Goal: Task Accomplishment & Management: Complete application form

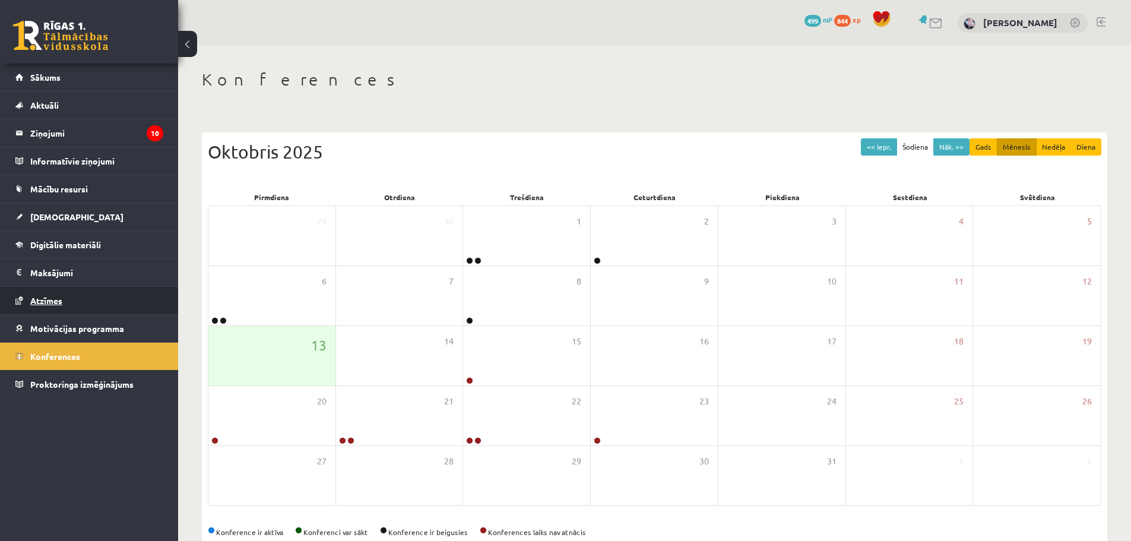
scroll to position [27, 0]
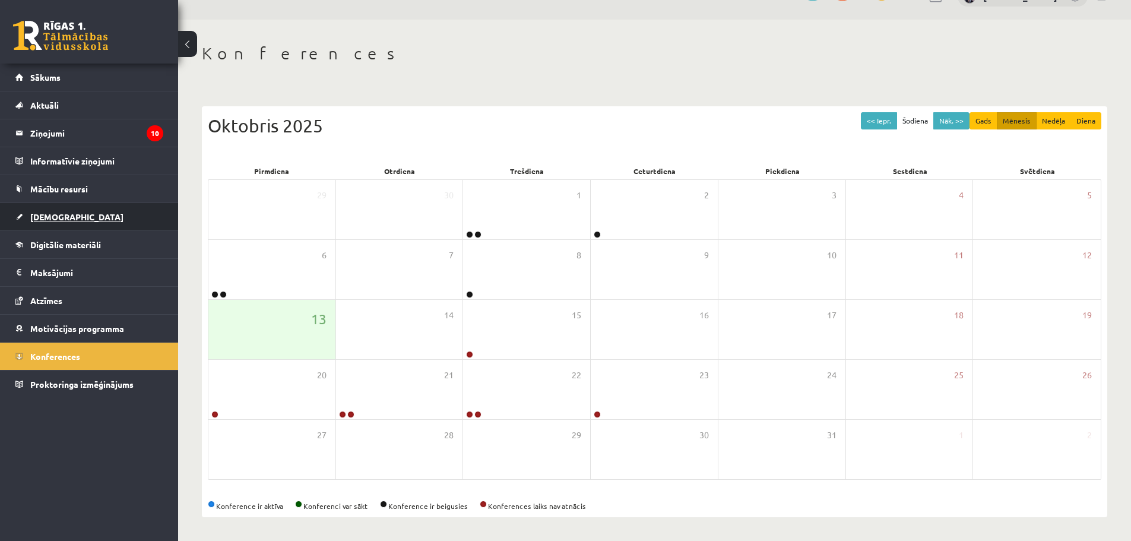
click at [54, 217] on span "[DEMOGRAPHIC_DATA]" at bounding box center [76, 216] width 93 height 11
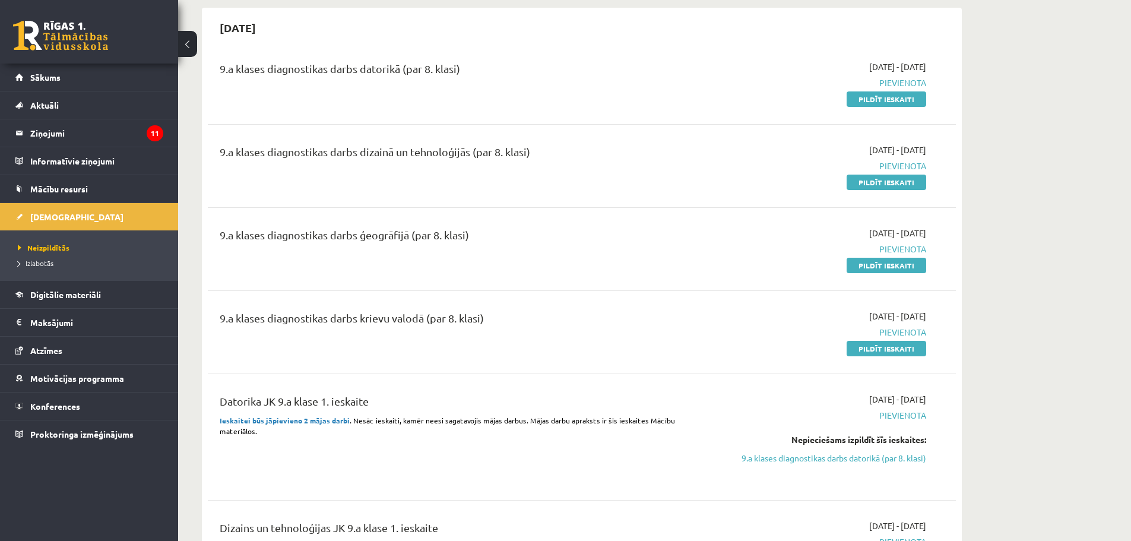
scroll to position [324, 0]
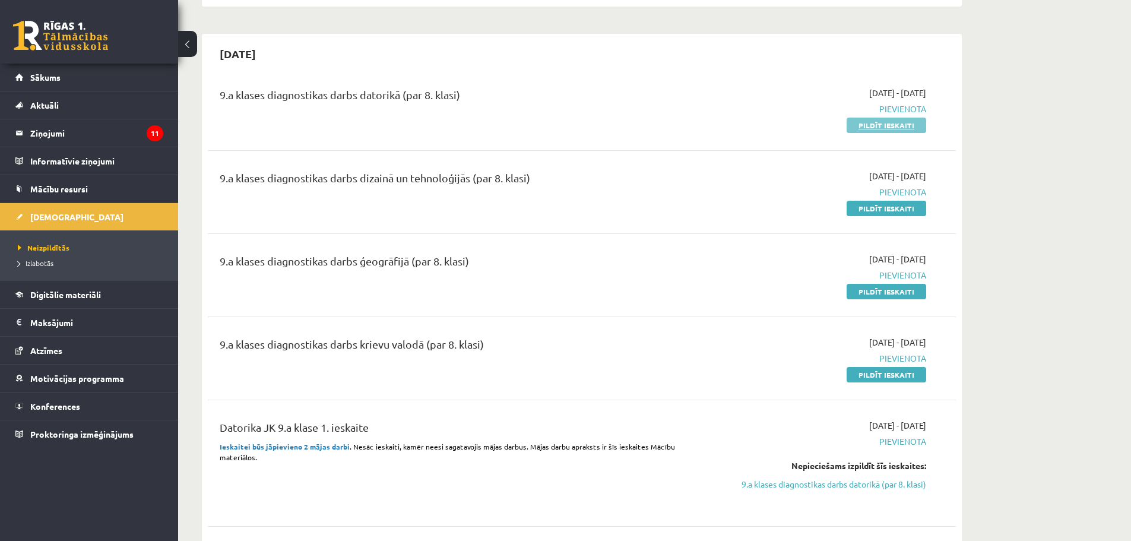
click at [884, 124] on link "Pildīt ieskaiti" at bounding box center [887, 125] width 80 height 15
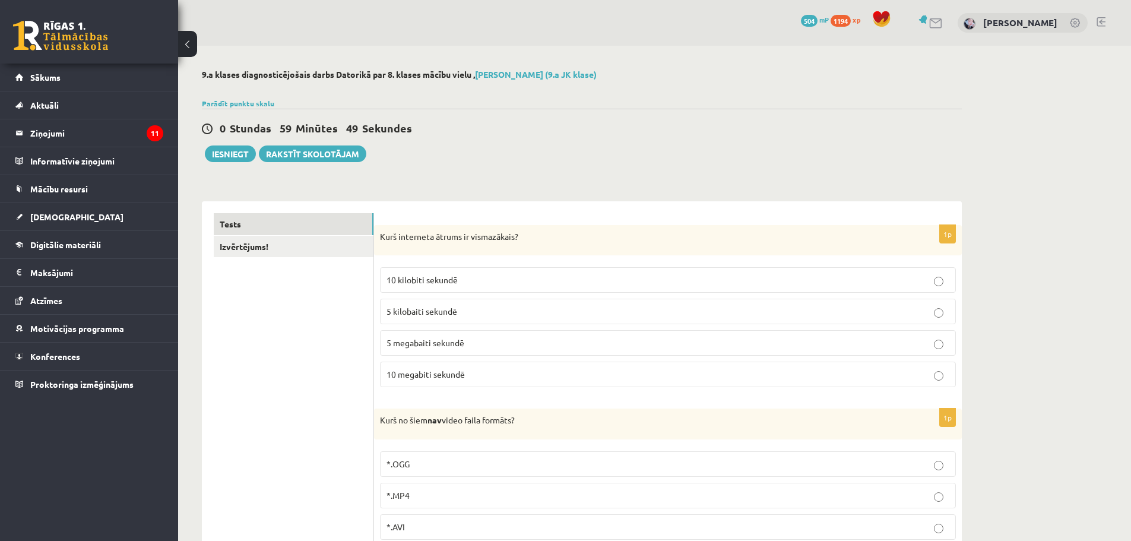
click at [325, 251] on link "Izvērtējums!" at bounding box center [294, 247] width 160 height 22
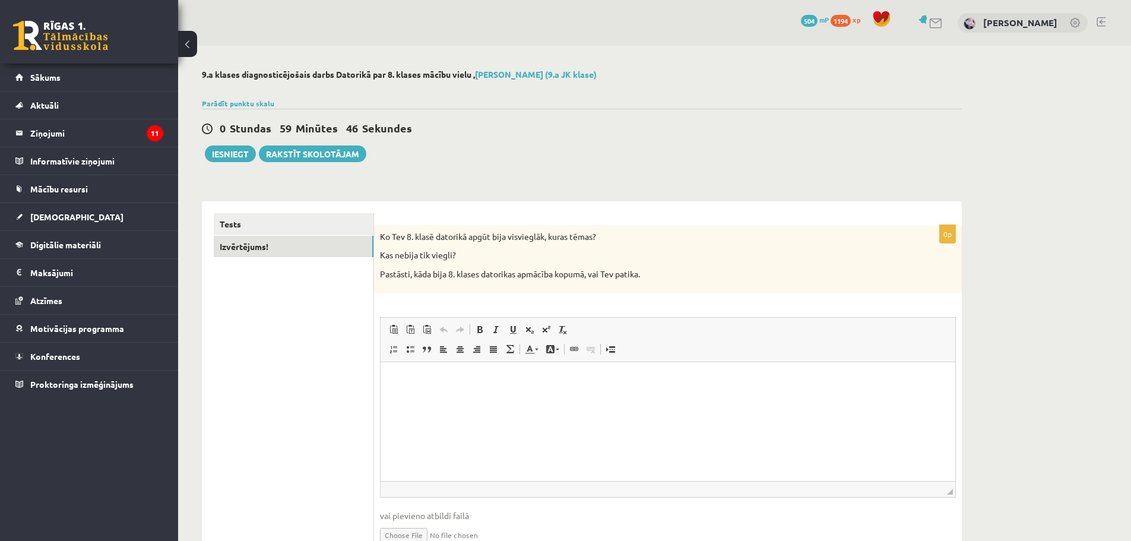
click at [309, 212] on div "Tests Izvērtējums!" at bounding box center [288, 388] width 172 height 375
click at [309, 219] on link "Tests" at bounding box center [294, 224] width 160 height 22
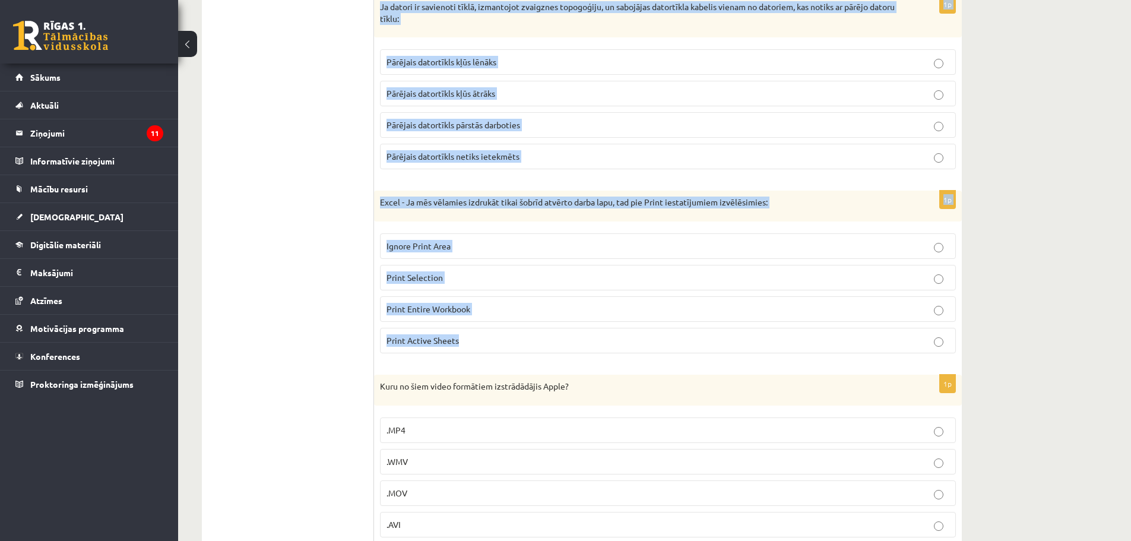
scroll to position [5376, 0]
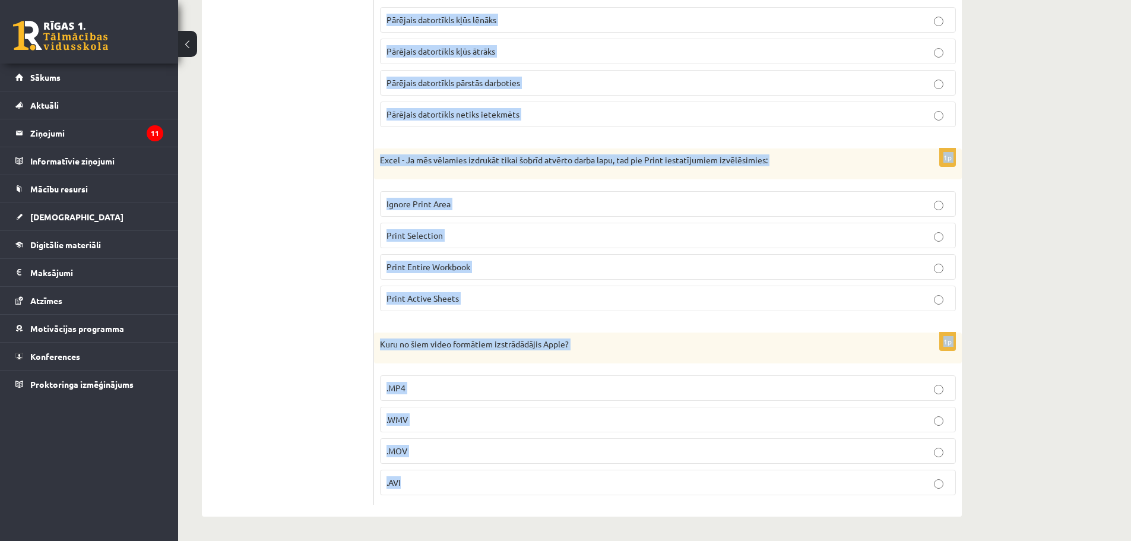
drag, startPoint x: 378, startPoint y: 241, endPoint x: 572, endPoint y: 488, distance: 315.1
copy form "Kurš interneta ātrums ir vismazākais? 10 kilobiti sekundē 5 kilobaiti sekundē 5…"
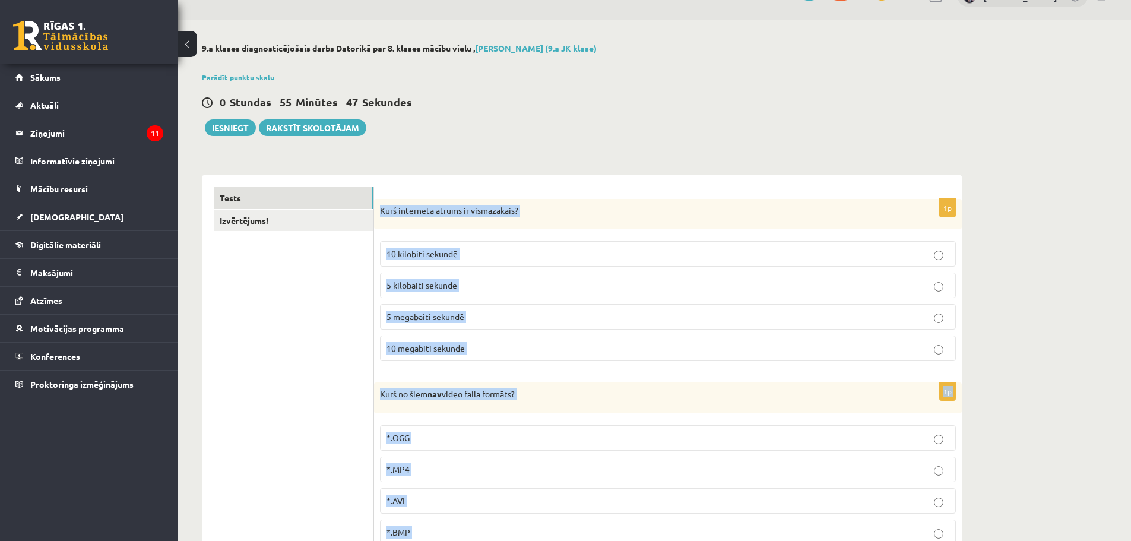
scroll to position [0, 0]
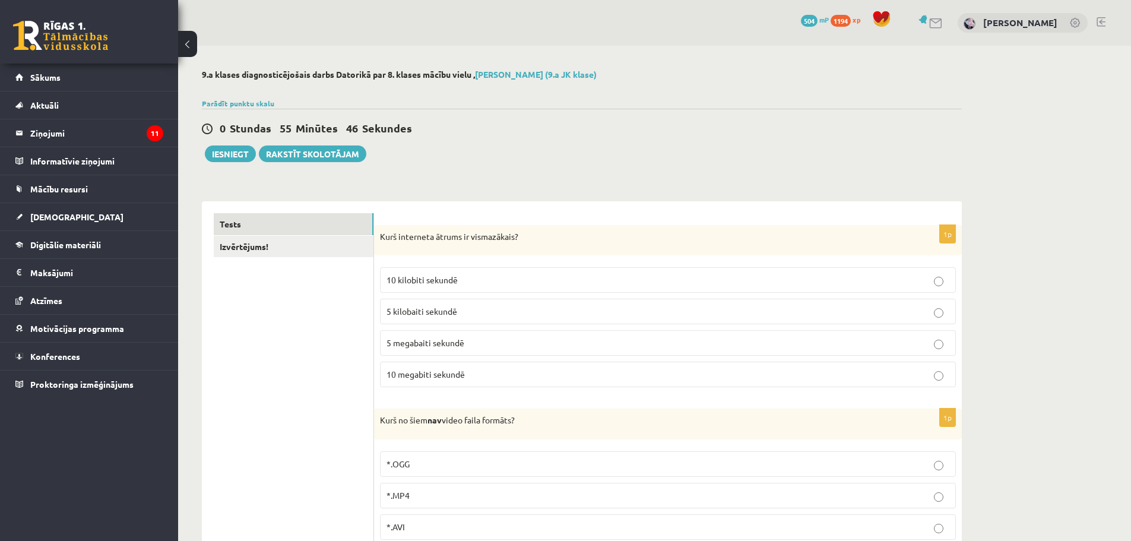
click at [486, 289] on label "10 kilobiti sekundē" at bounding box center [668, 280] width 576 height 26
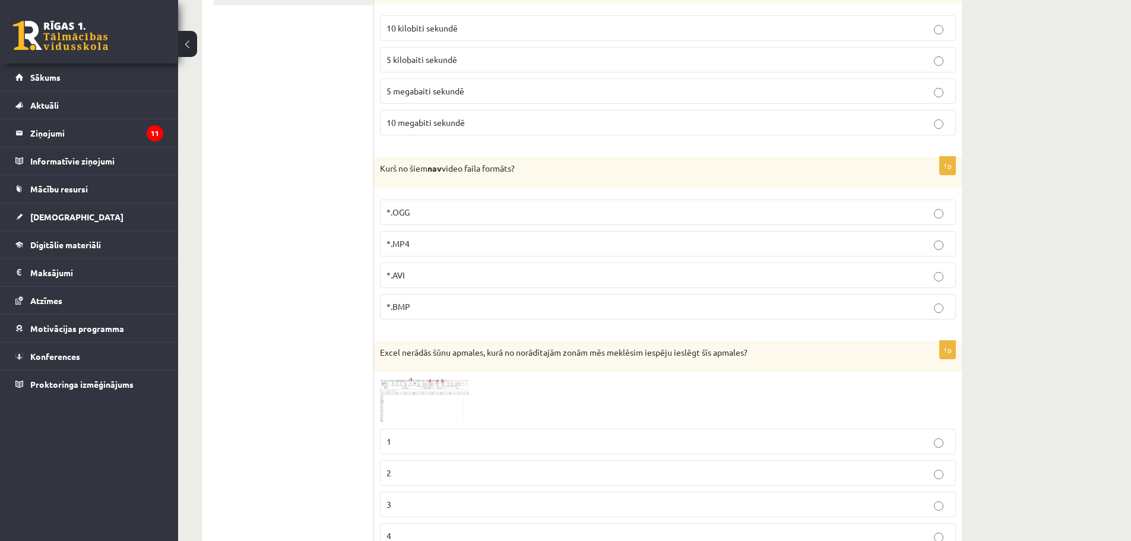
scroll to position [297, 0]
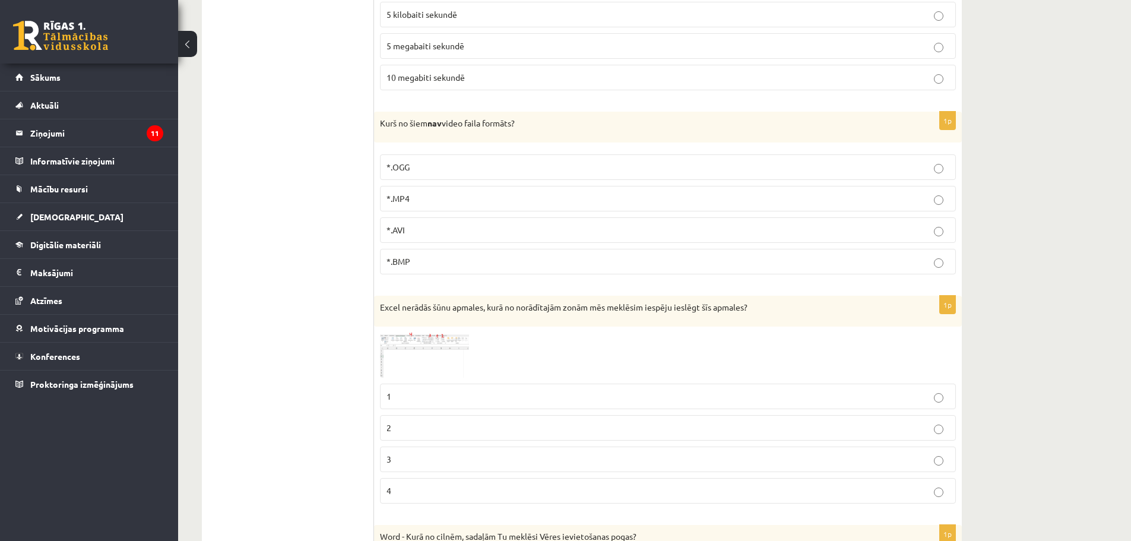
click at [427, 258] on p "*.BMP" at bounding box center [668, 261] width 563 height 12
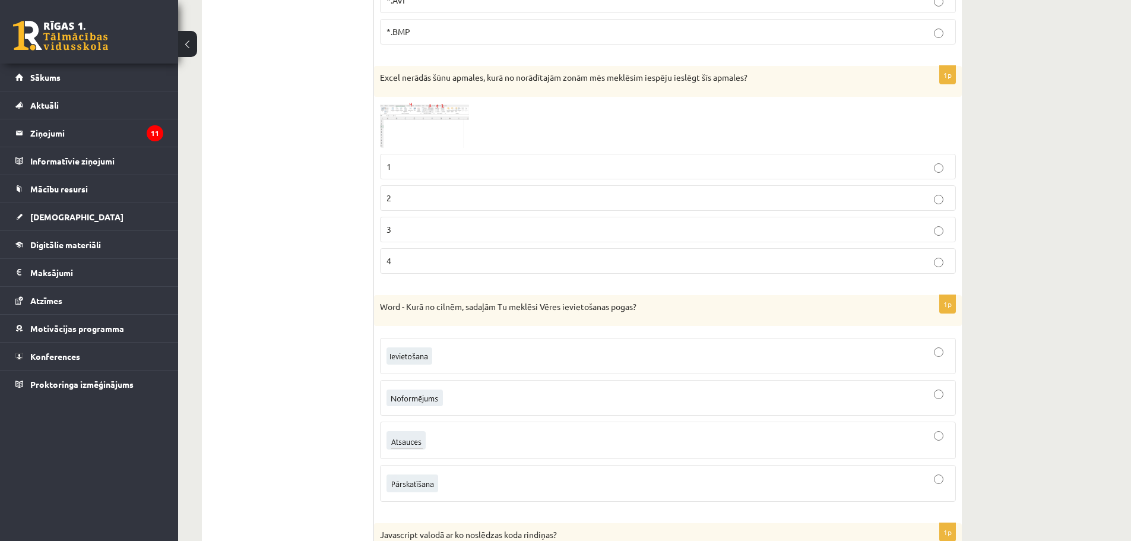
scroll to position [534, 0]
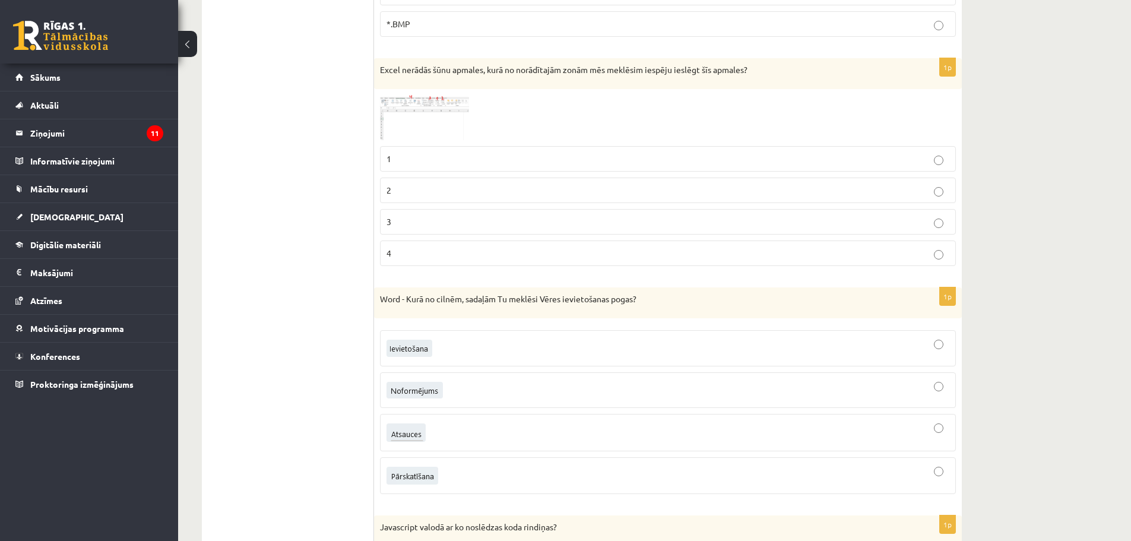
click at [409, 154] on p "1" at bounding box center [668, 159] width 563 height 12
click at [419, 107] on img at bounding box center [424, 118] width 89 height 46
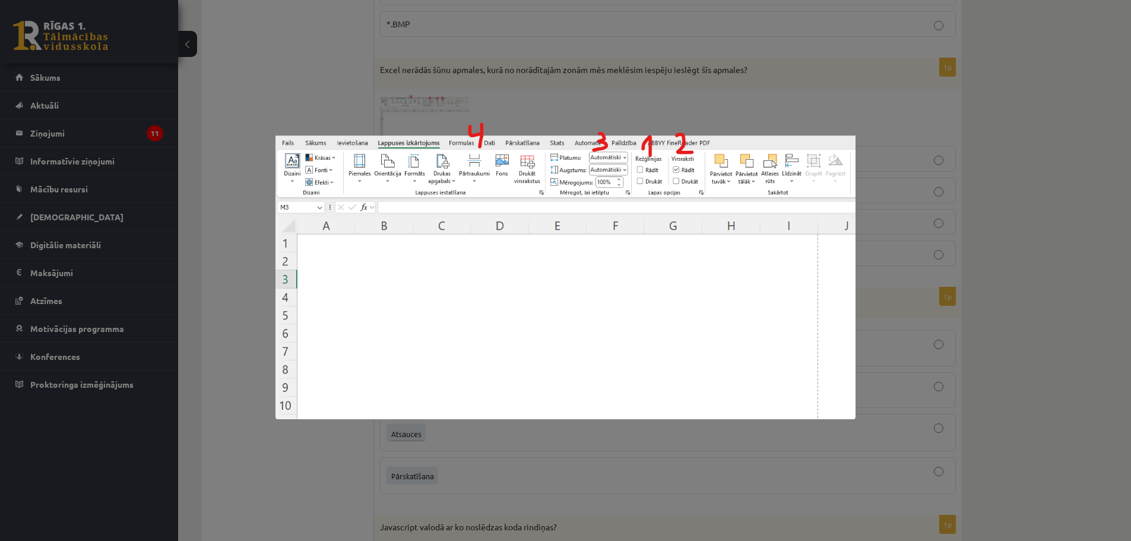
click at [561, 90] on div at bounding box center [565, 270] width 1131 height 541
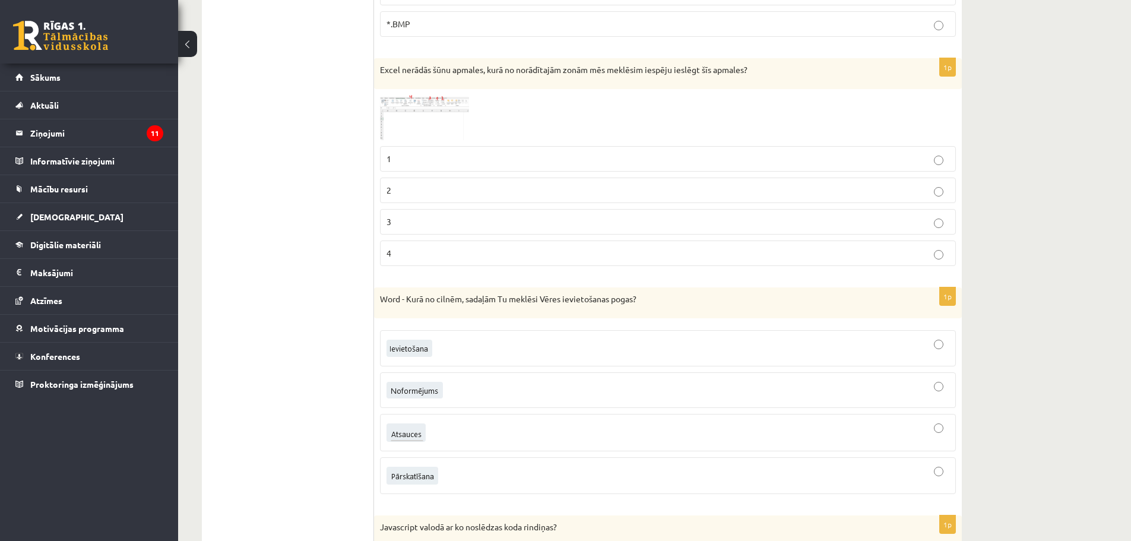
click at [423, 115] on span at bounding box center [425, 123] width 19 height 19
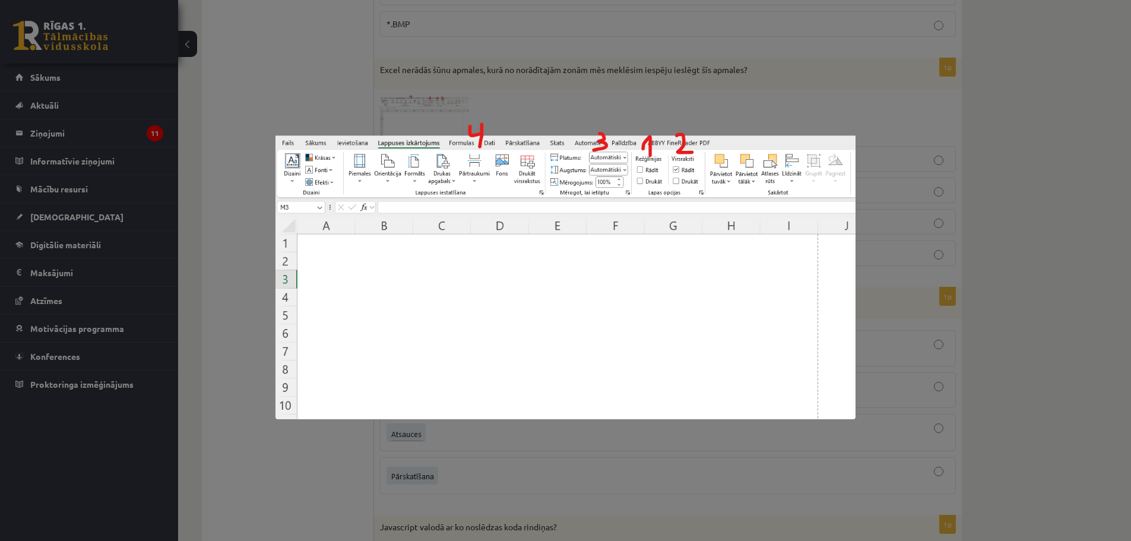
click at [574, 102] on div at bounding box center [565, 270] width 1131 height 541
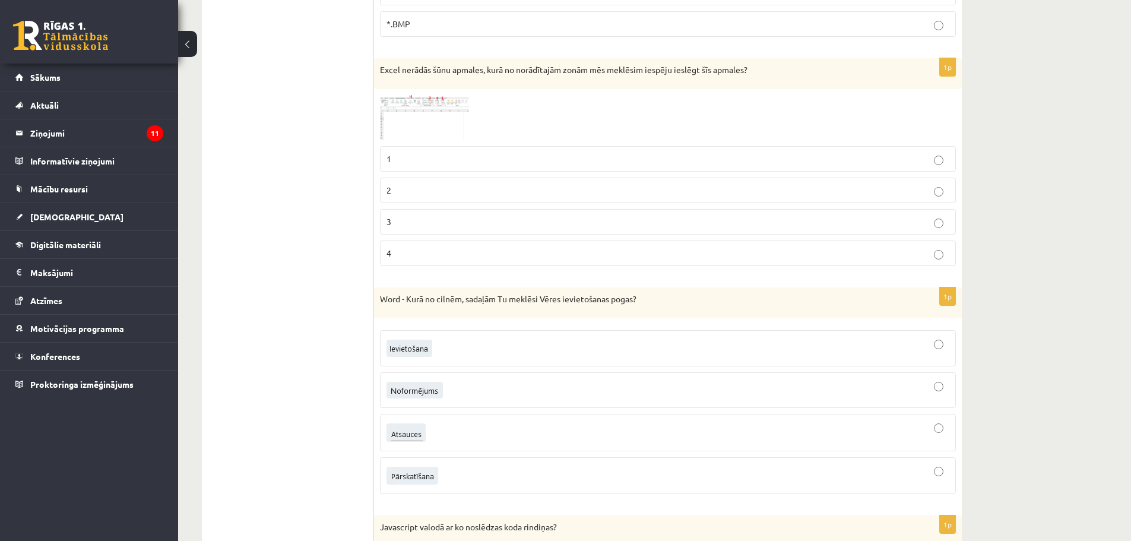
click at [397, 113] on img at bounding box center [424, 118] width 89 height 46
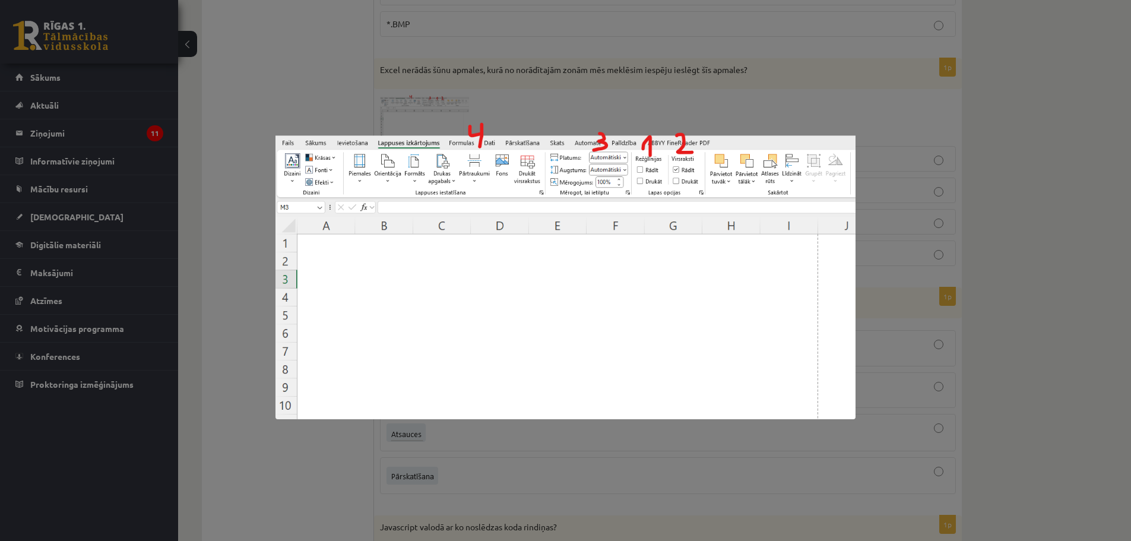
click at [510, 100] on div at bounding box center [565, 270] width 1131 height 541
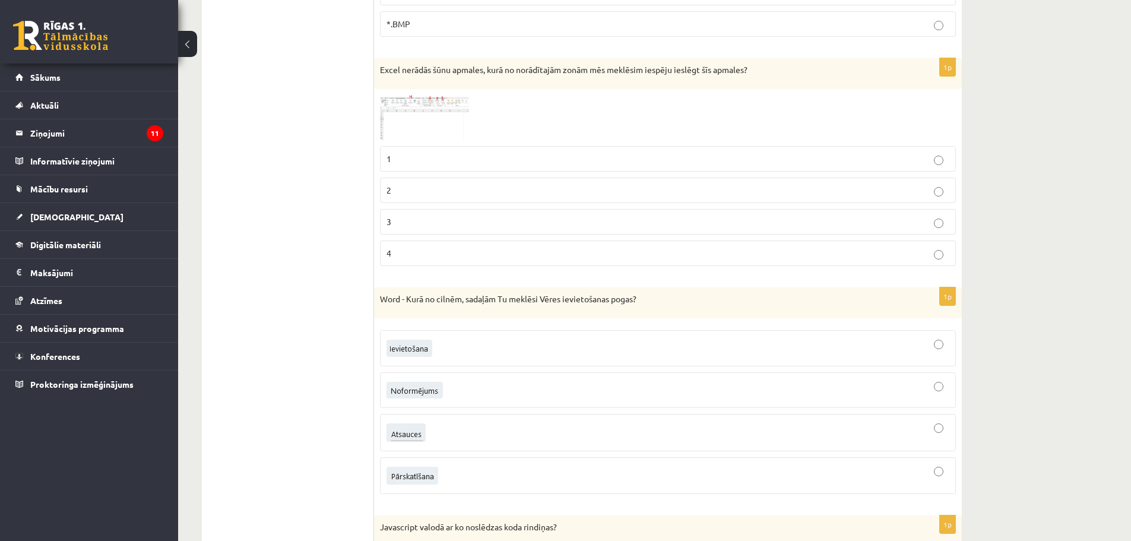
click at [414, 234] on label "3" at bounding box center [668, 222] width 576 height 26
click at [416, 264] on label "4" at bounding box center [668, 254] width 576 height 26
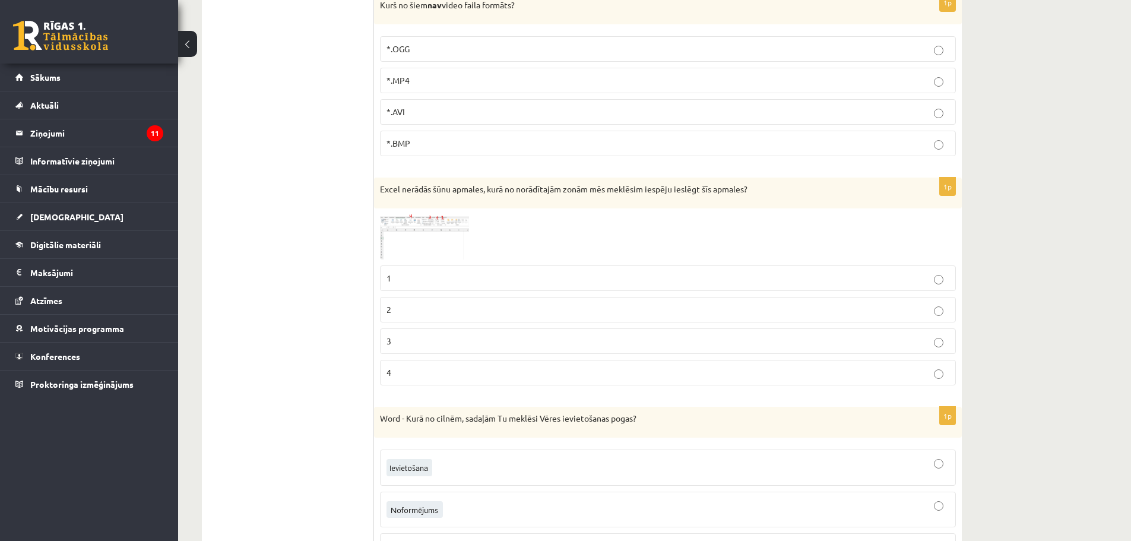
scroll to position [416, 0]
click at [438, 297] on label "2" at bounding box center [668, 309] width 576 height 26
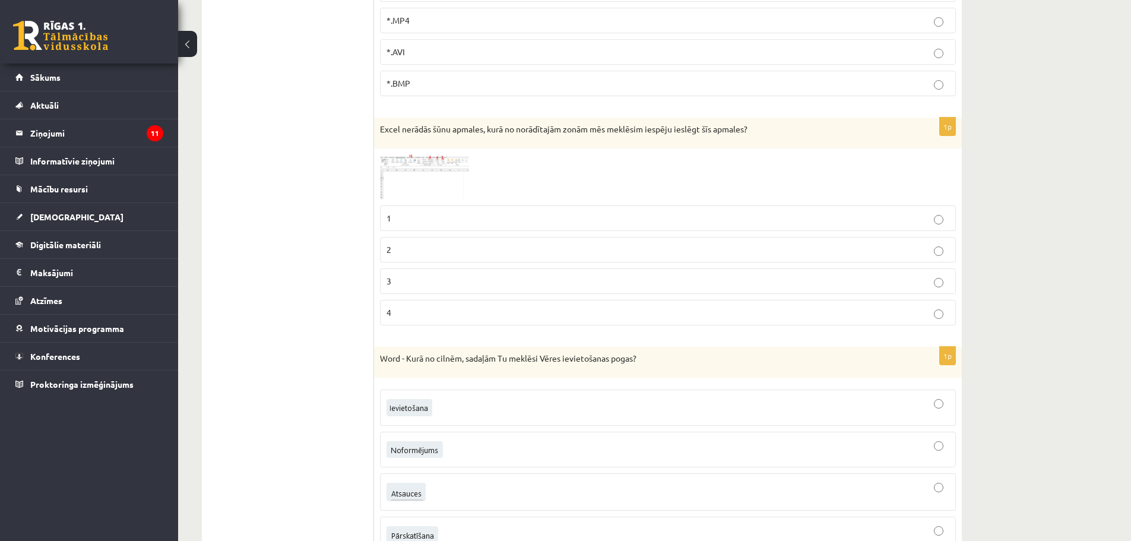
click at [415, 305] on label "4" at bounding box center [668, 313] width 576 height 26
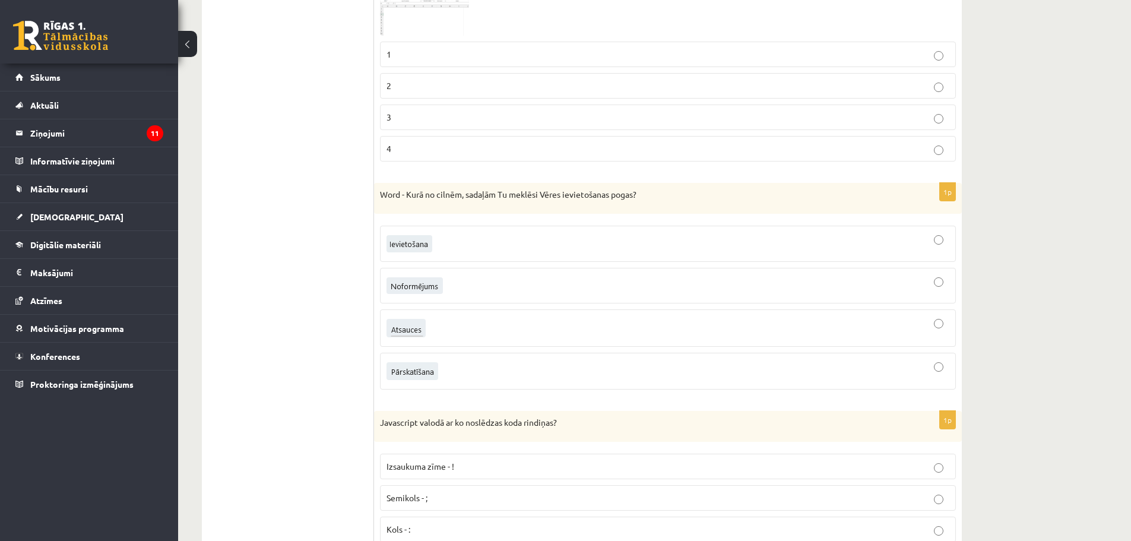
scroll to position [653, 0]
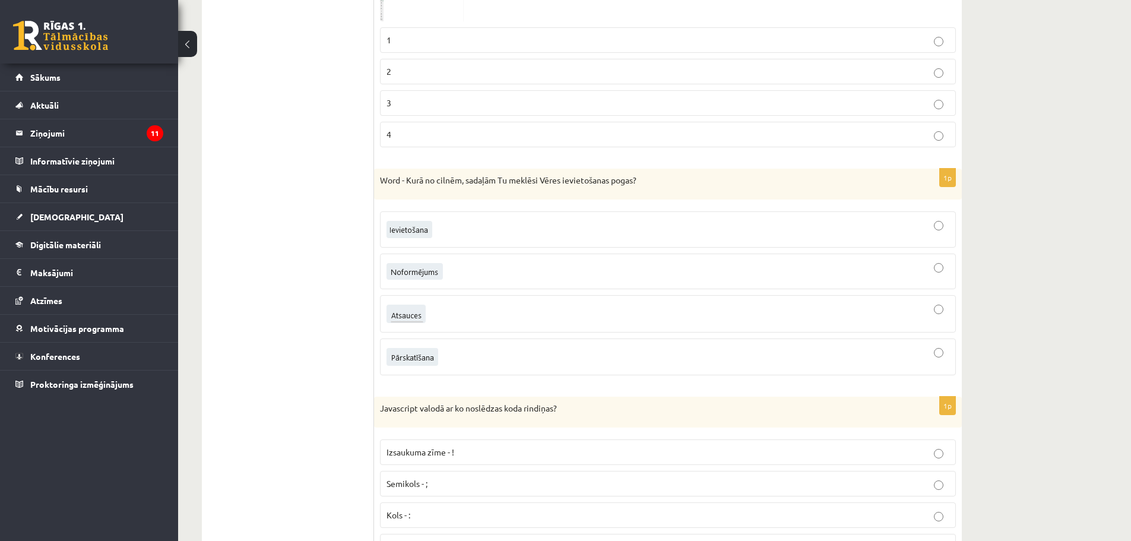
click at [560, 229] on div at bounding box center [668, 229] width 563 height 23
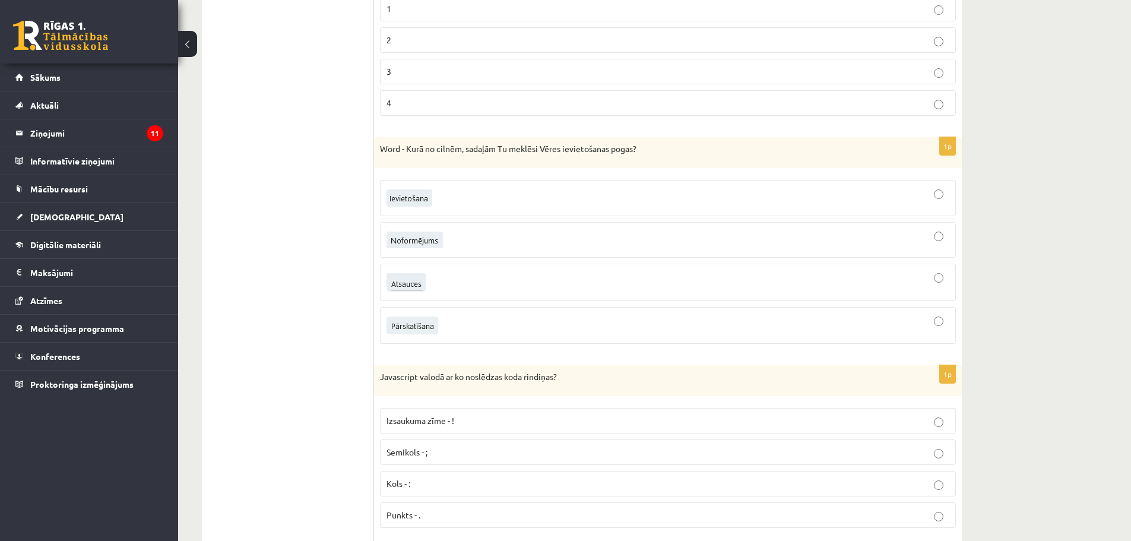
scroll to position [713, 0]
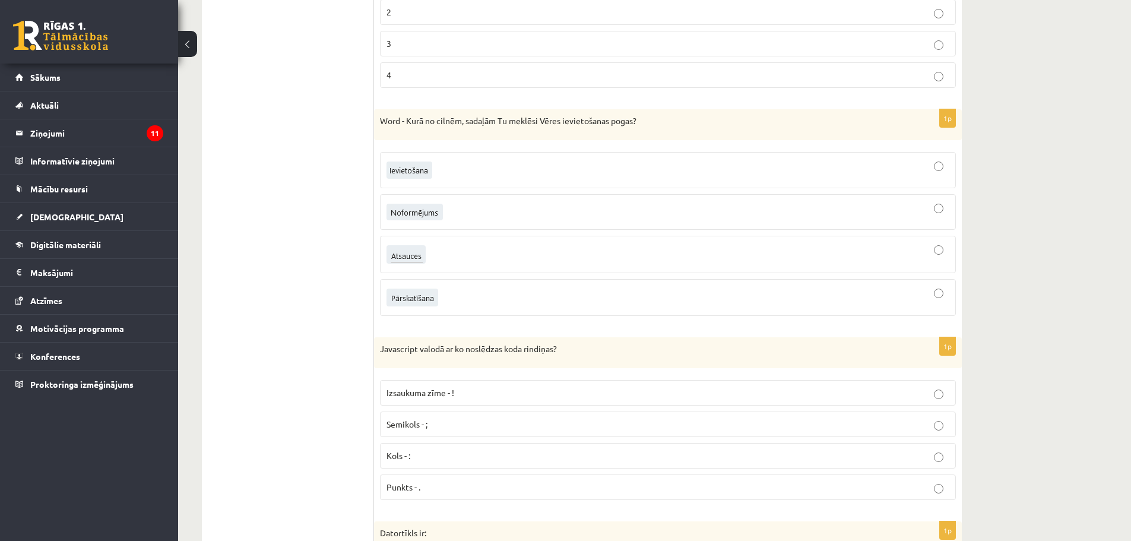
click at [473, 213] on div at bounding box center [668, 212] width 563 height 23
click at [469, 264] on div at bounding box center [668, 254] width 563 height 24
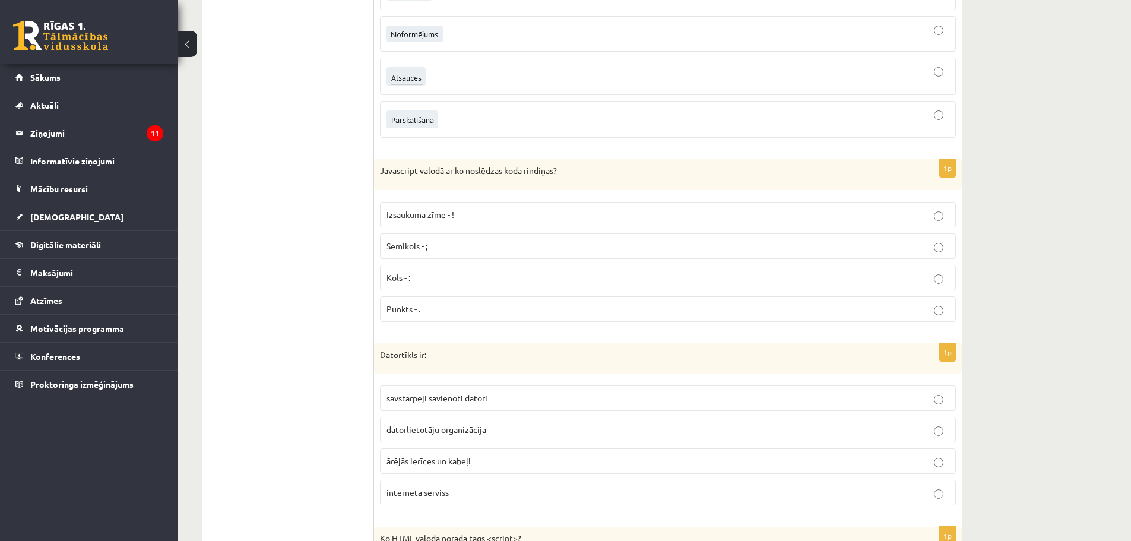
click at [502, 236] on label "Semikols - ;" at bounding box center [668, 246] width 576 height 26
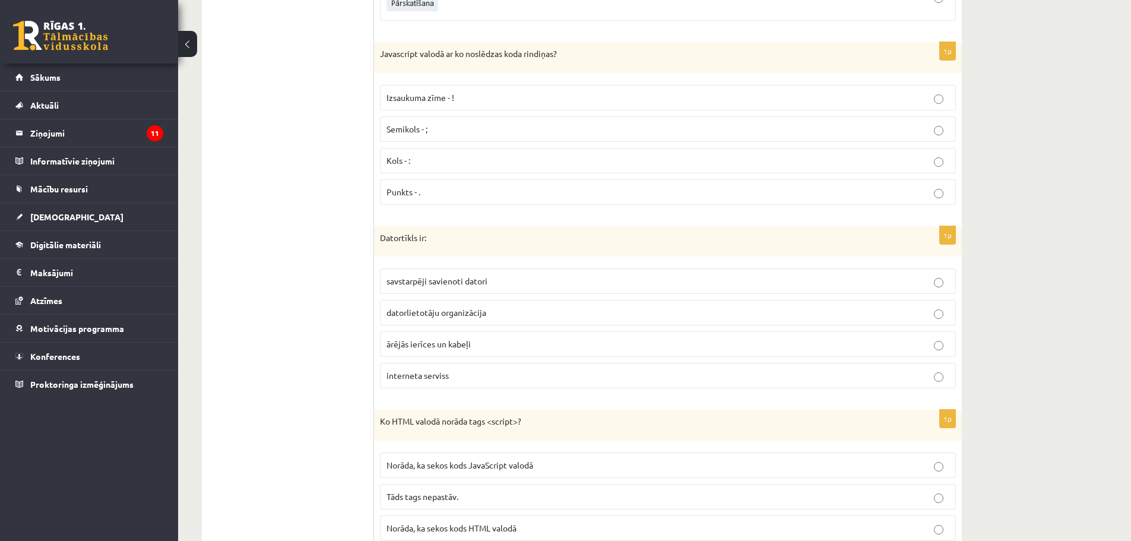
scroll to position [1069, 0]
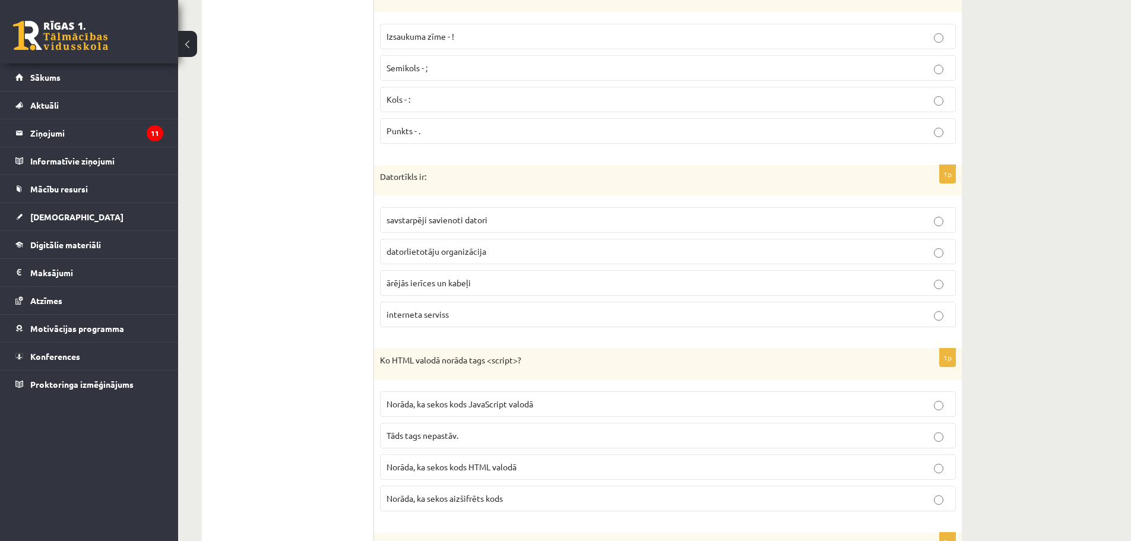
click at [546, 216] on p "savstarpēji savienoti datori" at bounding box center [668, 220] width 563 height 12
click at [561, 412] on label "Norāda, ka sekos kods JavaScript valodā" at bounding box center [668, 404] width 576 height 26
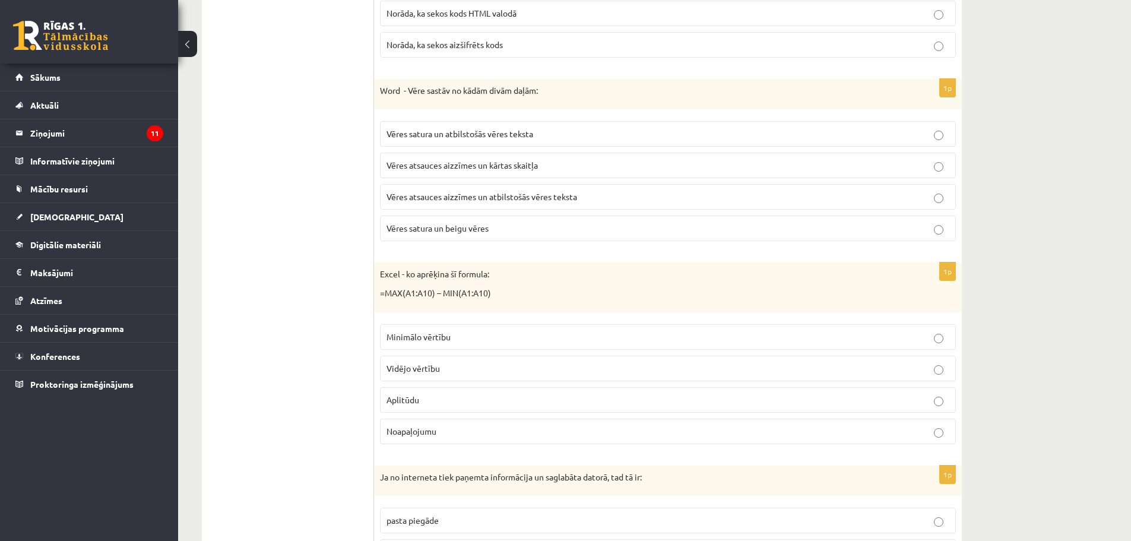
scroll to position [1544, 0]
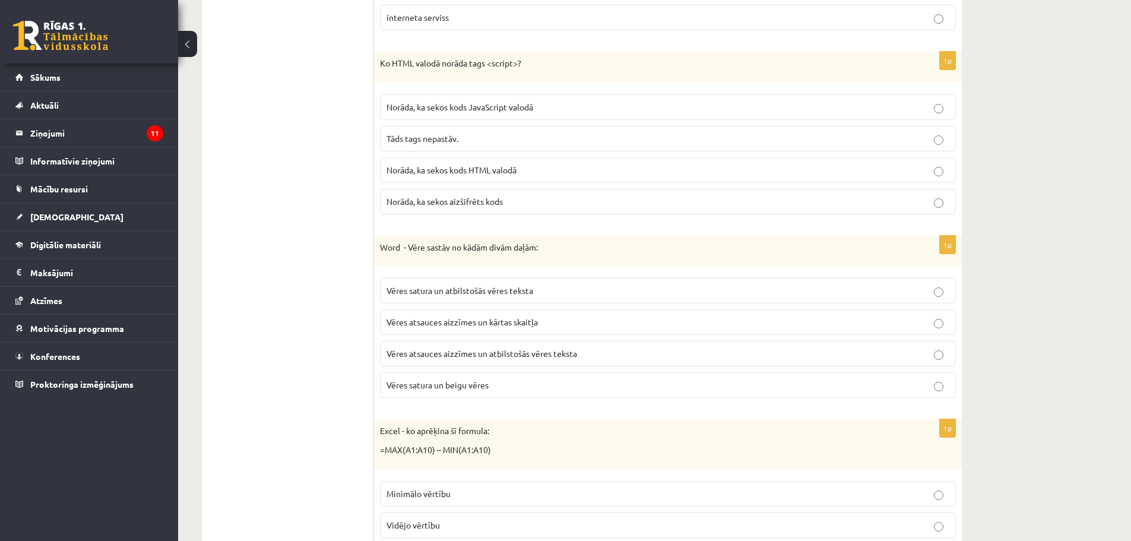
click at [550, 355] on span "Vēres atsauces aizzīmes un atbilstošās vēres teksta" at bounding box center [482, 353] width 191 height 11
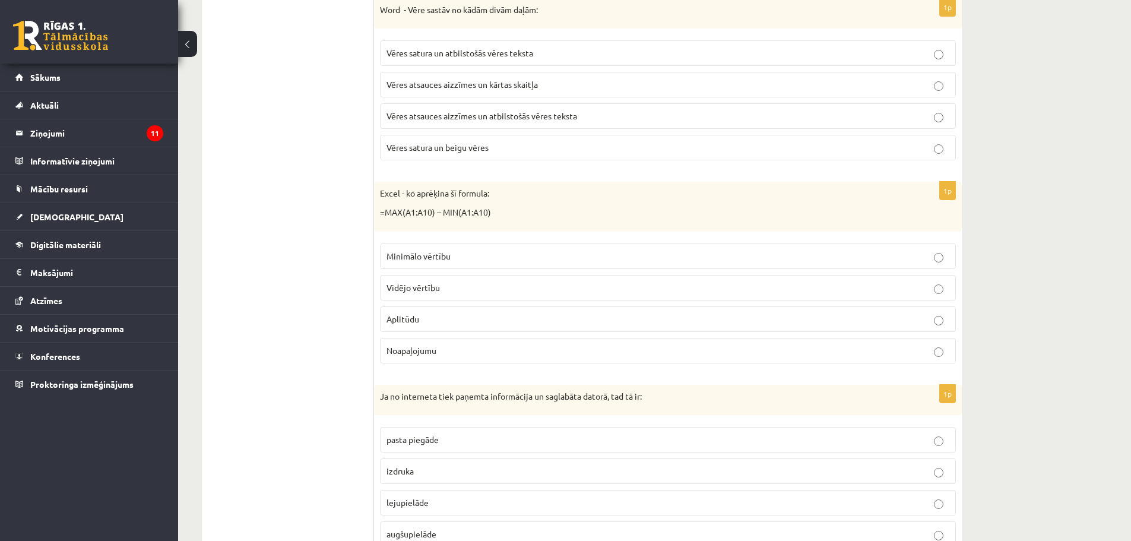
click at [561, 309] on label "Aplitūdu" at bounding box center [668, 319] width 576 height 26
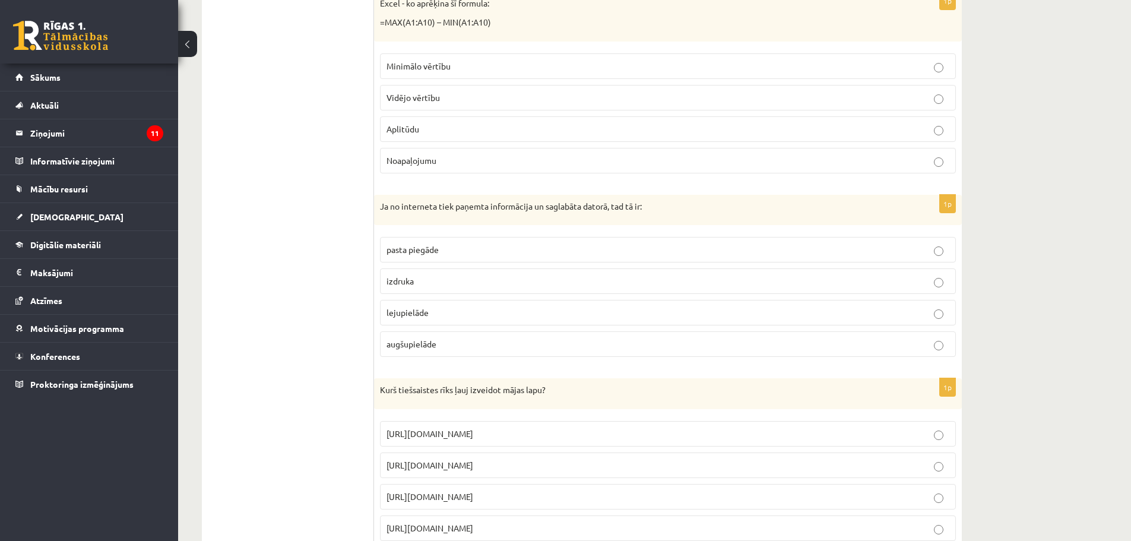
scroll to position [1841, 0]
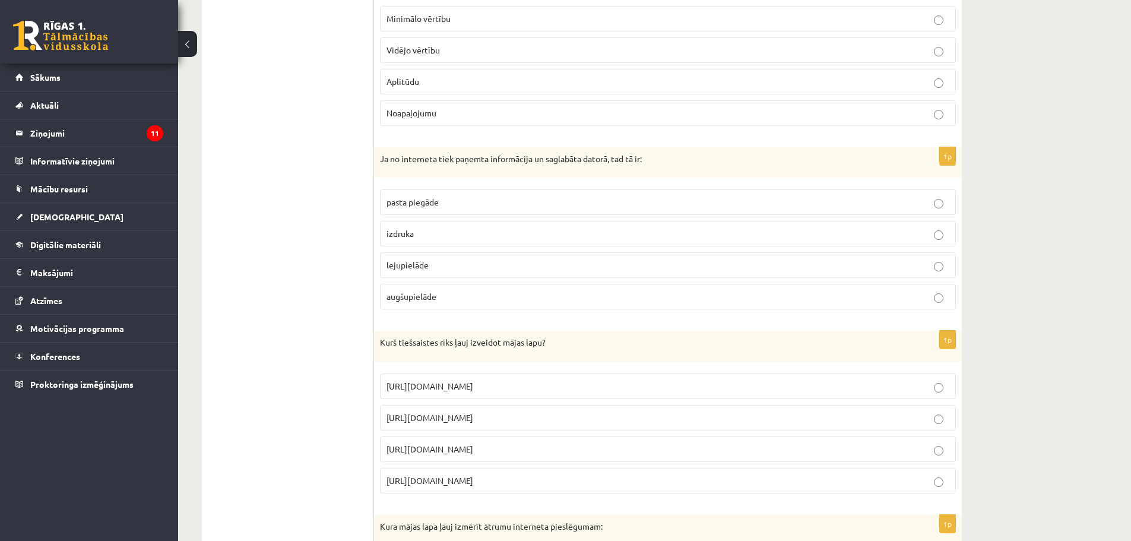
click at [566, 283] on fieldset "pasta piegāde izdruka lejupielāde augšupielāde" at bounding box center [668, 247] width 576 height 129
click at [563, 279] on fieldset "pasta piegāde izdruka lejupielāde augšupielāde" at bounding box center [668, 247] width 576 height 129
click at [564, 270] on p "lejupielāde" at bounding box center [668, 265] width 563 height 12
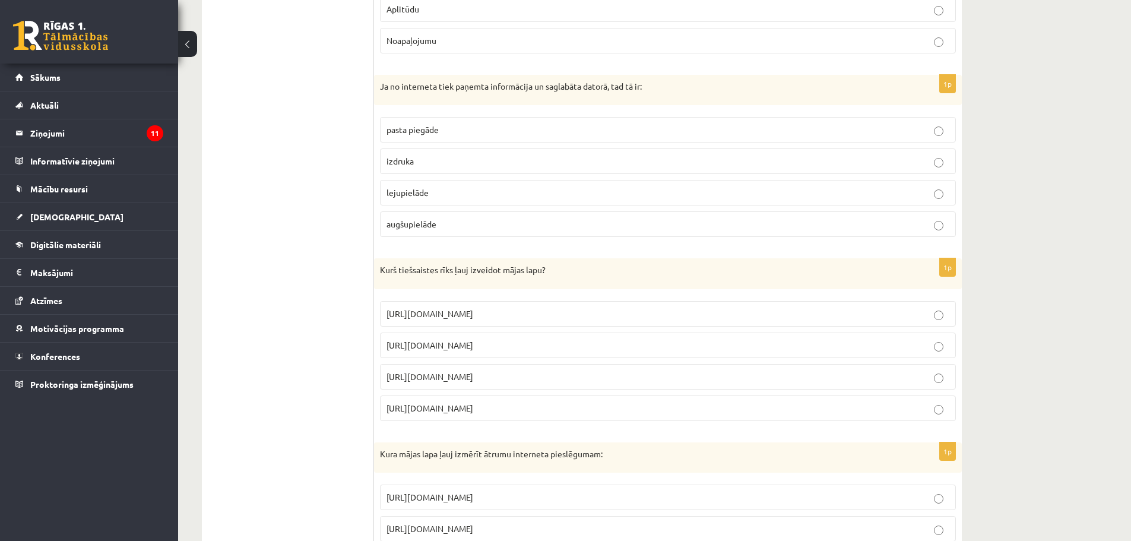
scroll to position [2019, 0]
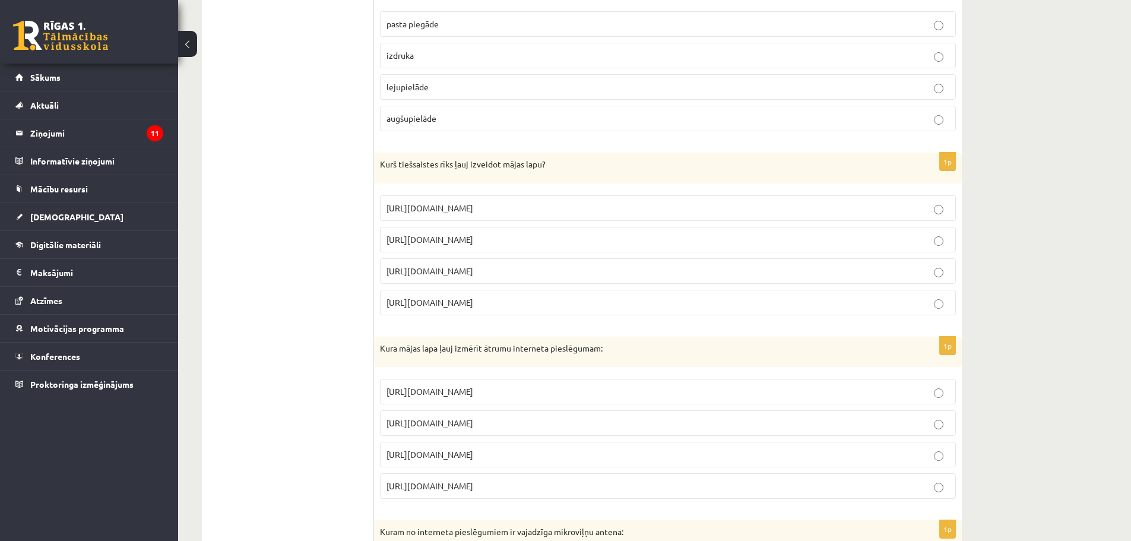
click at [553, 250] on label "https://www.ribbet.com/" at bounding box center [668, 240] width 576 height 26
click at [562, 435] on label "https://www.speedtest.net" at bounding box center [668, 423] width 576 height 26
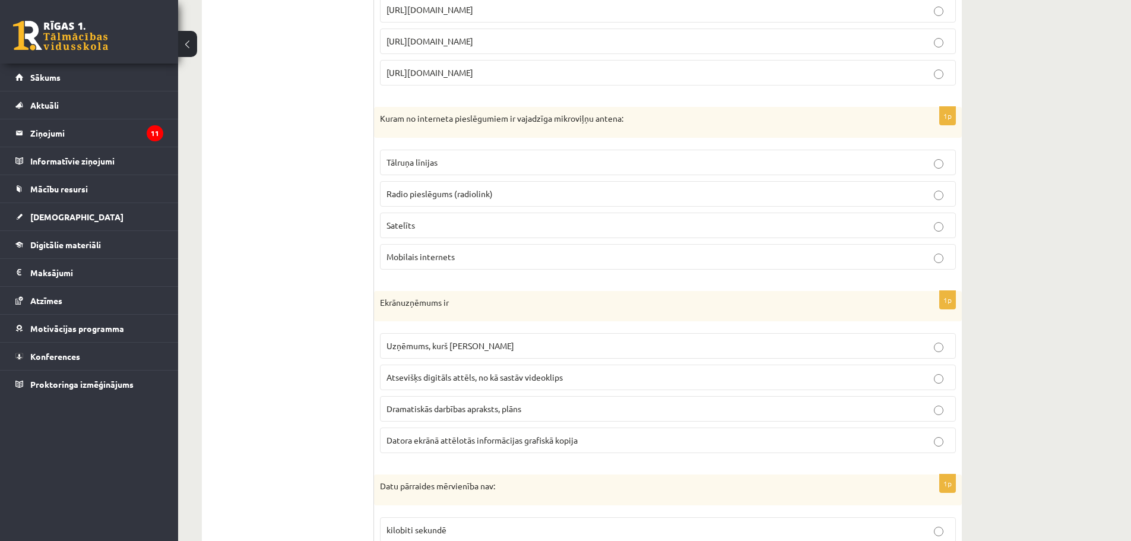
scroll to position [2435, 0]
click at [597, 233] on label "Satelīts" at bounding box center [668, 223] width 576 height 26
click at [590, 264] on label "Mobilais internets" at bounding box center [668, 255] width 576 height 26
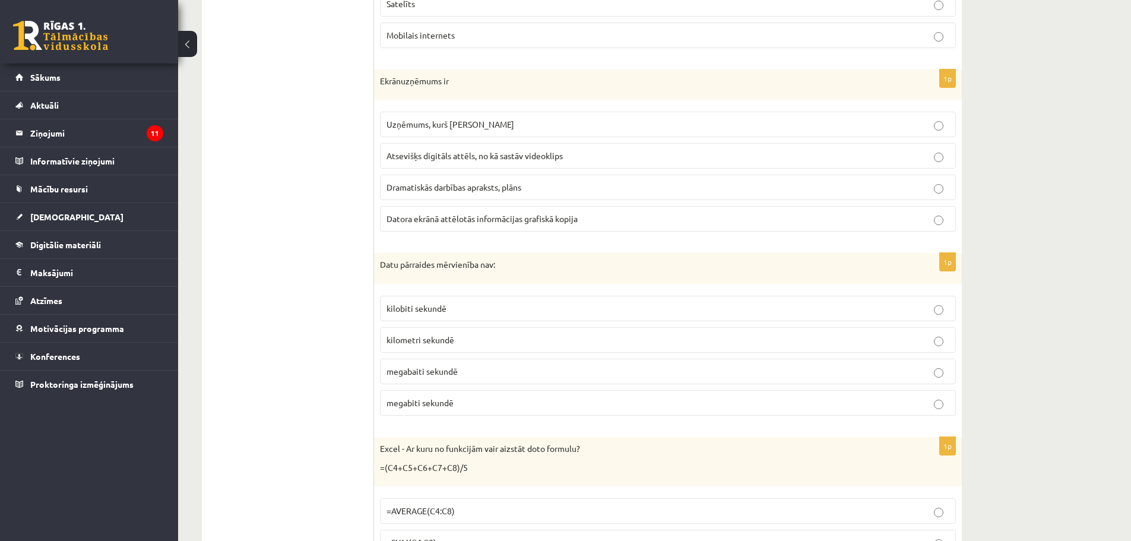
scroll to position [2672, 0]
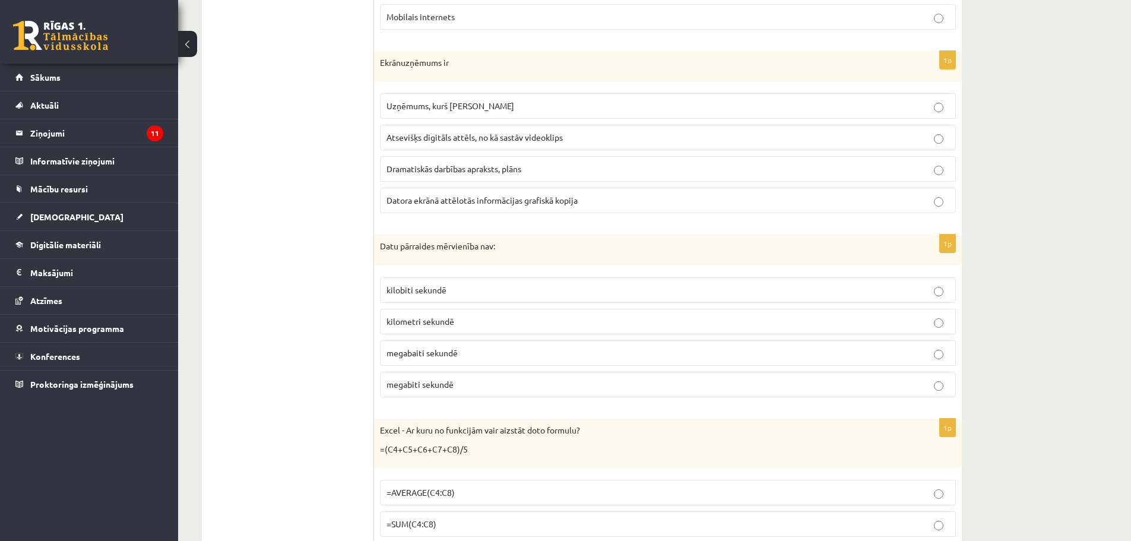
click at [676, 143] on p "Atsevišķs digitāls attēls, no kā sastāv videoklips" at bounding box center [668, 137] width 563 height 12
click at [662, 284] on p "kilobiti sekundē" at bounding box center [668, 290] width 563 height 12
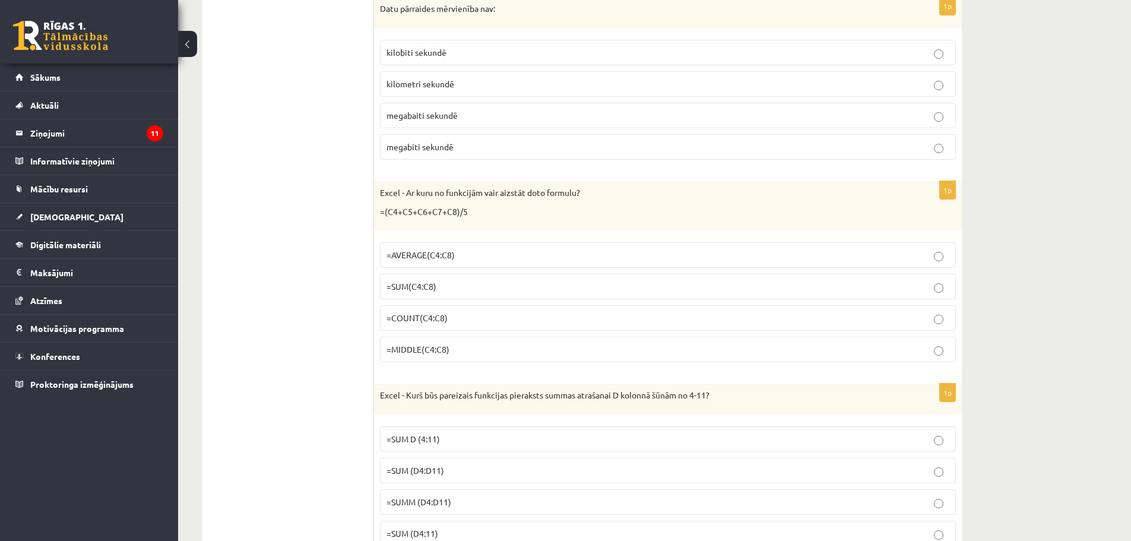
click at [665, 290] on p "=SUM(C4:C8)" at bounding box center [668, 286] width 563 height 12
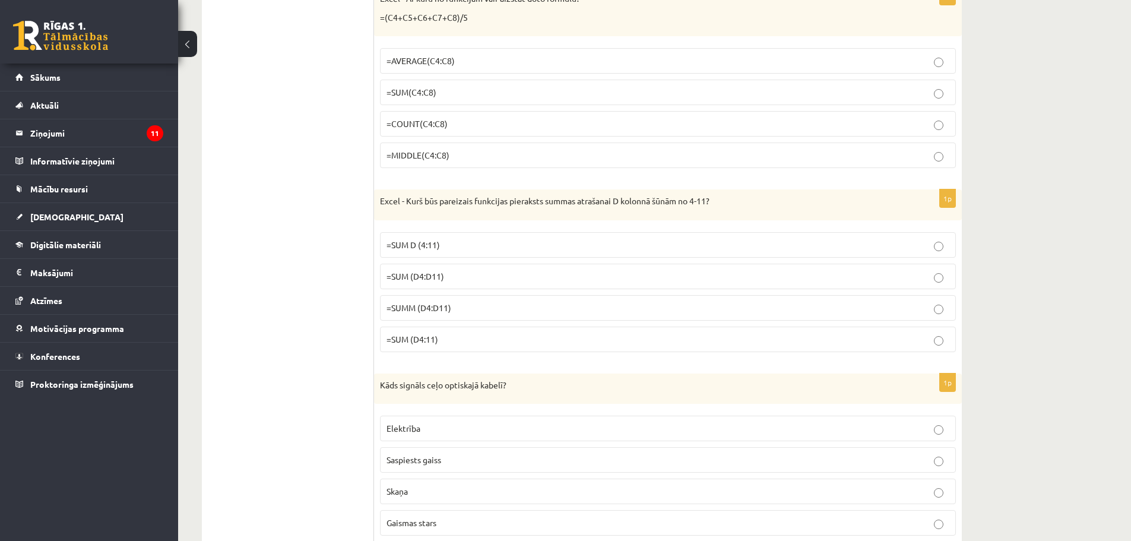
scroll to position [3147, 0]
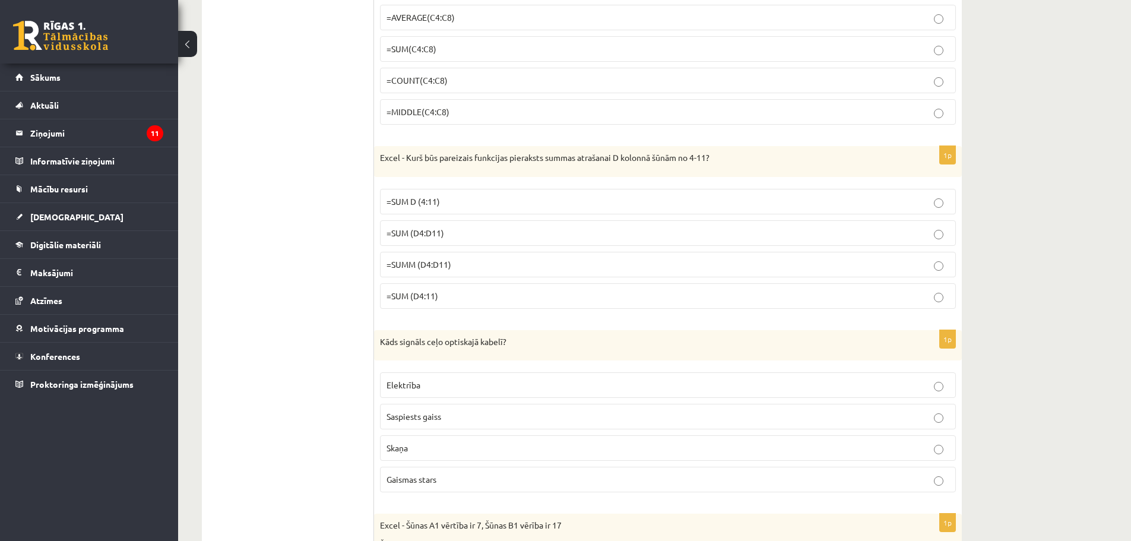
click at [672, 287] on label "=SUM (D4:11)" at bounding box center [668, 296] width 576 height 26
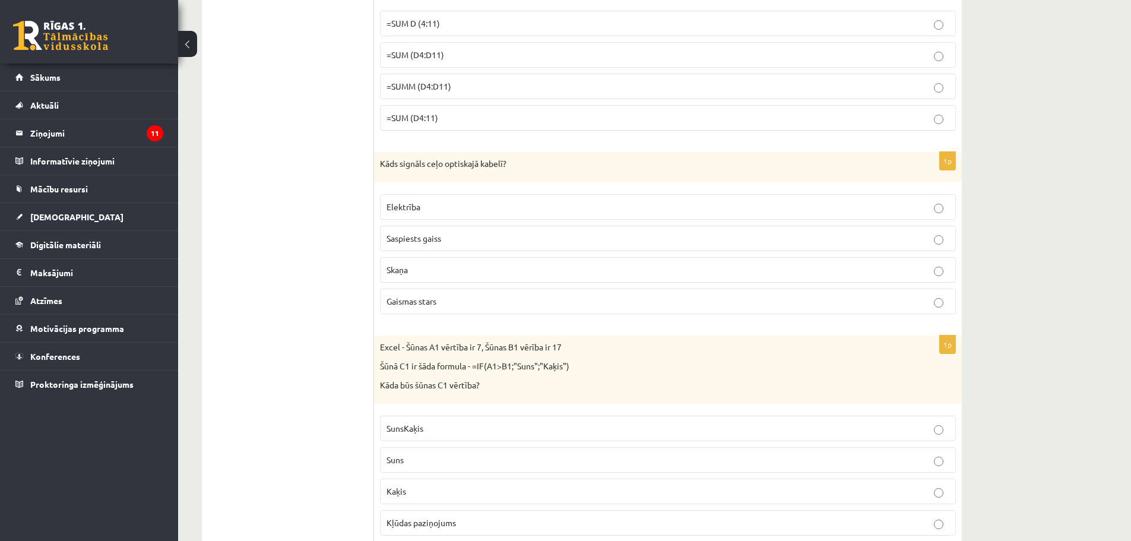
click at [609, 272] on p "Skaņa" at bounding box center [668, 270] width 563 height 12
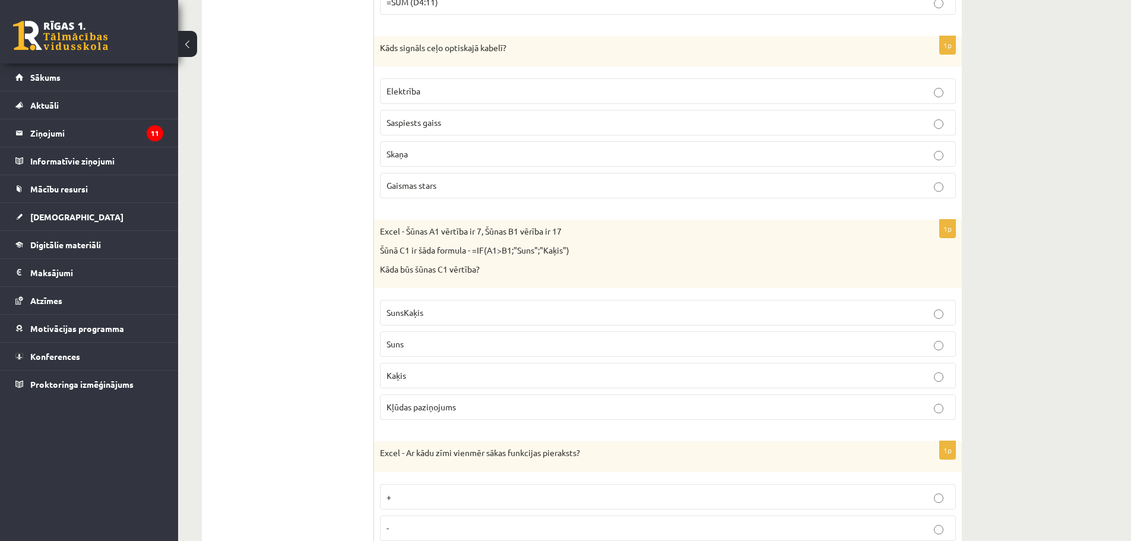
scroll to position [3504, 0]
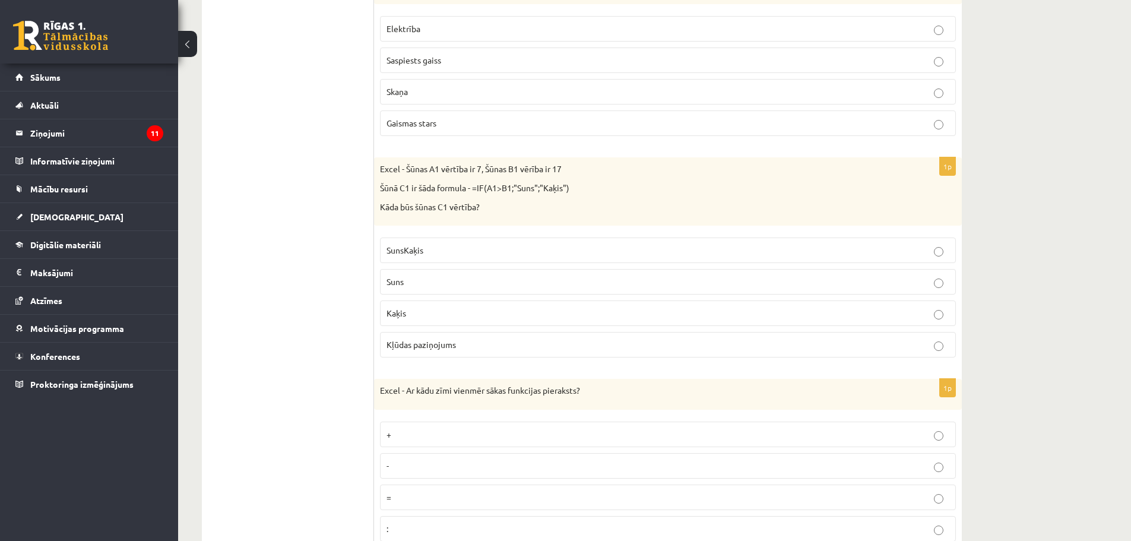
click at [610, 292] on label "Suns" at bounding box center [668, 282] width 576 height 26
click at [611, 306] on label "Kaķis" at bounding box center [668, 313] width 576 height 26
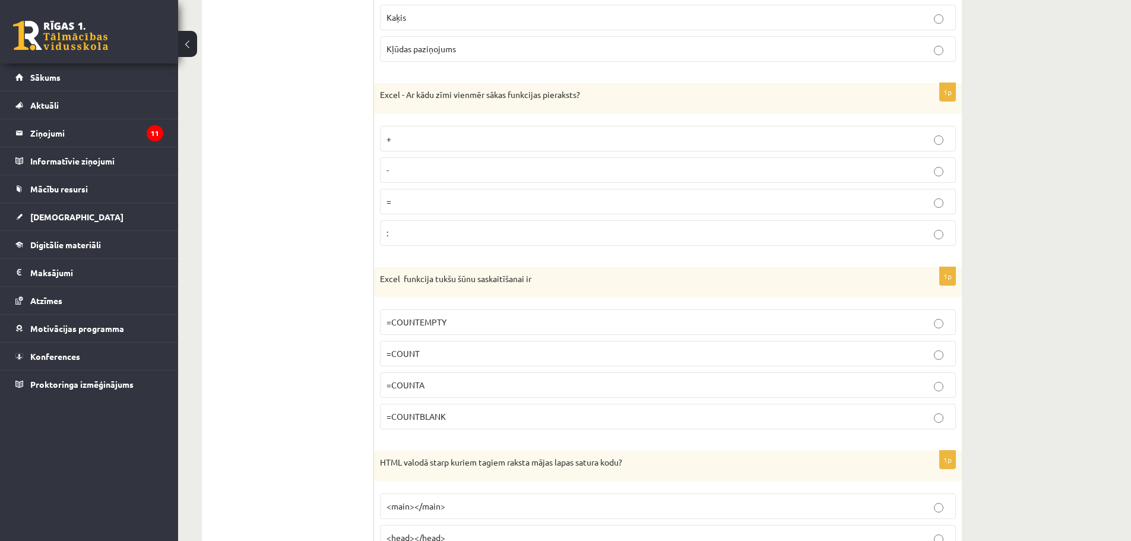
scroll to position [3801, 0]
click at [670, 232] on p ":" at bounding box center [668, 232] width 563 height 12
click at [671, 372] on label "=COUNTA" at bounding box center [668, 384] width 576 height 26
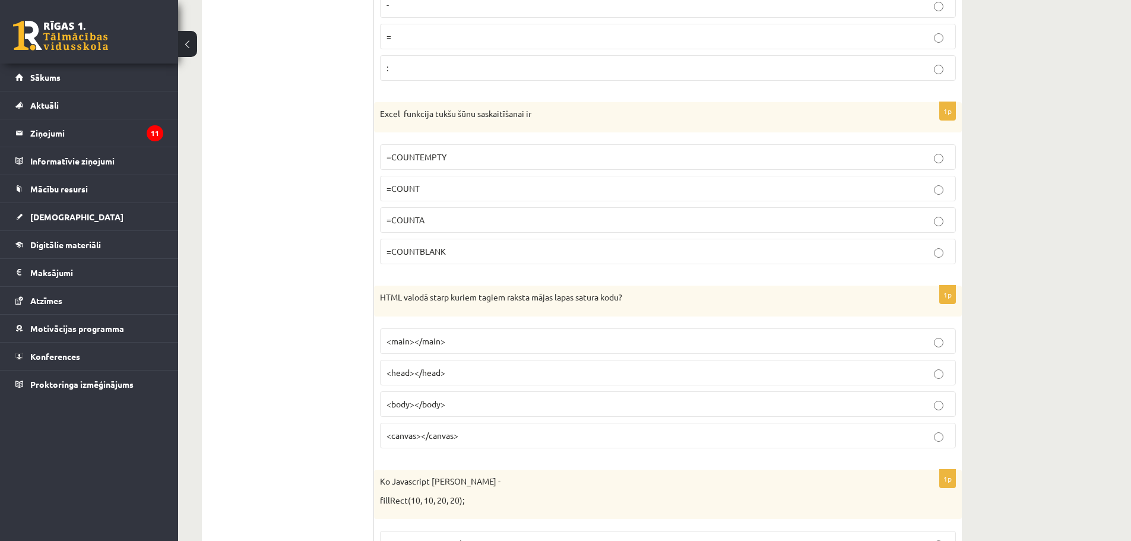
scroll to position [3979, 0]
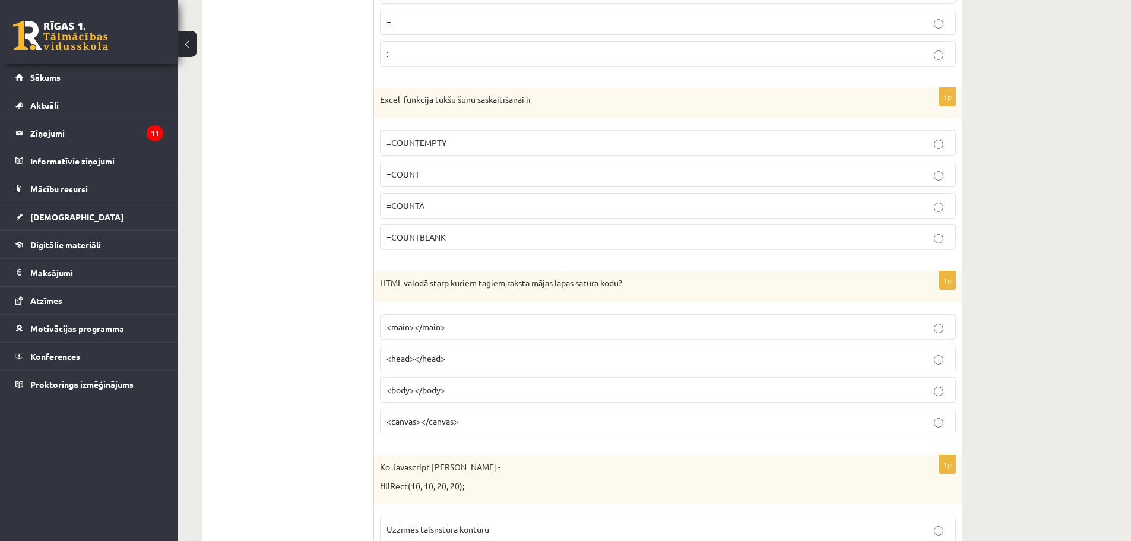
click at [681, 357] on p "<head></head>" at bounding box center [668, 358] width 563 height 12
click at [682, 368] on label "<head></head>" at bounding box center [668, 359] width 576 height 26
click at [682, 372] on fieldset "<main></main> <head></head> <body></body> <canvas></canvas>" at bounding box center [668, 372] width 576 height 129
click at [686, 379] on label "<body></body>" at bounding box center [668, 390] width 576 height 26
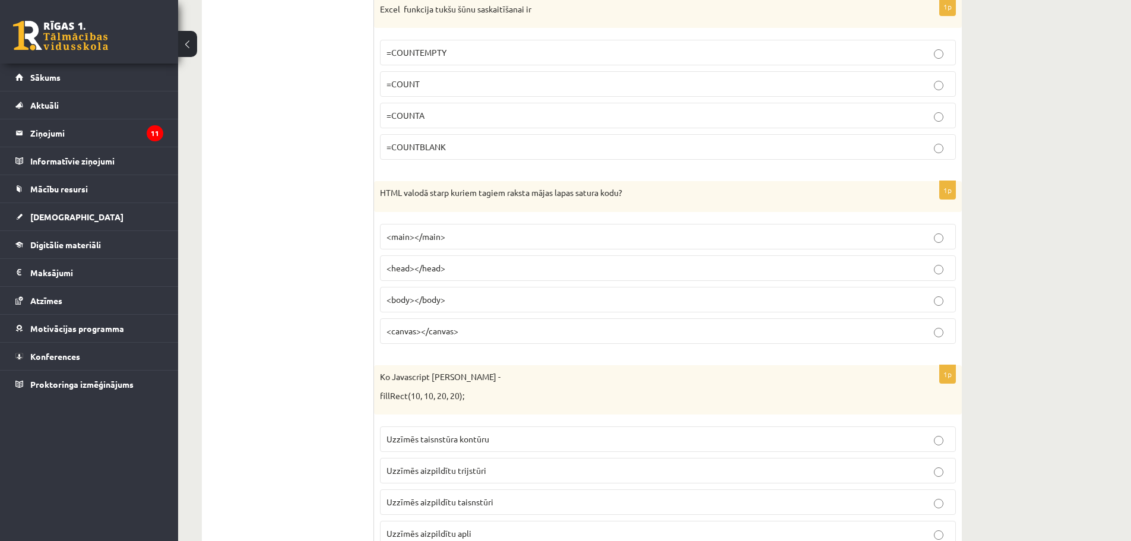
scroll to position [4307, 0]
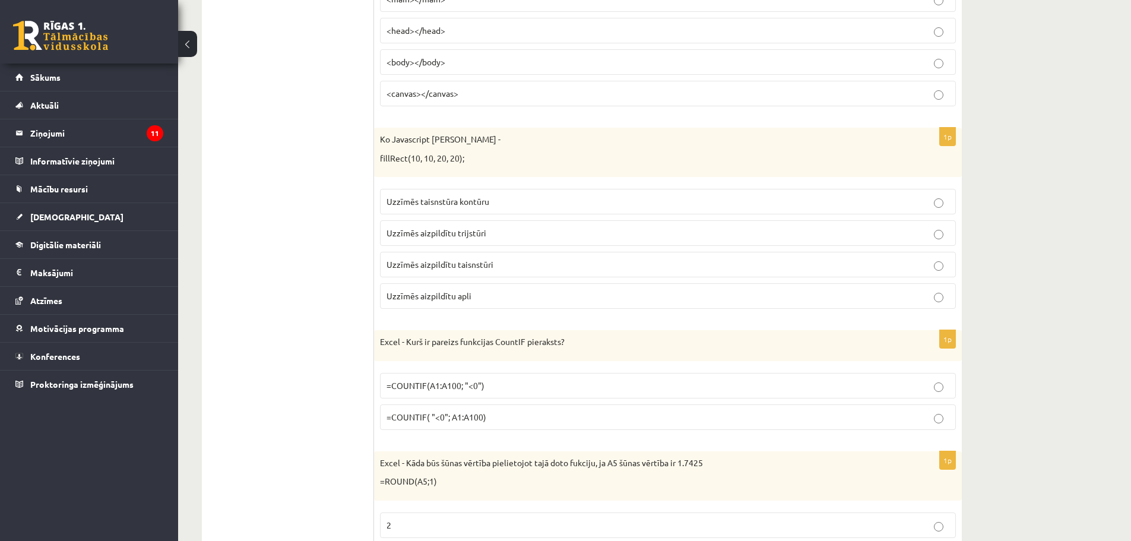
click at [685, 205] on p "Uzzīmēs taisnstūra kontūru" at bounding box center [668, 201] width 563 height 12
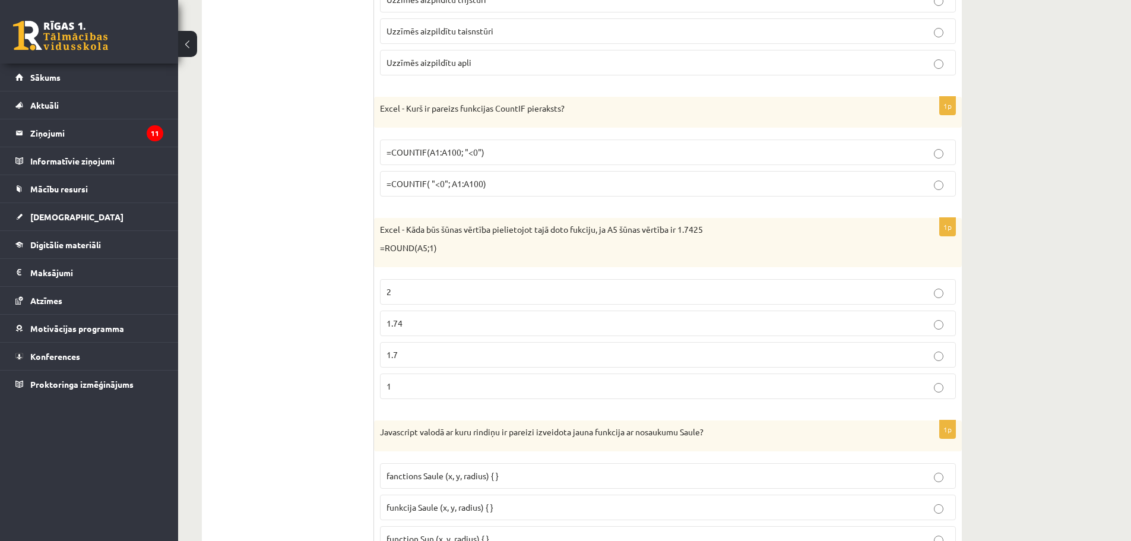
scroll to position [4544, 0]
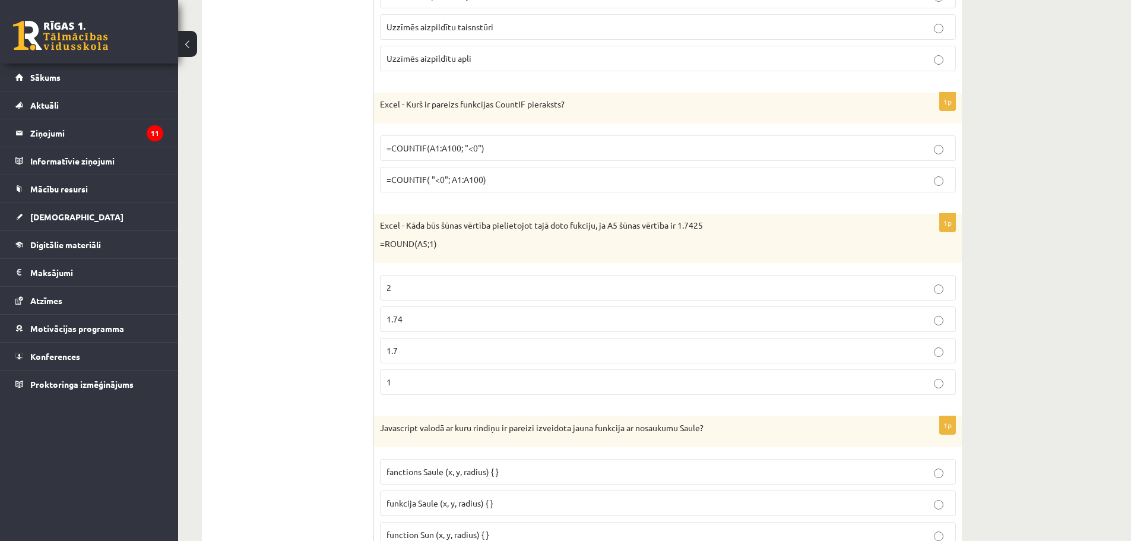
click at [430, 359] on label "1.7" at bounding box center [668, 351] width 576 height 26
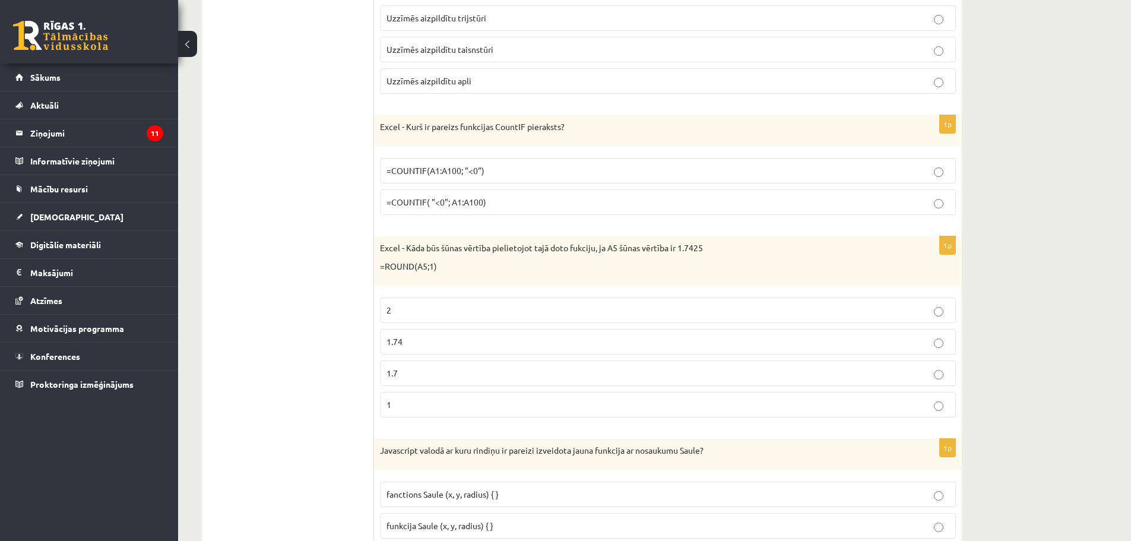
scroll to position [4485, 0]
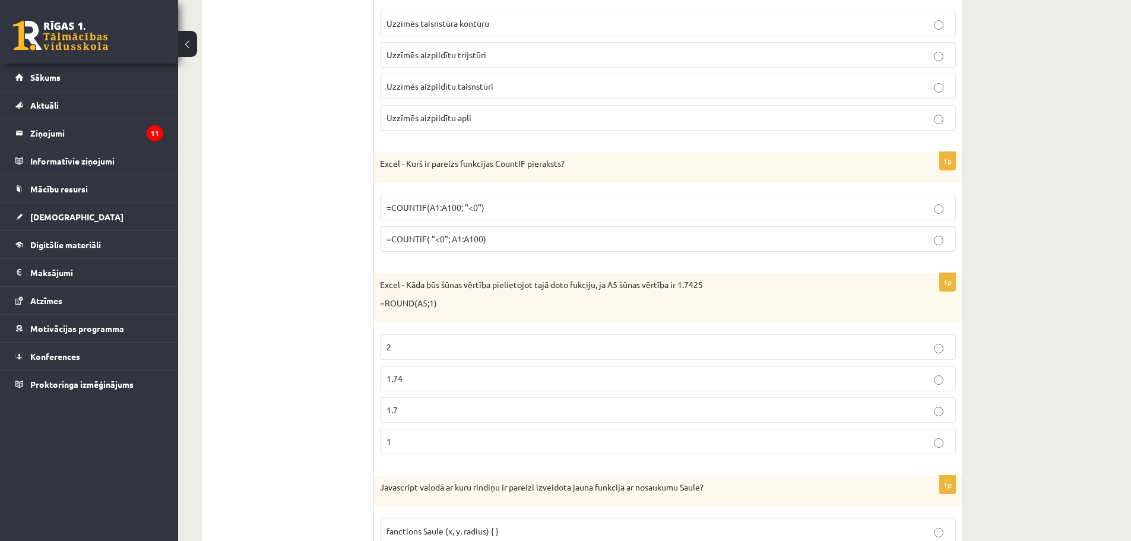
click at [486, 208] on p "=COUNTIF(A1:A100; "<0")" at bounding box center [668, 207] width 563 height 12
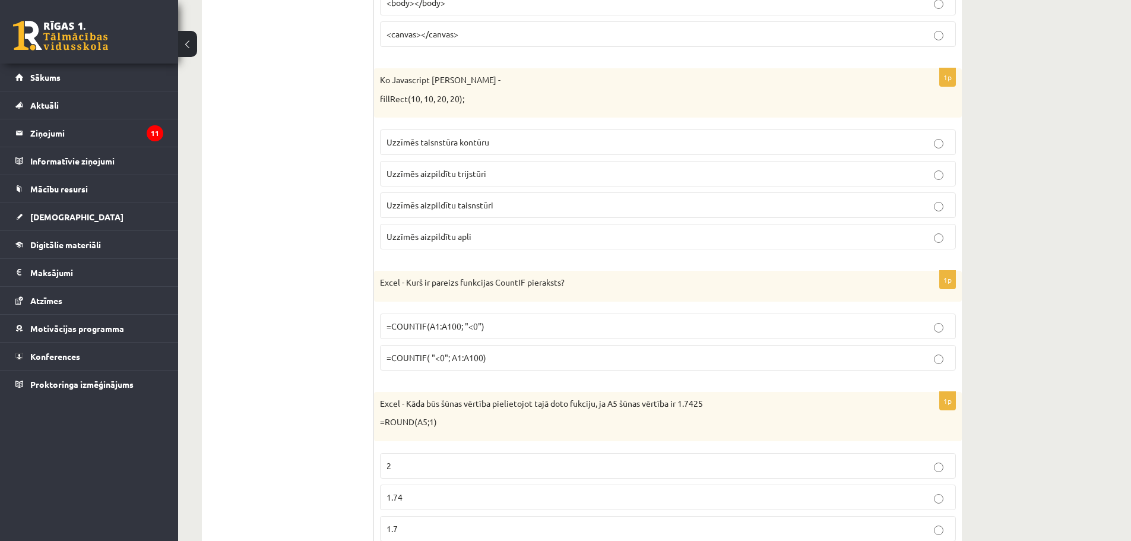
click at [491, 211] on p "Uzzīmēs aizpildītu taisnstūri" at bounding box center [668, 205] width 563 height 12
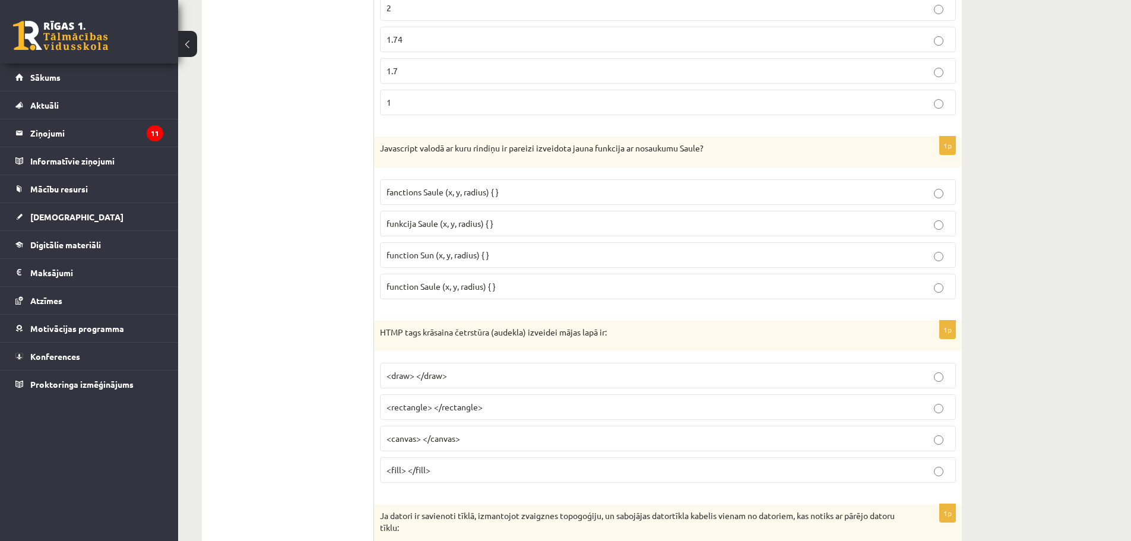
scroll to position [4841, 0]
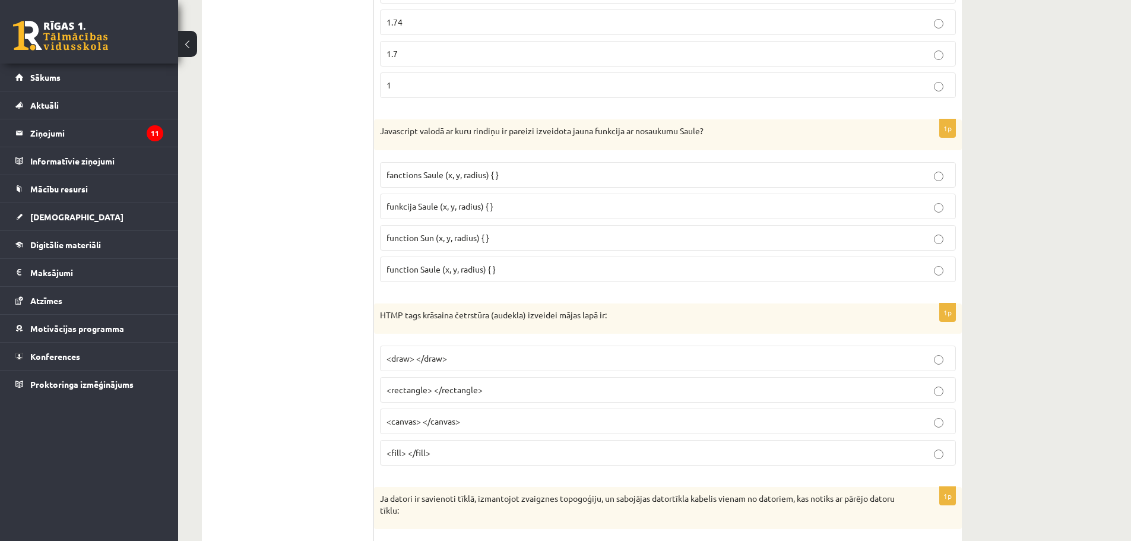
click at [592, 288] on div "1p Javascript valodā ar kuru rindiņu ir pareizi izveidota jauna funkcija ar nos…" at bounding box center [668, 205] width 588 height 172
click at [598, 283] on fieldset "fanctions Saule (x, y, radius) { } funkcija Saule (x, y, radius) { } function S…" at bounding box center [668, 220] width 576 height 129
click at [608, 267] on p "function Saule (x, y, radius) { }" at bounding box center [668, 269] width 563 height 12
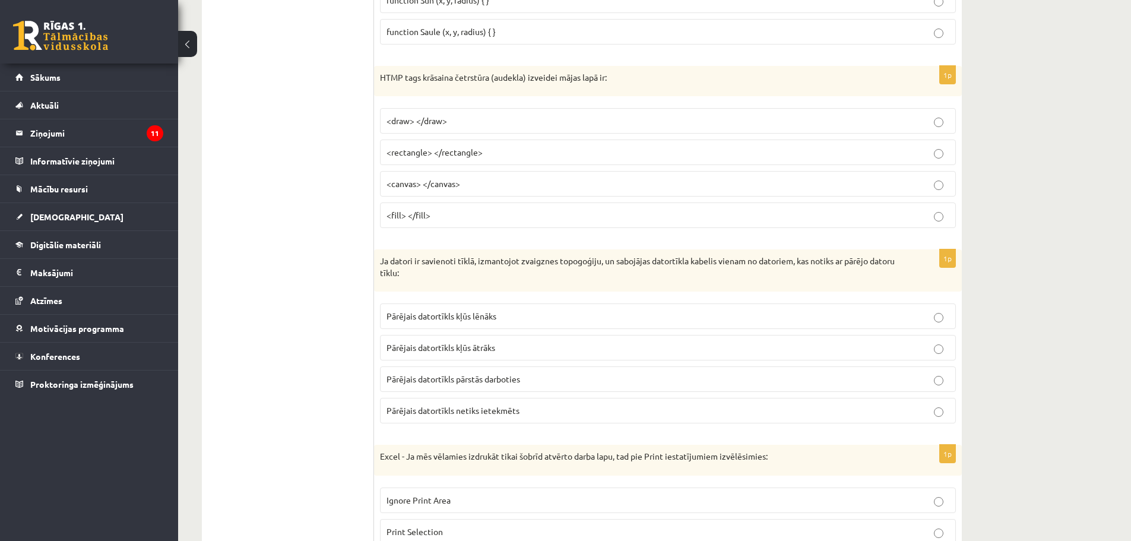
scroll to position [5138, 0]
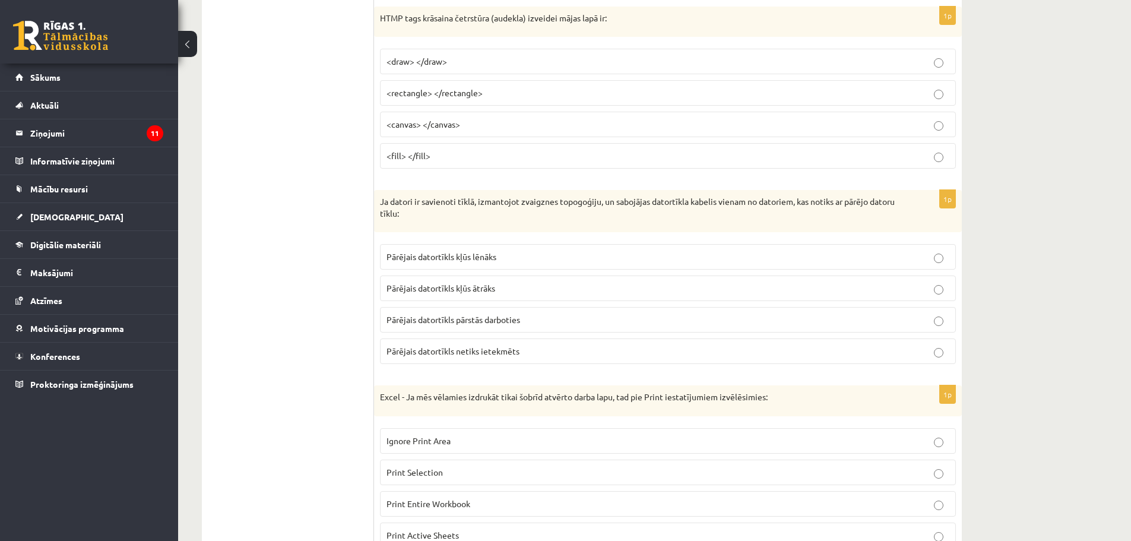
click at [515, 342] on label "Pārējais datortīkls netiks ietekmēts" at bounding box center [668, 351] width 576 height 26
click at [527, 325] on p "Pārējais datortīkls pārstās darboties" at bounding box center [668, 320] width 563 height 12
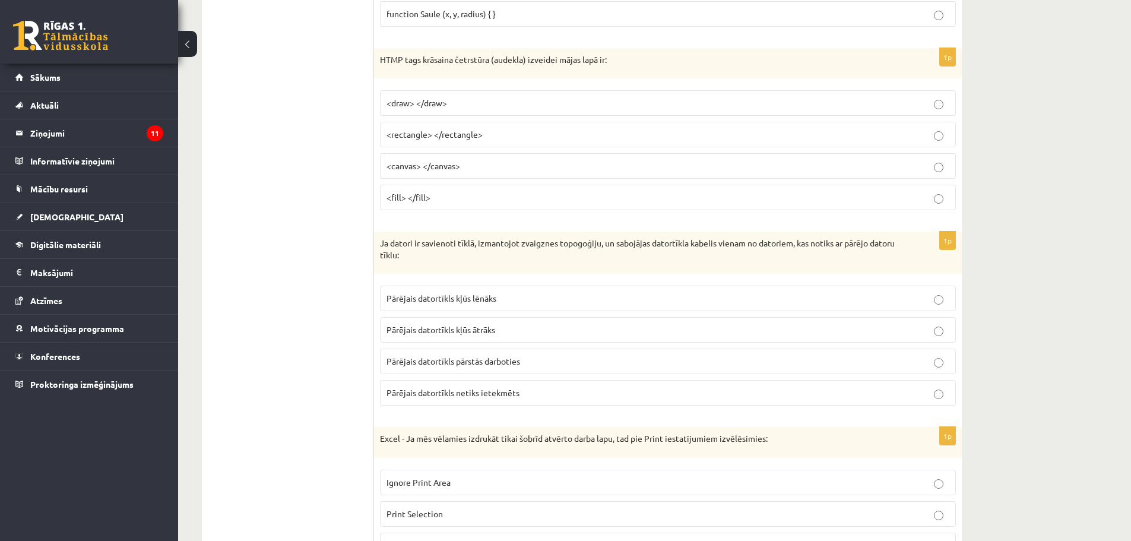
scroll to position [5079, 0]
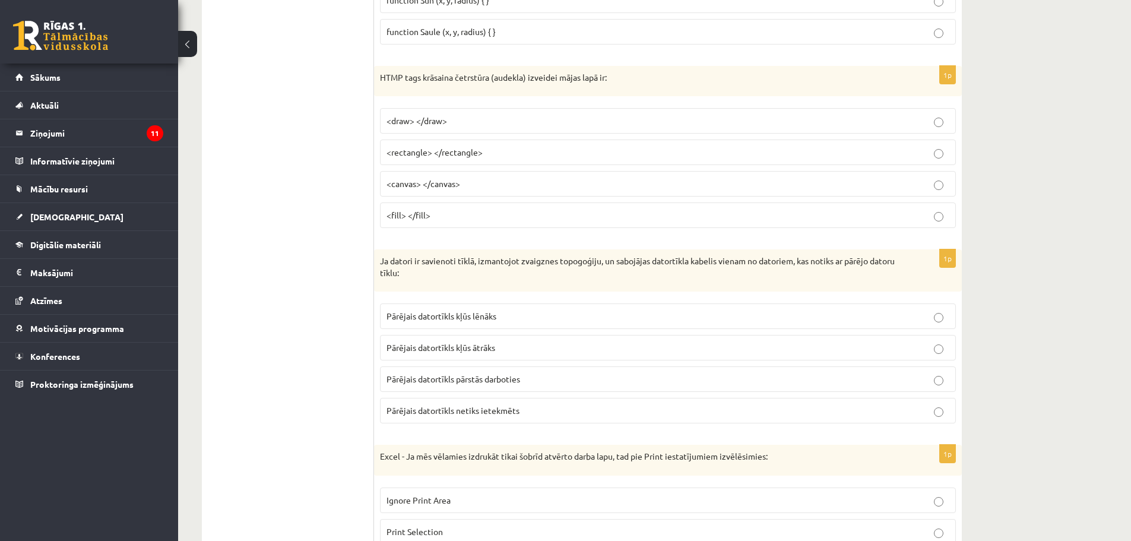
click at [612, 190] on p "<canvas> </canvas>" at bounding box center [668, 184] width 563 height 12
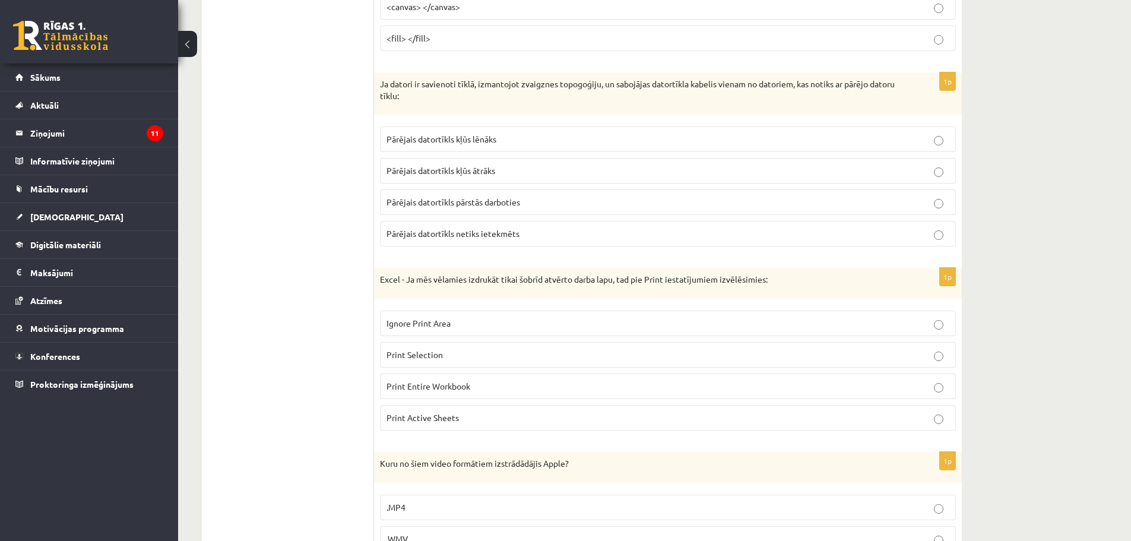
scroll to position [5257, 0]
click at [597, 224] on label "Pārējais datortīkls netiks ietekmēts" at bounding box center [668, 233] width 576 height 26
click at [637, 420] on p "Print Active Sheets" at bounding box center [668, 416] width 563 height 12
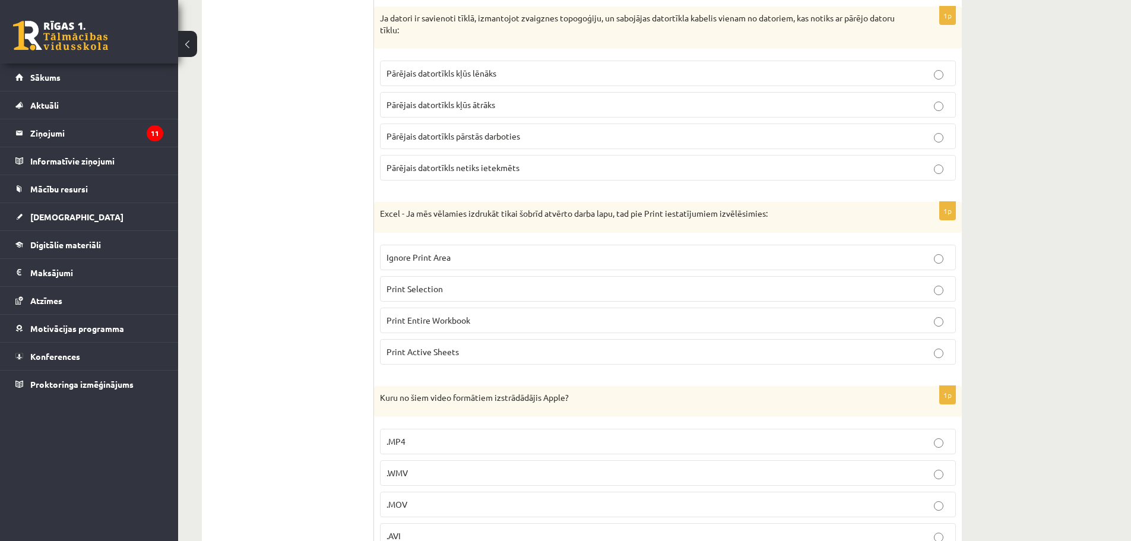
scroll to position [5376, 0]
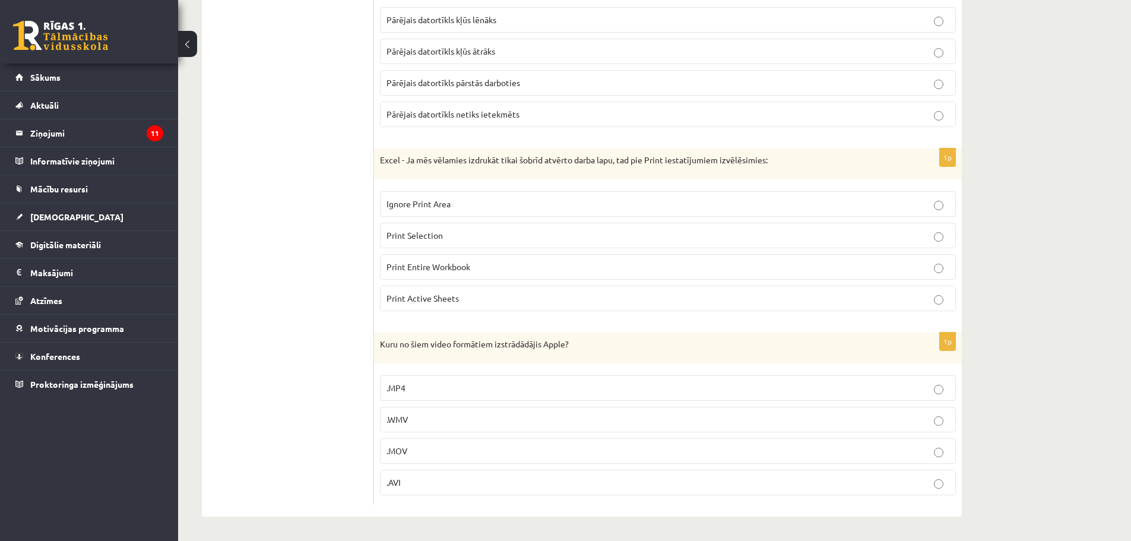
click at [433, 446] on p ".MOV" at bounding box center [668, 451] width 563 height 12
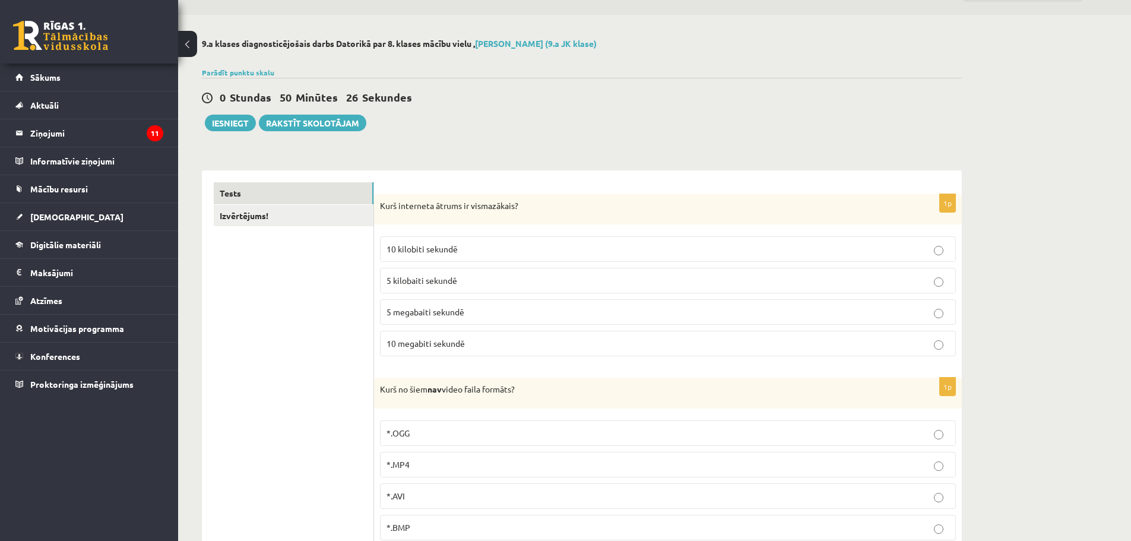
scroll to position [0, 0]
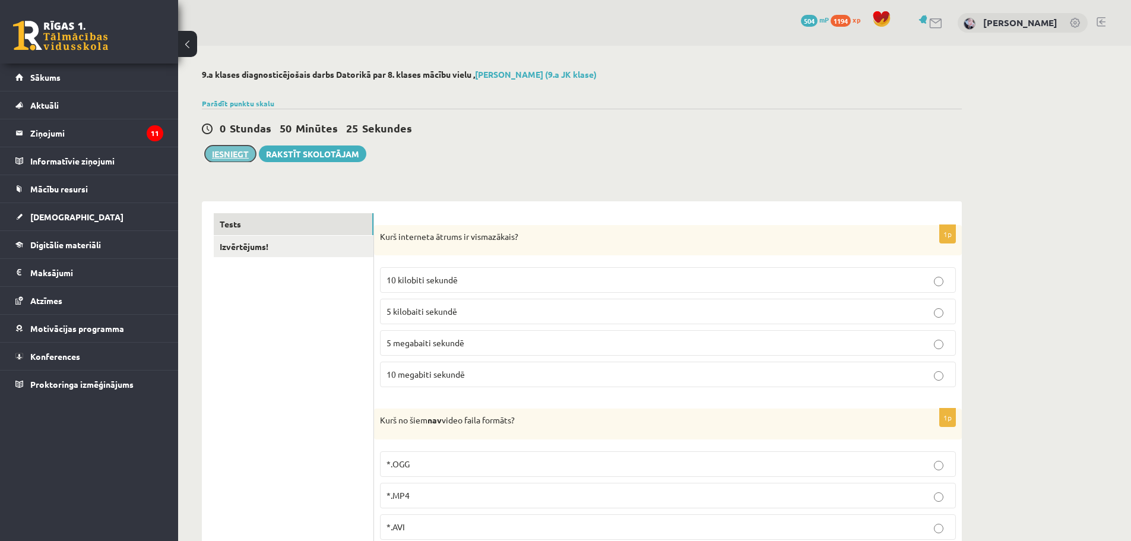
click at [223, 153] on button "Iesniegt" at bounding box center [230, 153] width 51 height 17
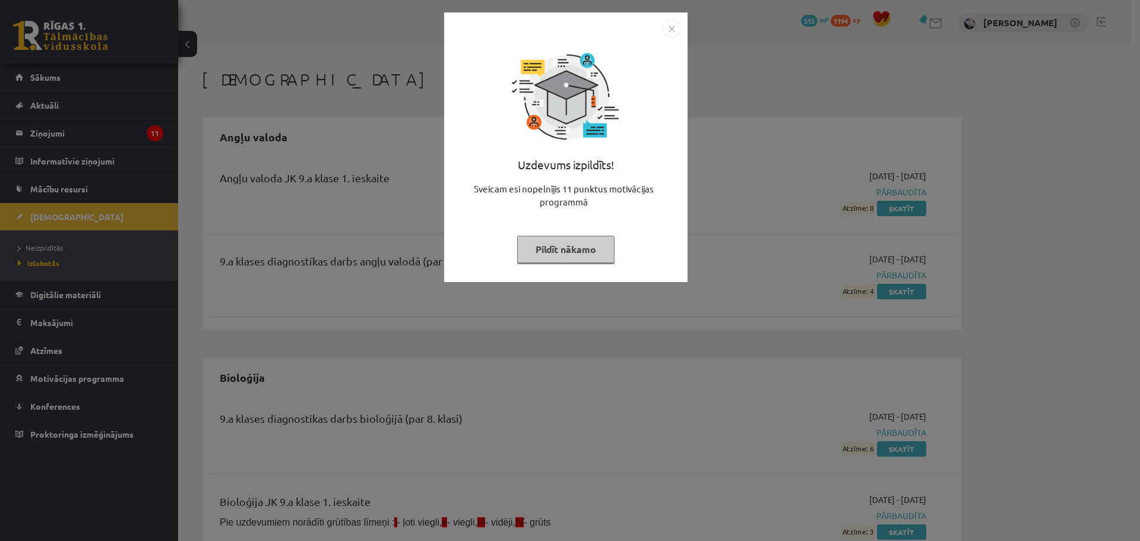
click at [675, 30] on img "Close" at bounding box center [672, 29] width 18 height 18
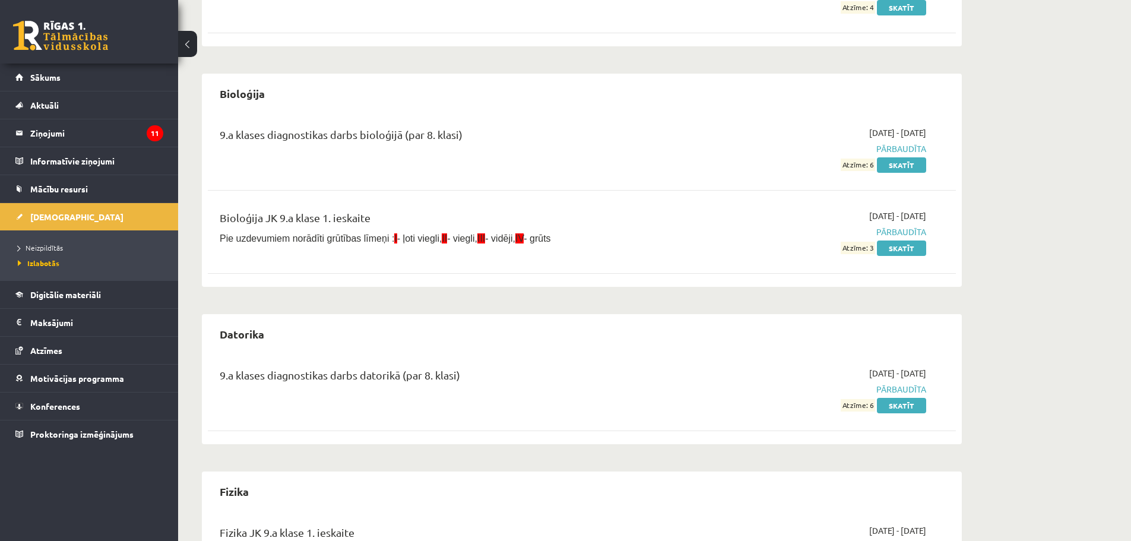
scroll to position [297, 0]
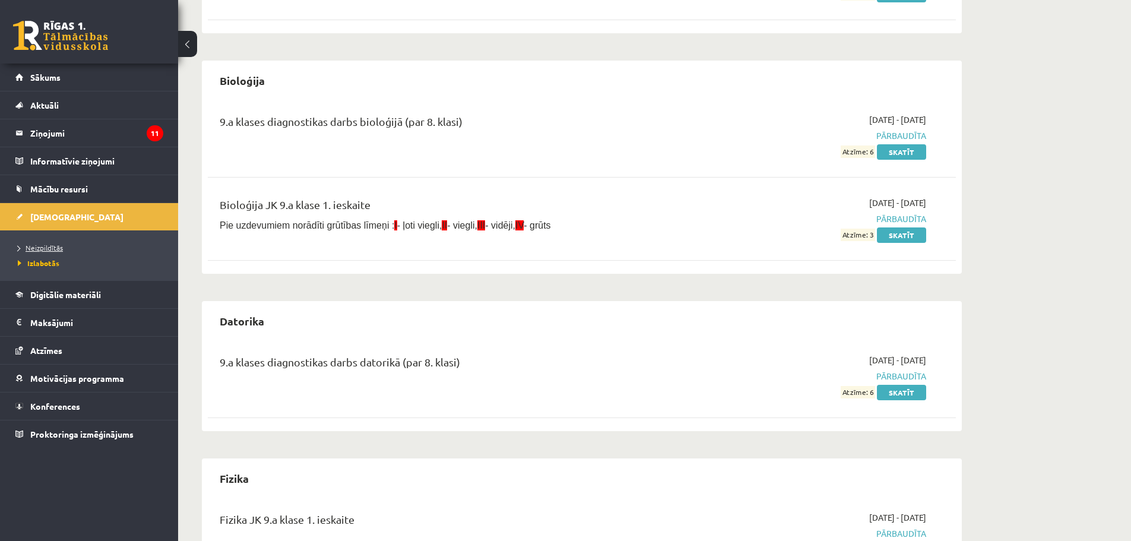
click at [49, 251] on link "Neizpildītās" at bounding box center [92, 247] width 148 height 11
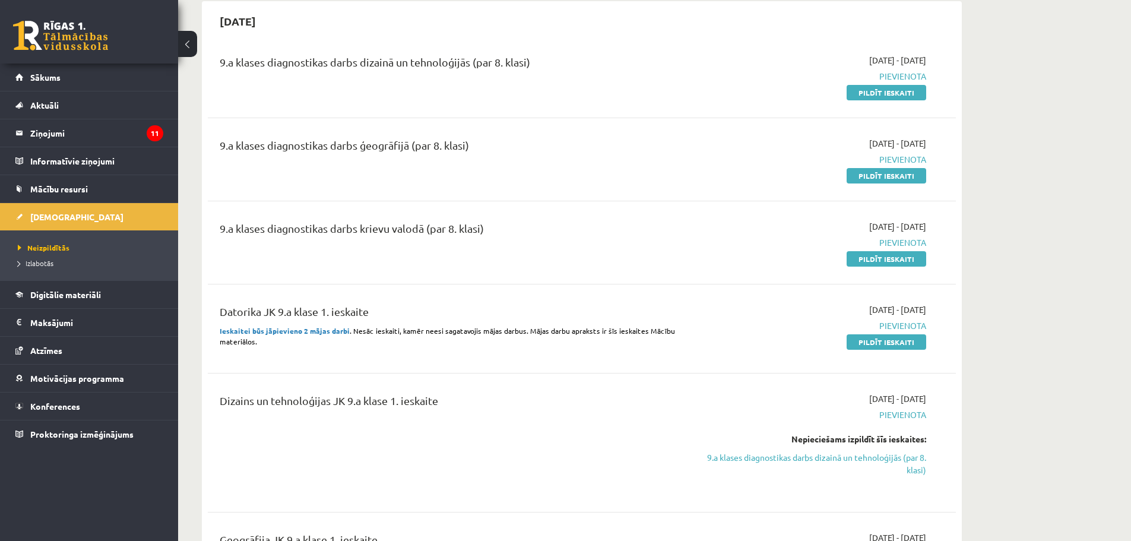
scroll to position [297, 0]
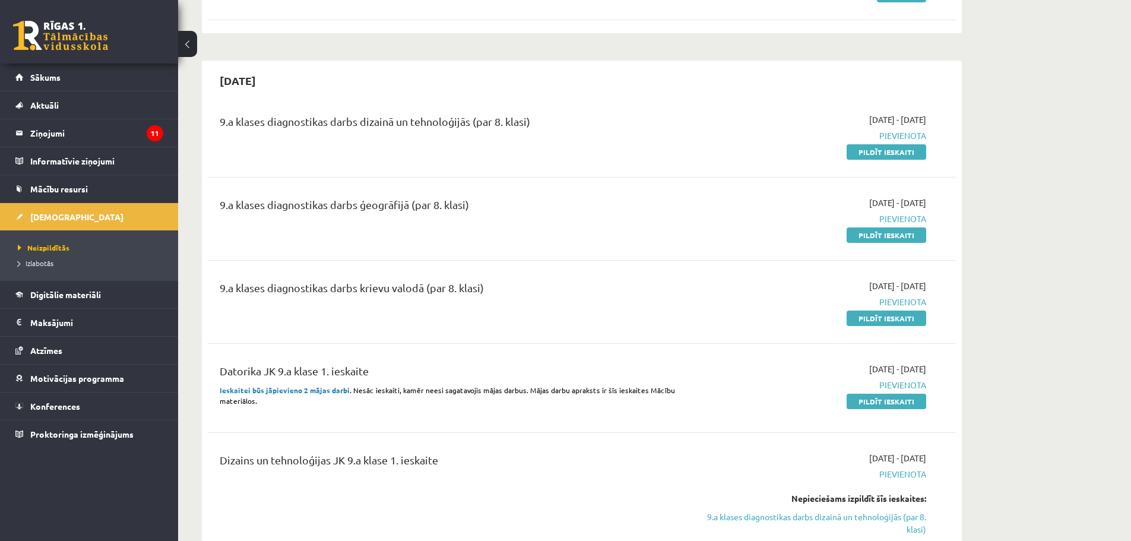
drag, startPoint x: 875, startPoint y: 319, endPoint x: 616, endPoint y: 31, distance: 386.8
click at [875, 319] on link "Pildīt ieskaiti" at bounding box center [887, 318] width 80 height 15
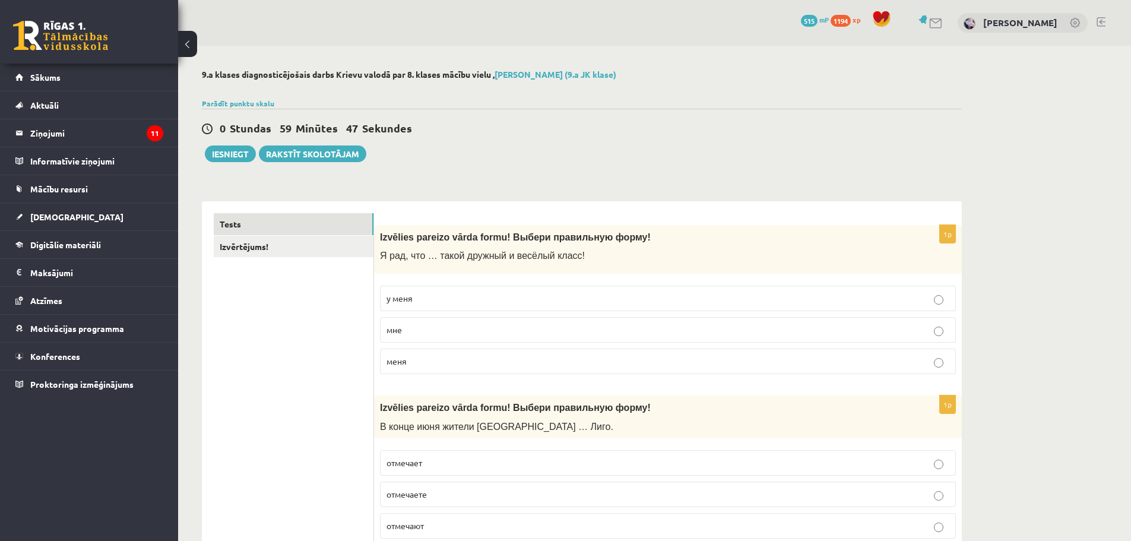
click at [447, 300] on p "у меня" at bounding box center [668, 298] width 563 height 12
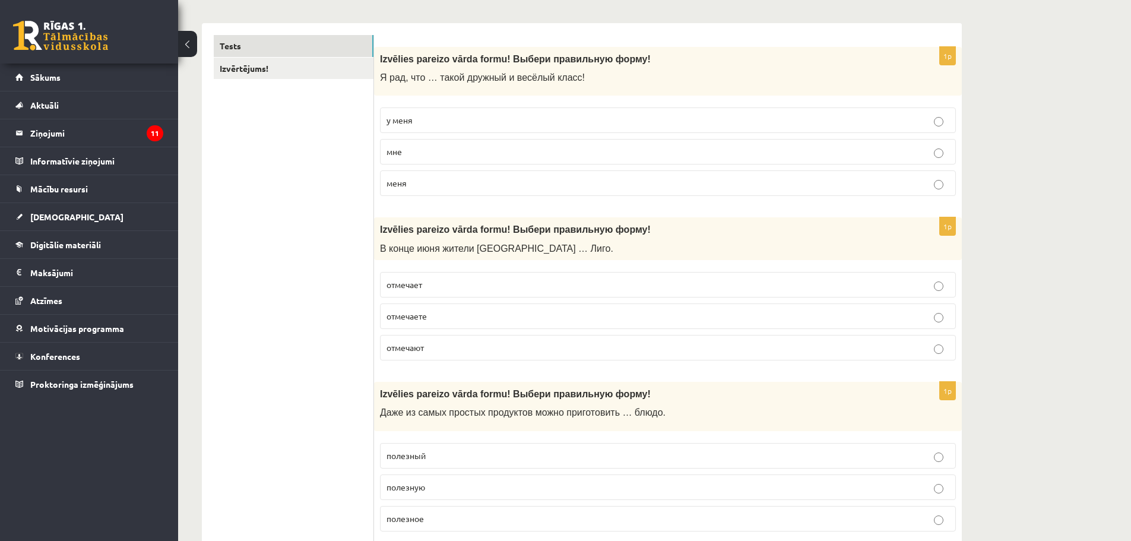
scroll to position [238, 0]
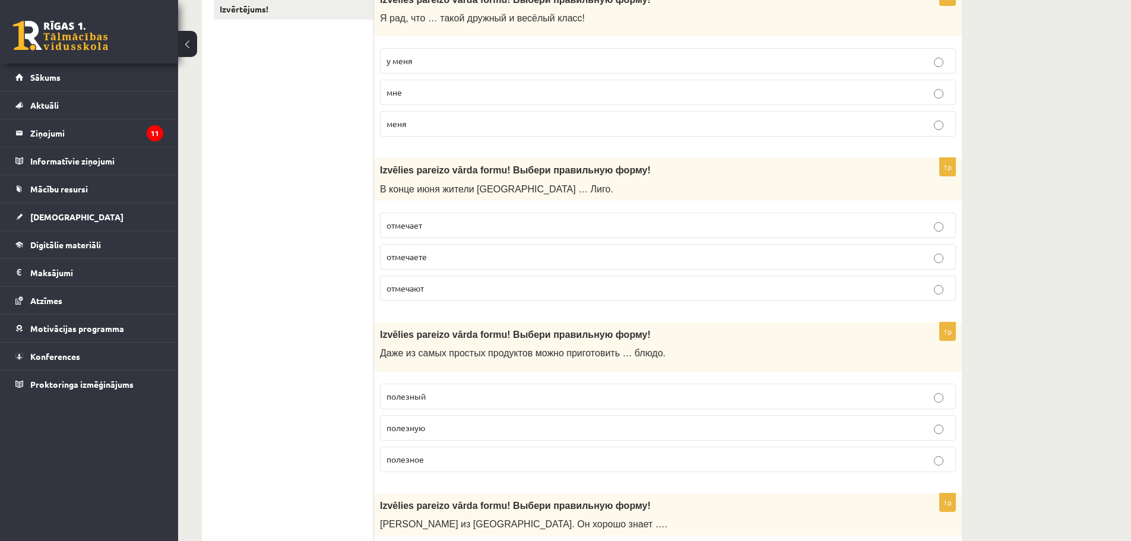
click at [451, 222] on p "отмечает" at bounding box center [668, 225] width 563 height 12
click at [443, 283] on label "отмечают" at bounding box center [668, 289] width 576 height 26
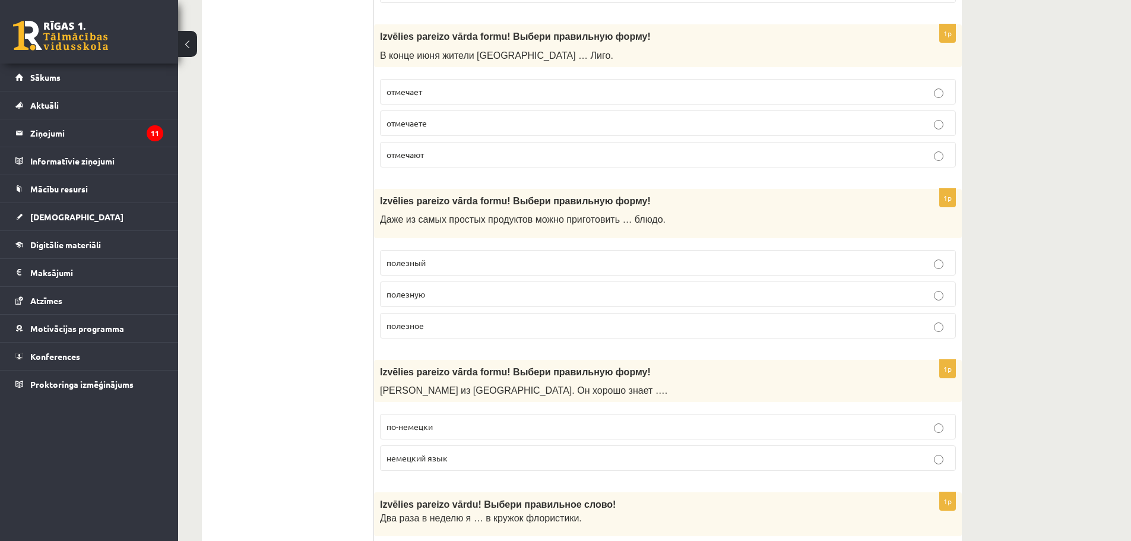
scroll to position [416, 0]
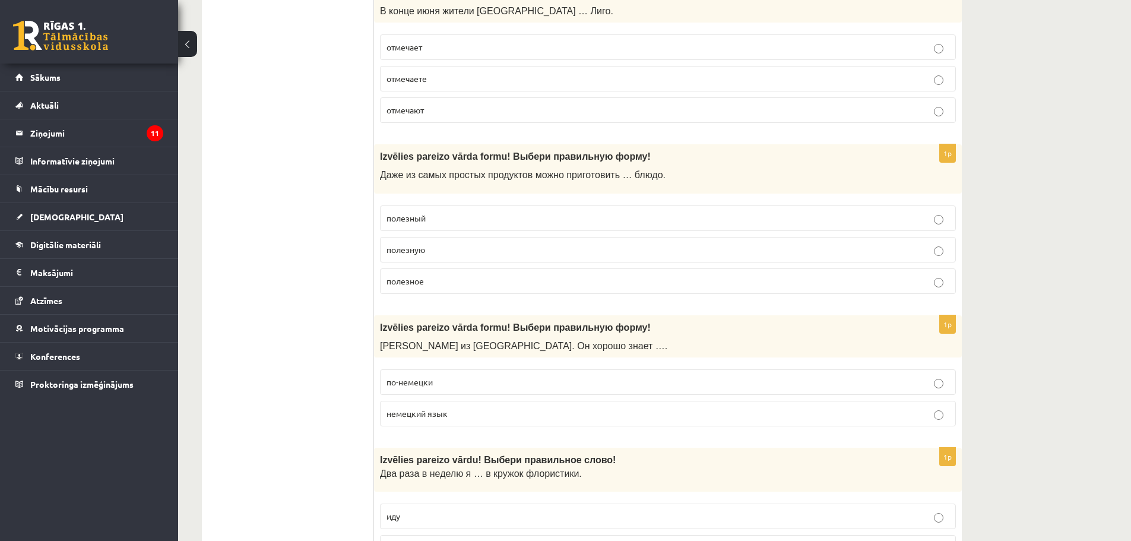
click at [437, 278] on p "полезное" at bounding box center [668, 281] width 563 height 12
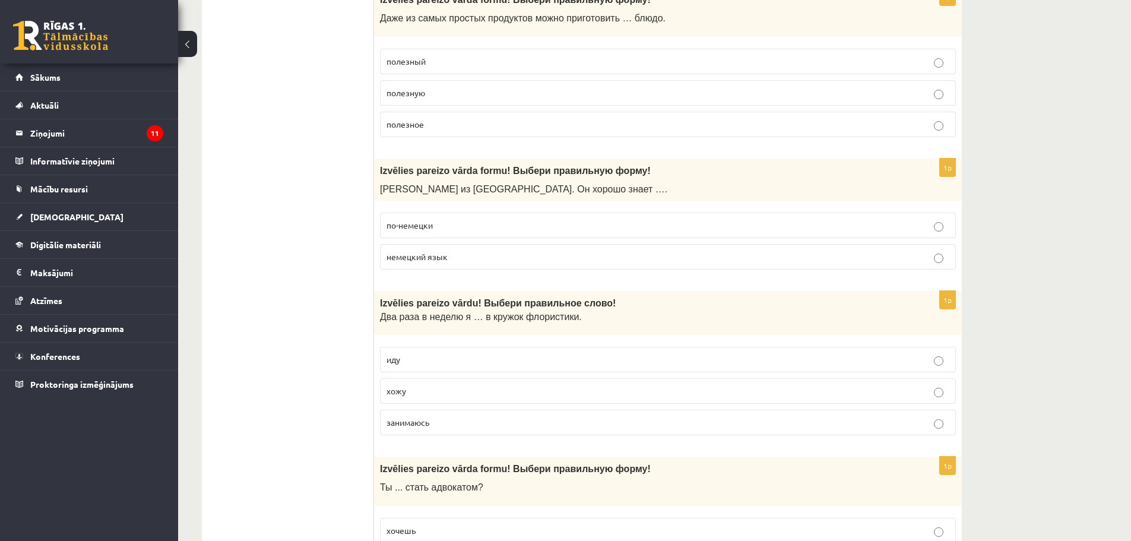
scroll to position [594, 0]
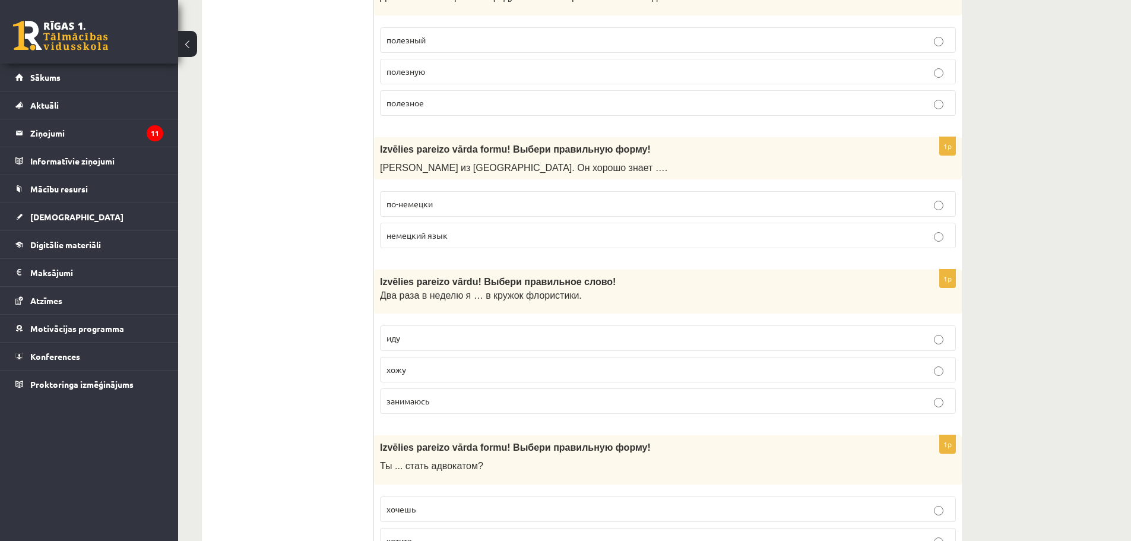
click at [442, 239] on span "немецкий язык" at bounding box center [417, 235] width 61 height 11
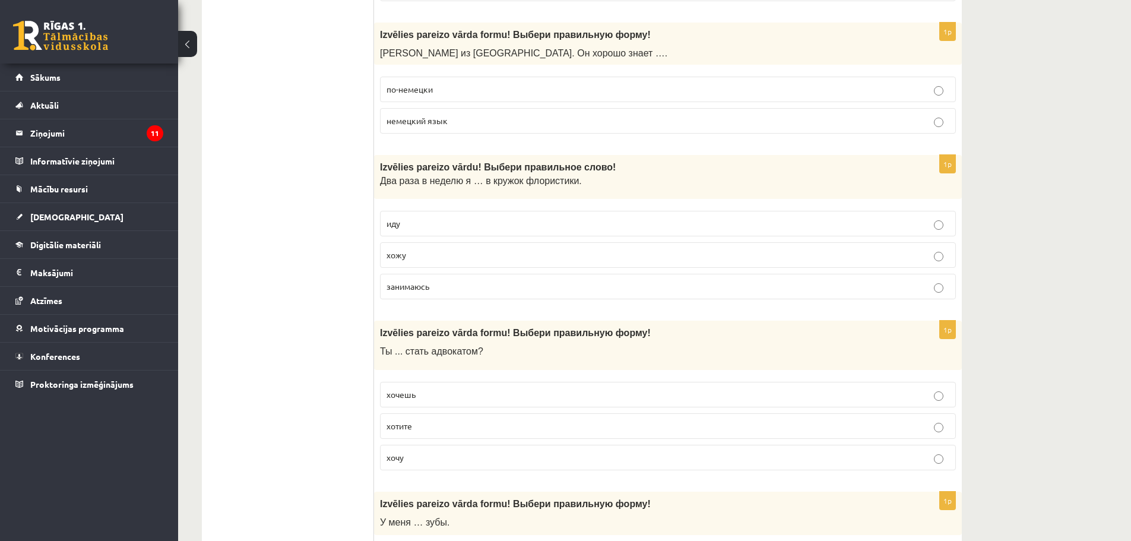
scroll to position [713, 0]
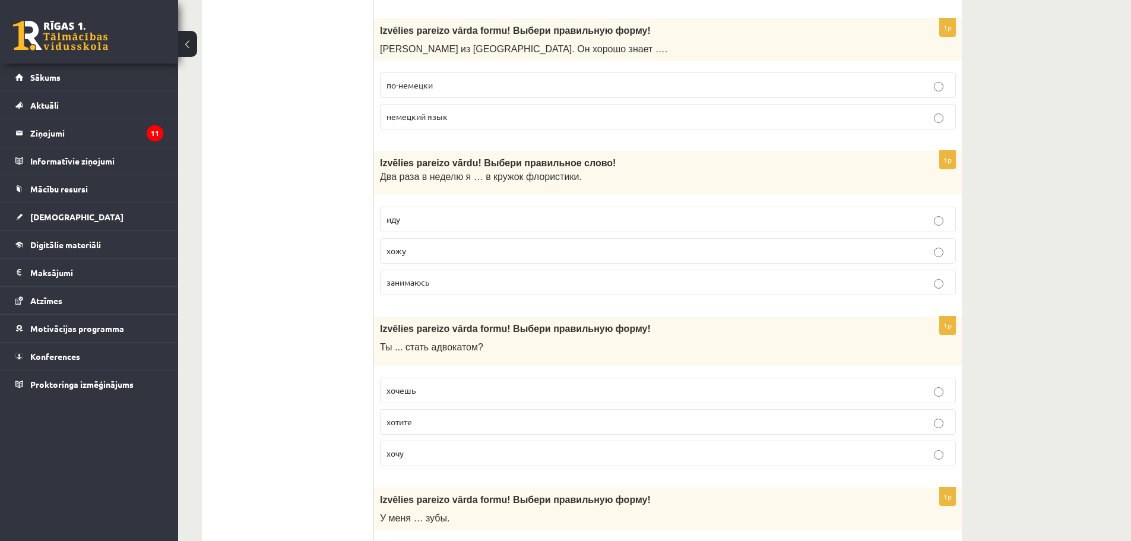
click at [436, 249] on p "хожу" at bounding box center [668, 251] width 563 height 12
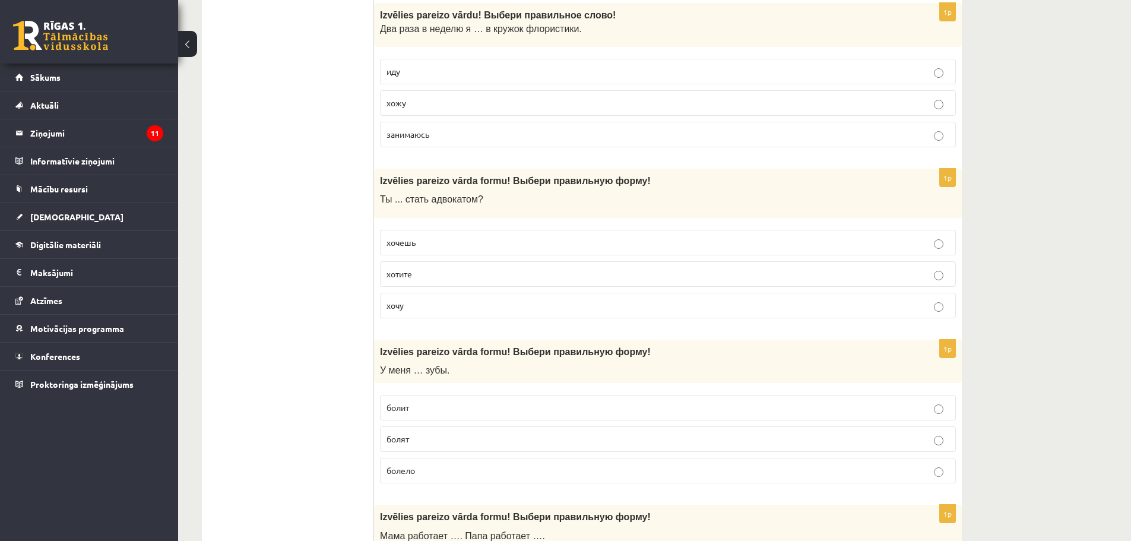
scroll to position [891, 0]
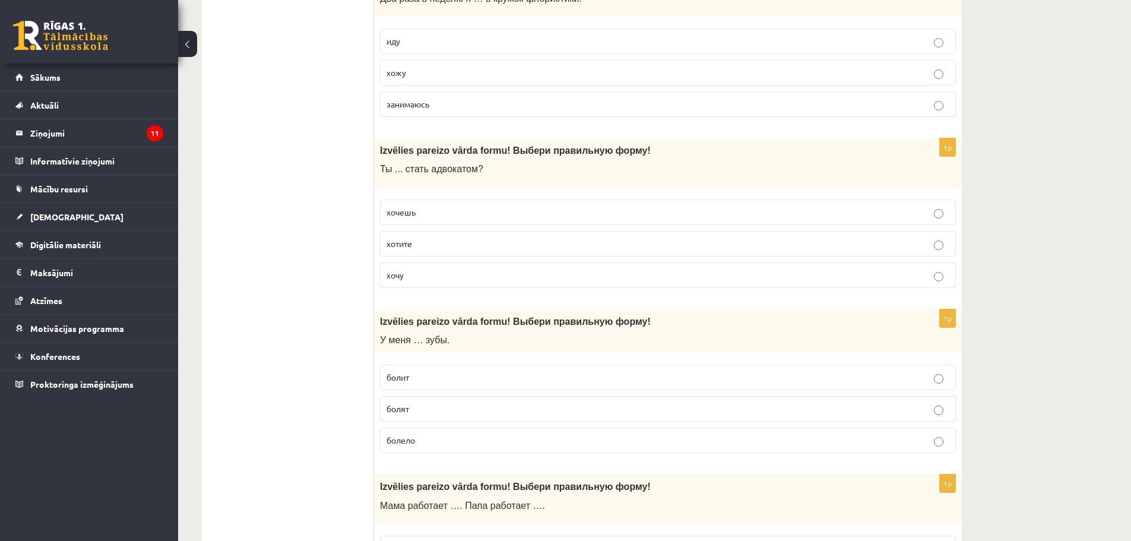
click at [444, 219] on p "хочешь" at bounding box center [668, 212] width 563 height 12
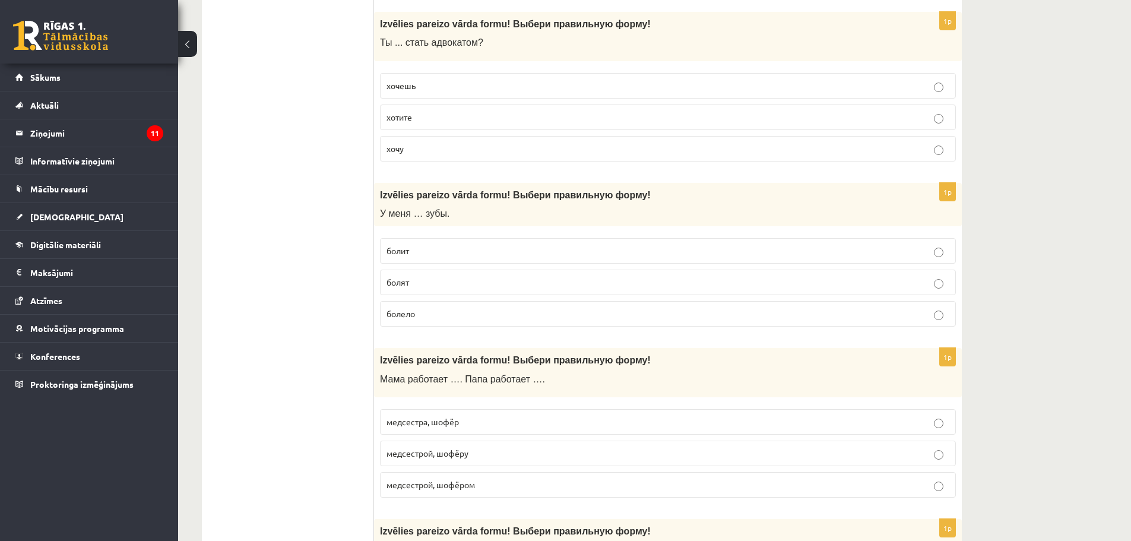
scroll to position [1069, 0]
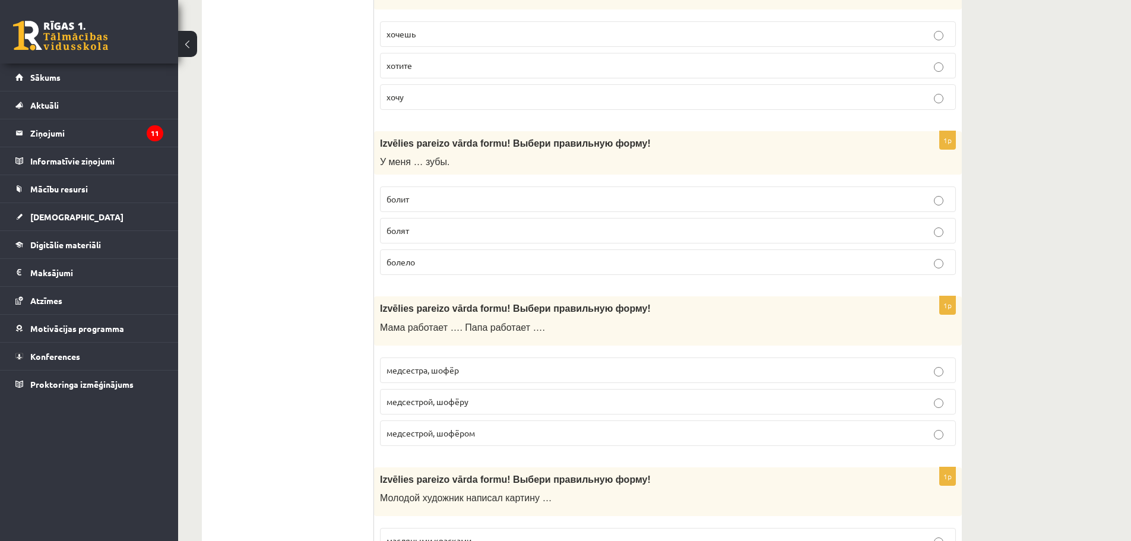
click at [428, 237] on p "болят" at bounding box center [668, 230] width 563 height 12
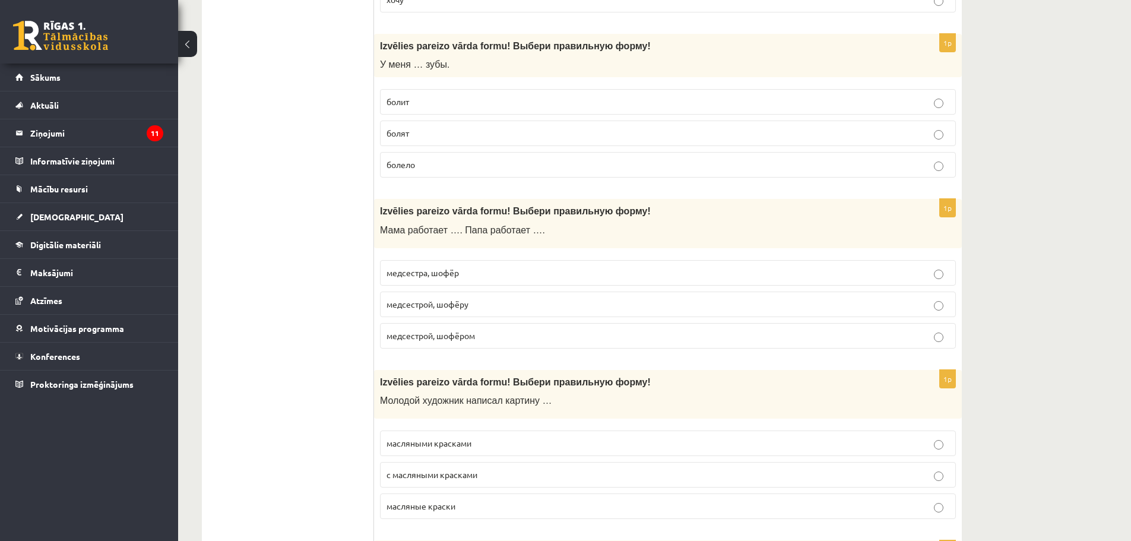
scroll to position [1188, 0]
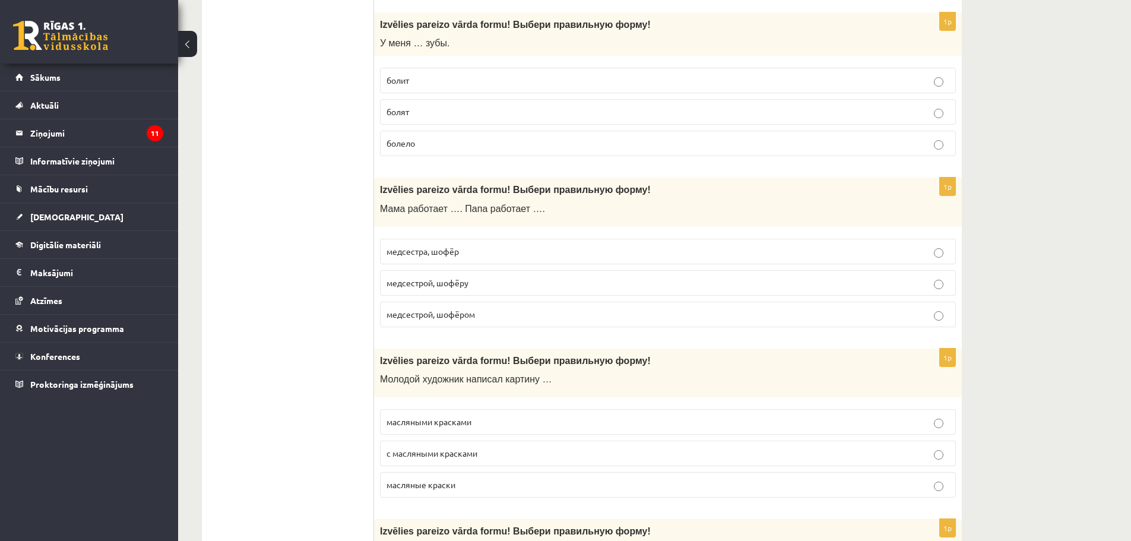
click at [438, 284] on span "медсестрой, шофёру" at bounding box center [428, 282] width 82 height 11
click at [441, 303] on label "медсестрой, шофёром" at bounding box center [668, 315] width 576 height 26
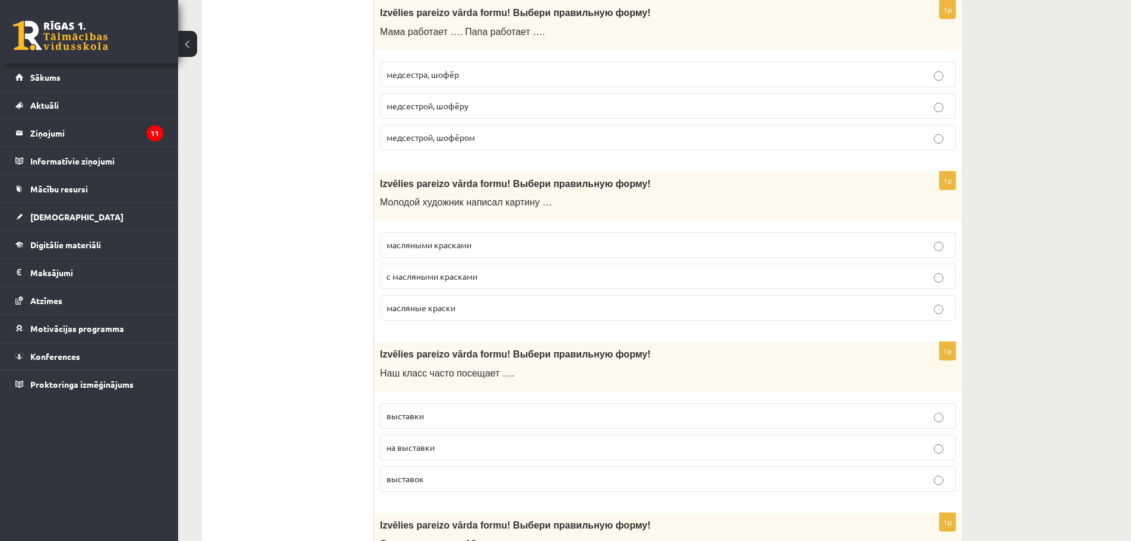
scroll to position [1366, 0]
click at [484, 253] on label "масляными красками" at bounding box center [668, 244] width 576 height 26
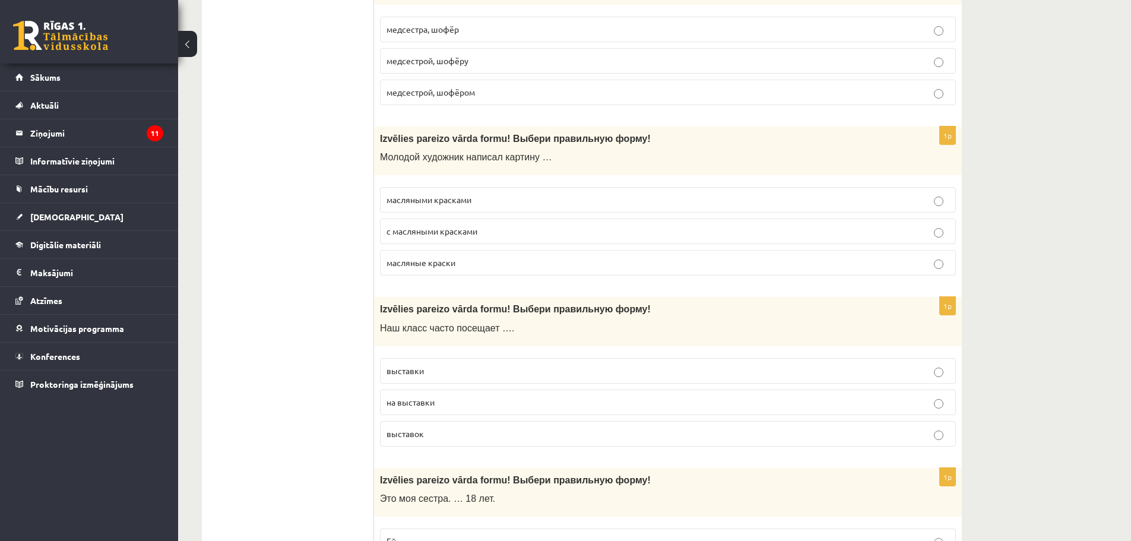
scroll to position [1485, 0]
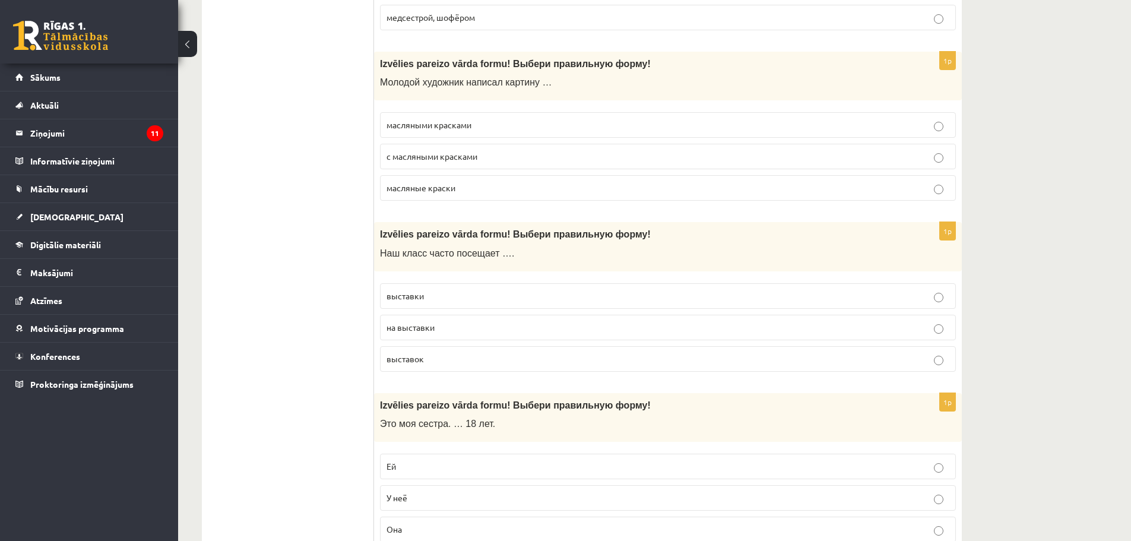
click at [453, 300] on p "выставки" at bounding box center [668, 296] width 563 height 12
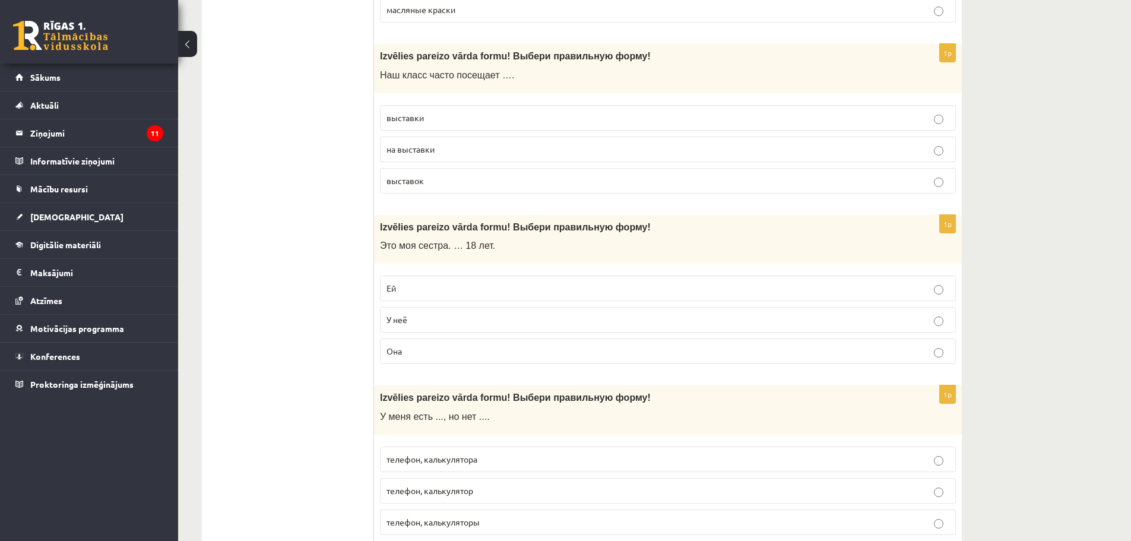
scroll to position [1722, 0]
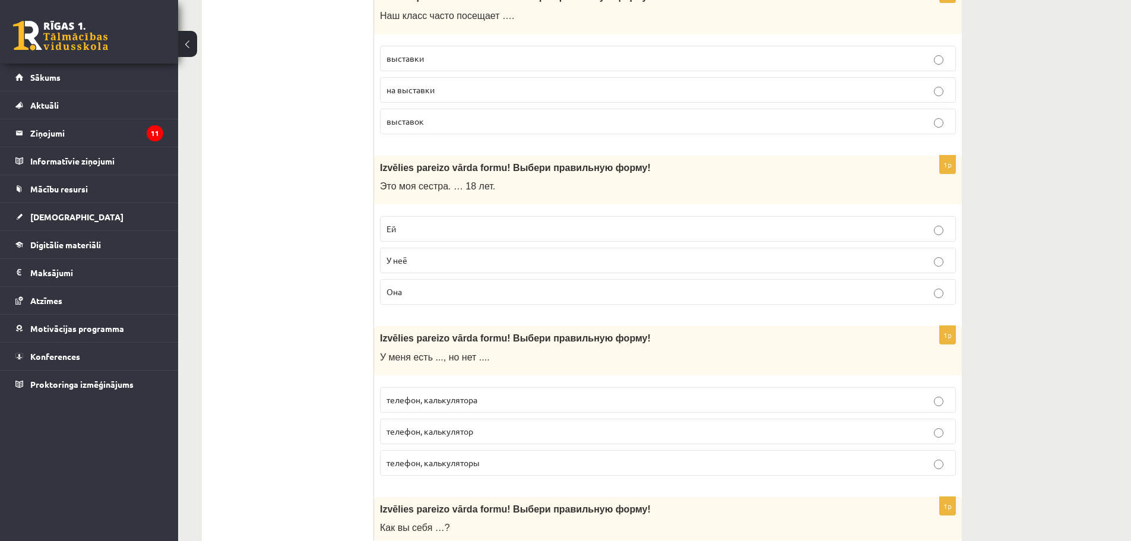
click at [416, 232] on p "Ей" at bounding box center [668, 229] width 563 height 12
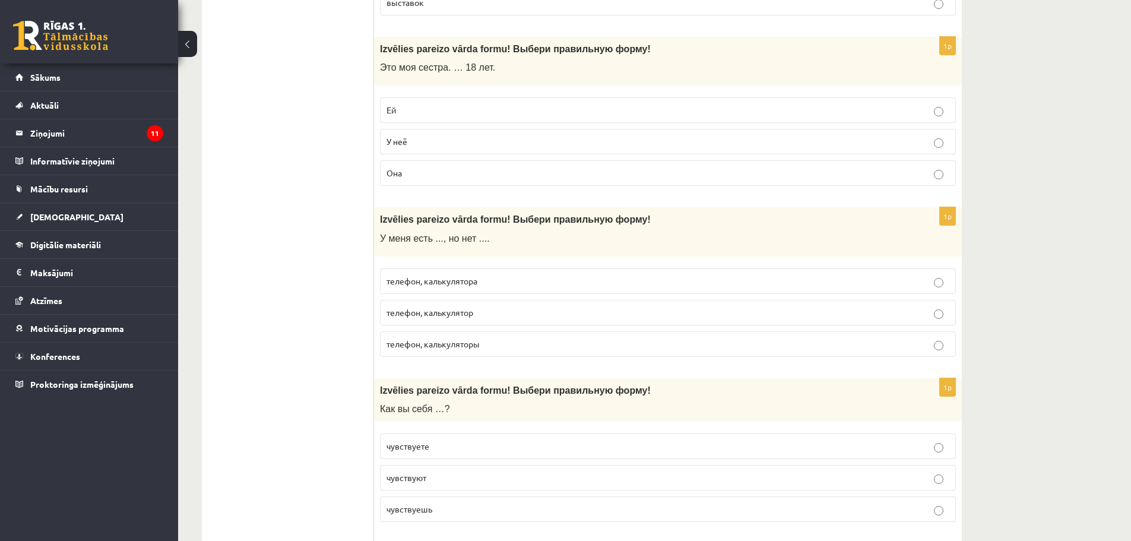
scroll to position [1960, 0]
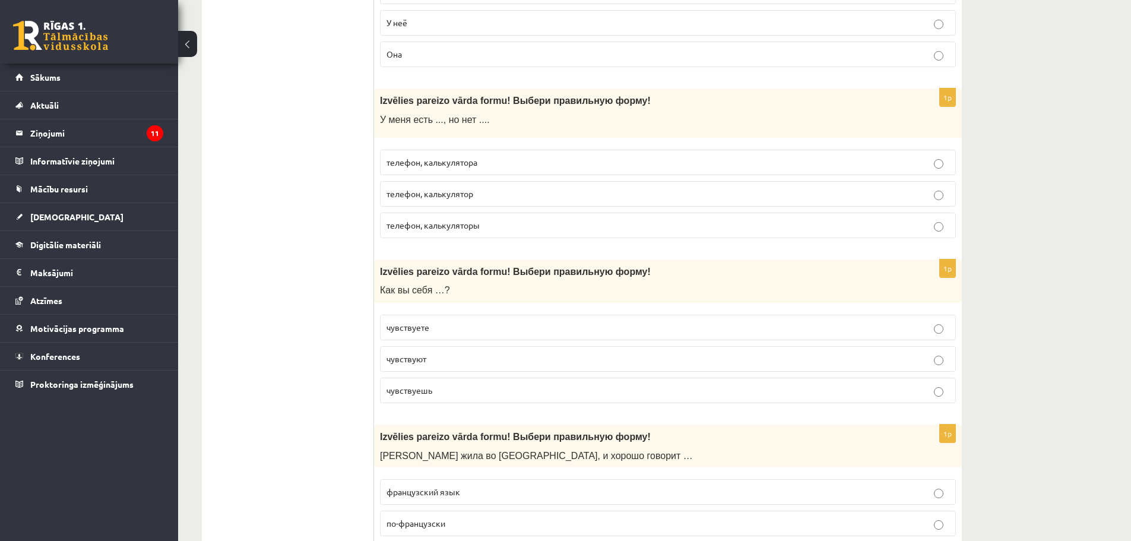
click at [495, 161] on p "телефон, калькулятора" at bounding box center [668, 162] width 563 height 12
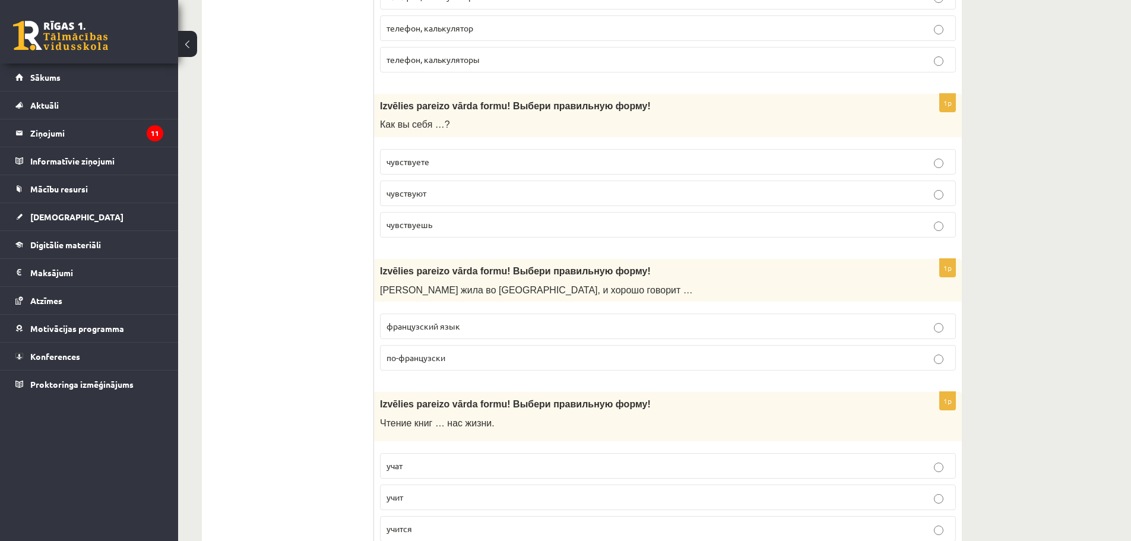
scroll to position [2138, 0]
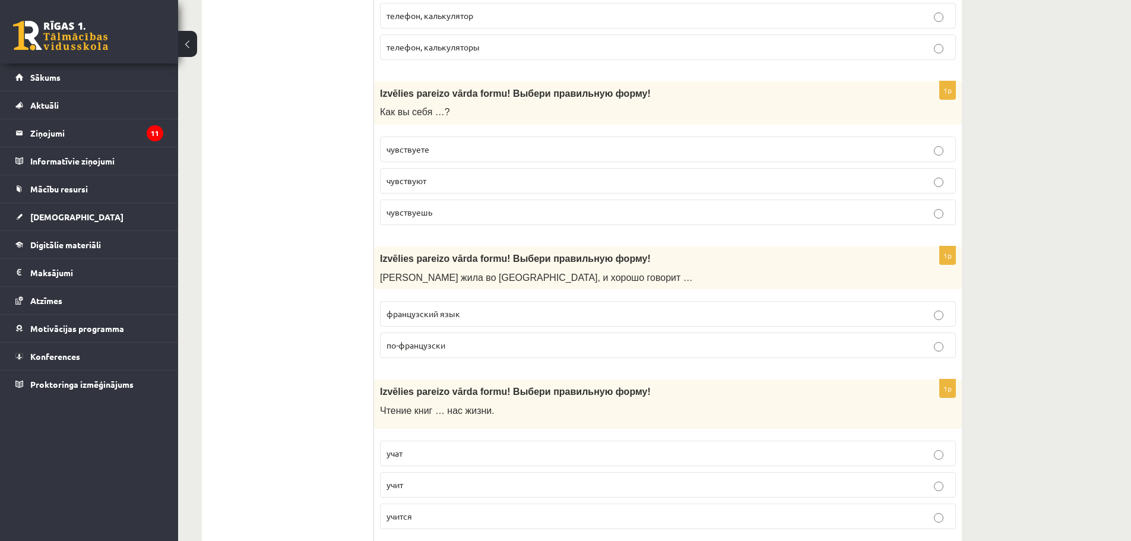
click at [492, 150] on p "чувствуете" at bounding box center [668, 149] width 563 height 12
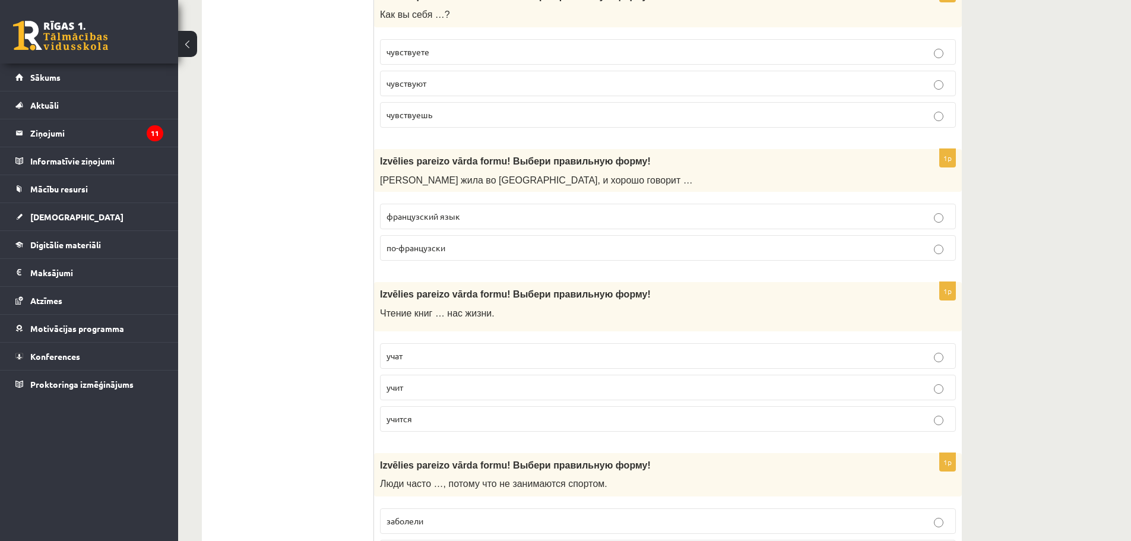
scroll to position [2316, 0]
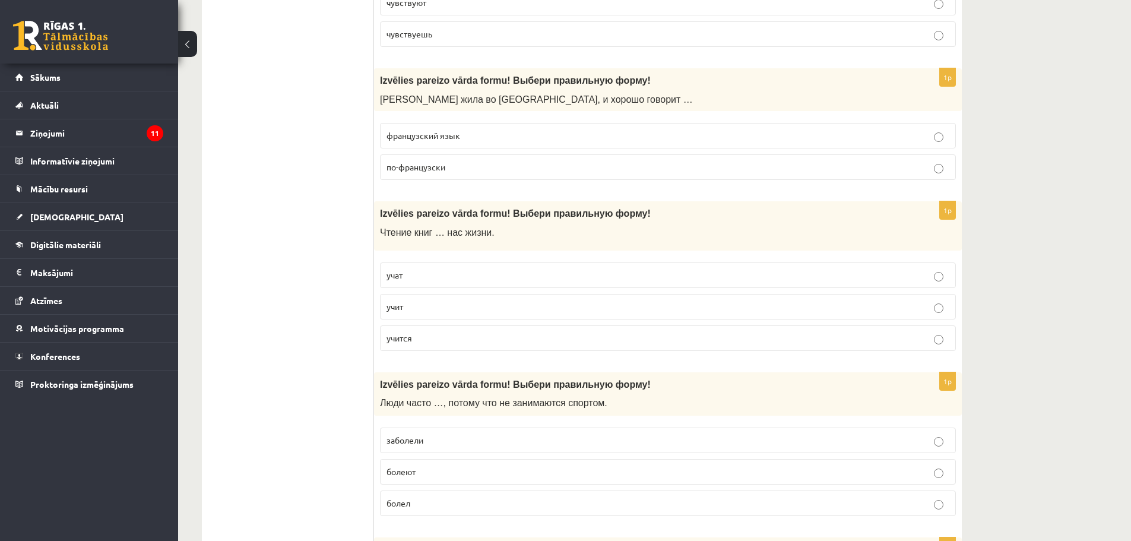
click at [476, 166] on p "по-французски" at bounding box center [668, 167] width 563 height 12
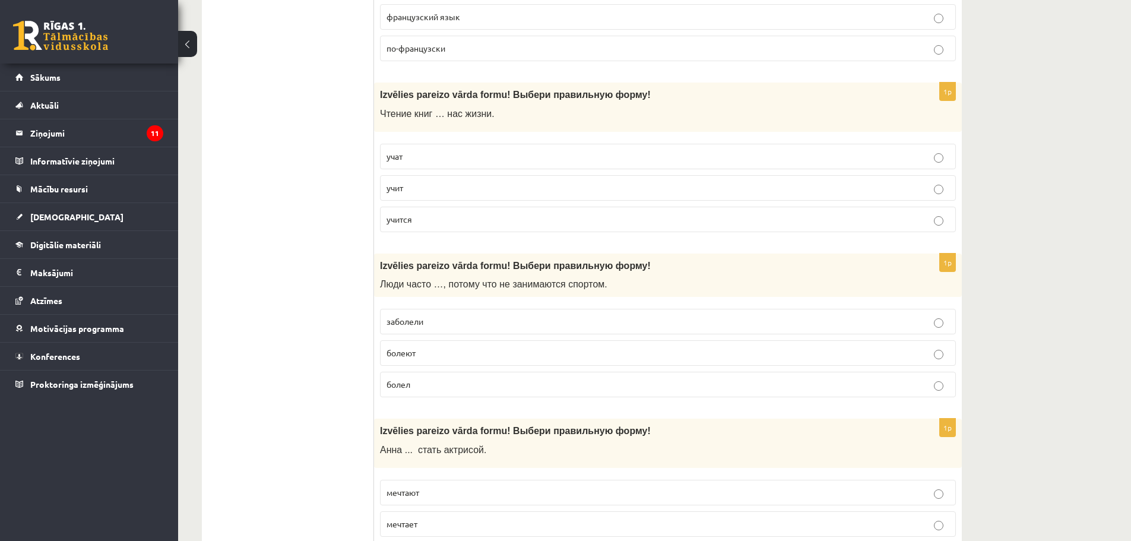
click at [467, 181] on label "учит" at bounding box center [668, 188] width 576 height 26
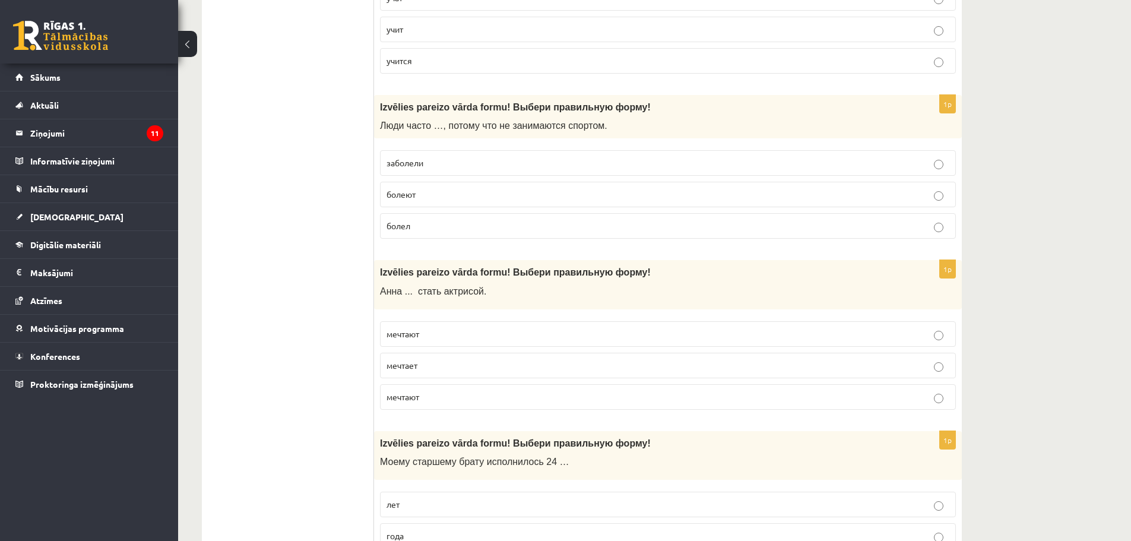
scroll to position [2613, 0]
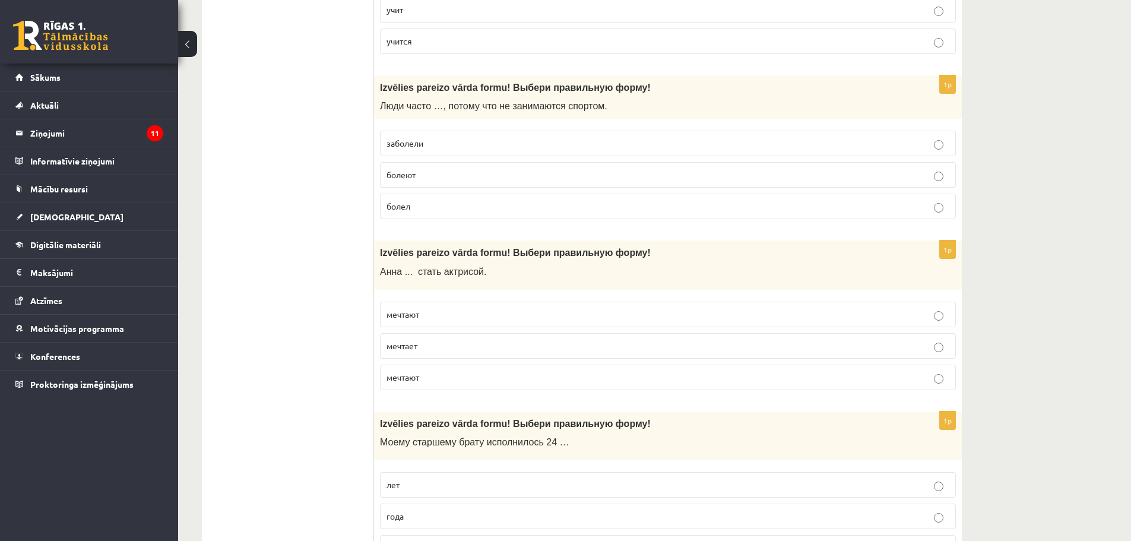
click at [470, 183] on label "болеют" at bounding box center [668, 175] width 576 height 26
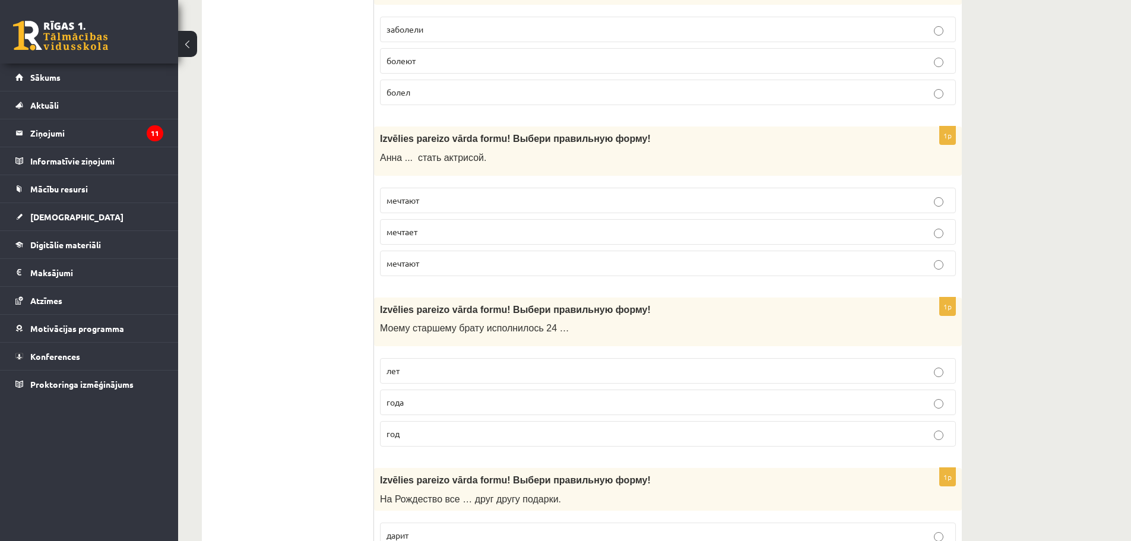
scroll to position [2732, 0]
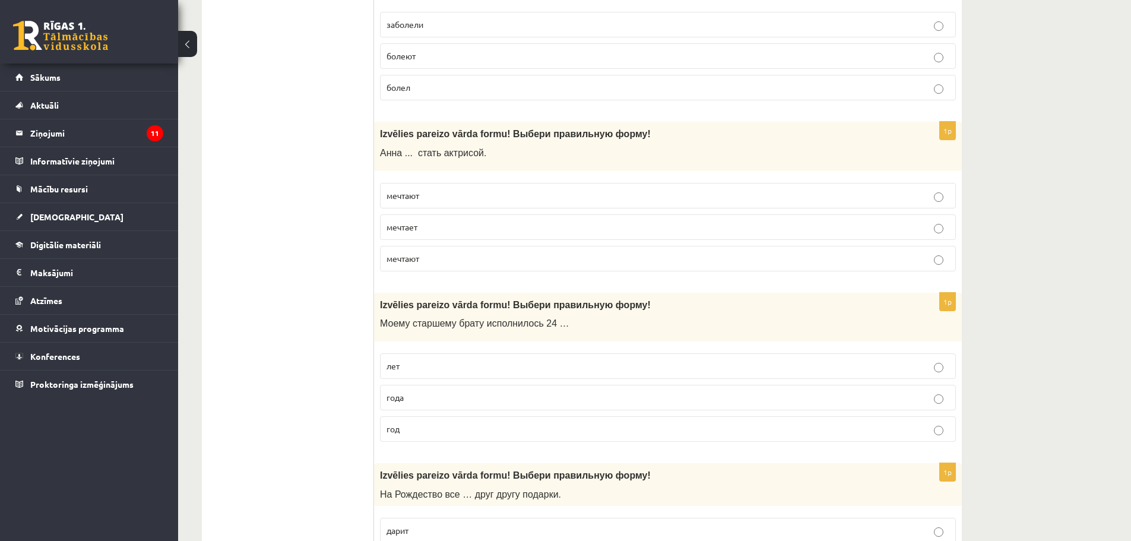
click at [456, 227] on p "мечтает" at bounding box center [668, 227] width 563 height 12
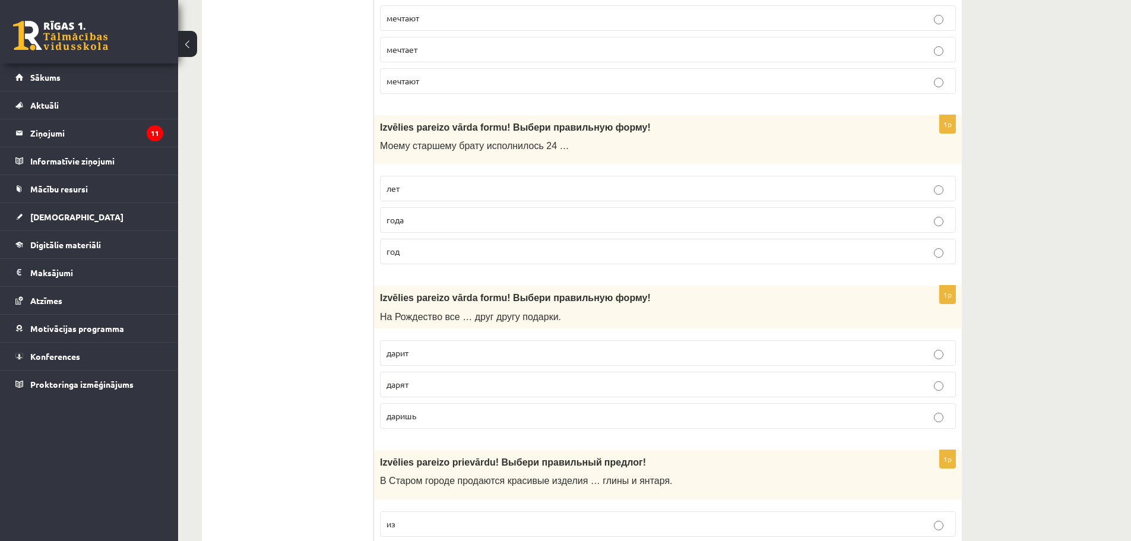
scroll to position [2910, 0]
click at [457, 197] on label "лет" at bounding box center [668, 188] width 576 height 26
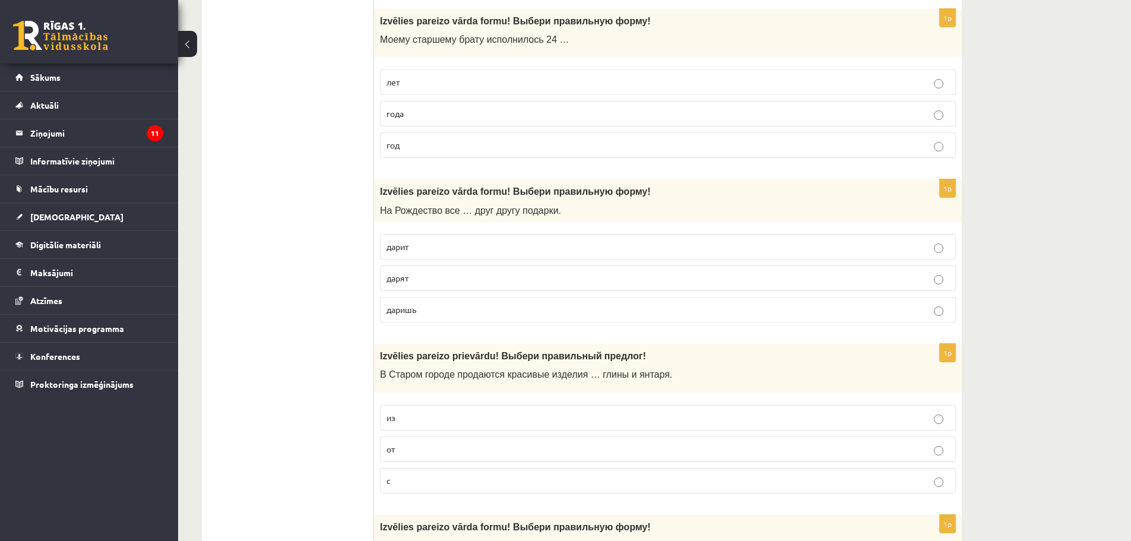
scroll to position [3029, 0]
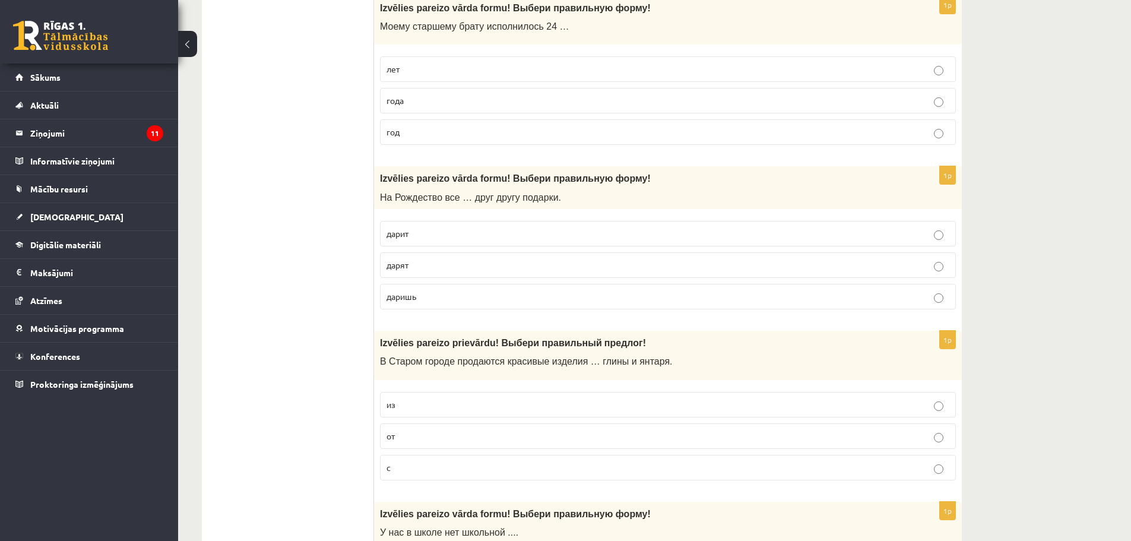
click at [451, 265] on p "дарят" at bounding box center [668, 265] width 563 height 12
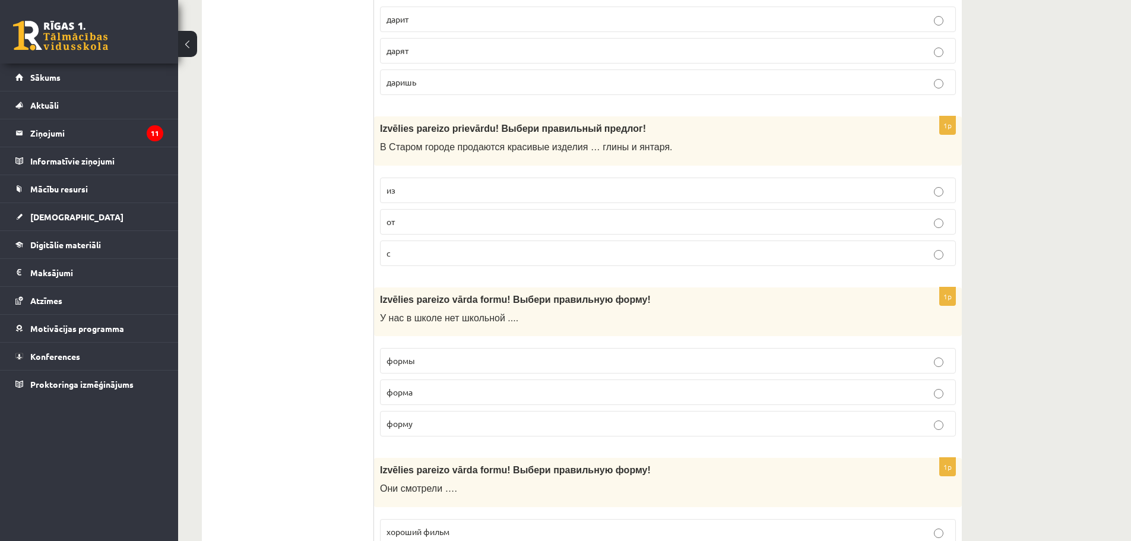
scroll to position [3302, 0]
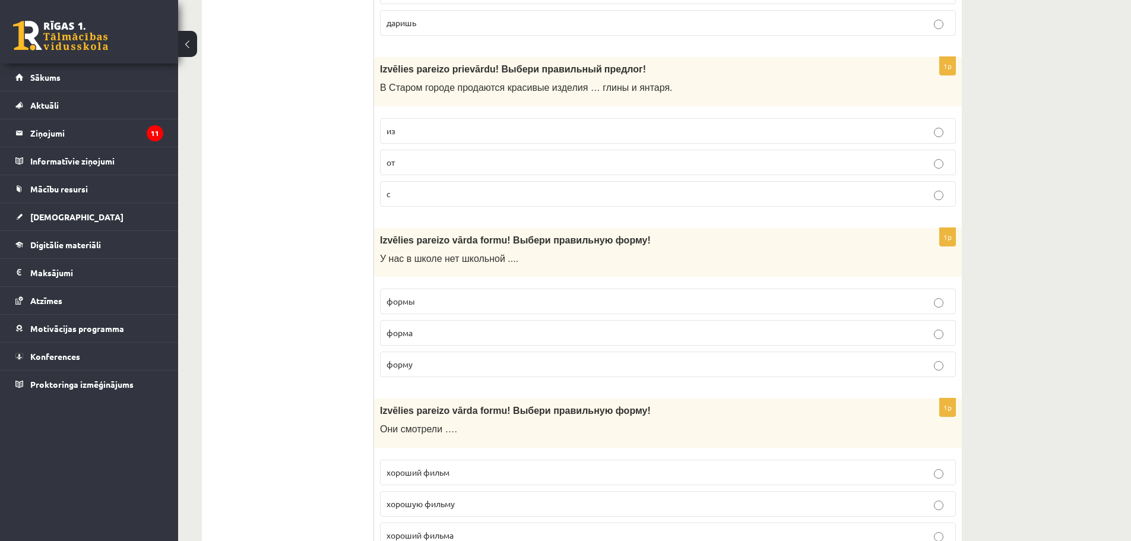
click at [518, 131] on p "из" at bounding box center [668, 131] width 563 height 12
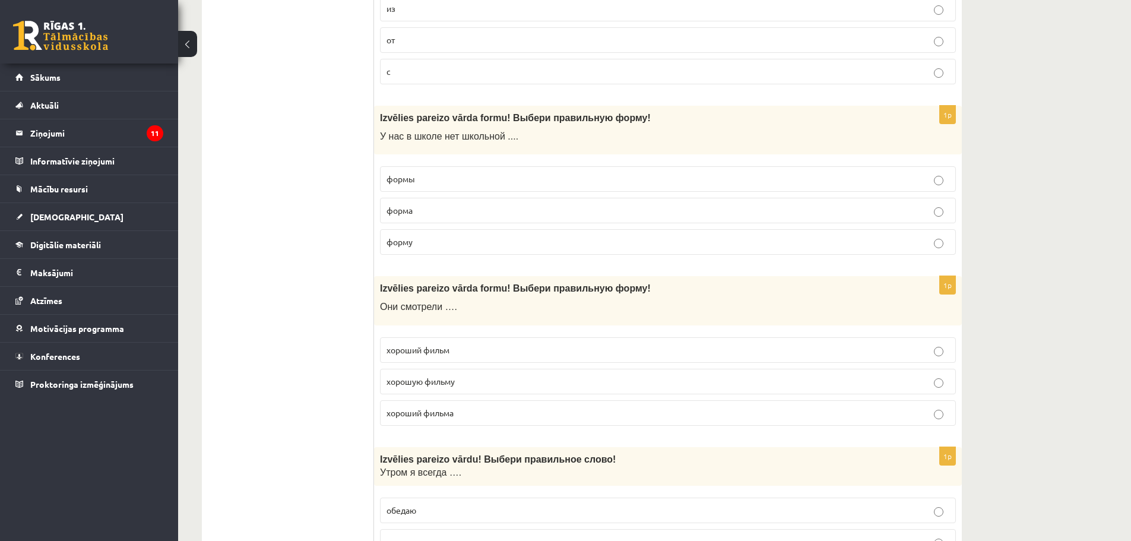
scroll to position [3421, 0]
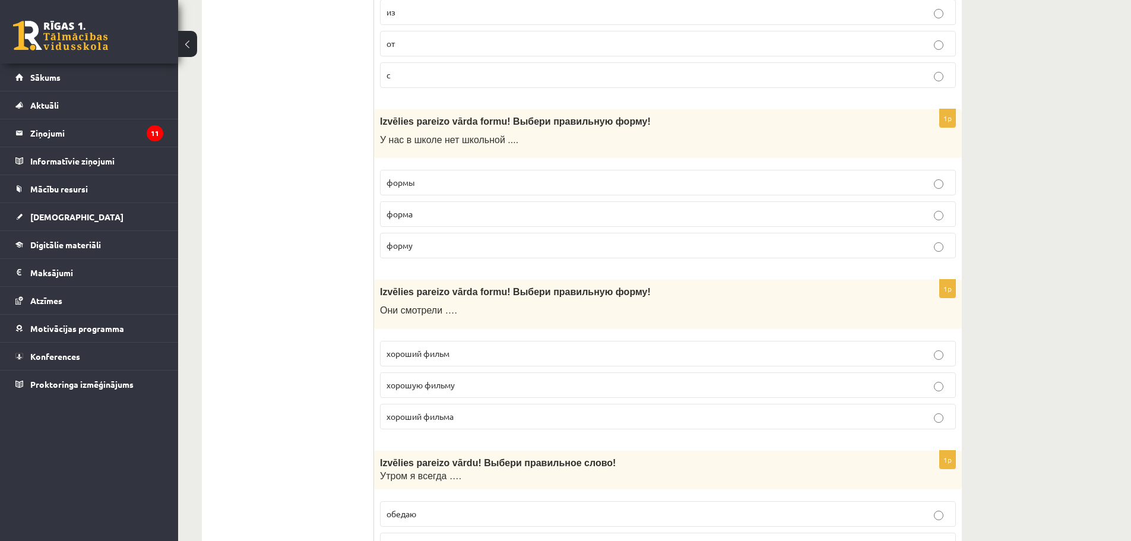
click at [457, 185] on p "формы" at bounding box center [668, 182] width 563 height 12
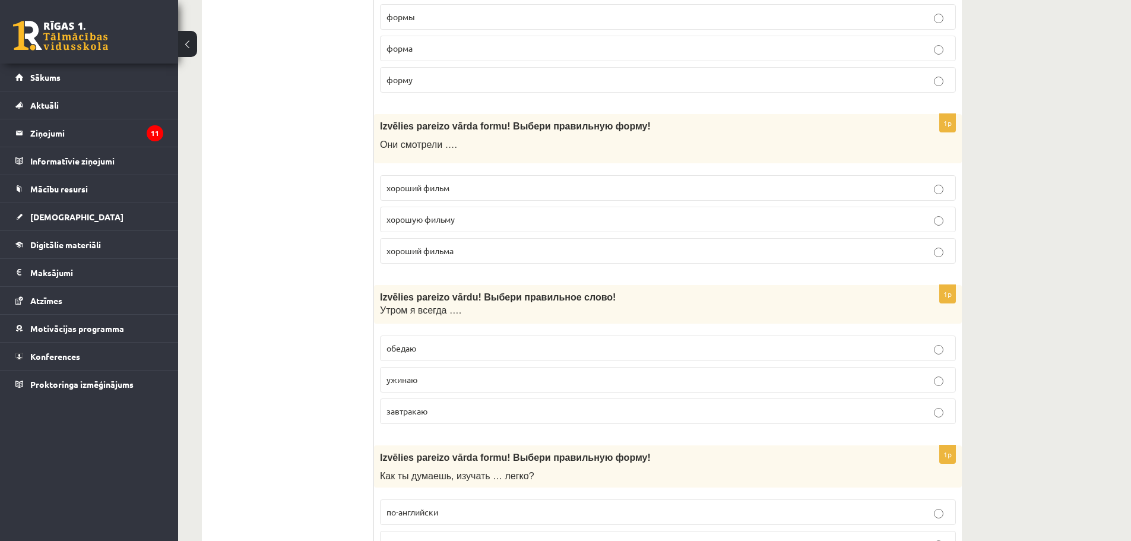
scroll to position [3599, 0]
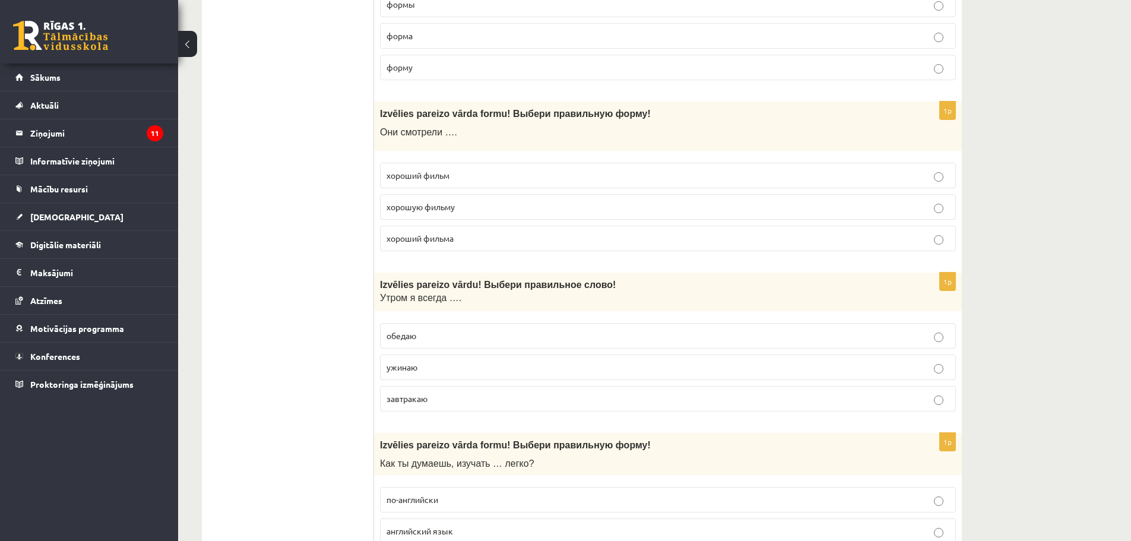
click at [461, 177] on p "хороший фильм" at bounding box center [668, 175] width 563 height 12
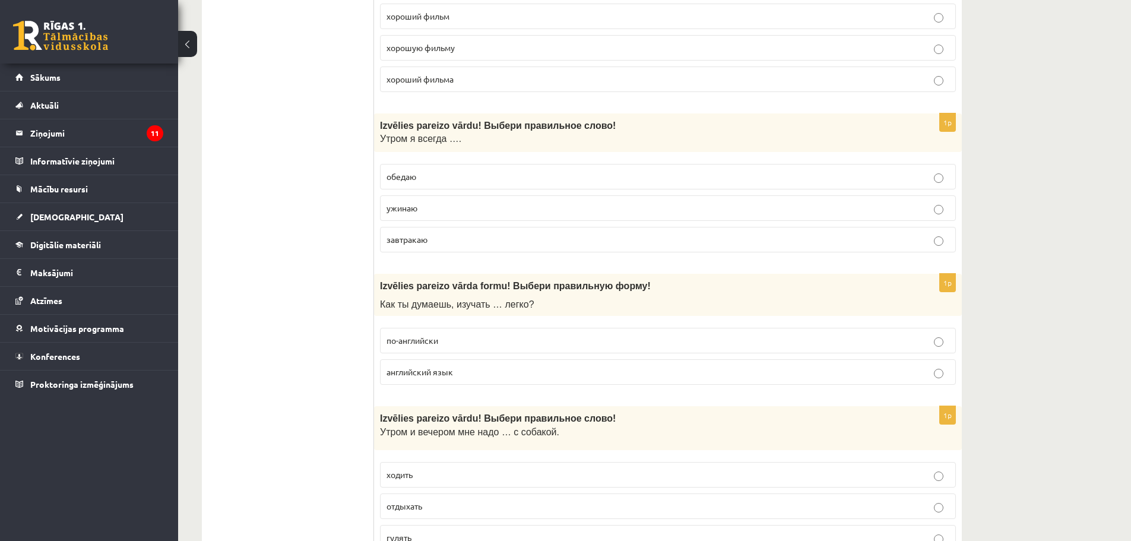
scroll to position [3777, 0]
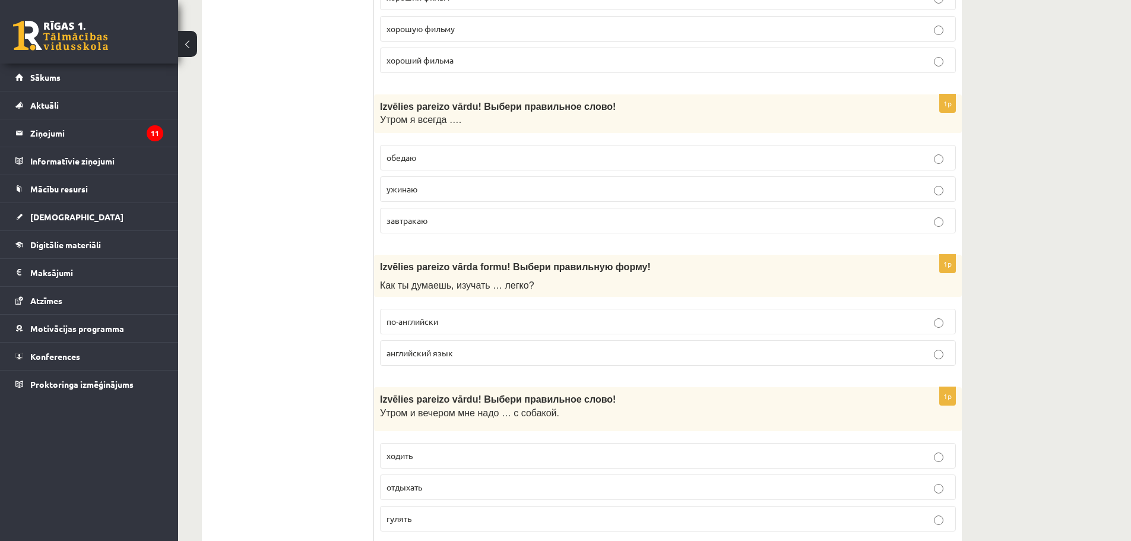
click at [445, 213] on label "завтракаю" at bounding box center [668, 221] width 576 height 26
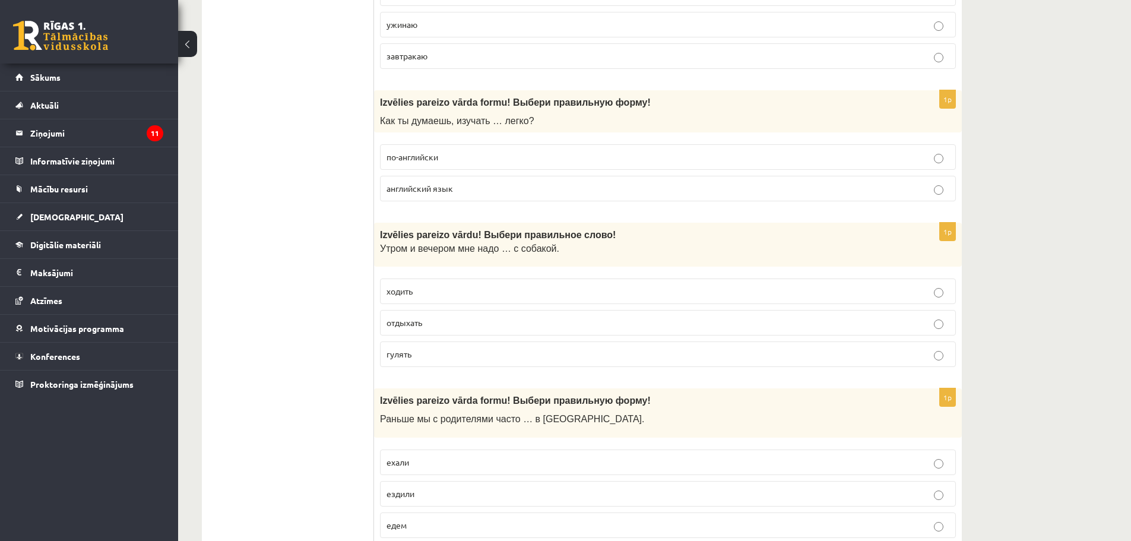
scroll to position [3956, 0]
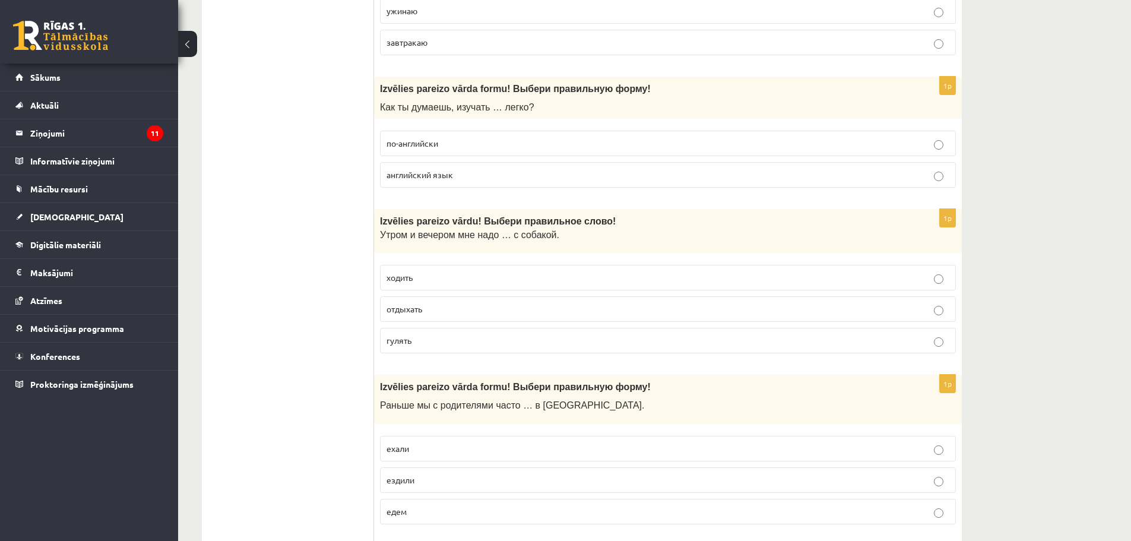
click at [447, 164] on label "английский язык" at bounding box center [668, 175] width 576 height 26
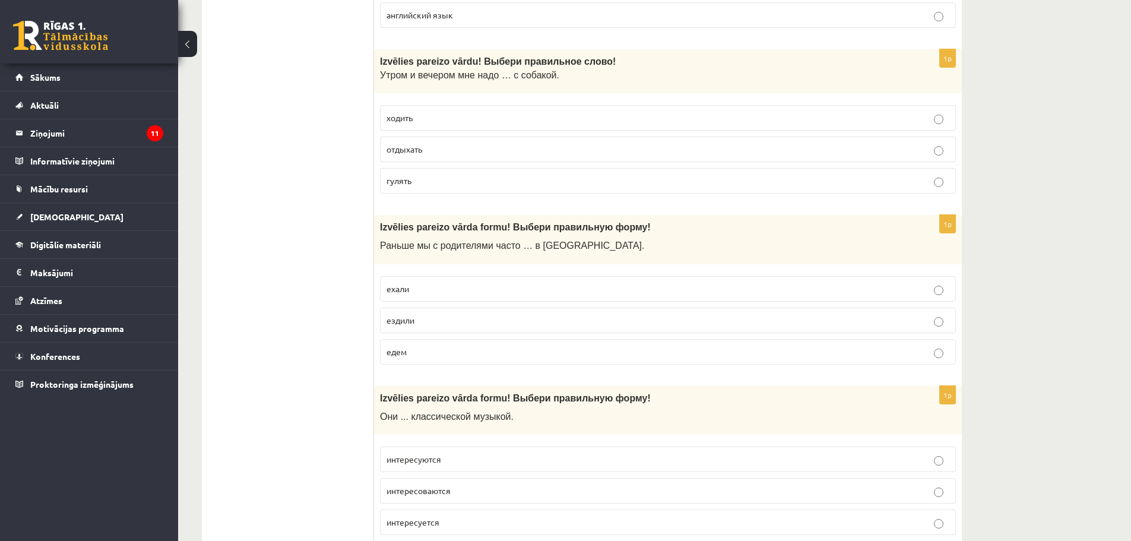
scroll to position [4134, 0]
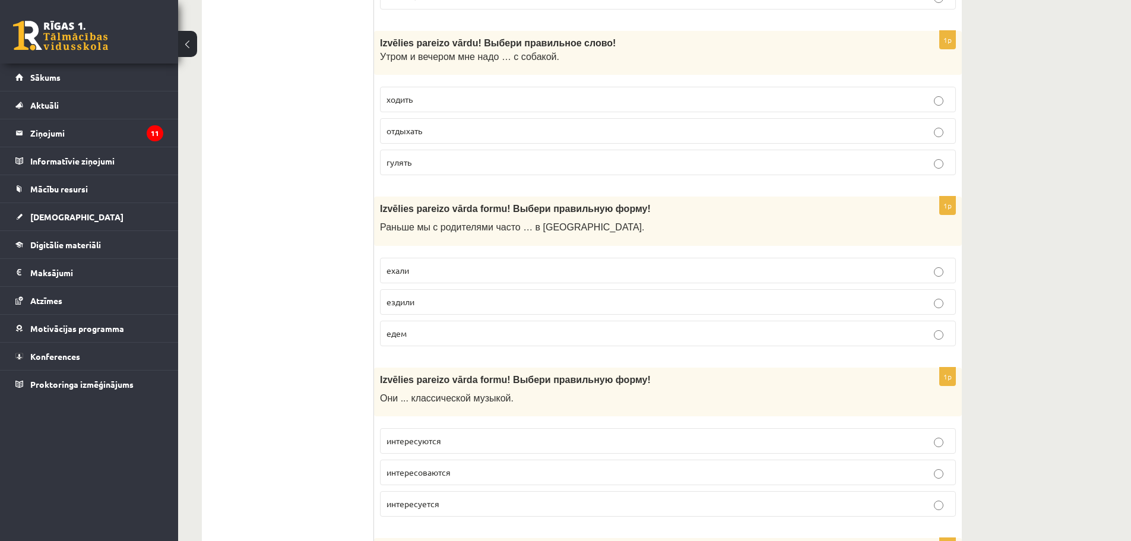
click at [454, 149] on fieldset "ходить отдыхать гулять" at bounding box center [668, 130] width 576 height 98
click at [445, 169] on p "гулять" at bounding box center [668, 162] width 563 height 12
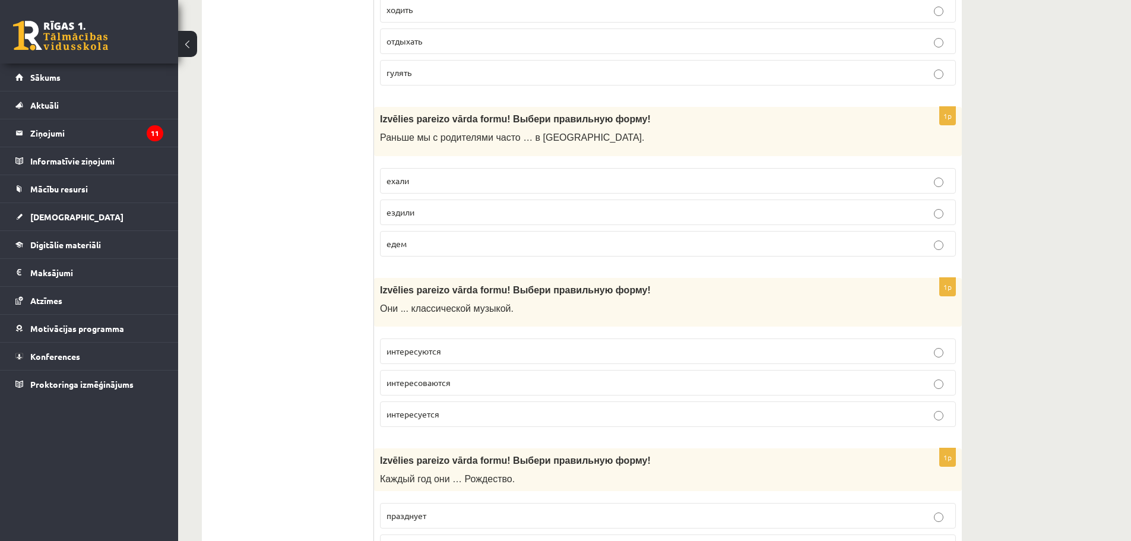
scroll to position [4253, 0]
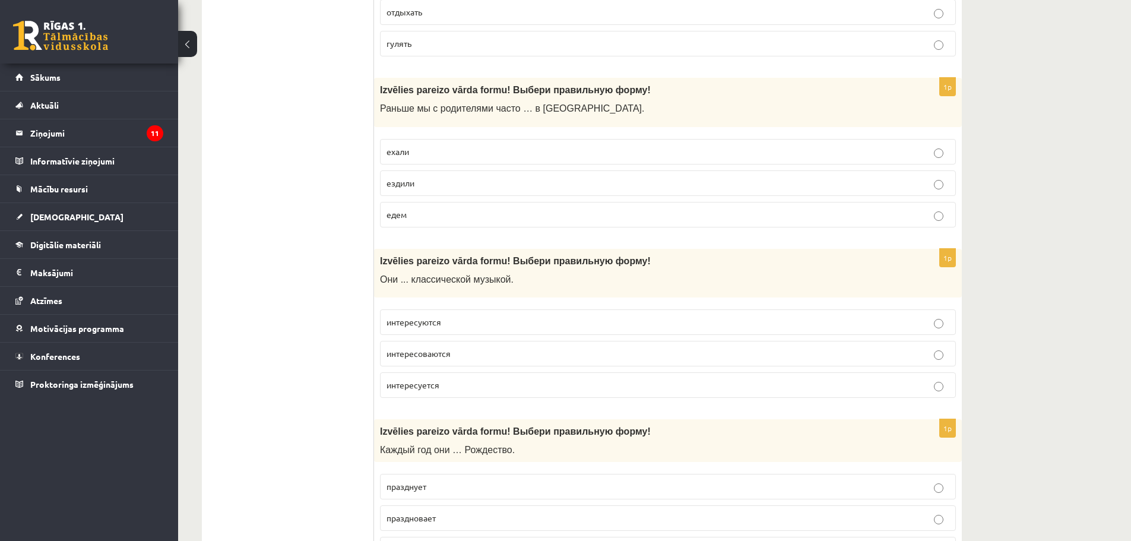
click at [423, 192] on label "ездили" at bounding box center [668, 183] width 576 height 26
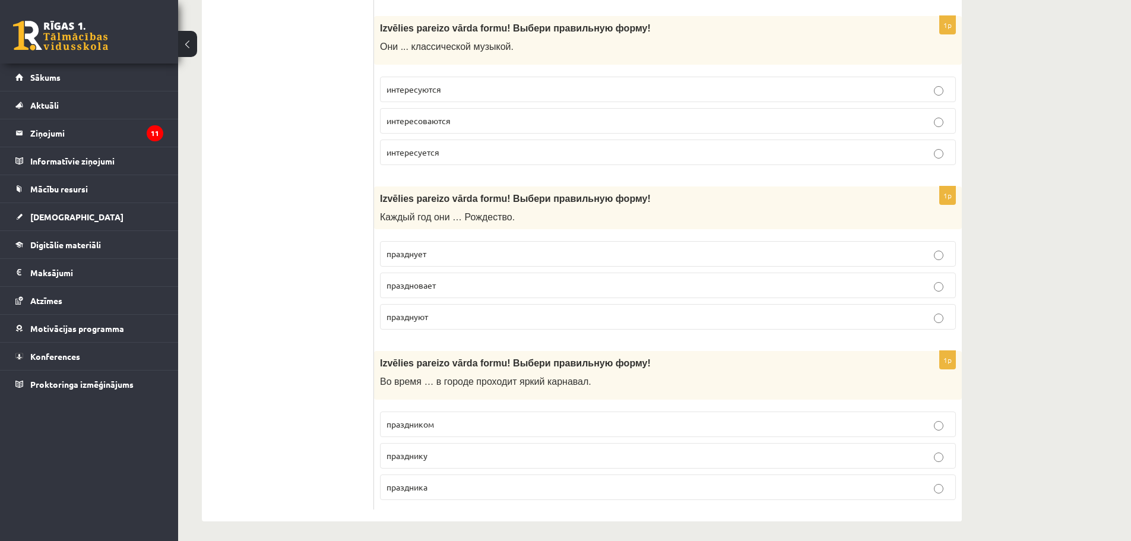
scroll to position [4490, 0]
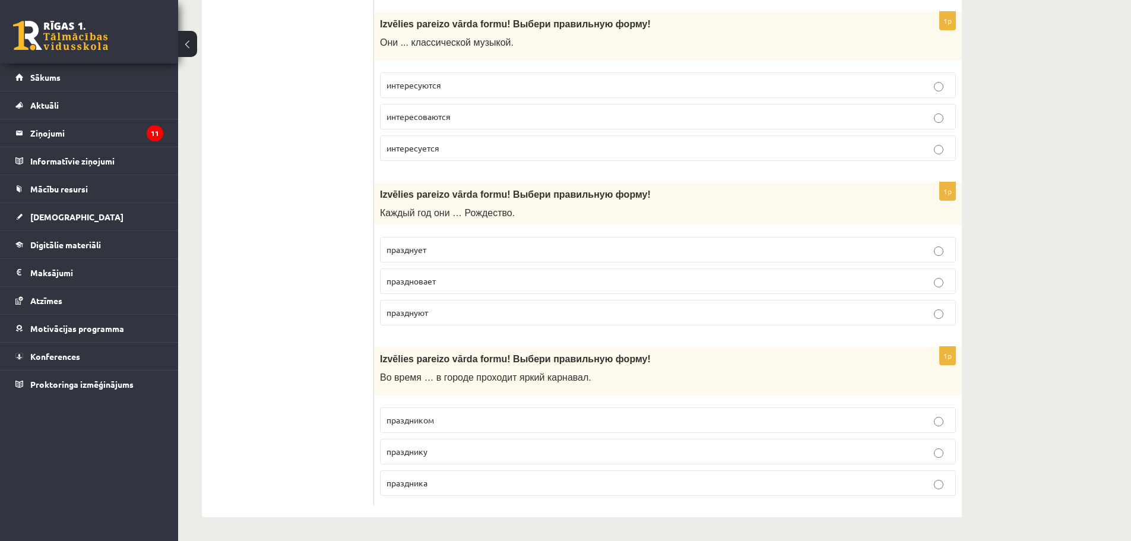
click at [467, 86] on p "интересуются" at bounding box center [668, 85] width 563 height 12
click at [439, 314] on p "празднуют" at bounding box center [668, 312] width 563 height 12
click at [452, 485] on p "праздника" at bounding box center [668, 483] width 563 height 12
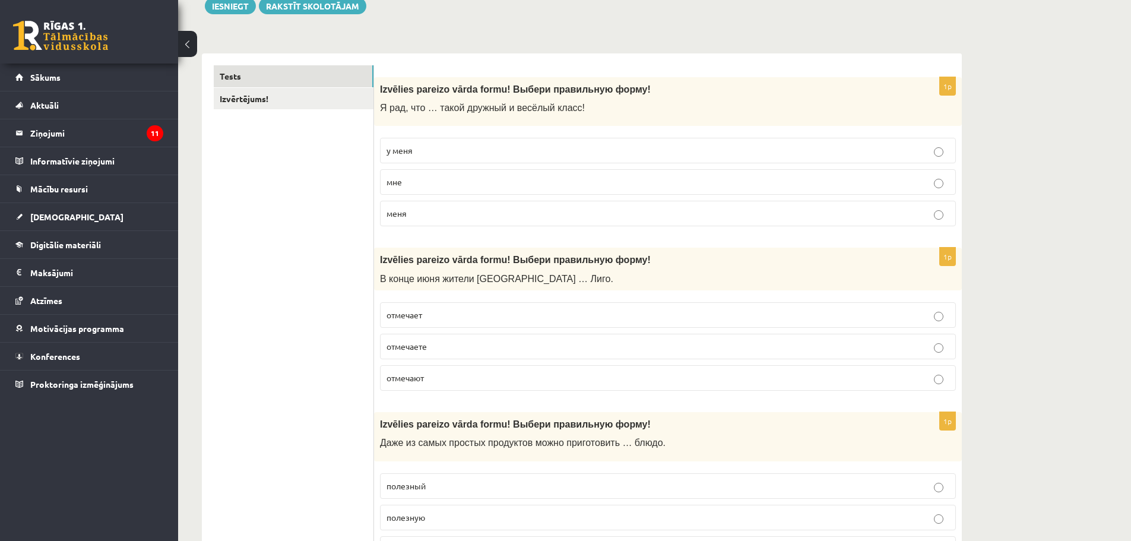
scroll to position [0, 0]
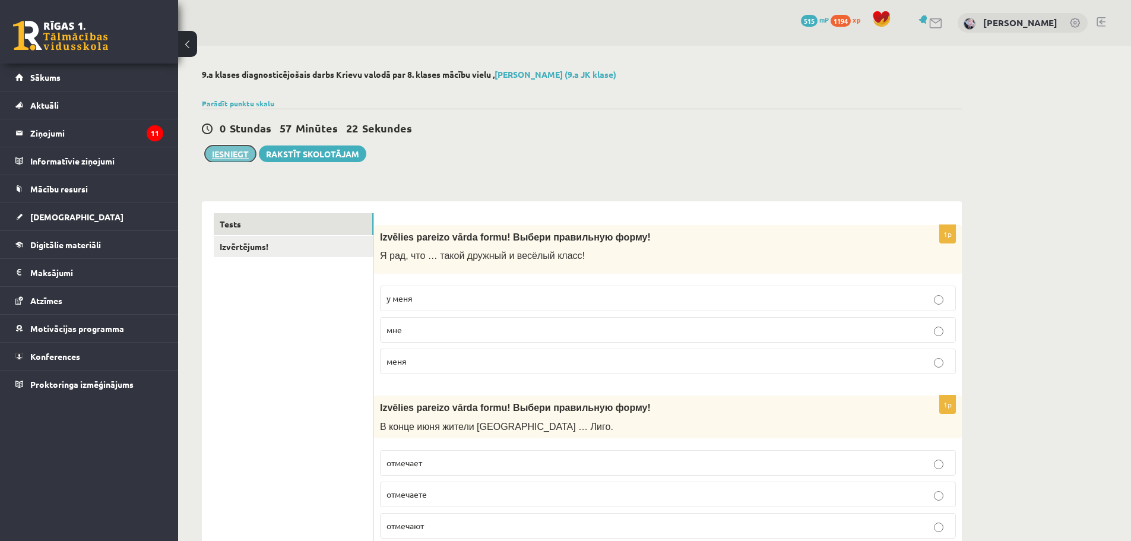
click at [207, 153] on button "Iesniegt" at bounding box center [230, 153] width 51 height 17
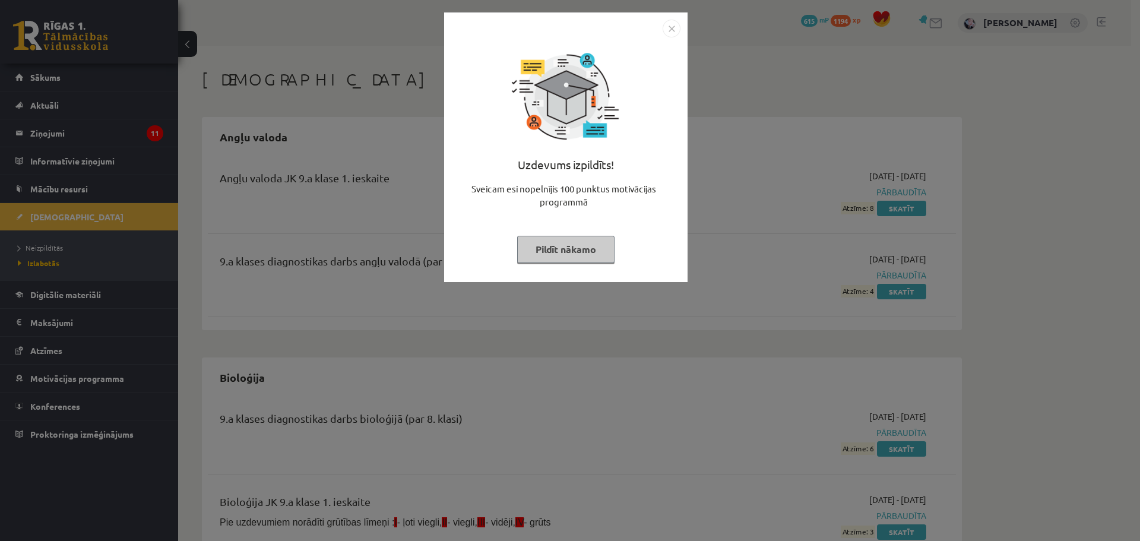
click at [669, 25] on img "Close" at bounding box center [672, 29] width 18 height 18
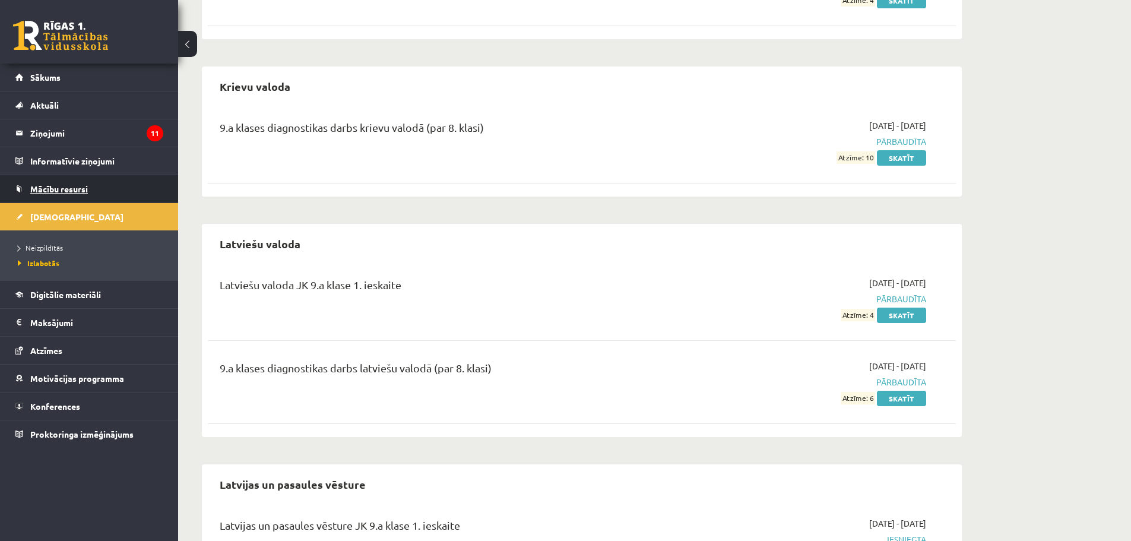
scroll to position [950, 0]
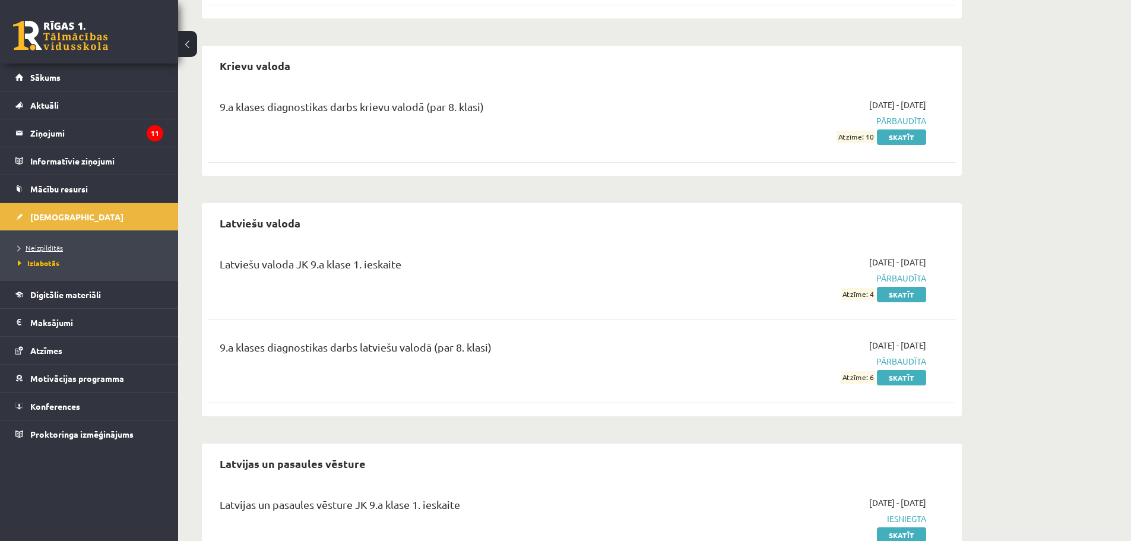
click at [28, 247] on span "Neizpildītās" at bounding box center [40, 248] width 45 height 10
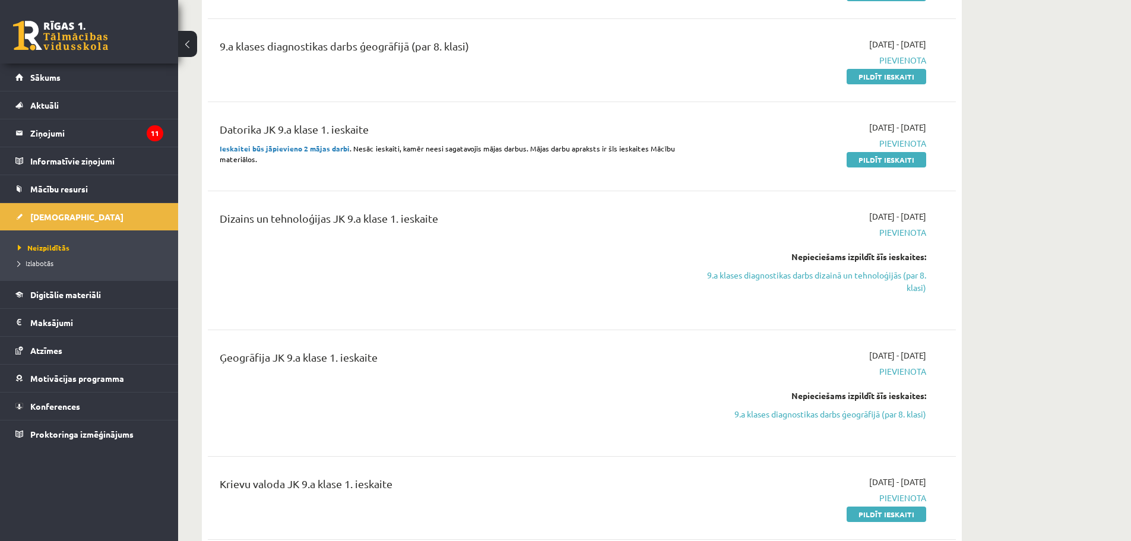
scroll to position [534, 0]
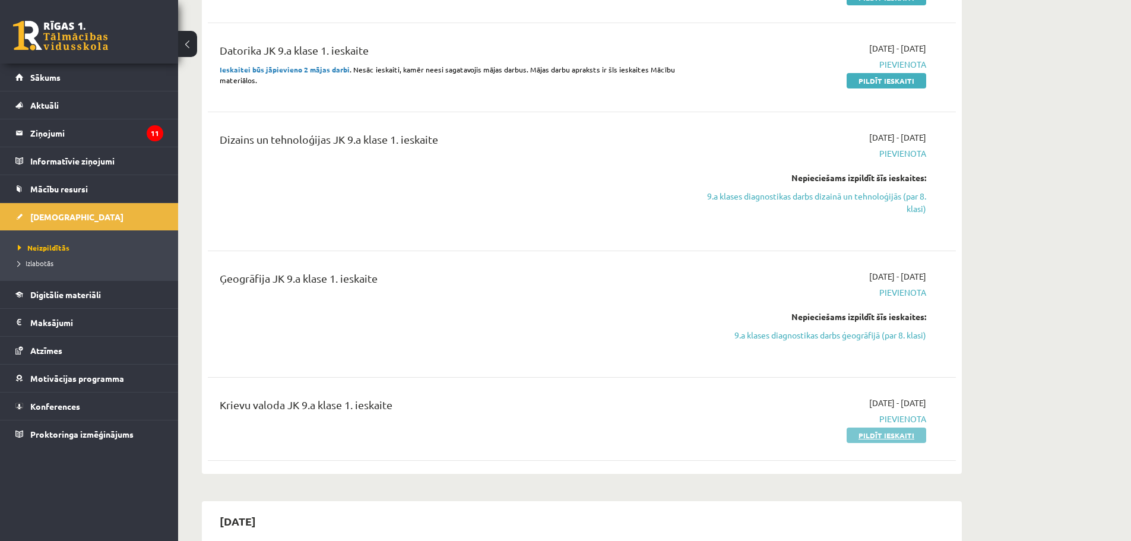
click at [912, 436] on link "Pildīt ieskaiti" at bounding box center [887, 435] width 80 height 15
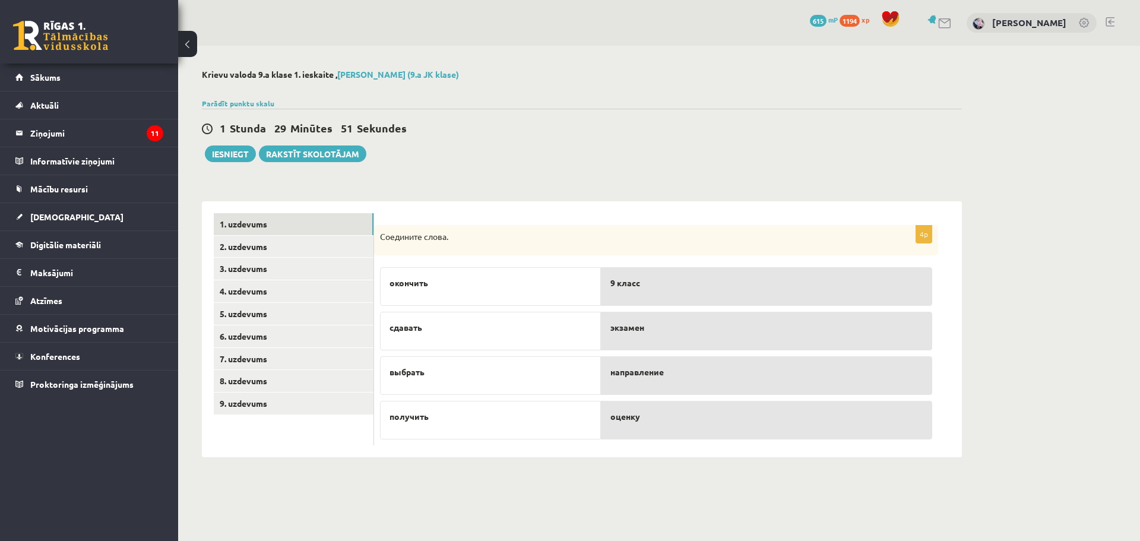
drag, startPoint x: 570, startPoint y: 371, endPoint x: 596, endPoint y: 369, distance: 25.6
click at [596, 369] on div "выбрать" at bounding box center [490, 375] width 221 height 39
click at [286, 239] on link "2. uzdevums" at bounding box center [294, 247] width 160 height 22
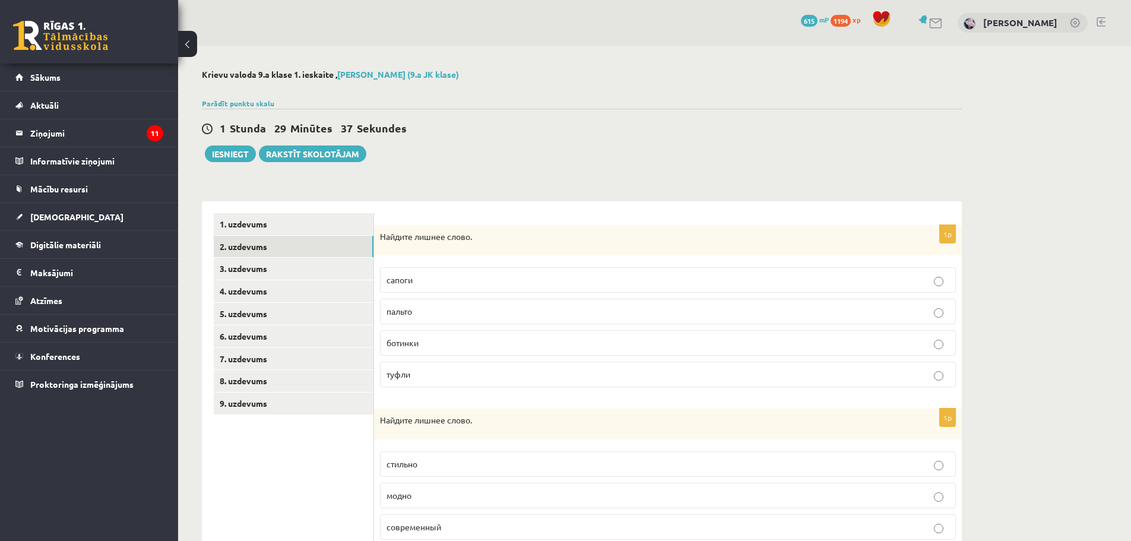
click at [437, 315] on p "пальто" at bounding box center [668, 311] width 563 height 12
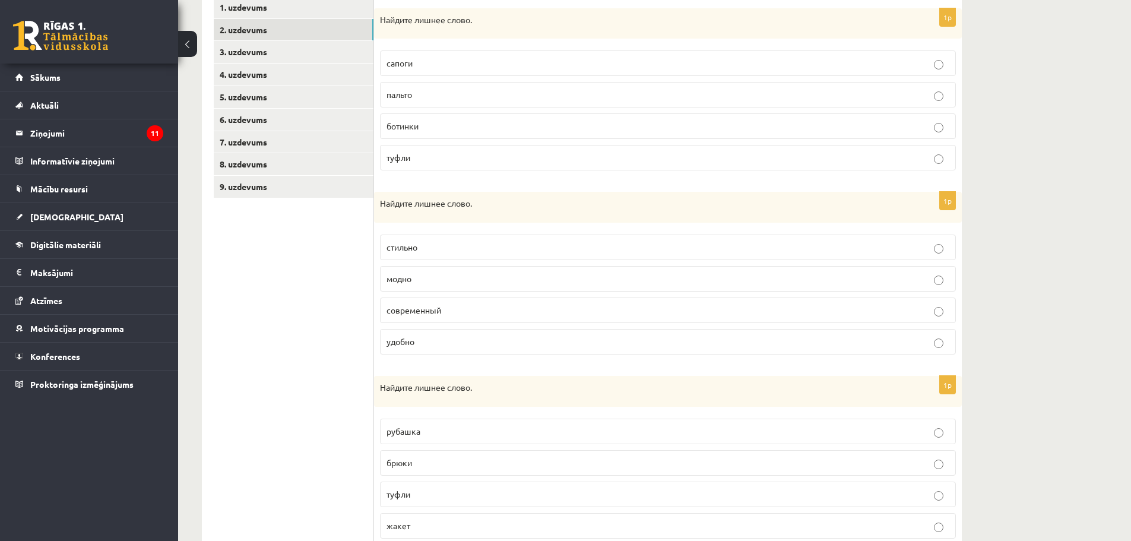
scroll to position [238, 0]
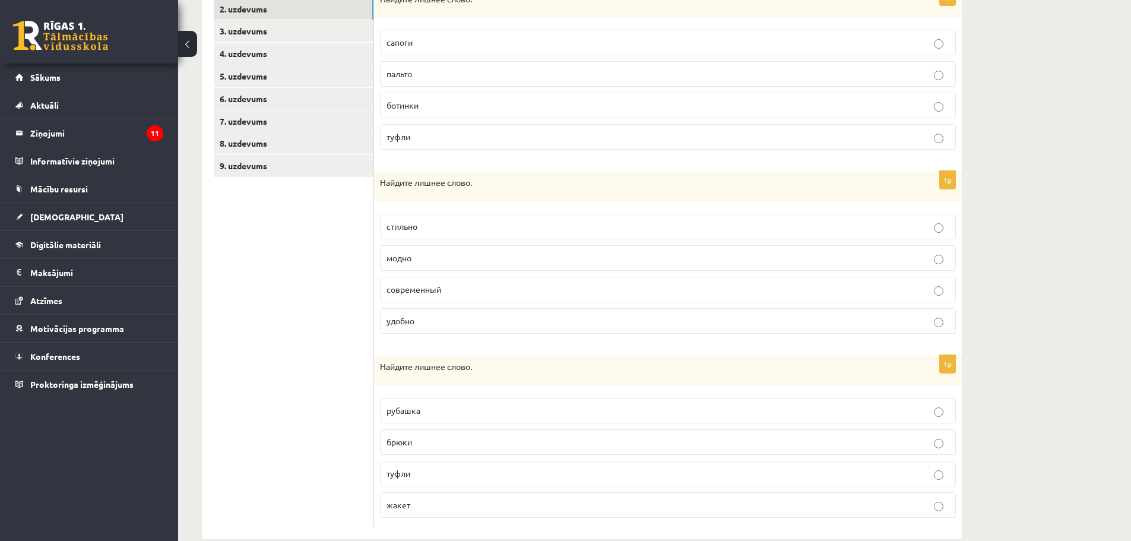
click at [428, 321] on p "удобно" at bounding box center [668, 321] width 563 height 12
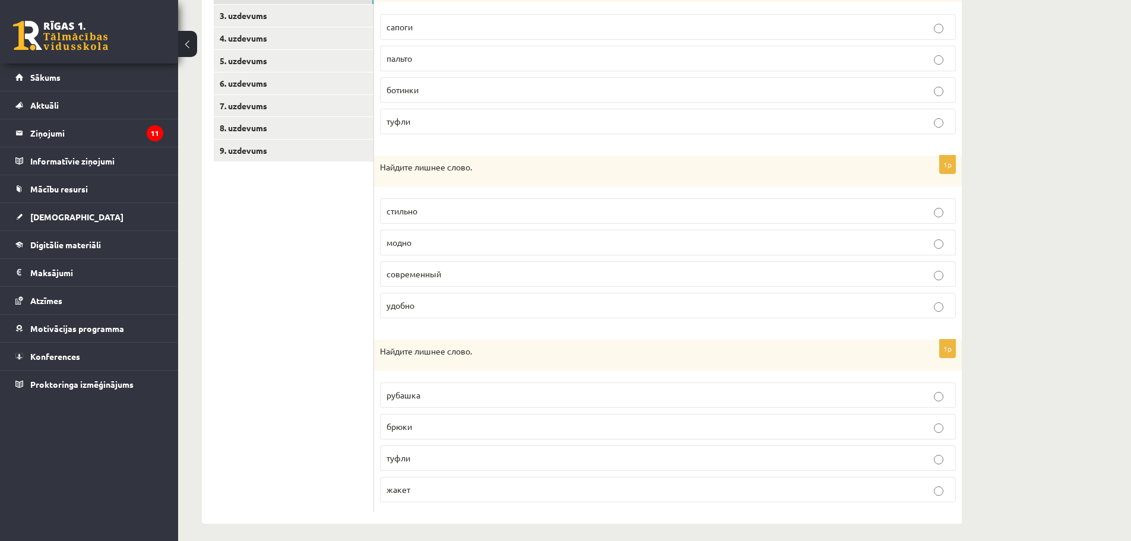
scroll to position [260, 0]
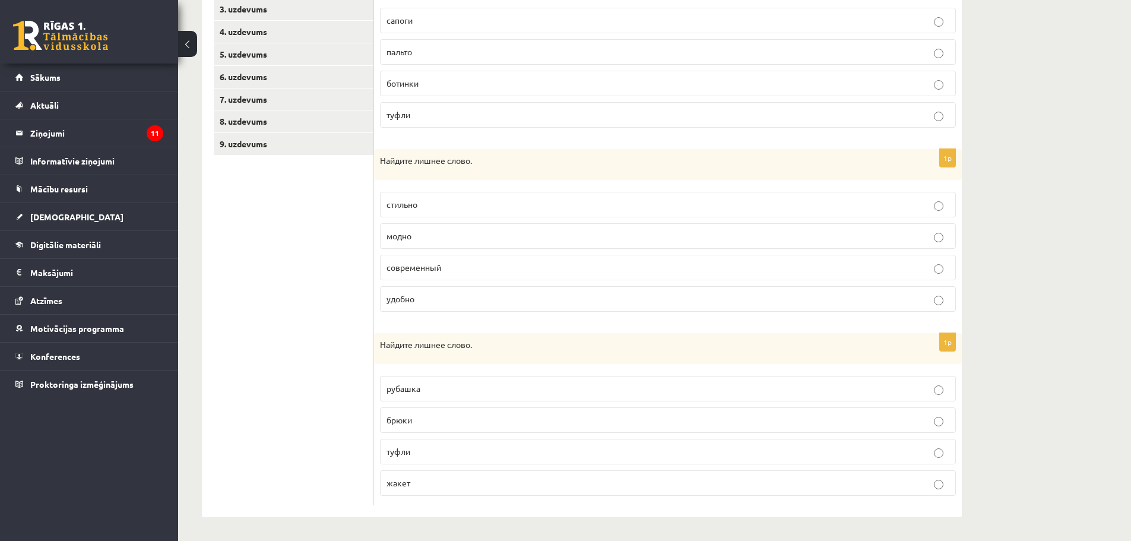
click at [444, 441] on label "туфли" at bounding box center [668, 452] width 576 height 26
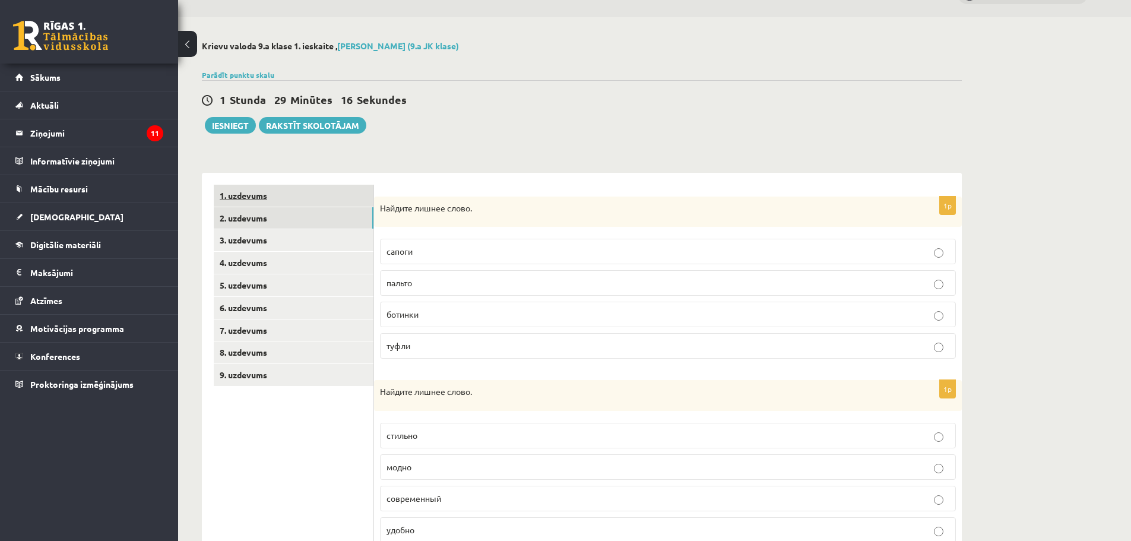
scroll to position [23, 0]
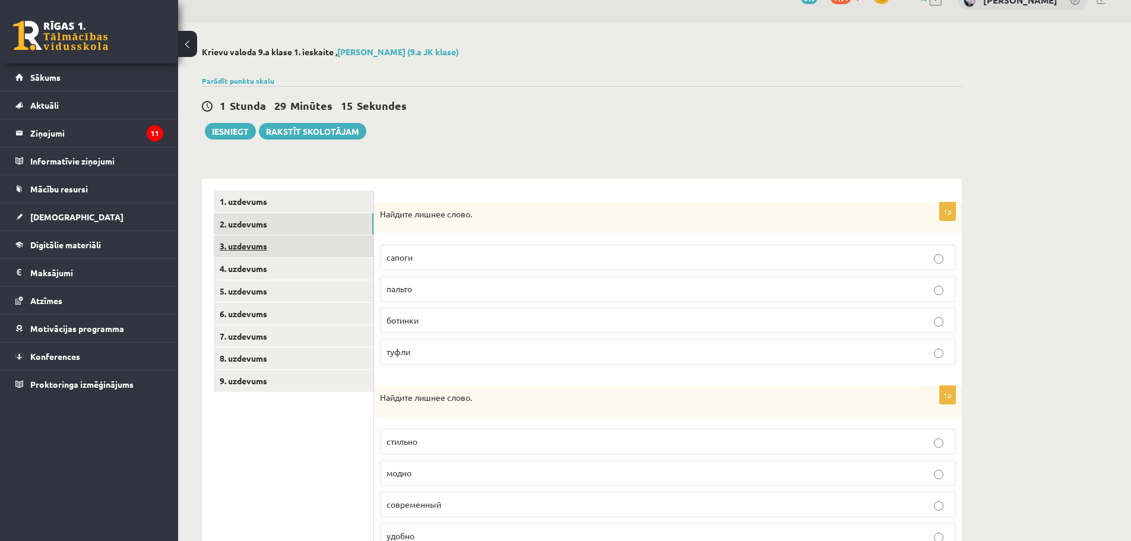
click at [261, 249] on link "3. uzdevums" at bounding box center [294, 246] width 160 height 22
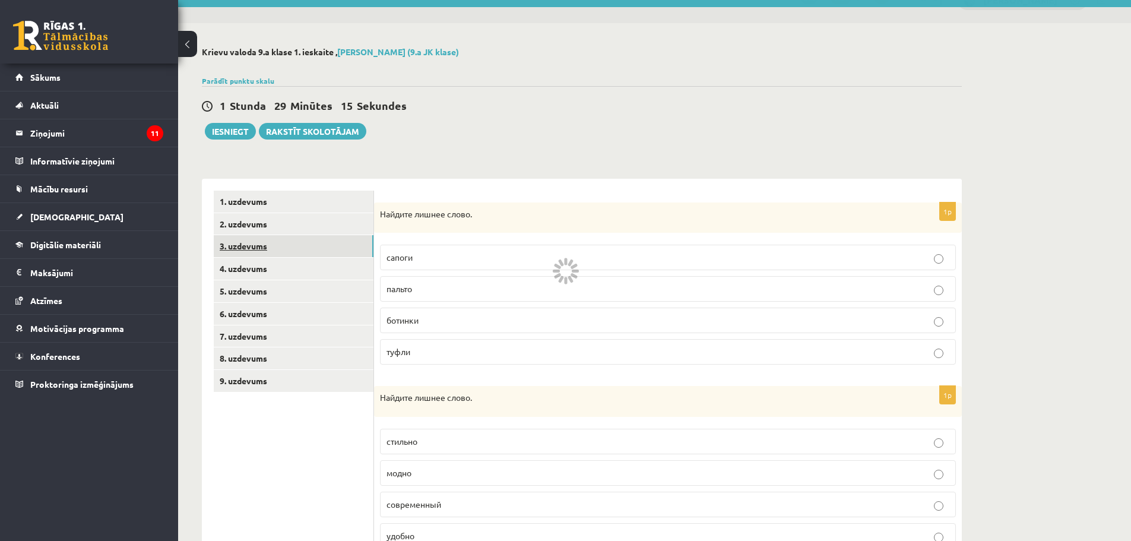
scroll to position [0, 0]
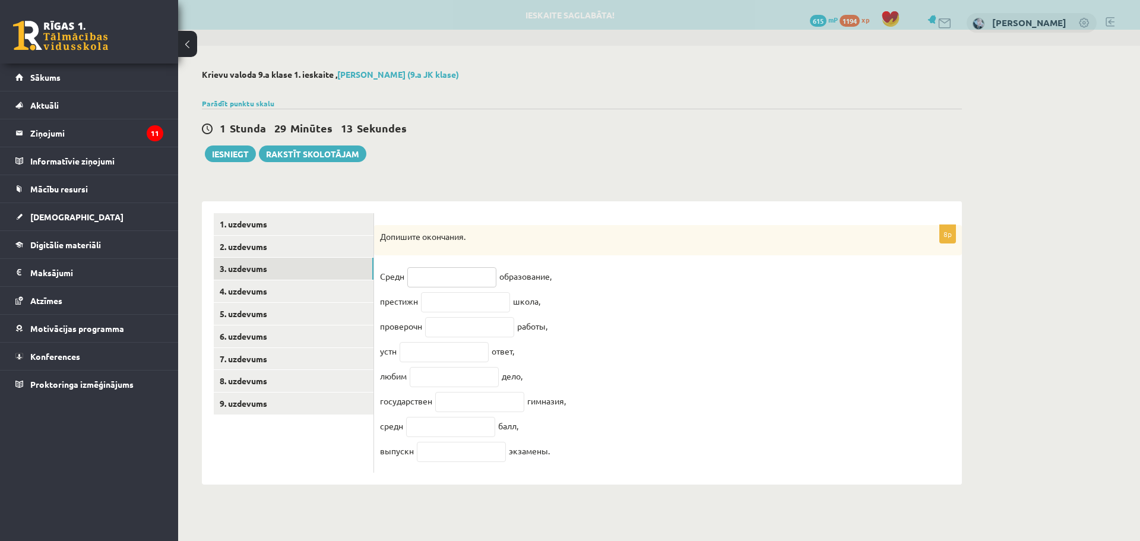
click at [440, 274] on input "text" at bounding box center [451, 277] width 89 height 20
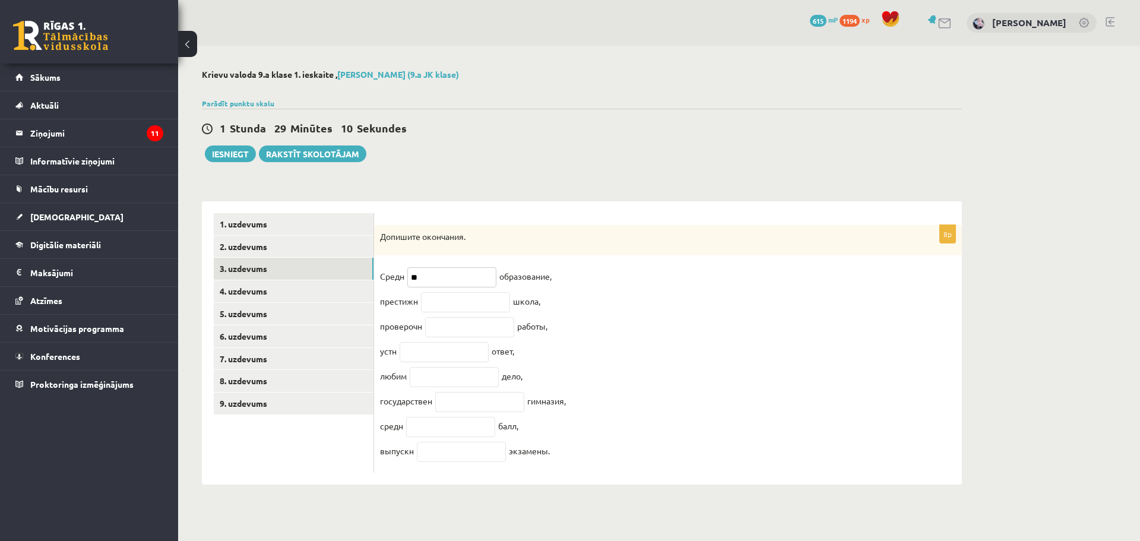
type input "*"
type input "**"
click at [503, 311] on input "text" at bounding box center [465, 302] width 89 height 20
type input "***"
click at [491, 327] on input "text" at bounding box center [469, 327] width 89 height 20
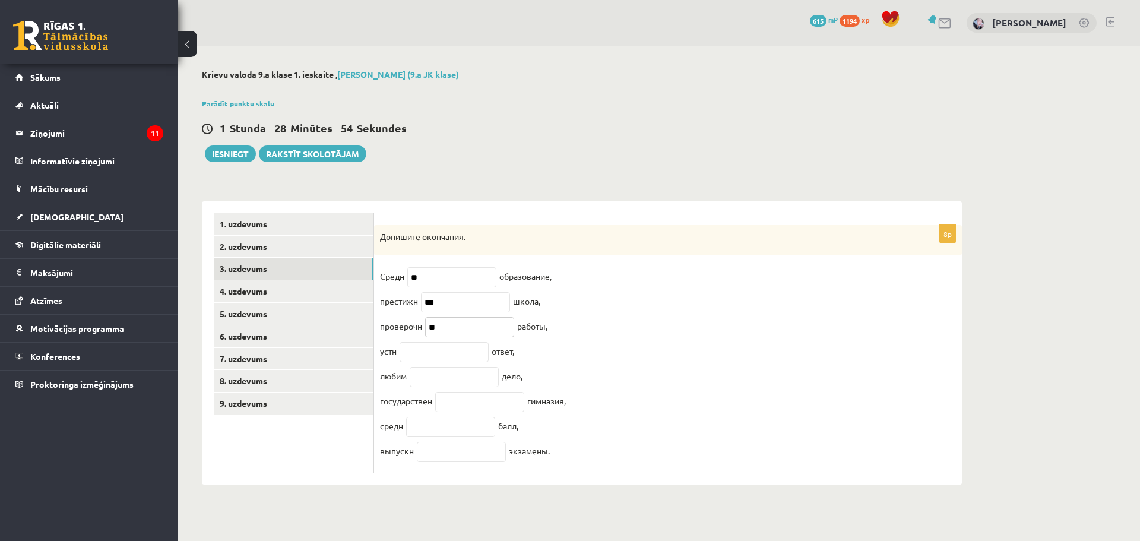
type input "*"
type input "**"
click at [457, 360] on input "text" at bounding box center [444, 352] width 89 height 20
type input "**"
click at [464, 386] on input "text" at bounding box center [454, 377] width 89 height 20
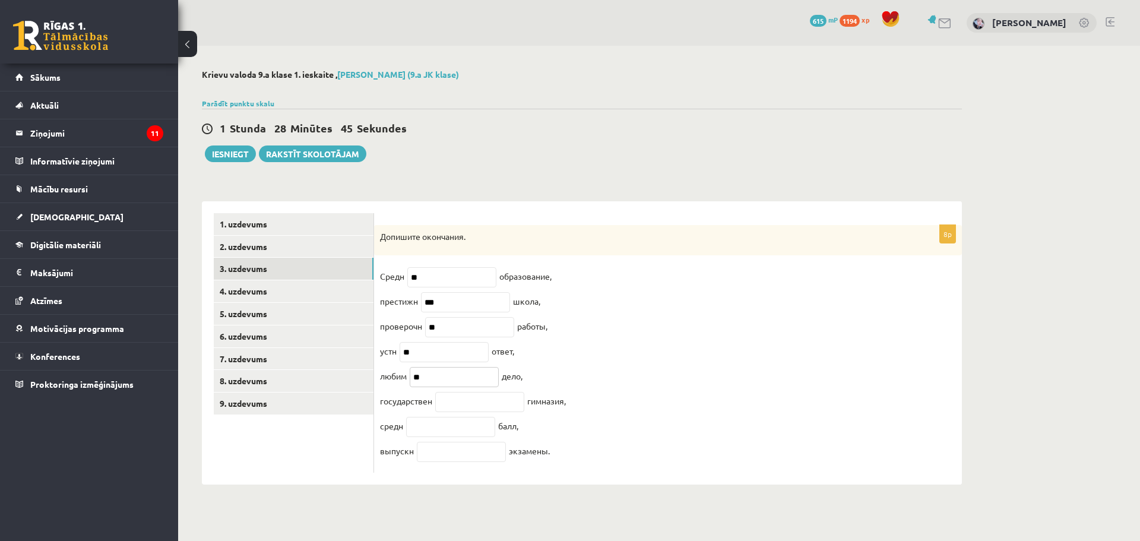
type input "**"
click at [454, 407] on input "text" at bounding box center [479, 402] width 89 height 20
type input "**"
click at [450, 431] on input "text" at bounding box center [450, 427] width 89 height 20
type input "*"
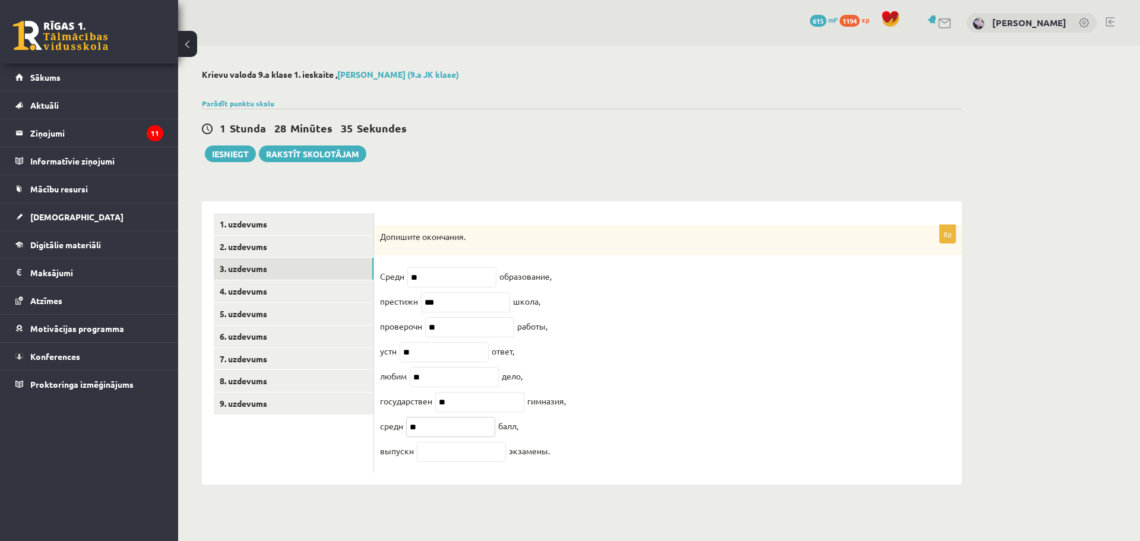
type input "**"
click at [436, 462] on input "text" at bounding box center [461, 452] width 89 height 20
type input "**"
click at [262, 292] on link "4. uzdevums" at bounding box center [294, 291] width 160 height 22
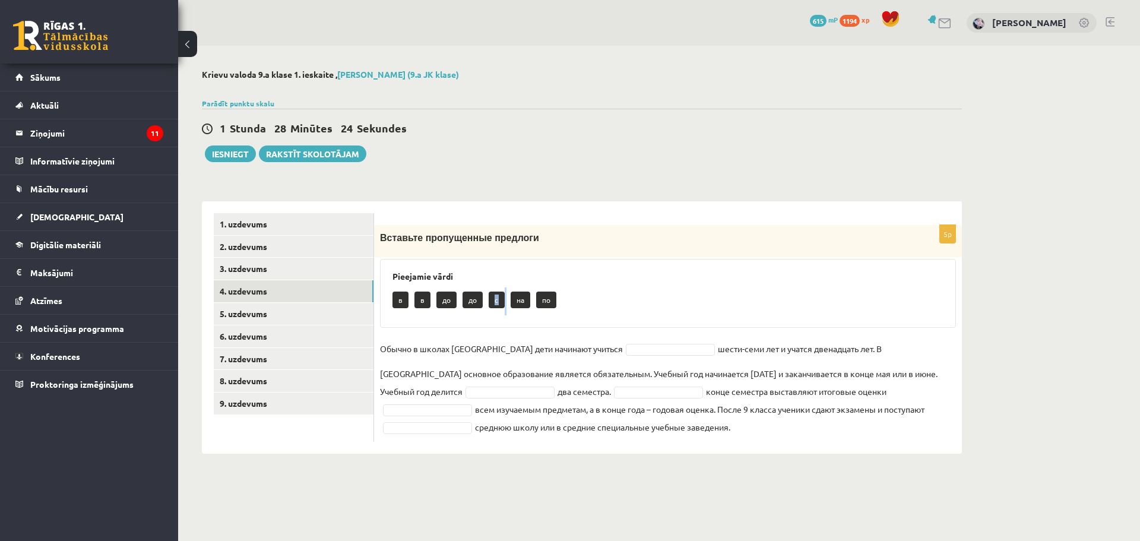
drag, startPoint x: 489, startPoint y: 304, endPoint x: 518, endPoint y: 321, distance: 33.8
click at [509, 318] on div "Pieejamie vārdi в в до до c на по" at bounding box center [668, 293] width 576 height 69
click at [593, 362] on fieldset "Обычно в школах Латвии дети начинают учиться шести-семи лет и учатся двенадцать…" at bounding box center [668, 388] width 576 height 96
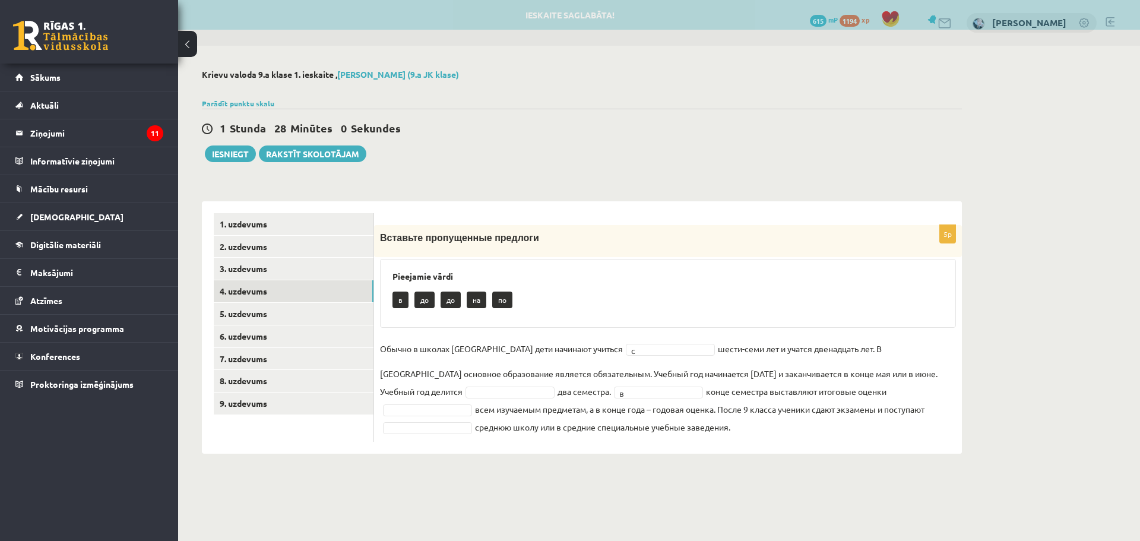
click at [872, 386] on fieldset "Обычно в школах Латвии дети начинают учиться c * шести-семи лет и учатся двенад…" at bounding box center [668, 388] width 576 height 96
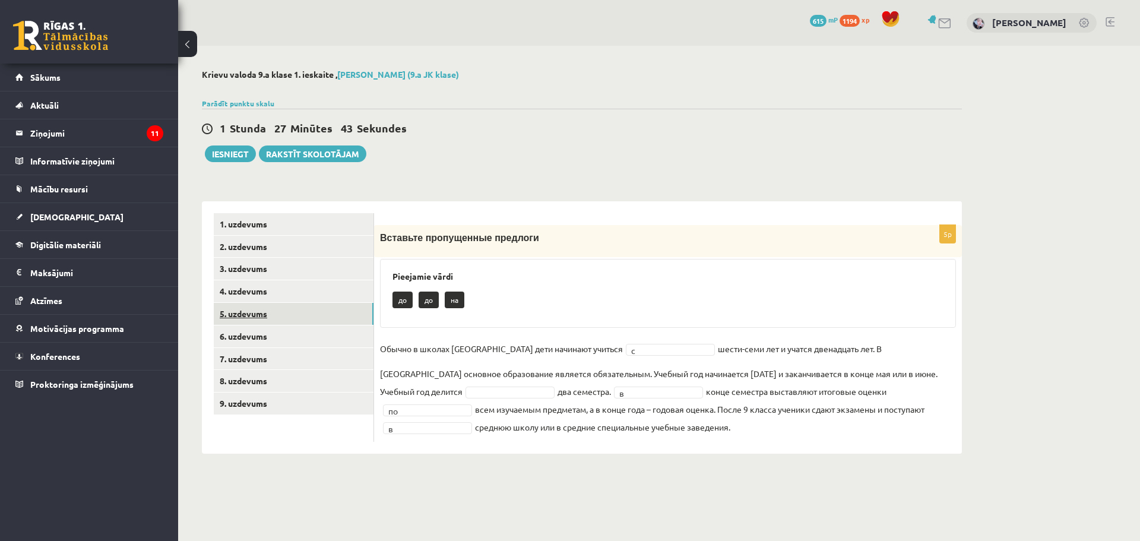
click at [271, 315] on link "5. uzdevums" at bounding box center [294, 314] width 160 height 22
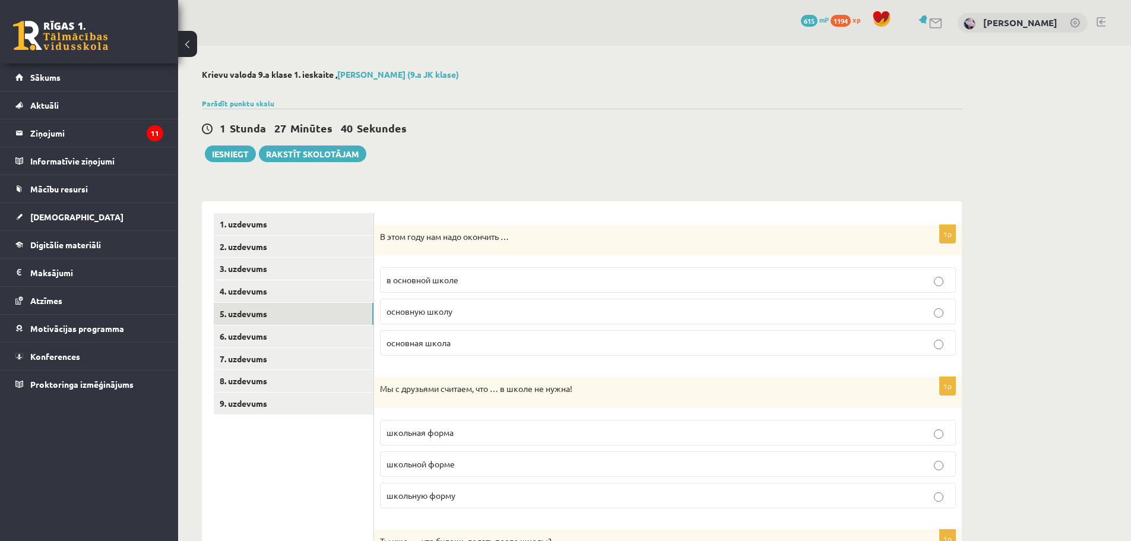
click at [461, 318] on p "основную школу" at bounding box center [668, 311] width 563 height 12
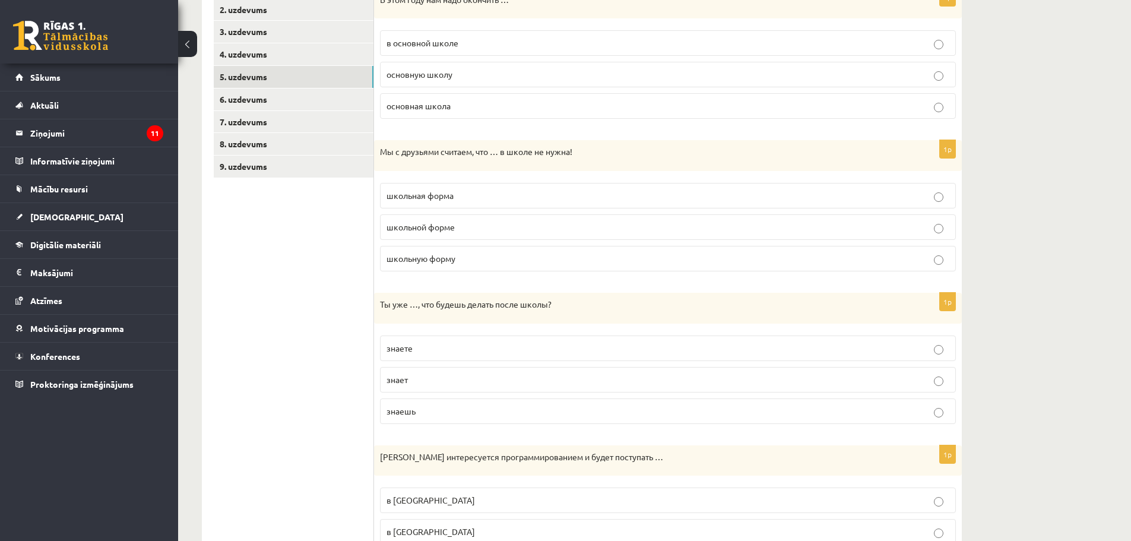
scroll to position [238, 0]
click at [488, 198] on p "школьная форма" at bounding box center [668, 195] width 563 height 12
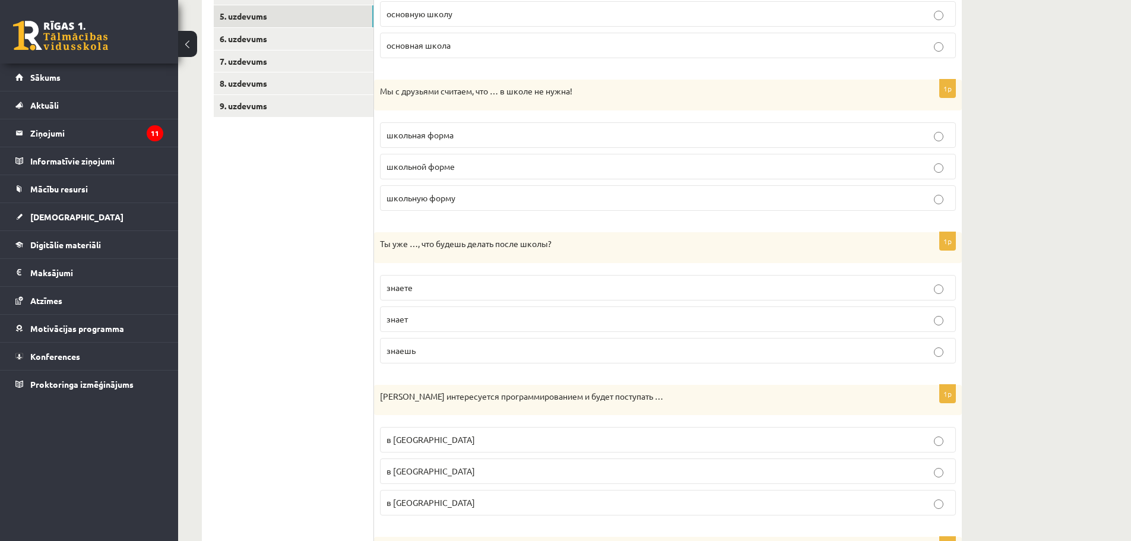
scroll to position [356, 0]
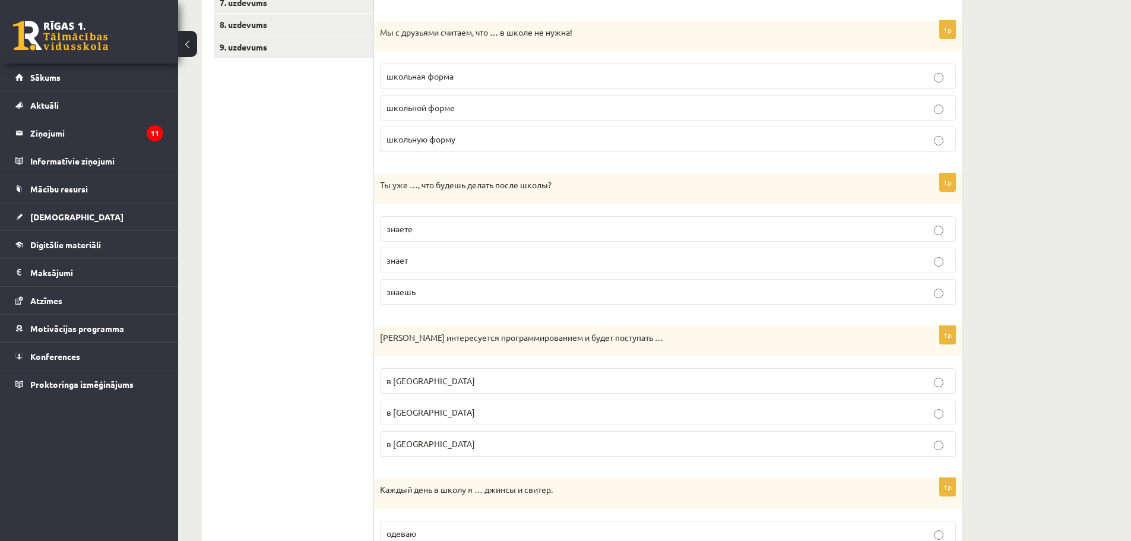
click at [504, 295] on p "знаешь" at bounding box center [668, 292] width 563 height 12
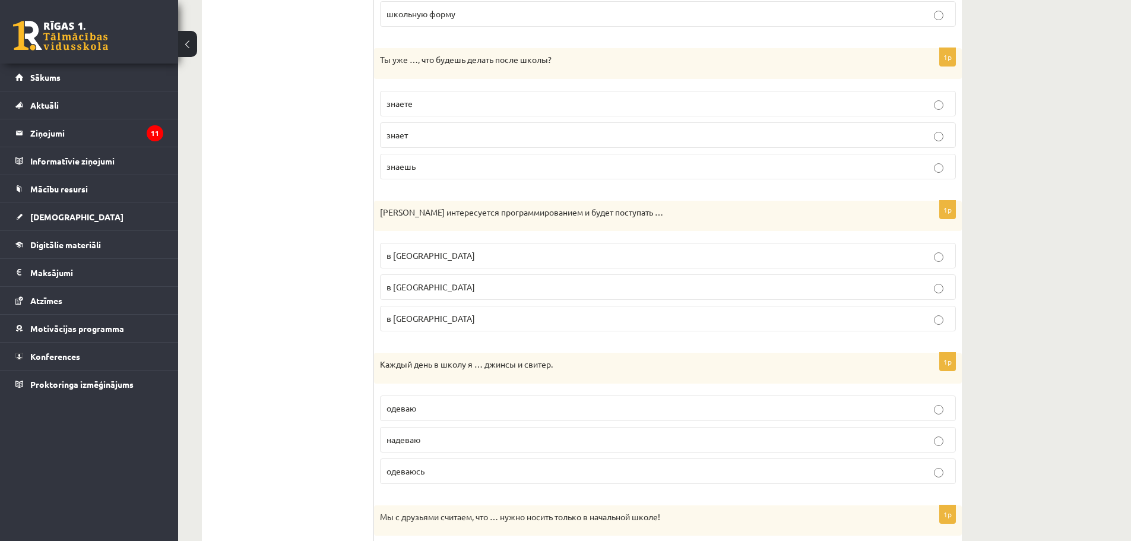
scroll to position [534, 0]
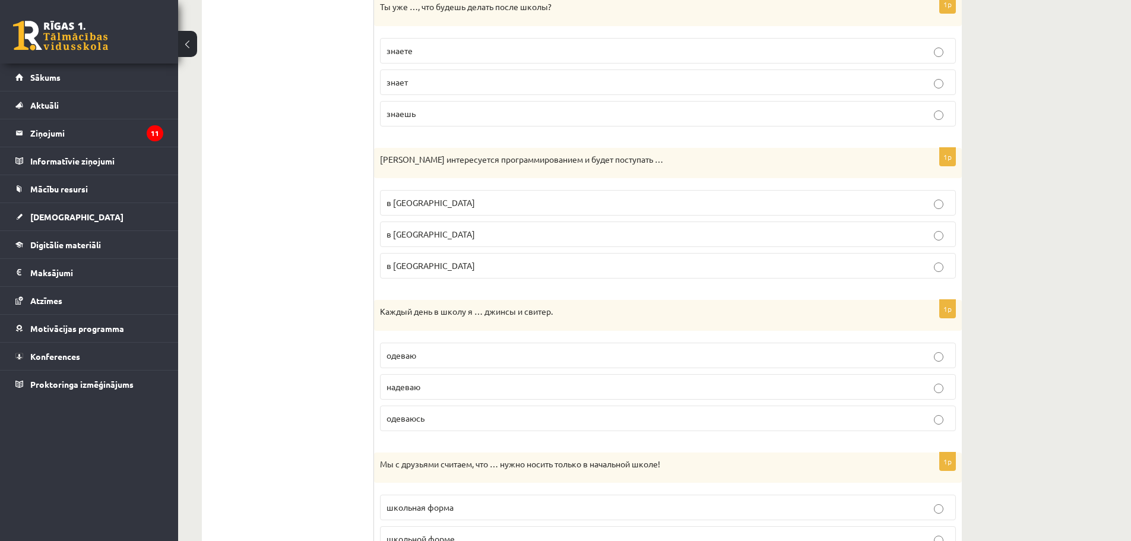
click at [538, 243] on label "в Рижский Технический университет" at bounding box center [668, 235] width 576 height 26
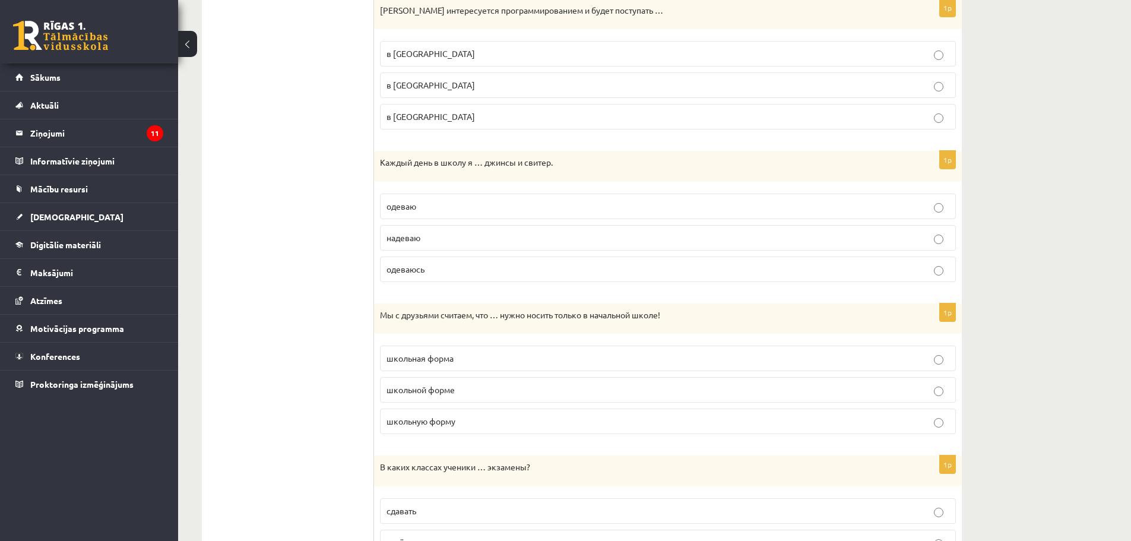
scroll to position [713, 0]
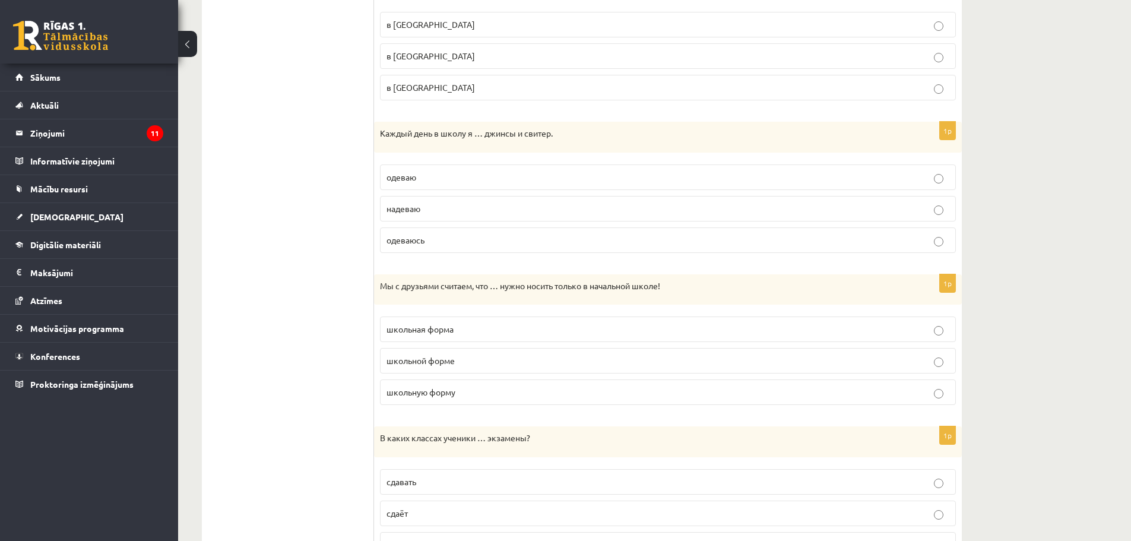
click at [495, 208] on p "надеваю" at bounding box center [668, 209] width 563 height 12
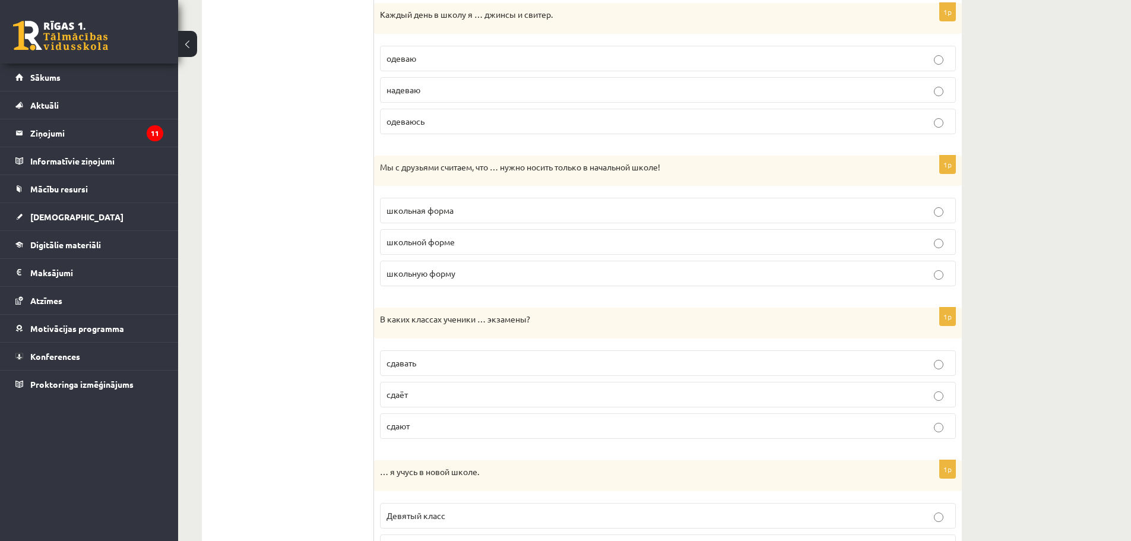
scroll to position [891, 0]
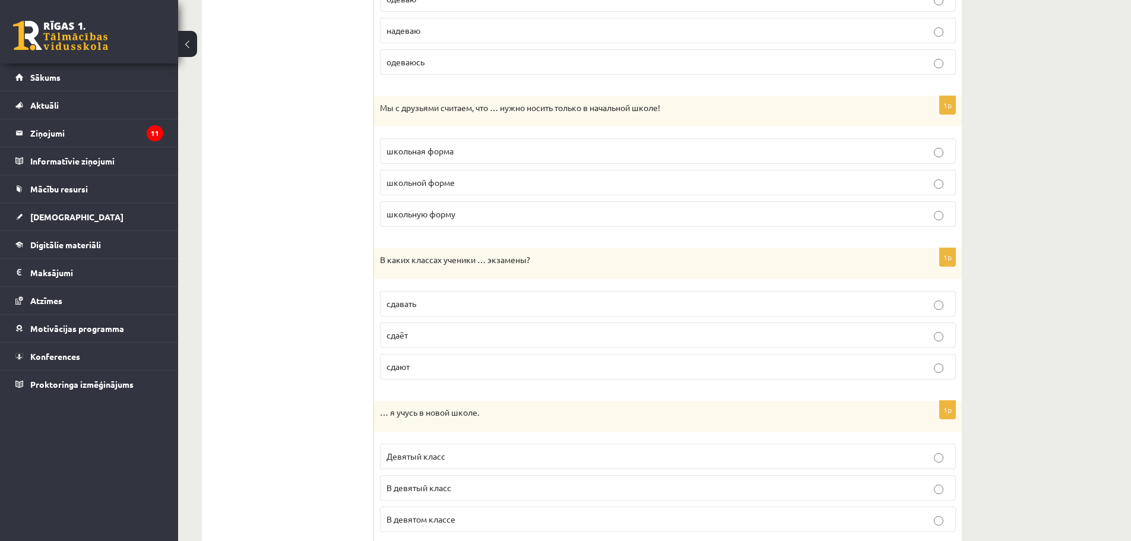
click at [497, 220] on p "школьную форму" at bounding box center [668, 214] width 563 height 12
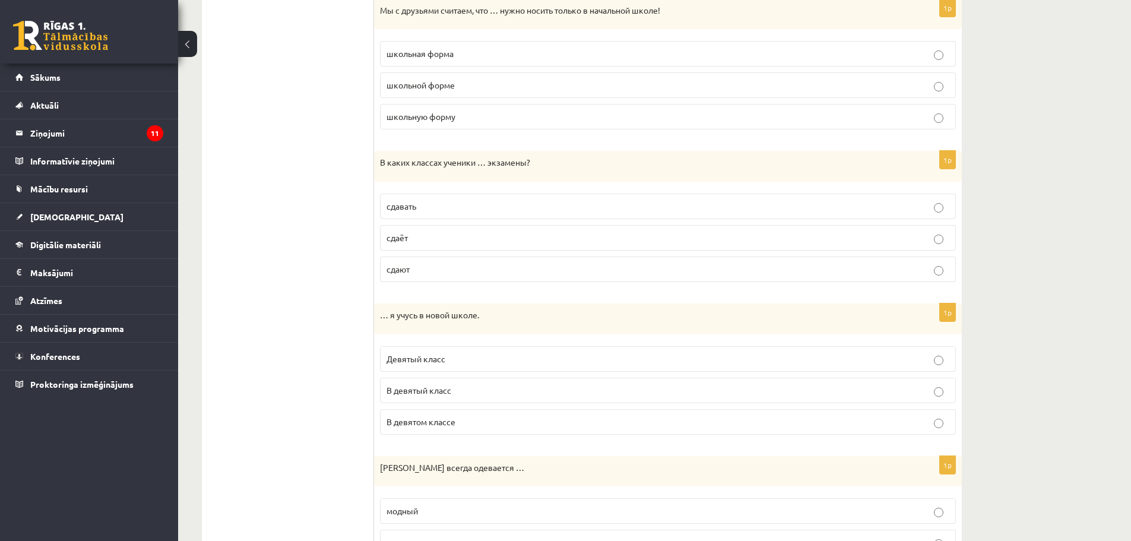
scroll to position [1010, 0]
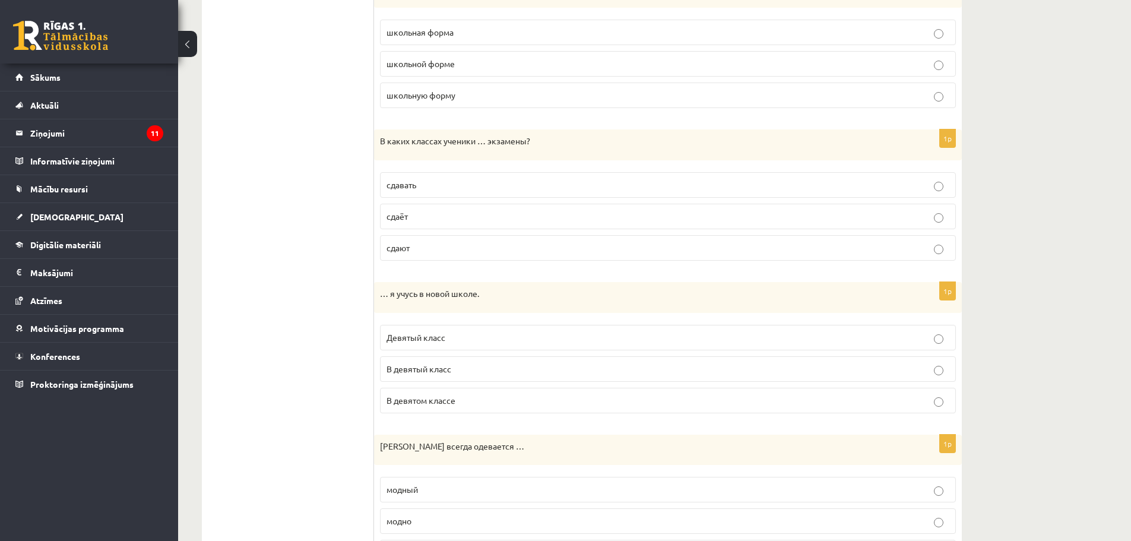
click at [502, 184] on p "сдавать" at bounding box center [668, 185] width 563 height 12
click at [464, 248] on p "сдают" at bounding box center [668, 248] width 563 height 12
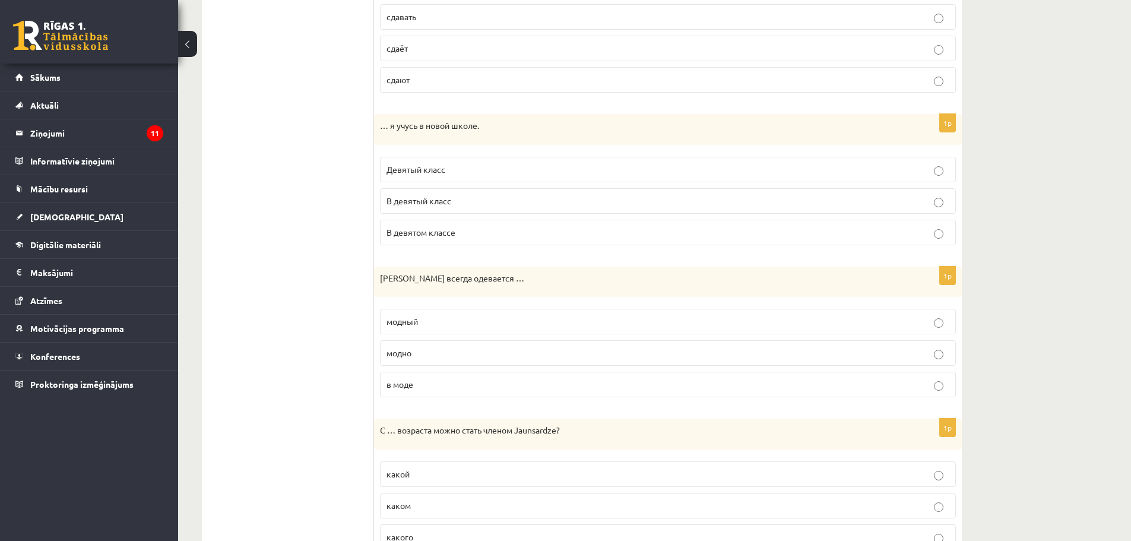
scroll to position [1188, 0]
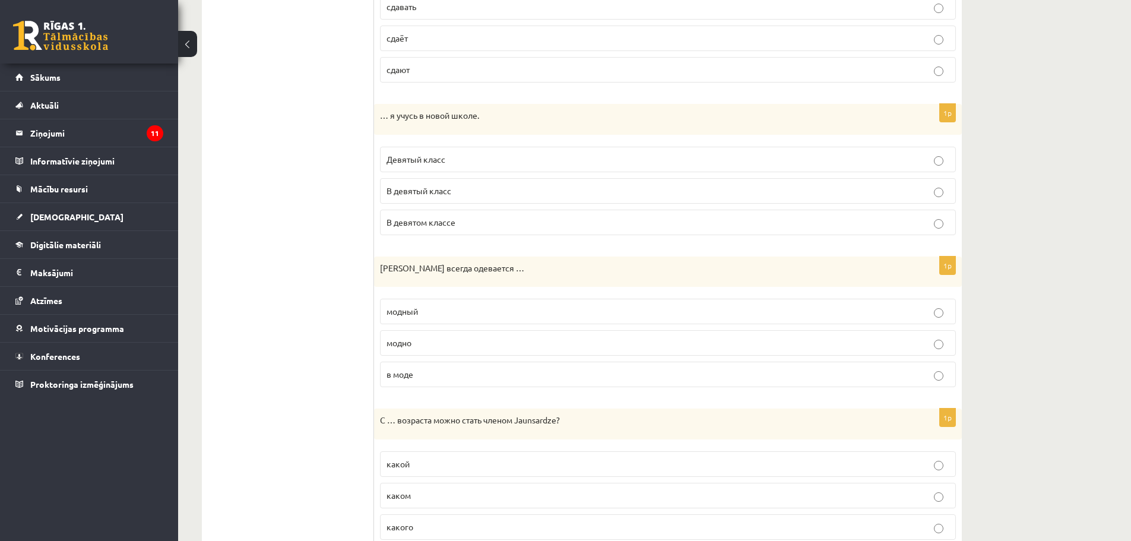
click at [474, 231] on label "В девятом классе" at bounding box center [668, 223] width 576 height 26
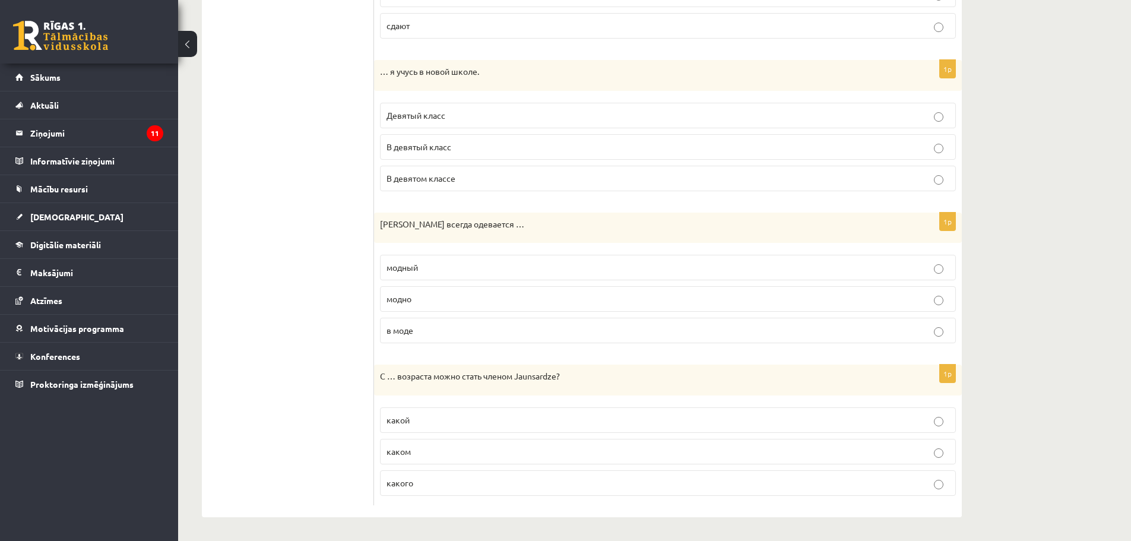
click at [467, 302] on p "модно" at bounding box center [668, 299] width 563 height 12
click at [438, 453] on p "каком" at bounding box center [668, 451] width 563 height 12
click at [442, 475] on label "какого" at bounding box center [668, 483] width 576 height 26
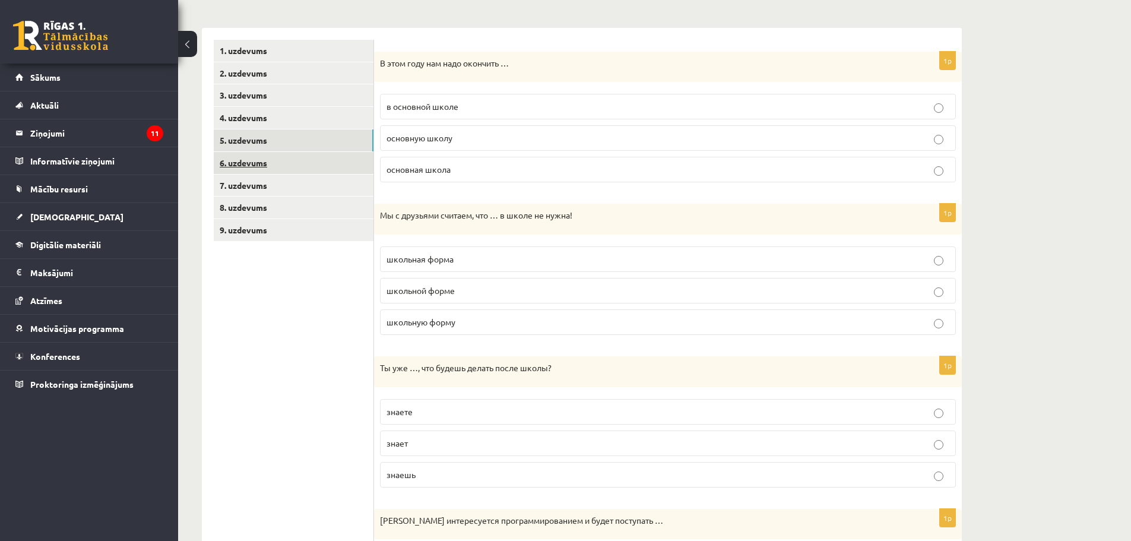
scroll to position [45, 0]
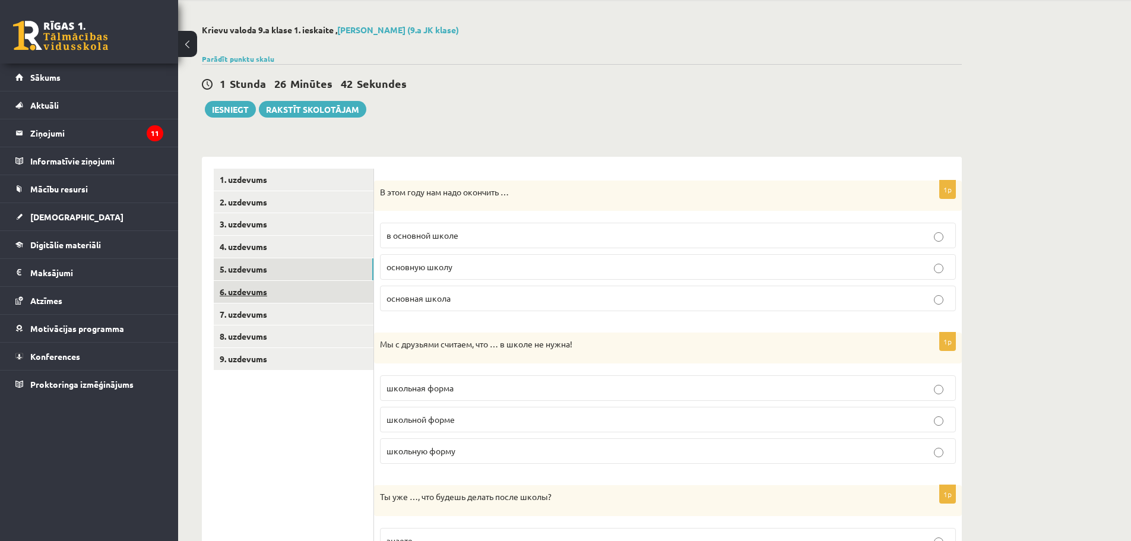
click at [252, 293] on link "6. uzdevums" at bounding box center [294, 292] width 160 height 22
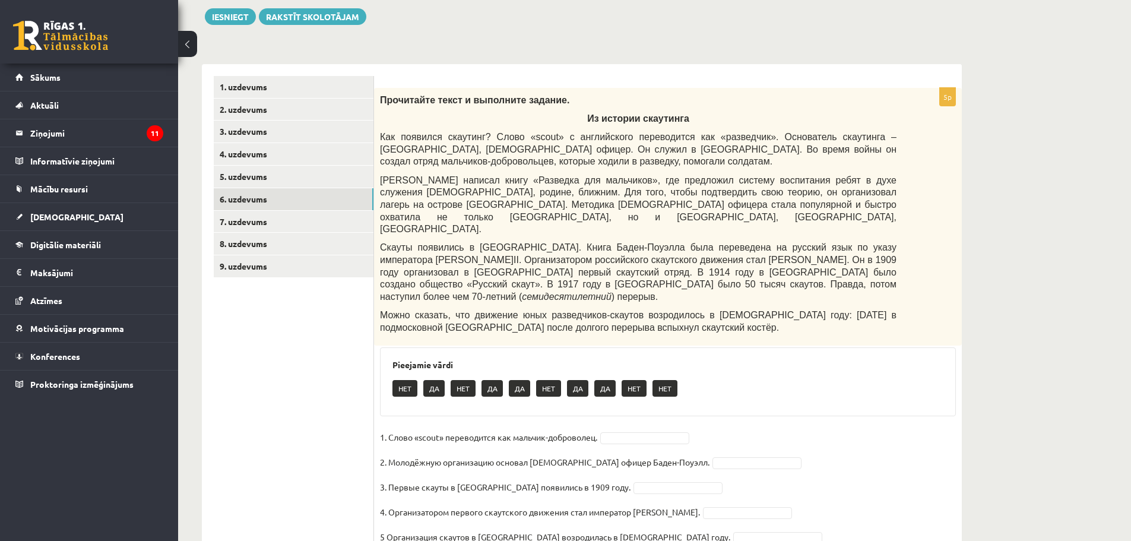
scroll to position [154, 0]
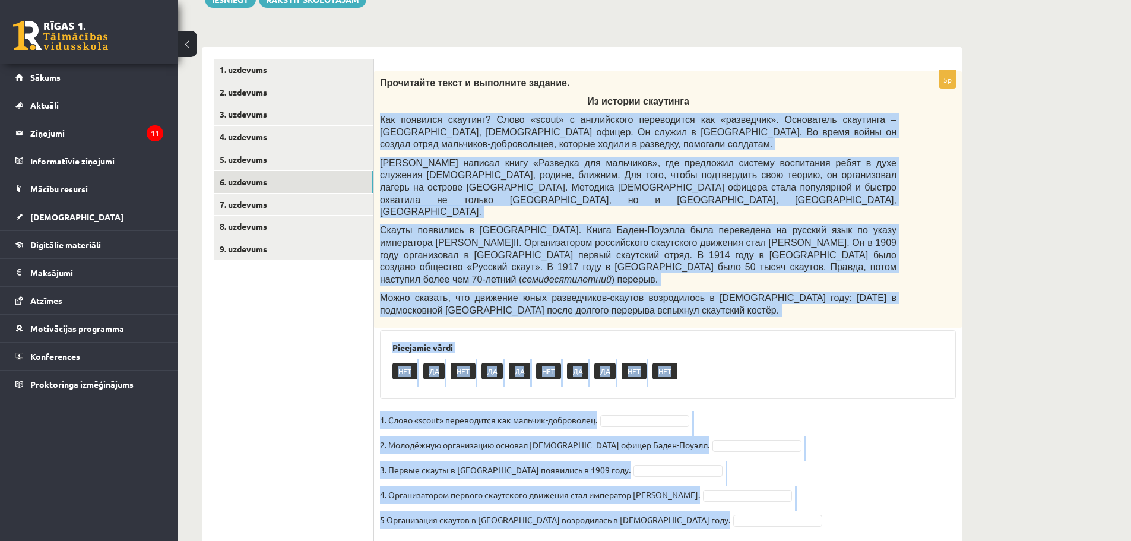
drag, startPoint x: 379, startPoint y: 119, endPoint x: 650, endPoint y: 496, distance: 463.9
click at [650, 496] on div "5p Прочитайте текст и выполните задание. Из истории скаутинга Как появился скау…" at bounding box center [668, 306] width 588 height 471
copy div "Как появился скаутинг? Слово « scout » с английского переводится как «разведчик…"
click at [813, 362] on div "Pieejamie vārdi НЕТ ДА НЕТ ДА ДА НЕТ ДА ДА НЕТ НЕТ" at bounding box center [668, 364] width 576 height 69
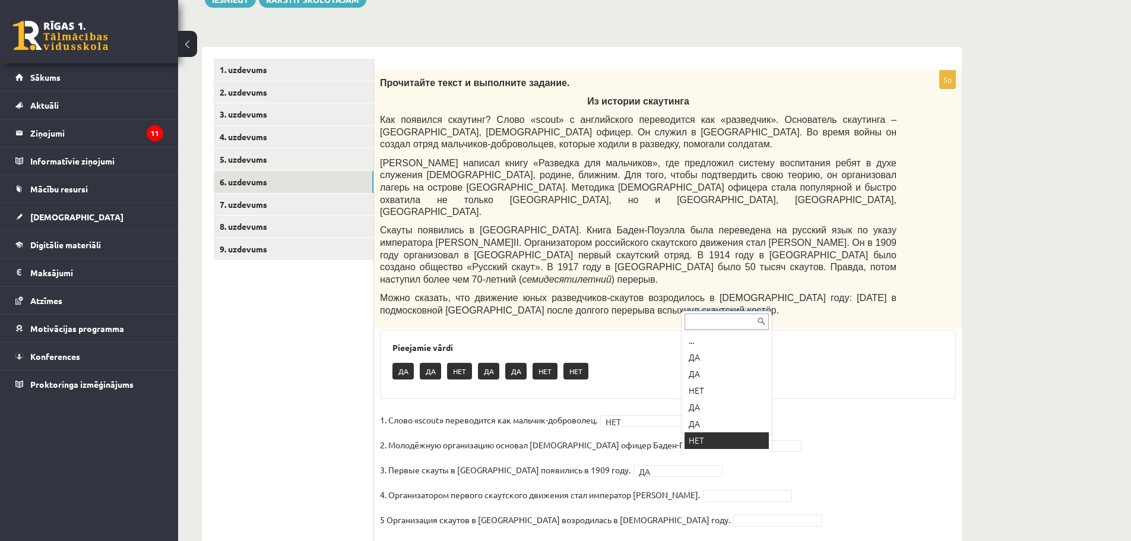
scroll to position [14, 0]
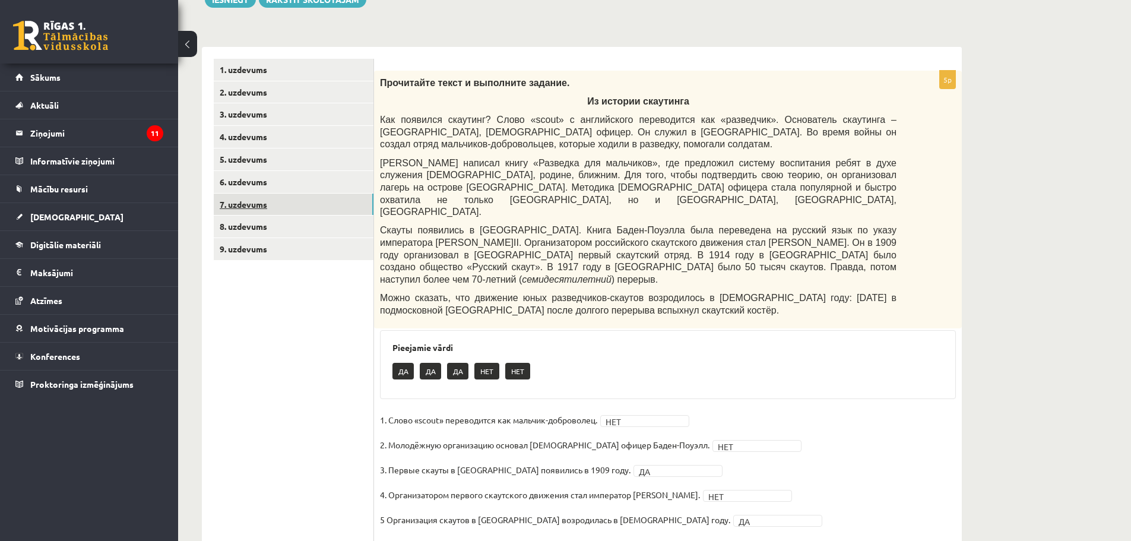
click at [223, 201] on link "7. uzdevums" at bounding box center [294, 205] width 160 height 22
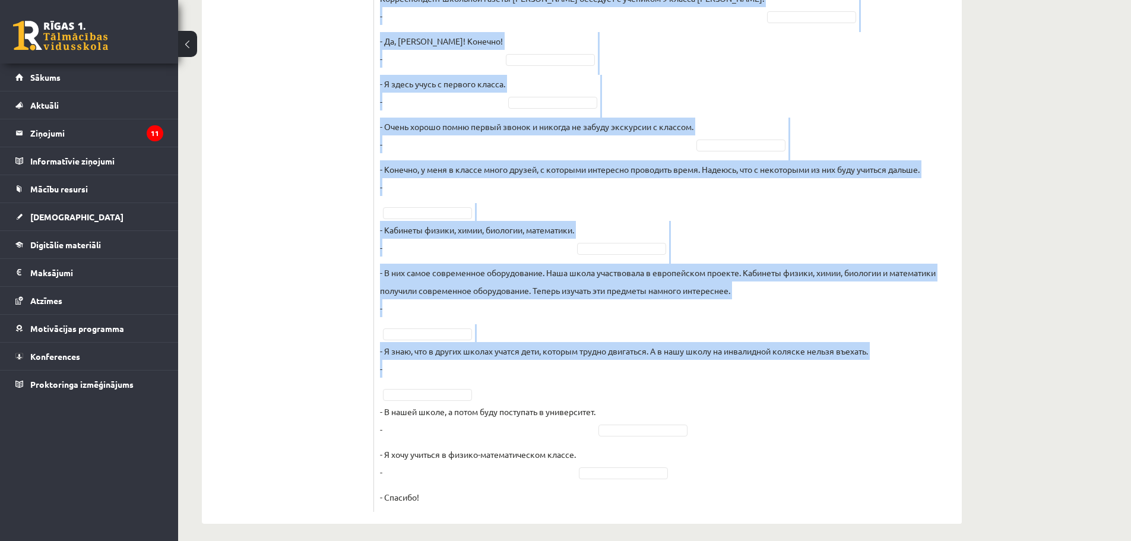
scroll to position [562, 0]
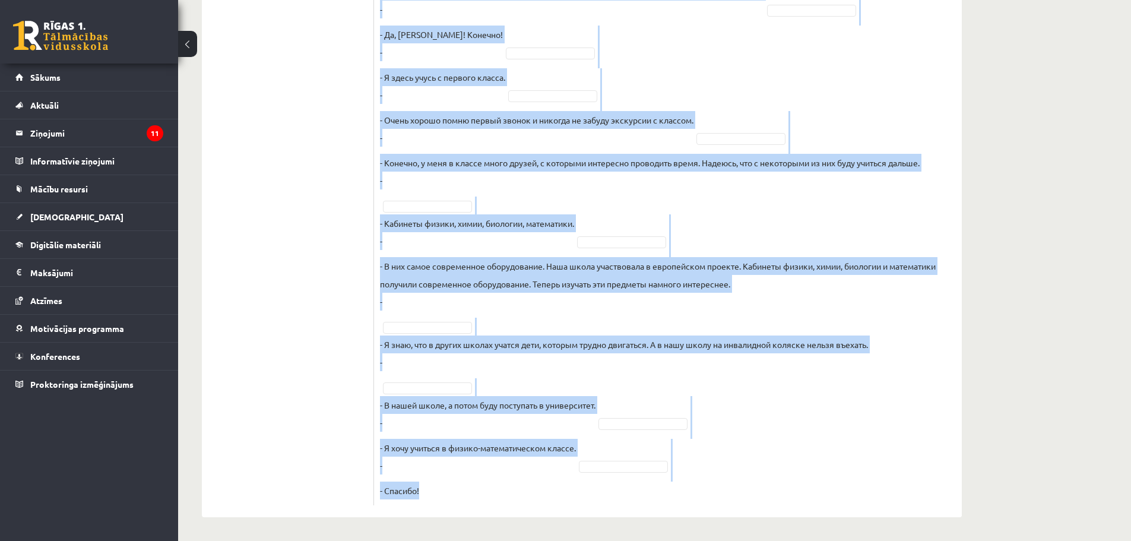
drag, startPoint x: 377, startPoint y: 70, endPoint x: 679, endPoint y: 501, distance: 526.2
click at [679, 501] on div "10p Восстановите интервью. Запишите букву вопроса. А Какие события из школьной …" at bounding box center [668, 84] width 588 height 842
copy div "А Какие события из школьной жизни тебе больше всего запомнятся? Б С какого клас…"
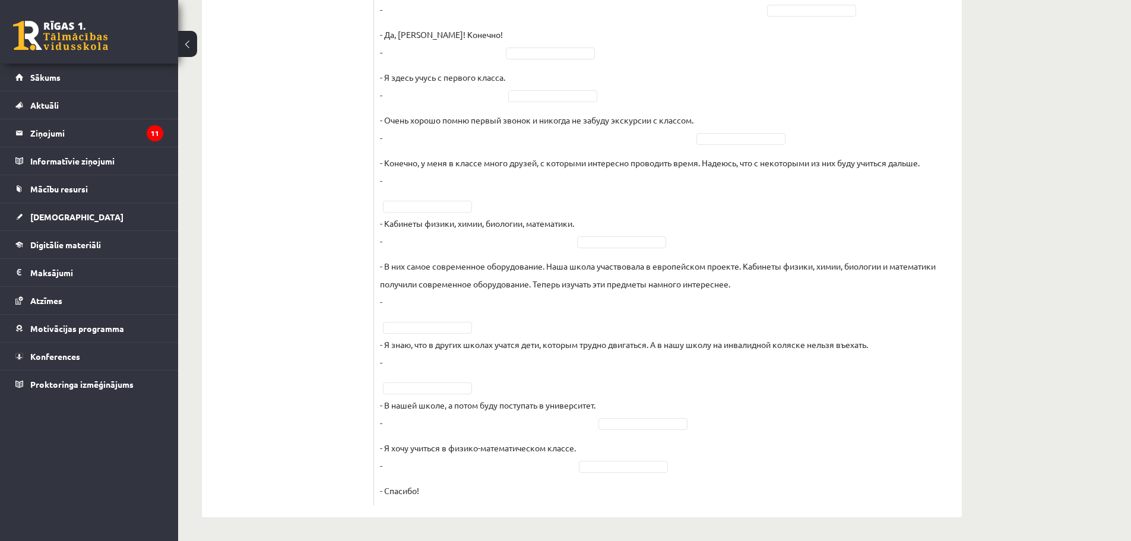
click at [302, 248] on ul "1. uzdevums 2. uzdevums 3. uzdevums 4. uzdevums 5. uzdevums 6. uzdevums 7. uzde…" at bounding box center [294, 78] width 160 height 854
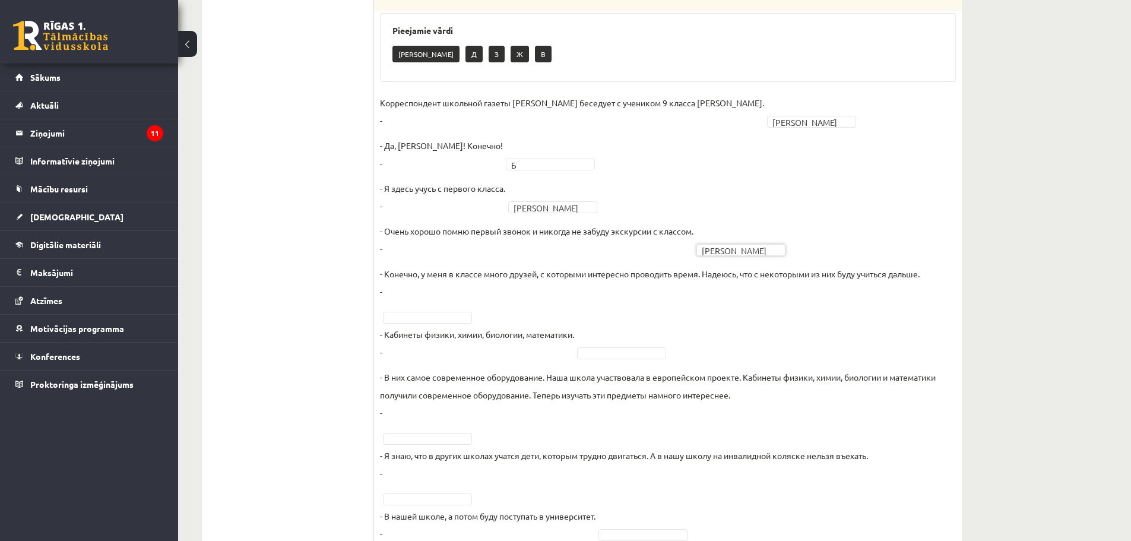
scroll to position [384, 0]
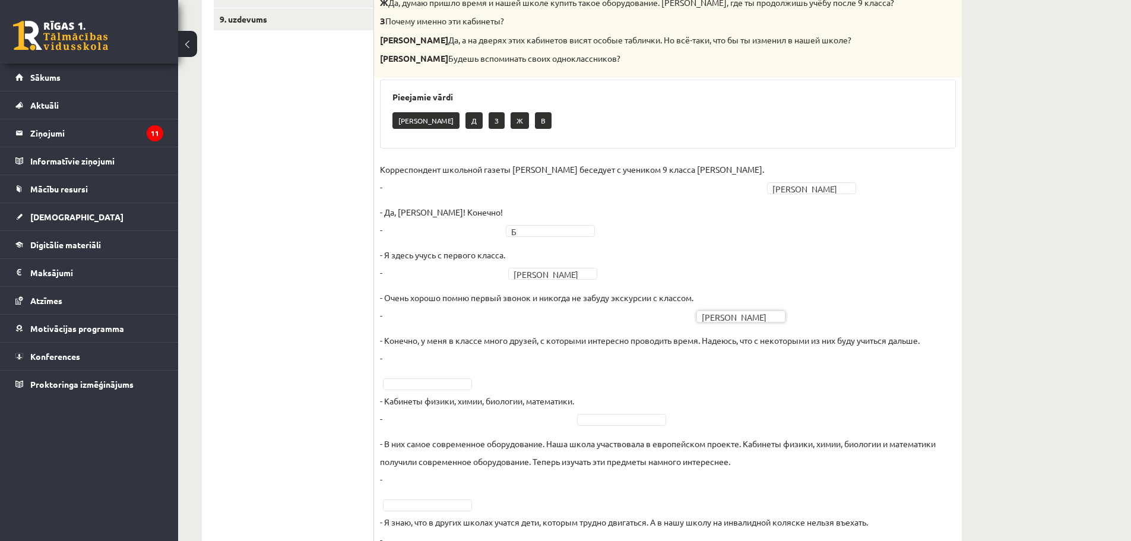
click at [601, 427] on fieldset "Корреспондент школьной газеты Анна Берзиня беседует с учеником 9 класса Андреем…" at bounding box center [668, 418] width 576 height 517
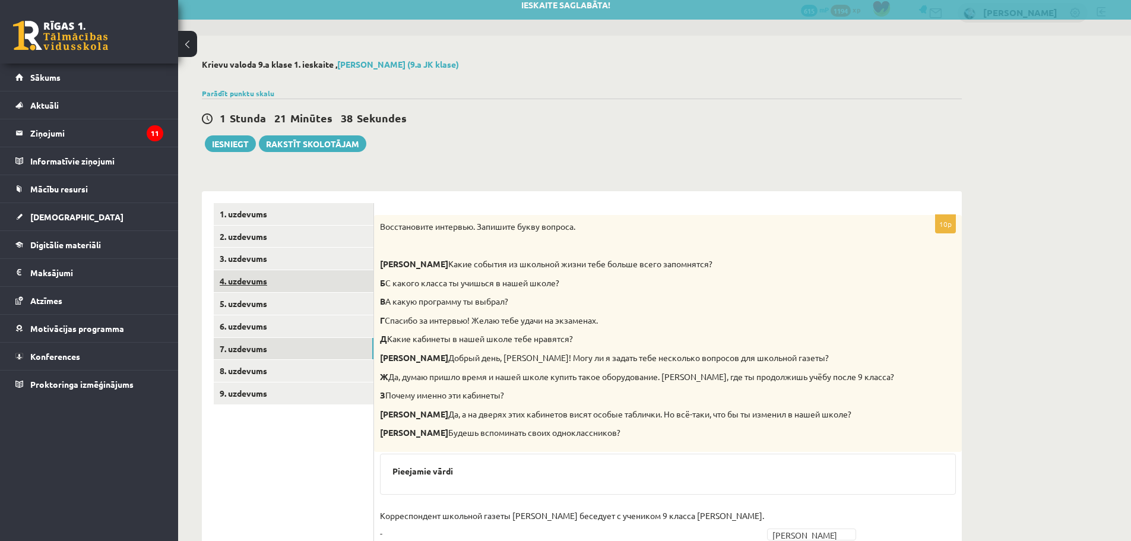
scroll to position [0, 0]
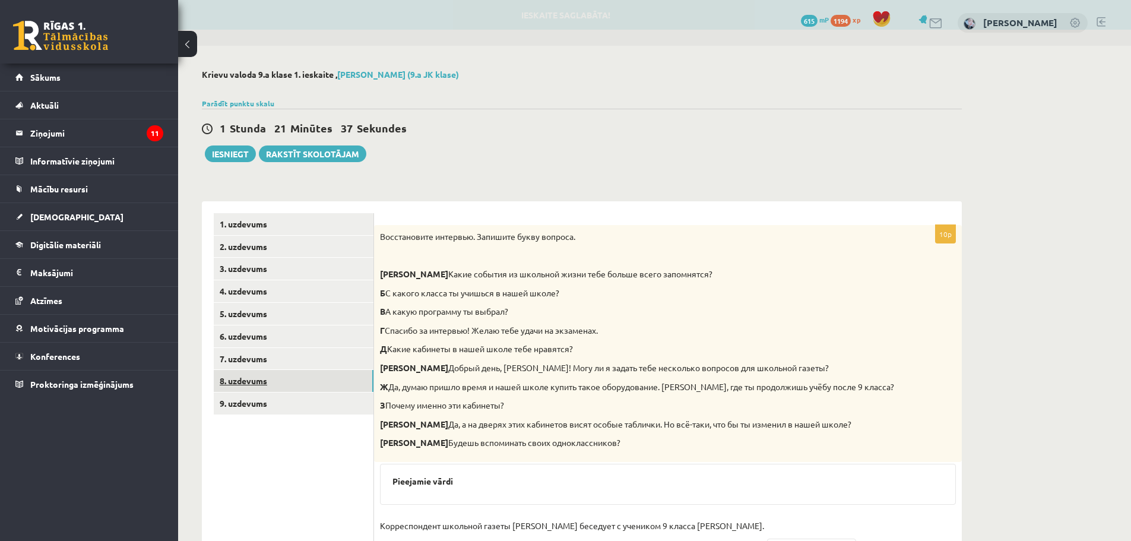
click at [234, 378] on link "8. uzdevums" at bounding box center [294, 381] width 160 height 22
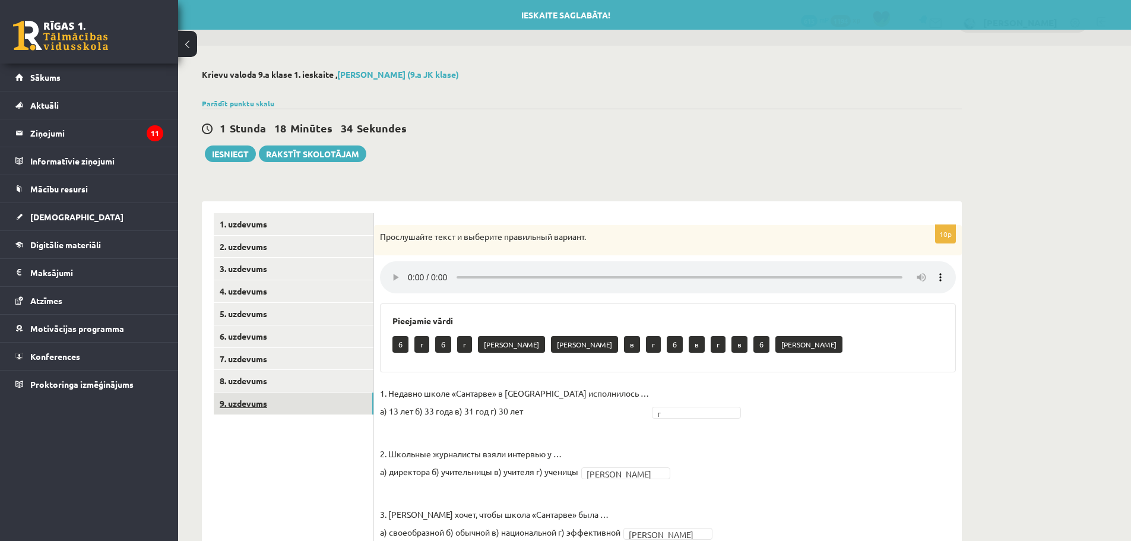
click at [245, 397] on link "9. uzdevums" at bounding box center [294, 404] width 160 height 22
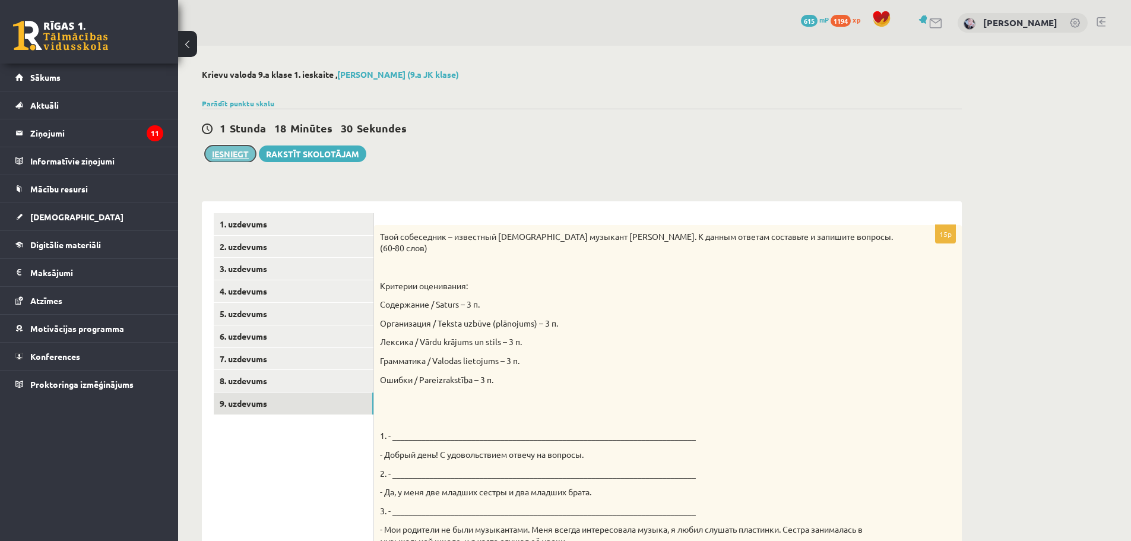
click at [235, 159] on button "Iesniegt" at bounding box center [230, 153] width 51 height 17
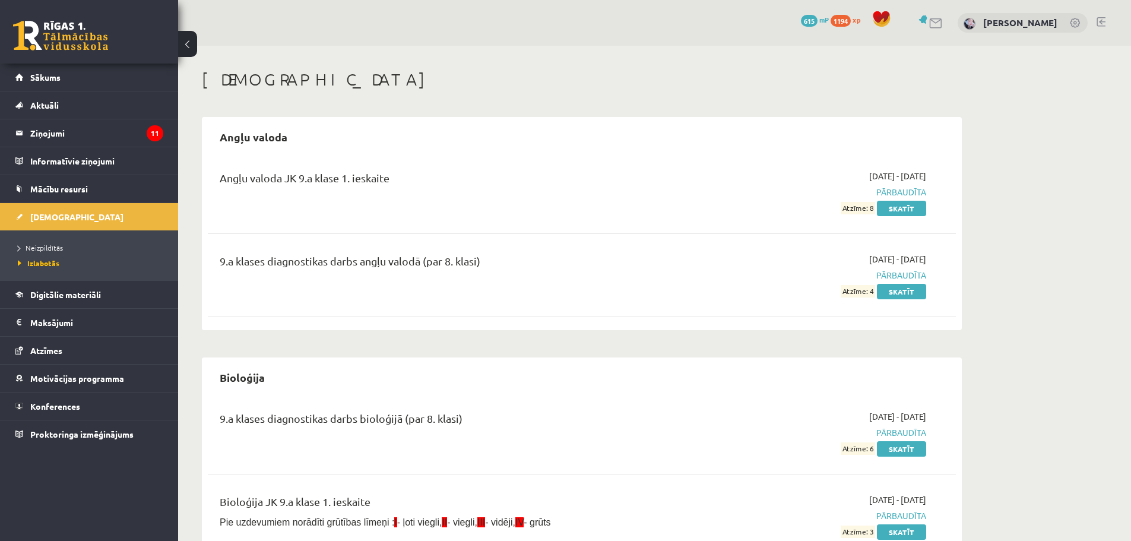
scroll to position [297, 0]
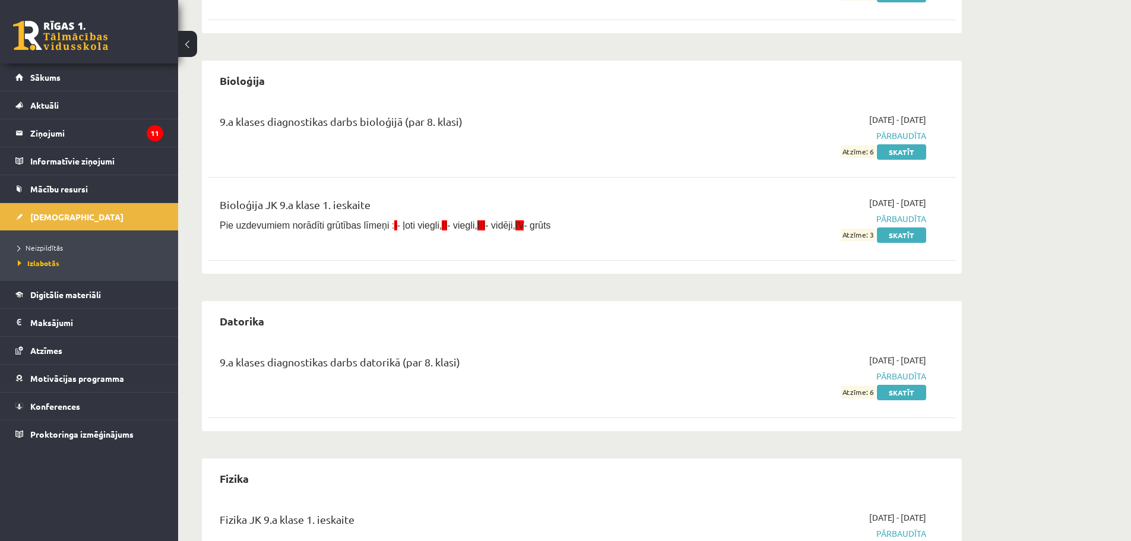
click at [31, 238] on ul "Neizpildītās [GEOGRAPHIC_DATA]" at bounding box center [89, 255] width 178 height 50
click at [32, 244] on span "Neizpildītās" at bounding box center [40, 248] width 45 height 10
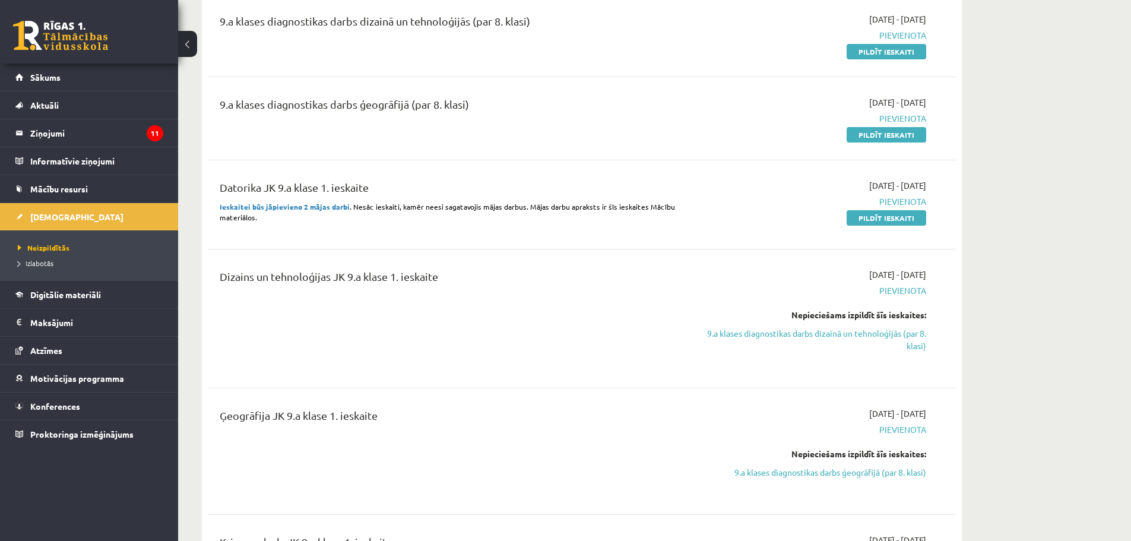
scroll to position [356, 0]
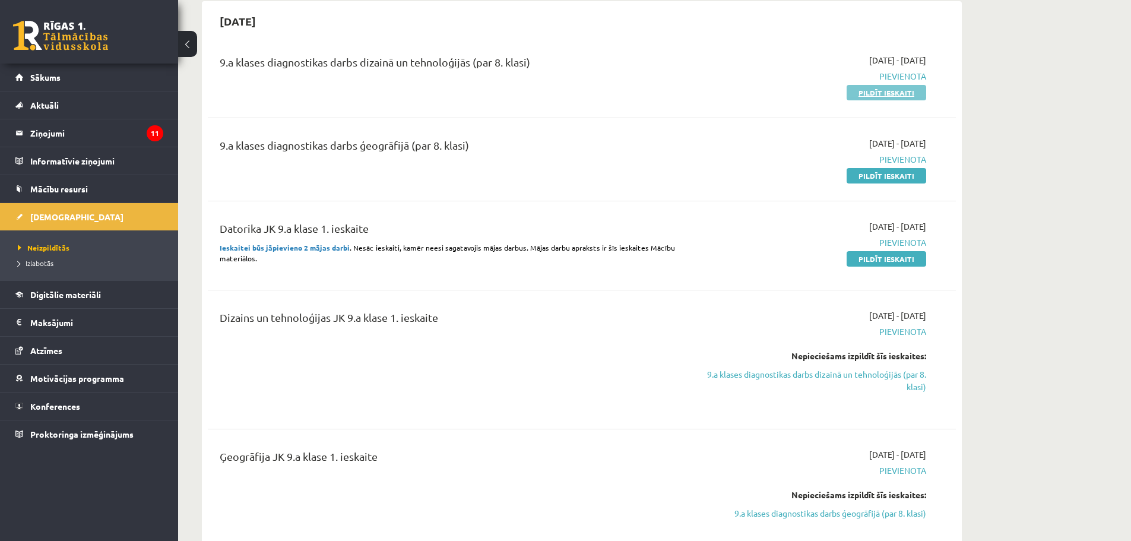
click at [869, 90] on link "Pildīt ieskaiti" at bounding box center [887, 92] width 80 height 15
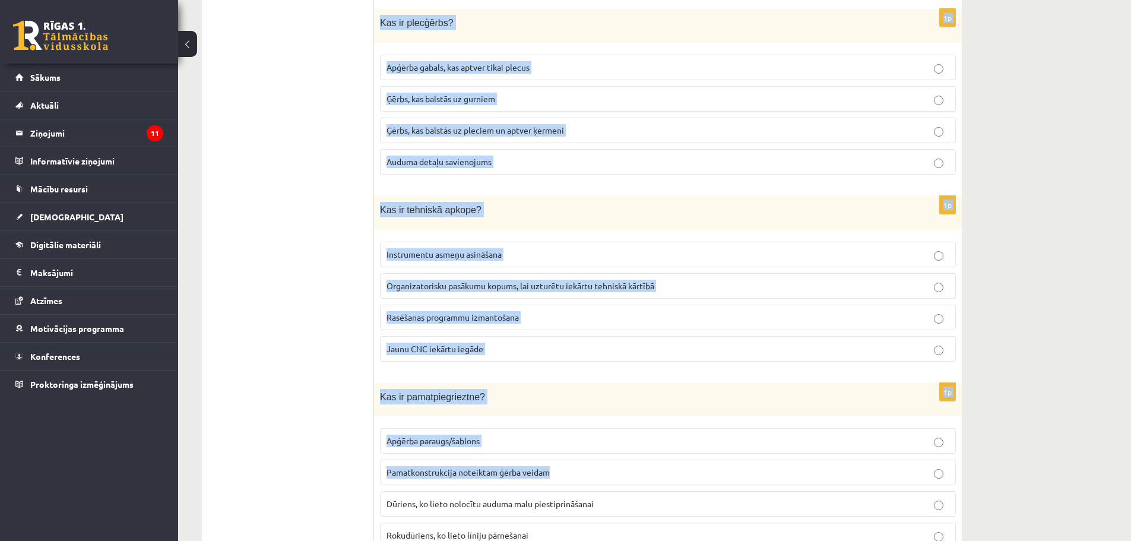
scroll to position [5293, 0]
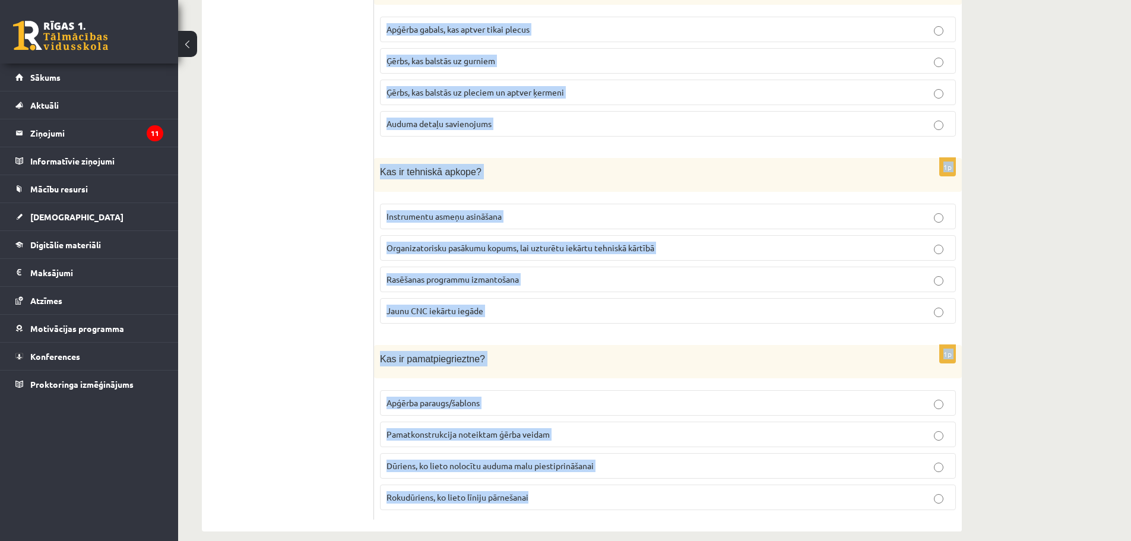
drag, startPoint x: 378, startPoint y: 95, endPoint x: 727, endPoint y: 493, distance: 529.0
copy form "Lor ip dolors? Amet consec adipiscin elits doeiusmo Temporinc utlabore, et dolo…"
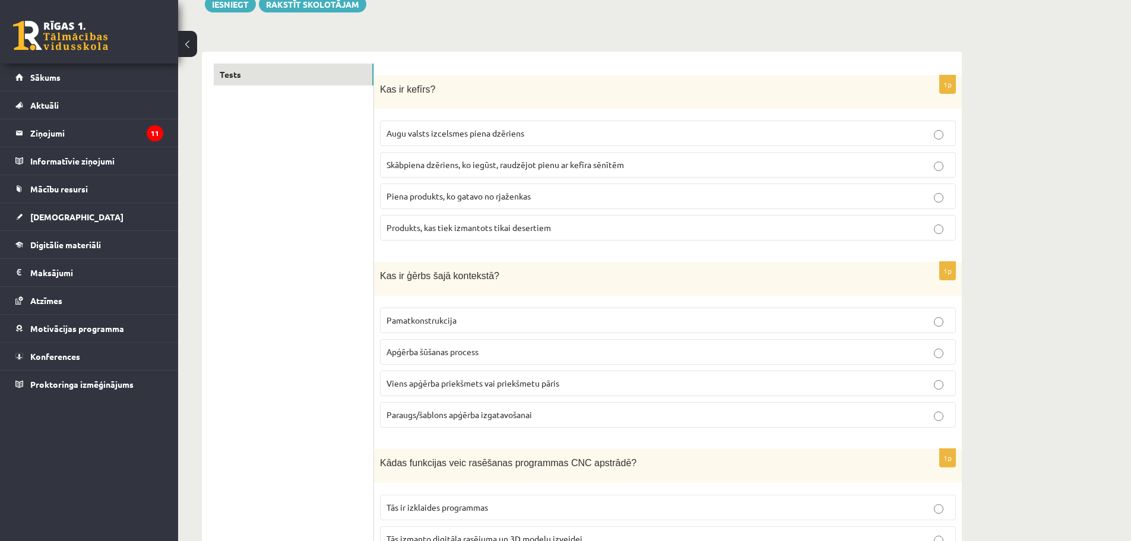
scroll to position [121, 0]
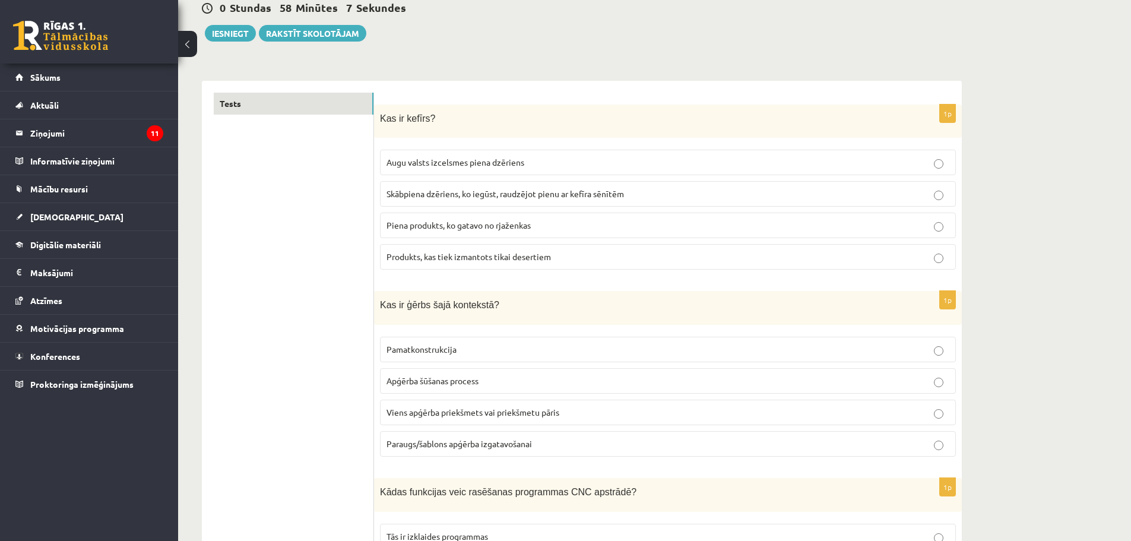
click at [526, 192] on span "Skābpiena dzēriens, ko iegūst, raudzējot pienu ar kefīra sēnītēm" at bounding box center [506, 193] width 238 height 11
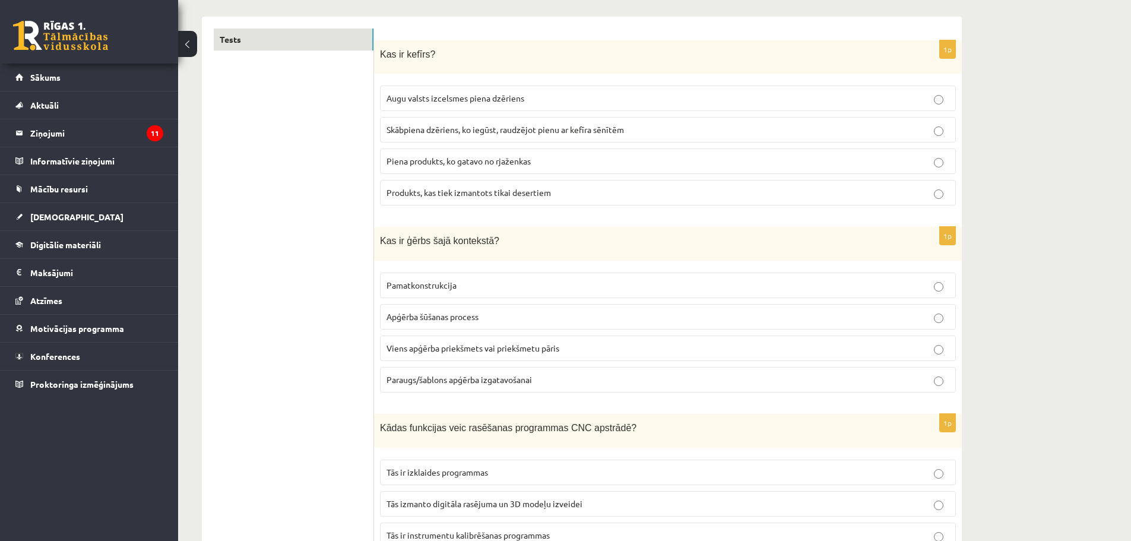
scroll to position [180, 0]
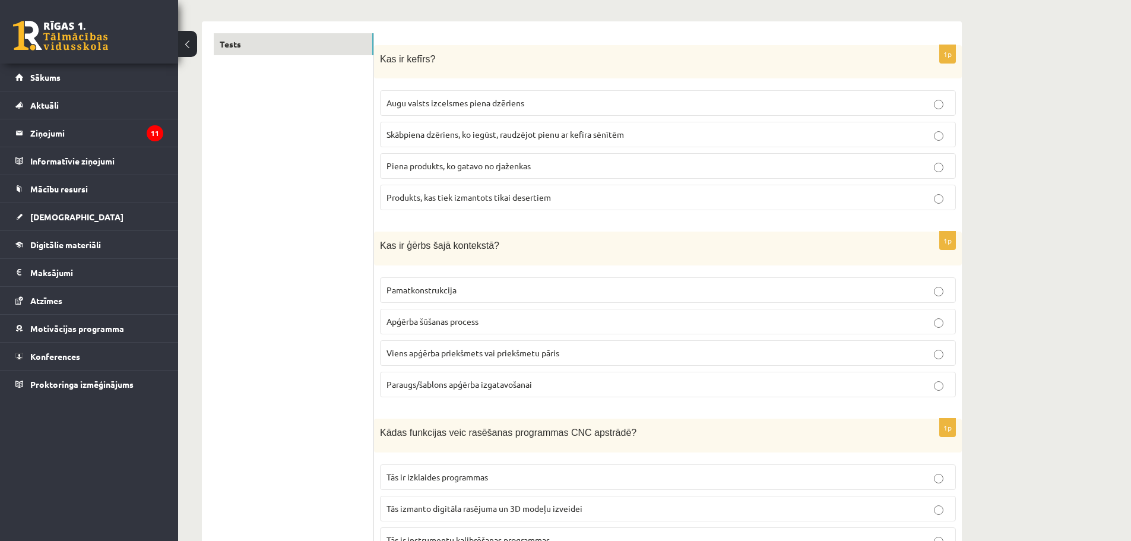
click at [476, 346] on label "Viens apģērba priekšmets vai priekšmetu pāris" at bounding box center [668, 353] width 576 height 26
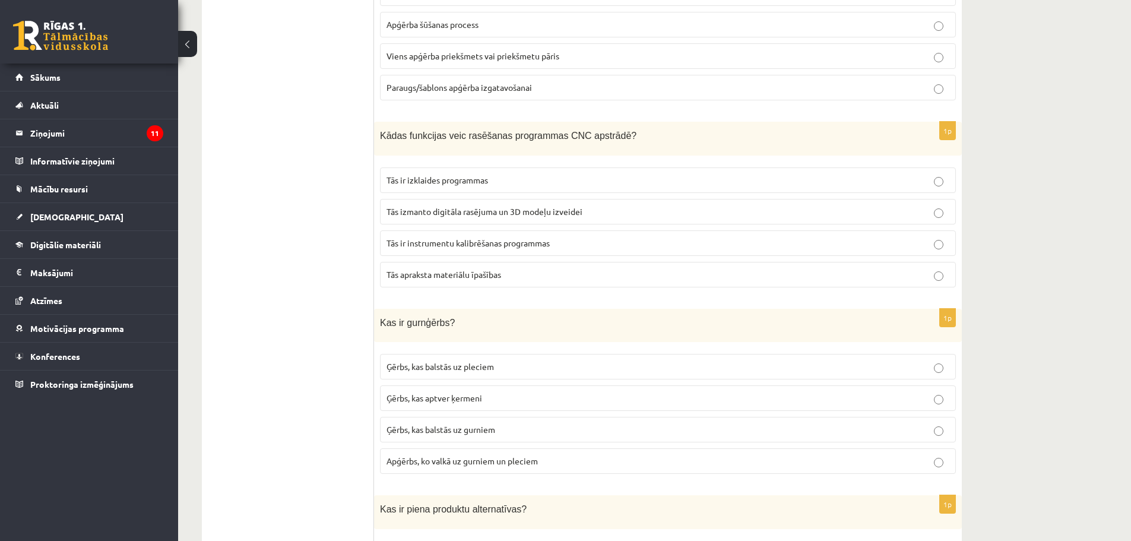
scroll to position [536, 0]
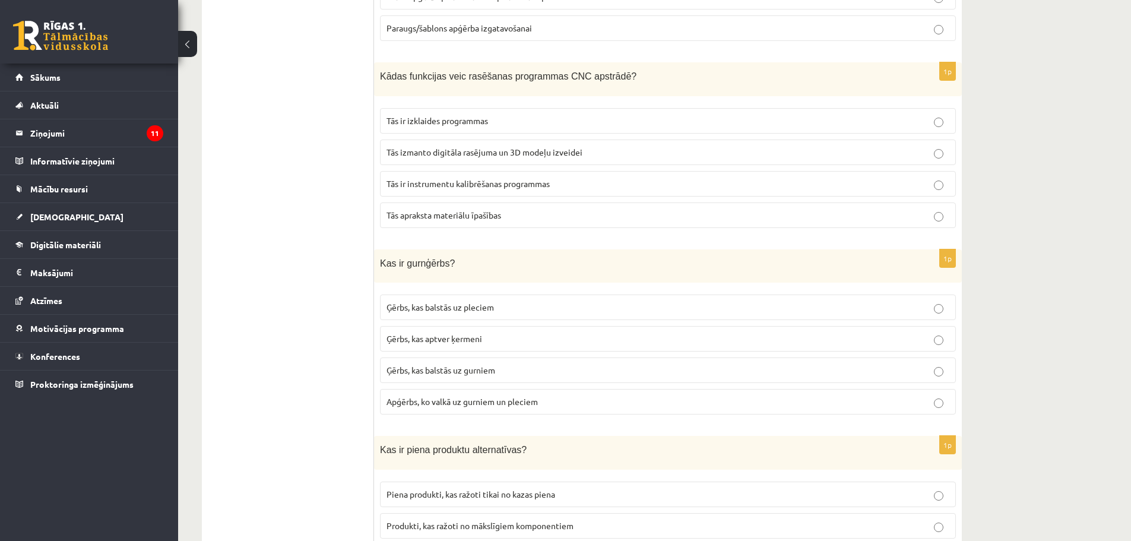
click at [531, 150] on span "Tās izmanto digitāla rasējuma un 3D modeļu izveidei" at bounding box center [485, 152] width 196 height 11
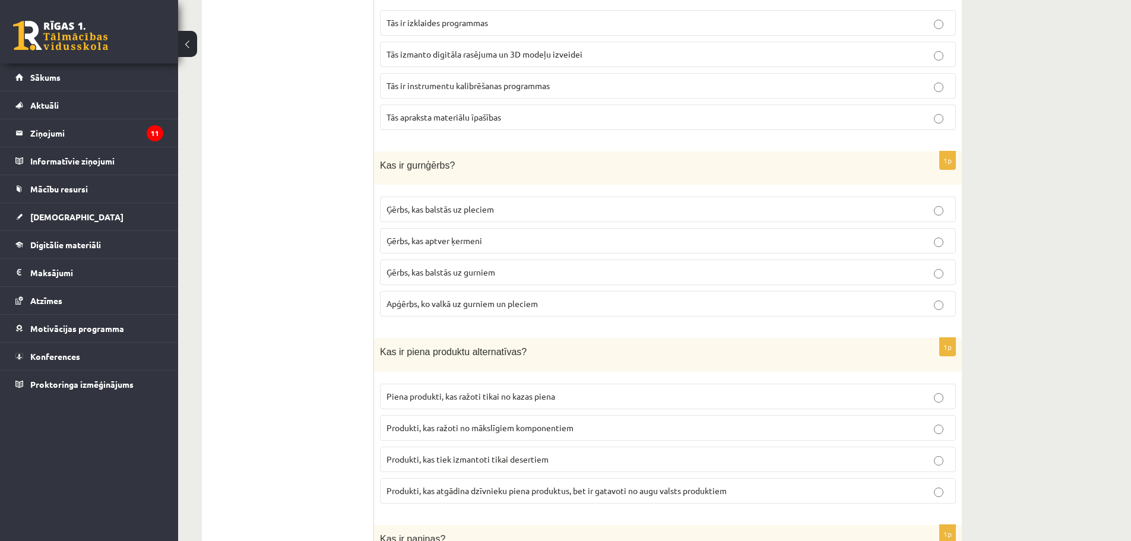
scroll to position [655, 0]
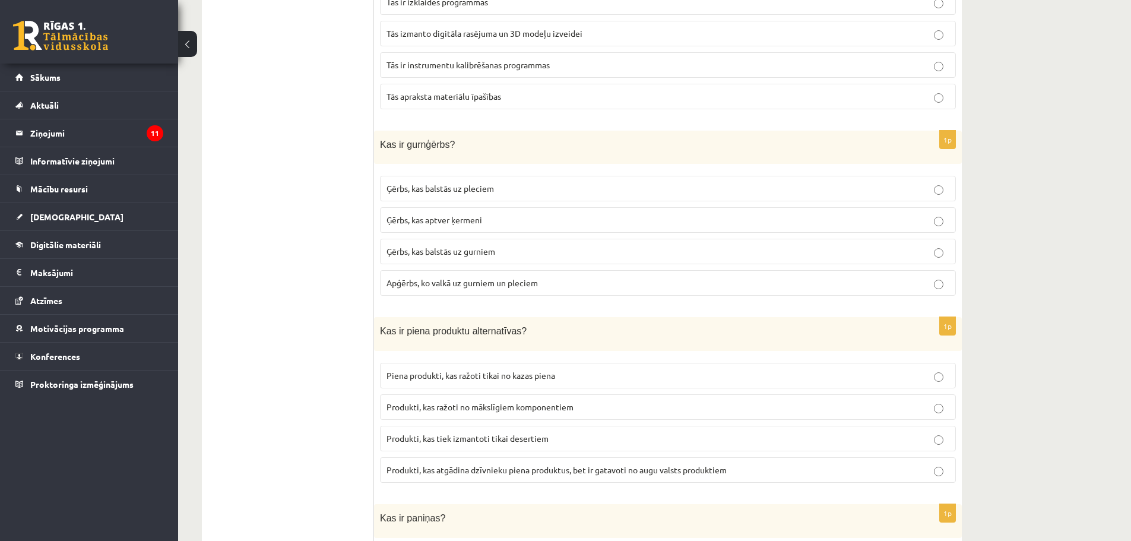
click at [547, 245] on p "Ģērbs, kas balstās uz gurniem" at bounding box center [668, 251] width 563 height 12
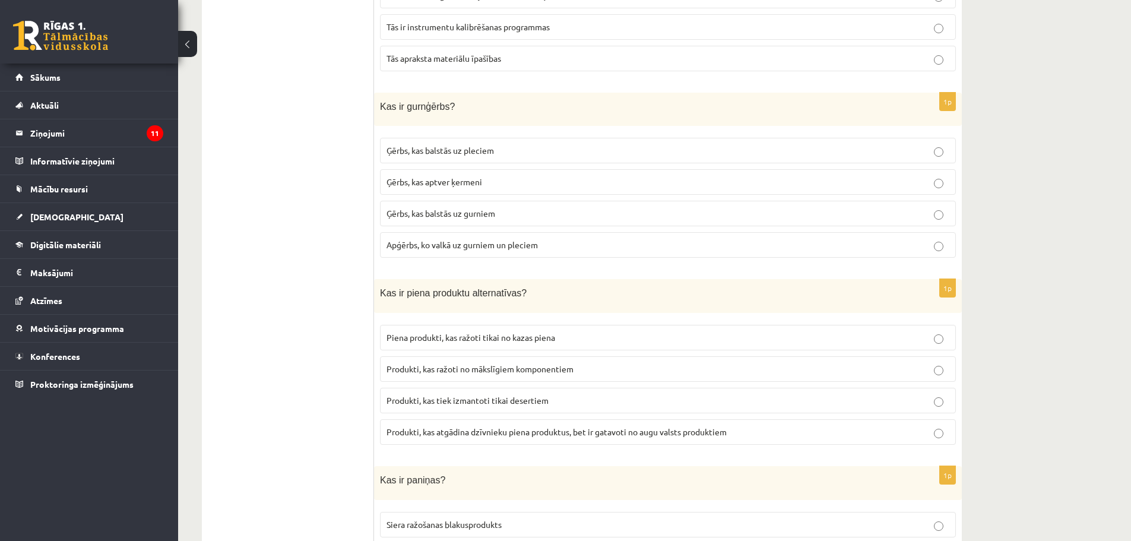
scroll to position [774, 0]
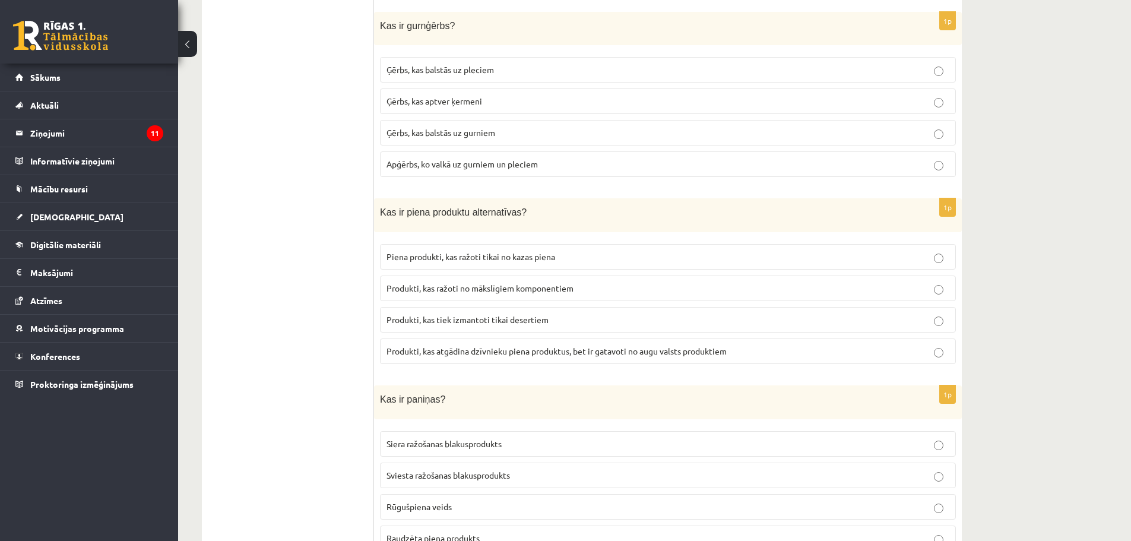
click at [632, 351] on span "Produkti, kas atgādina dzīvnieku piena produktus, bet ir gatavoti no augu valst…" at bounding box center [557, 351] width 340 height 11
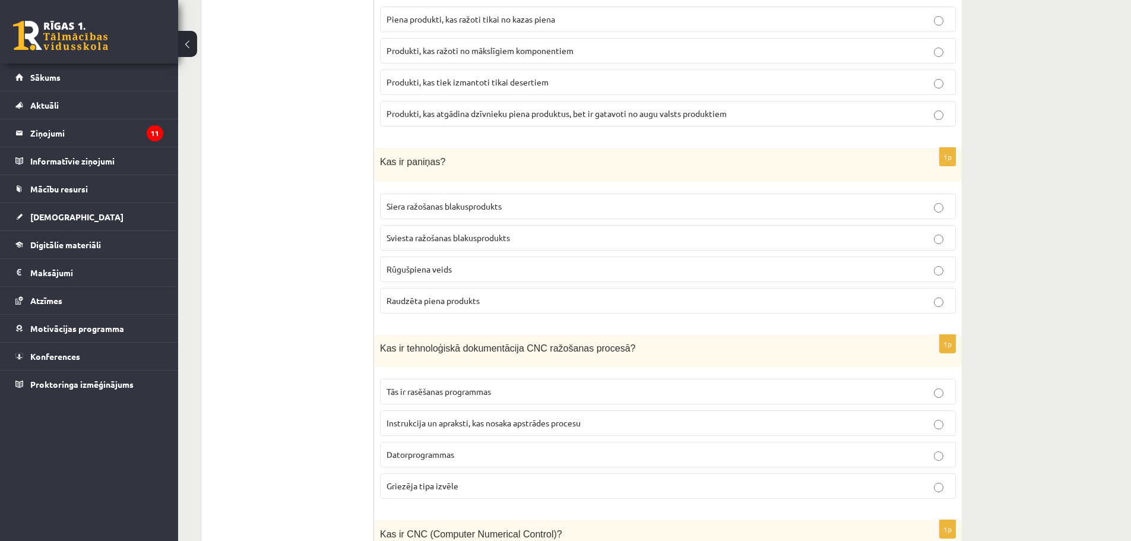
click at [604, 239] on p "Sviesta ražošanas blakusprodukts" at bounding box center [668, 238] width 563 height 12
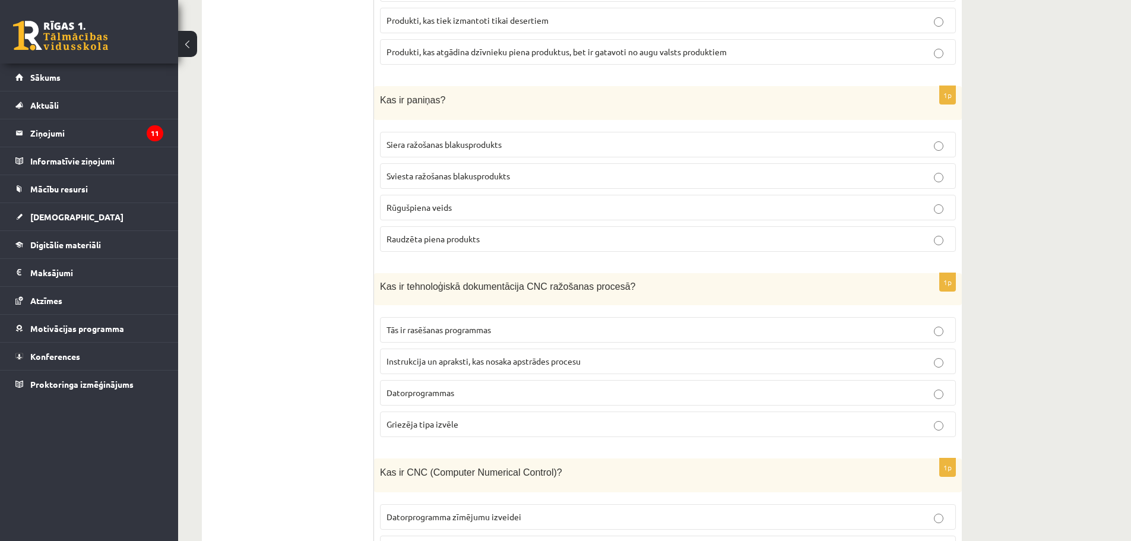
scroll to position [1189, 0]
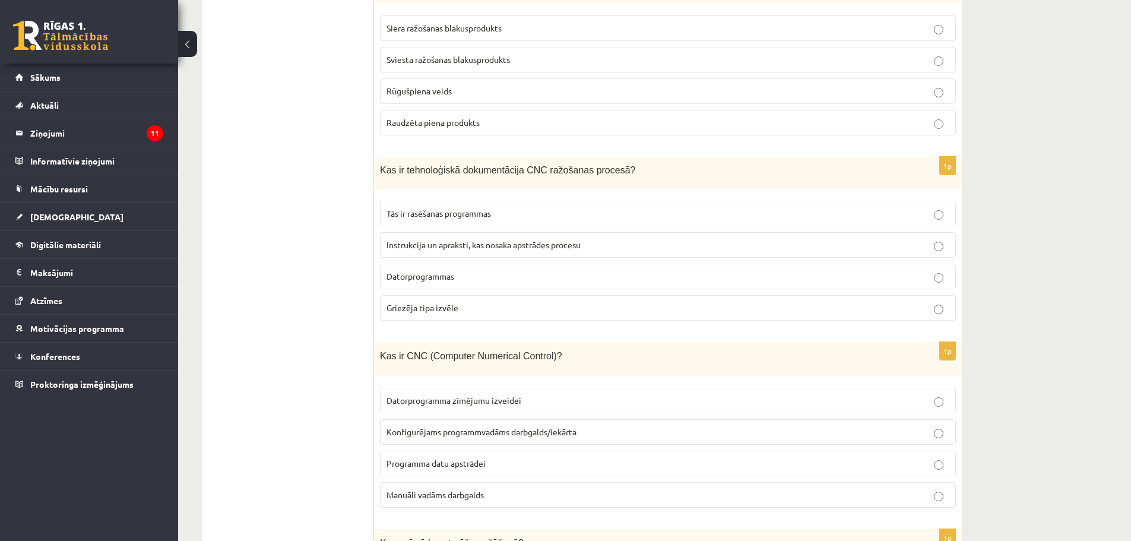
click at [591, 249] on label "Instrukcija un apraksti, kas nosaka apstrādes procesu" at bounding box center [668, 245] width 576 height 26
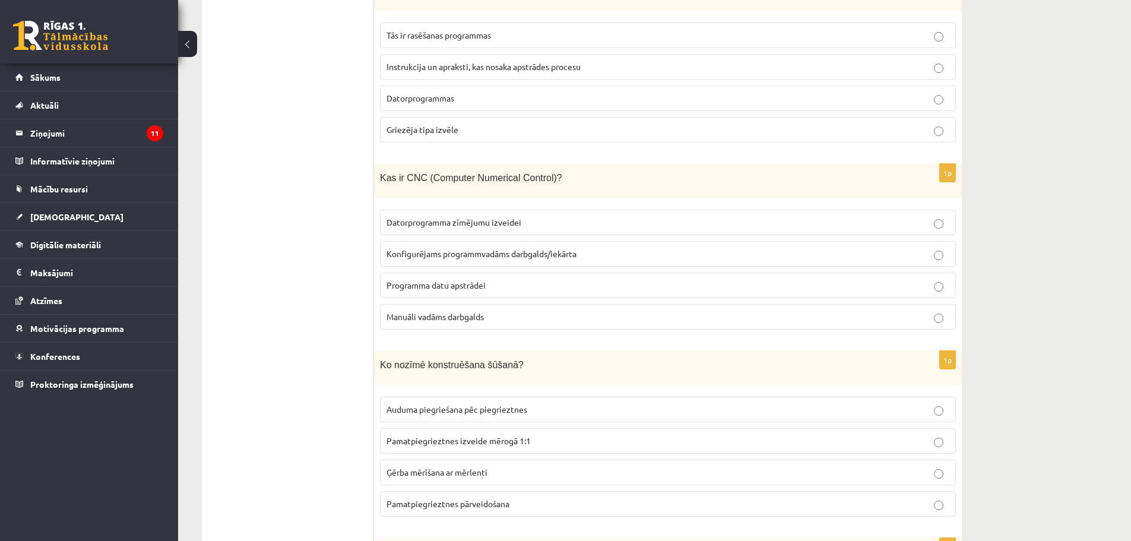
click at [591, 242] on label "Konfigurējams programmvadāms darbgalds/iekārta" at bounding box center [668, 254] width 576 height 26
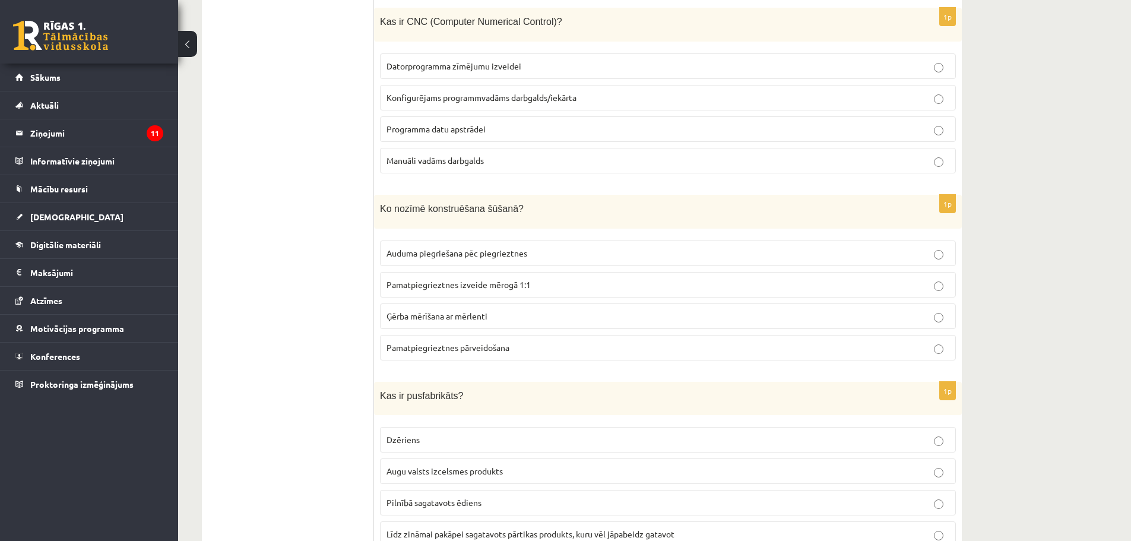
scroll to position [1605, 0]
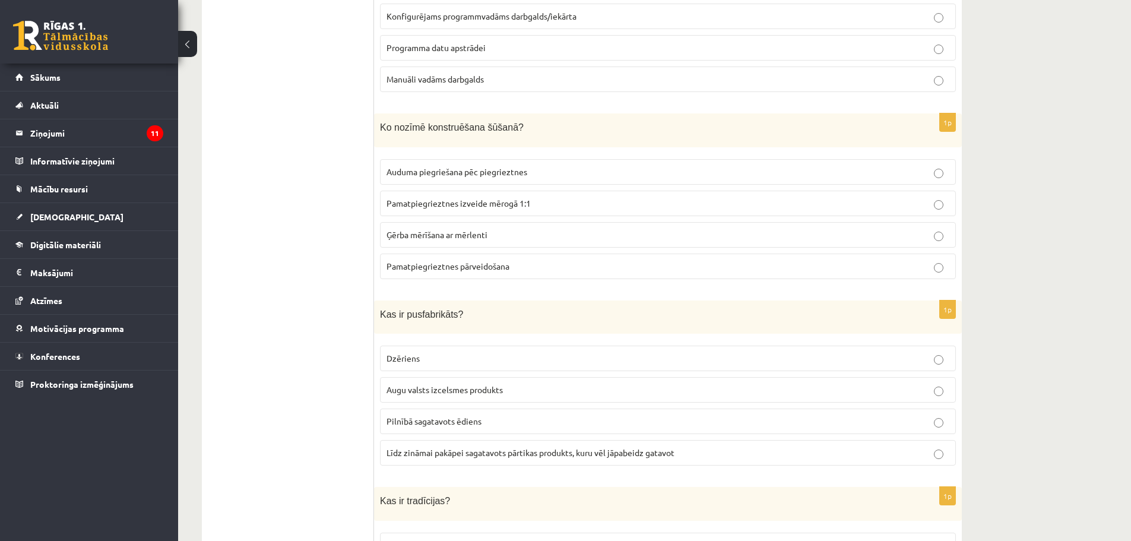
click at [594, 216] on fieldset "Auduma piegriešana pēc piegrieztnes Pamatpiegrieztnes izveide mērogā 1:1 Ģērba …" at bounding box center [668, 217] width 576 height 129
click at [596, 197] on p "Pamatpiegrieztnes izveide mērogā 1:1" at bounding box center [668, 203] width 563 height 12
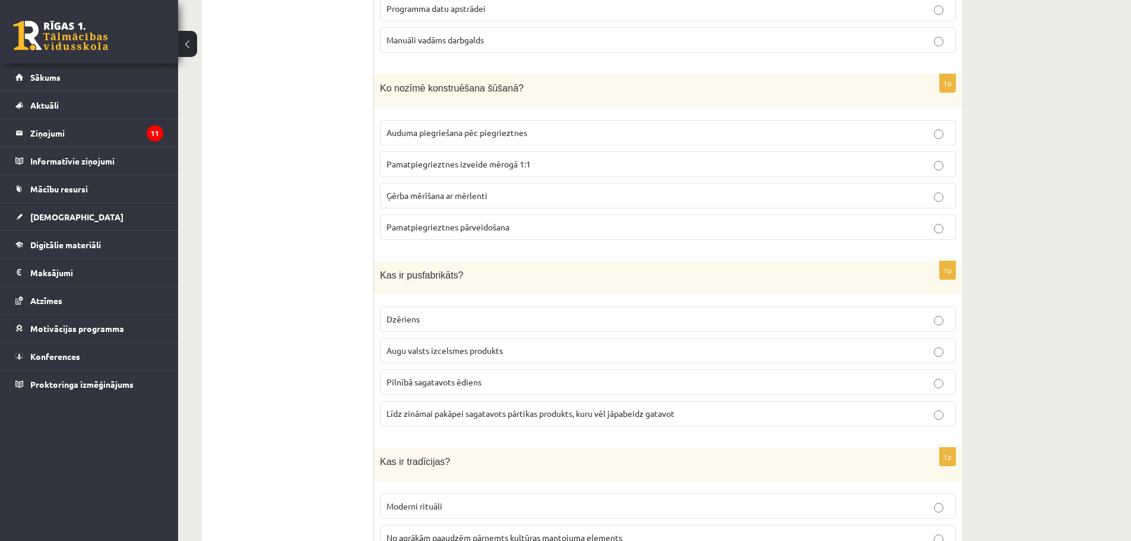
scroll to position [1724, 0]
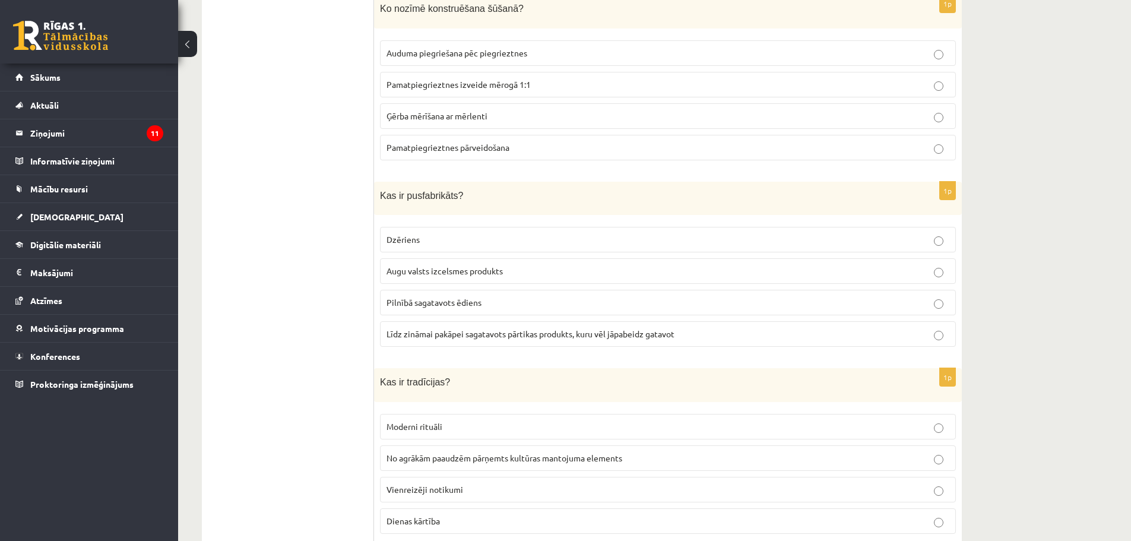
click at [608, 334] on p "Līdz zināmai pakāpei sagatavots pārtikas produkts, kuru vēl jāpabeidz gatavot" at bounding box center [668, 334] width 563 height 12
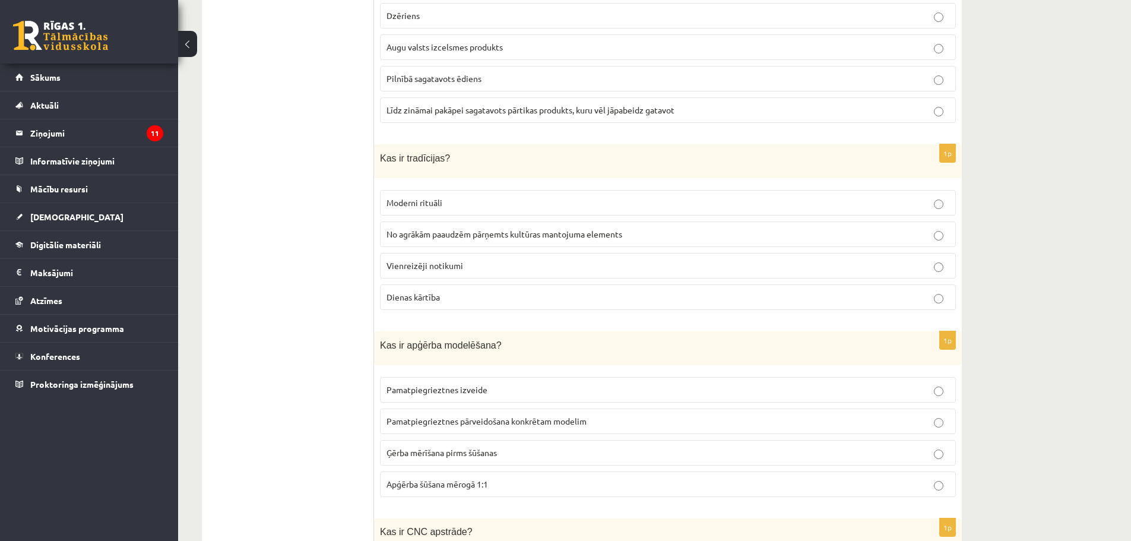
scroll to position [1961, 0]
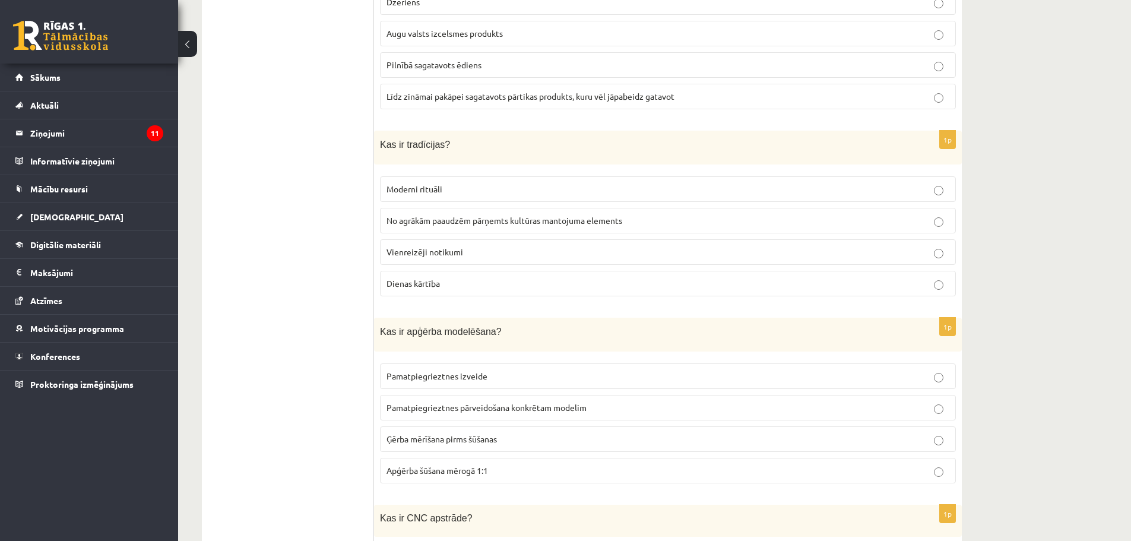
click at [594, 200] on fieldset "Moderni rituāli No agrākām paaudzēm pārņemts kultūras mantojuma elements Vienre…" at bounding box center [668, 234] width 576 height 129
click at [591, 215] on span "No agrākām paaudzēm pārņemts kultūras mantojuma elements" at bounding box center [505, 220] width 236 height 11
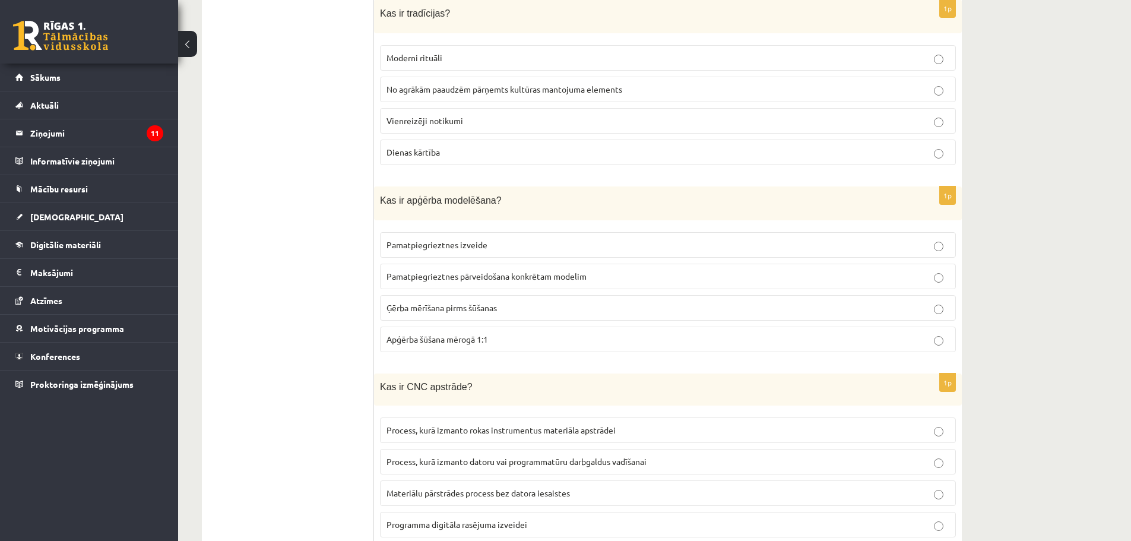
scroll to position [2080, 0]
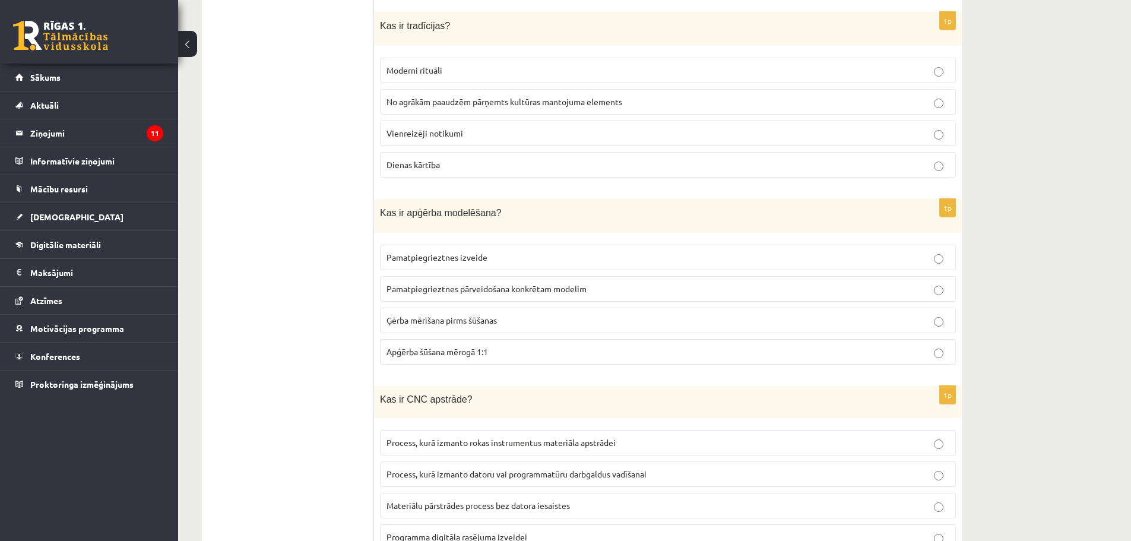
click at [641, 283] on p "Pamatpiegrieztnes pārveidošana konkrētam modelim" at bounding box center [668, 289] width 563 height 12
click at [655, 461] on label "Process, kurā izmanto datoru vai programmatūru darbgaldus vadīšanai" at bounding box center [668, 474] width 576 height 26
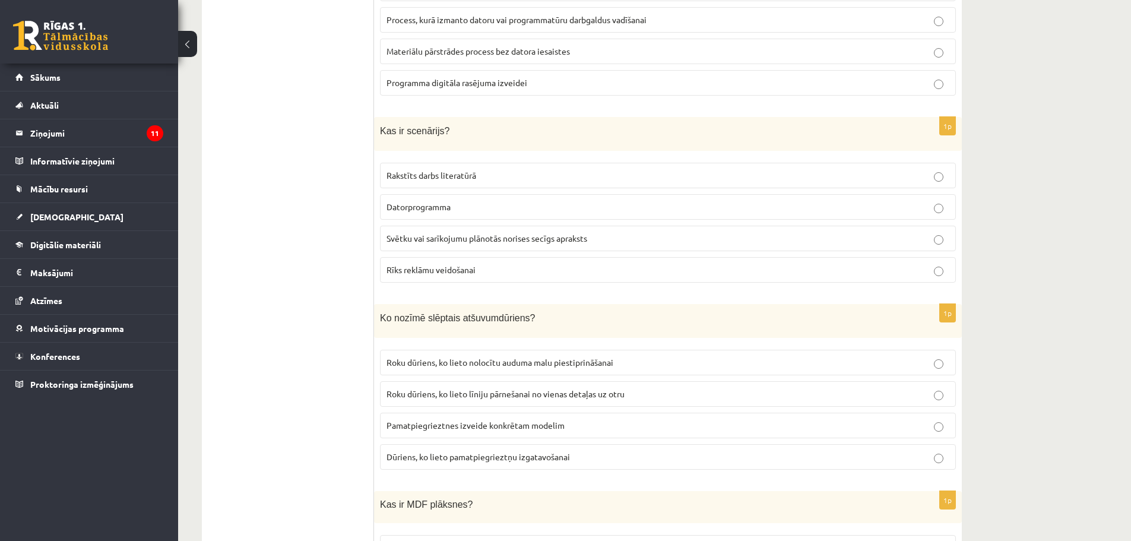
scroll to position [2555, 0]
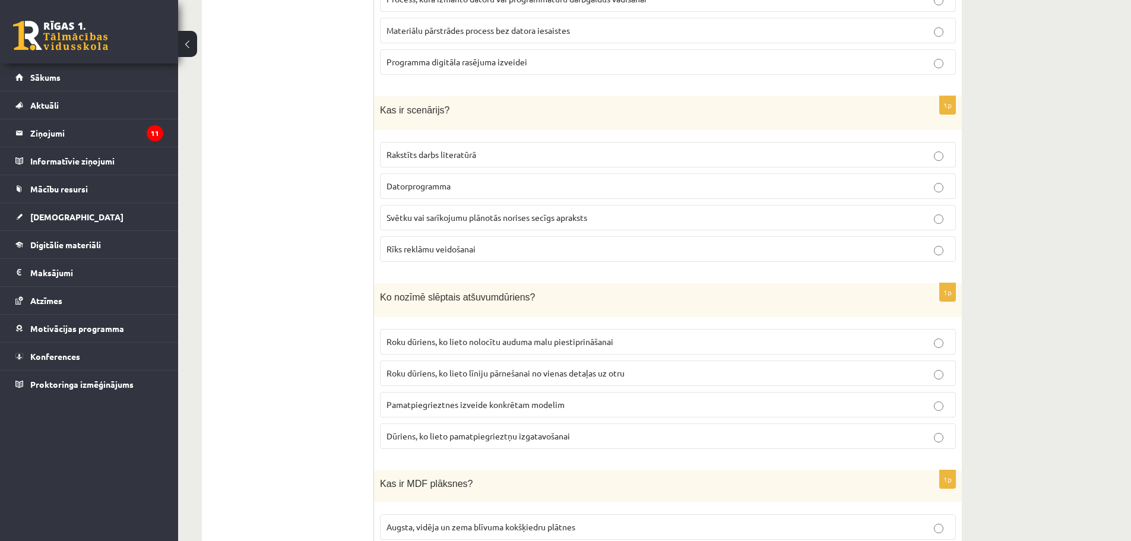
click at [574, 214] on span "Svētku vai sarīkojumu plānotās norises secīgs apraksts" at bounding box center [487, 217] width 201 height 11
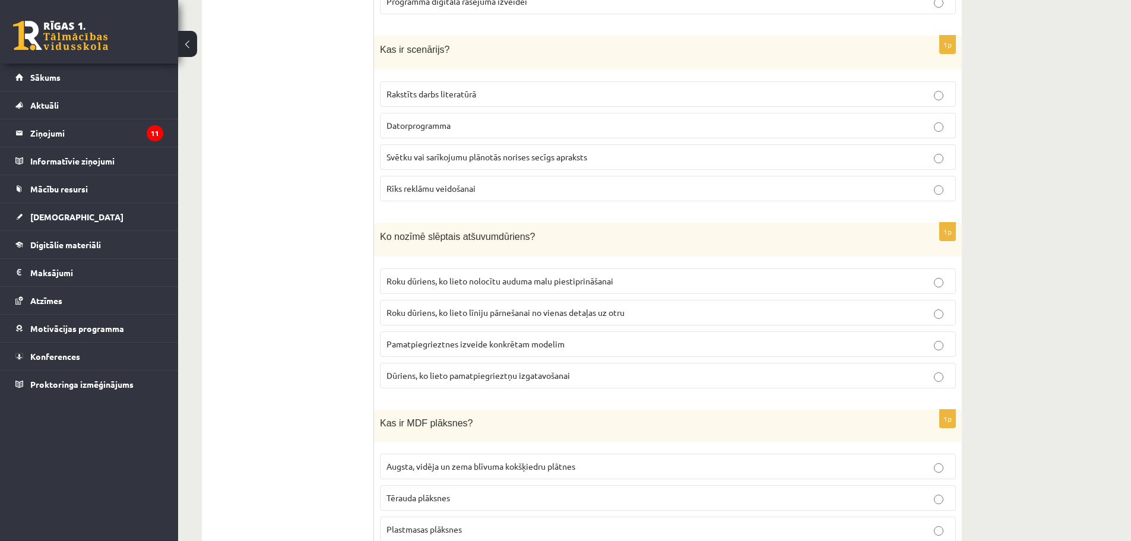
scroll to position [2733, 0]
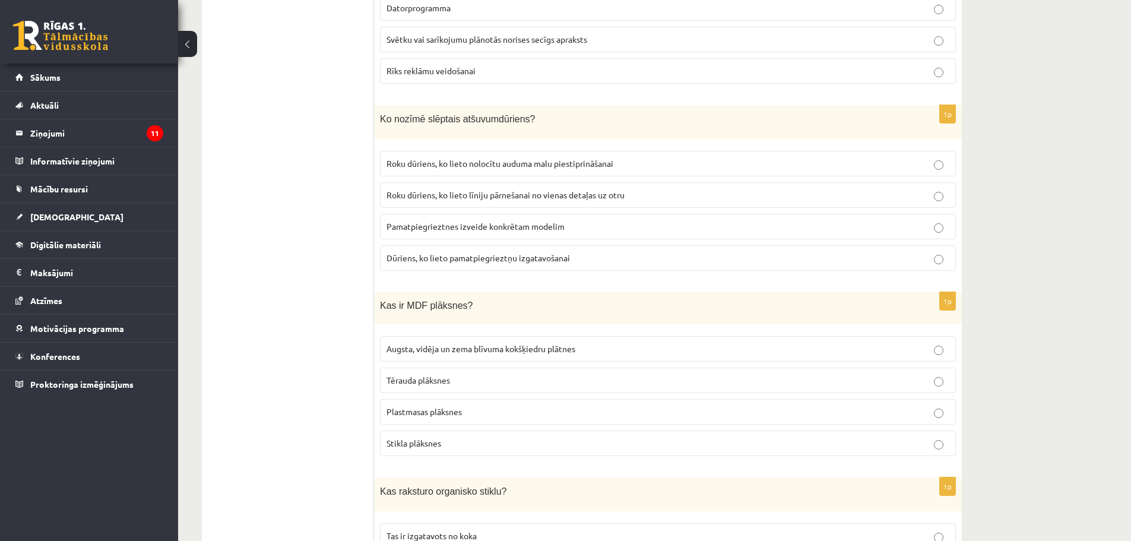
click at [585, 151] on label "Roku dūriens, ko lieto nolocītu auduma malu piestiprināšanai" at bounding box center [668, 164] width 576 height 26
click at [638, 343] on p "Augsta, vidēja un zema blīvuma kokšķiedru plātnes" at bounding box center [668, 349] width 563 height 12
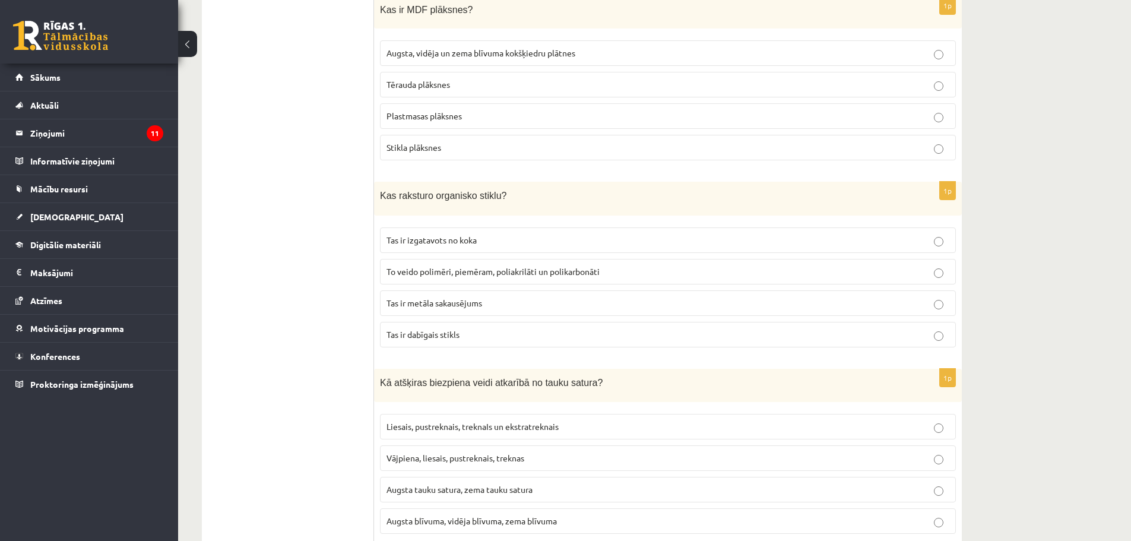
scroll to position [3030, 0]
click at [551, 265] on span "To veido polimēri, piemēram, poliakrilāti un polikarbonāti" at bounding box center [493, 270] width 213 height 11
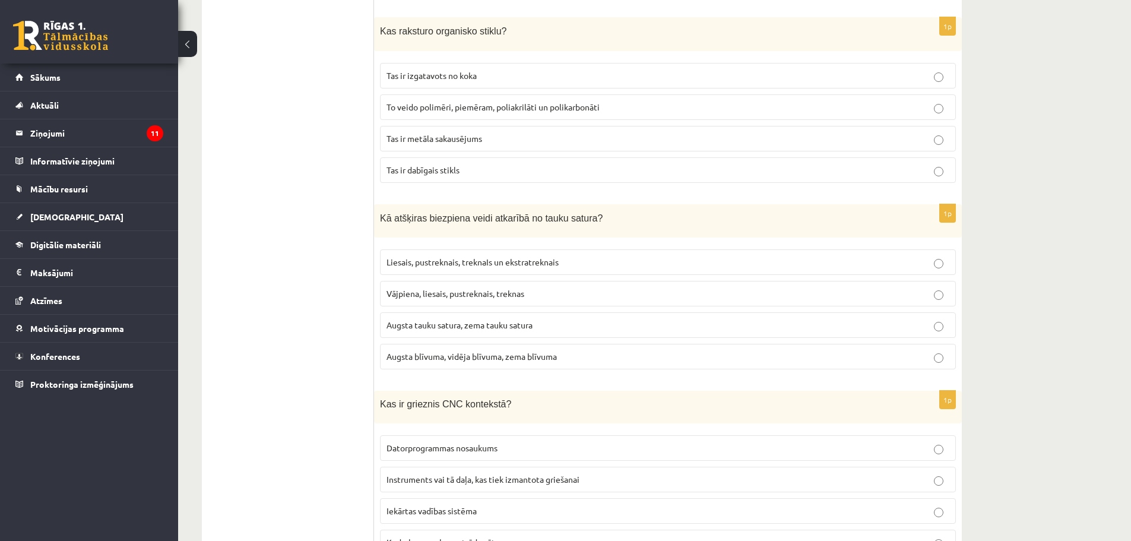
scroll to position [3209, 0]
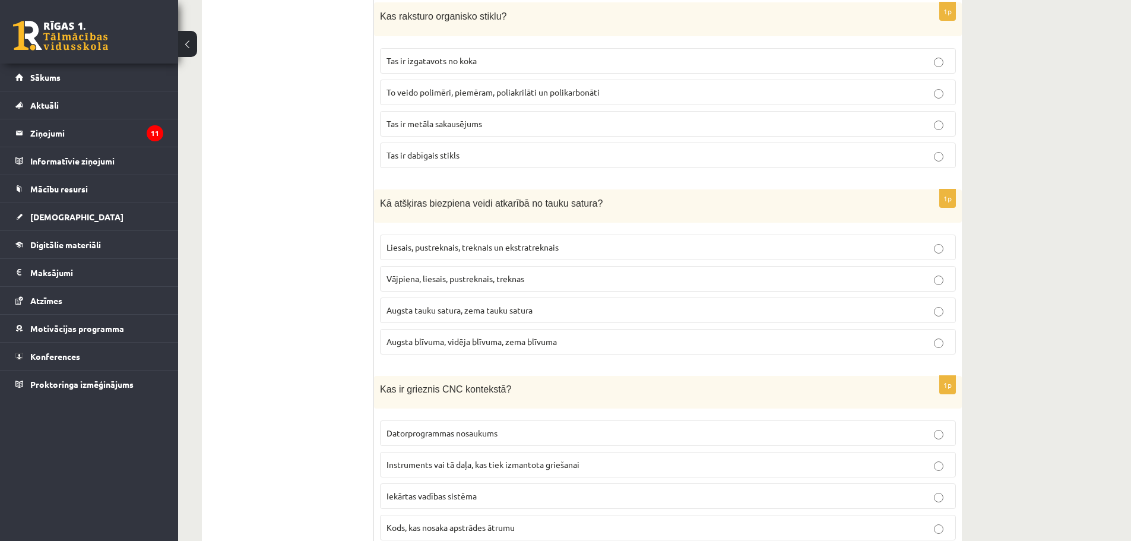
click at [701, 241] on p "Liesais, pustreknais, treknaIs un ekstratreknais" at bounding box center [668, 247] width 563 height 12
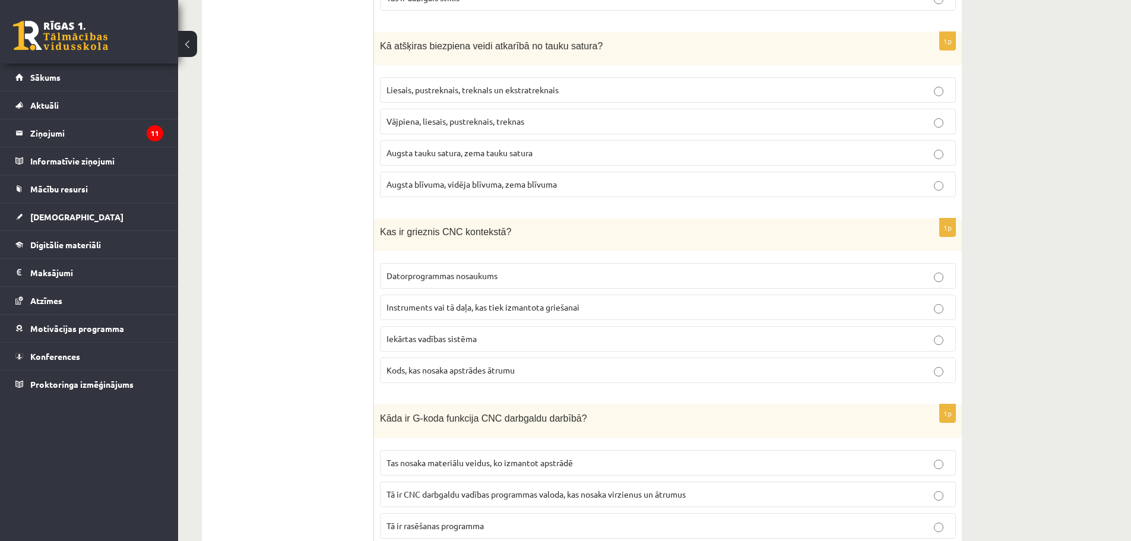
scroll to position [3387, 0]
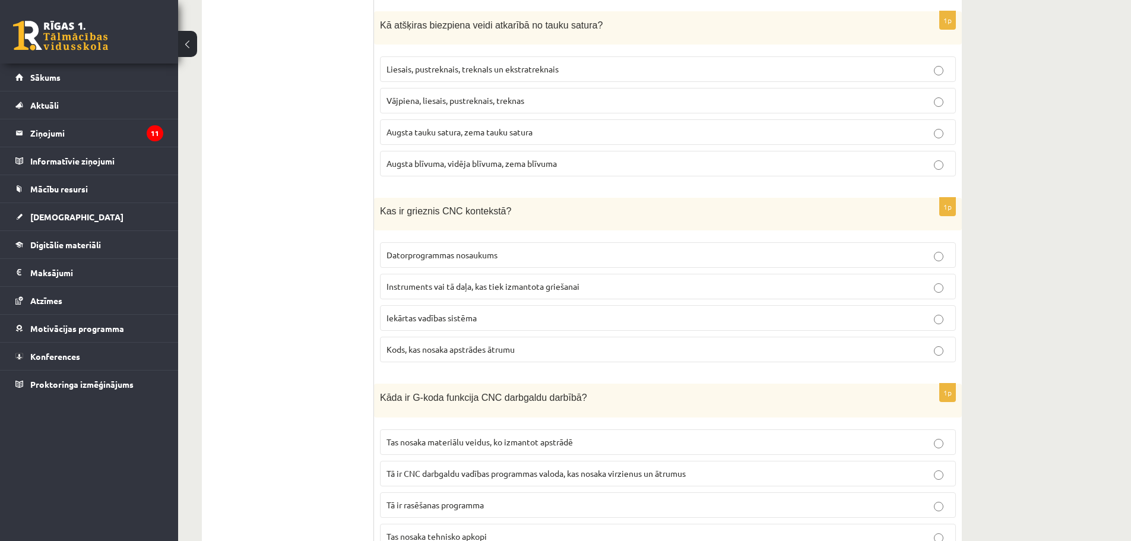
click at [713, 280] on p "Instruments vai tā daļa, kas tiek izmantota griešanai" at bounding box center [668, 286] width 563 height 12
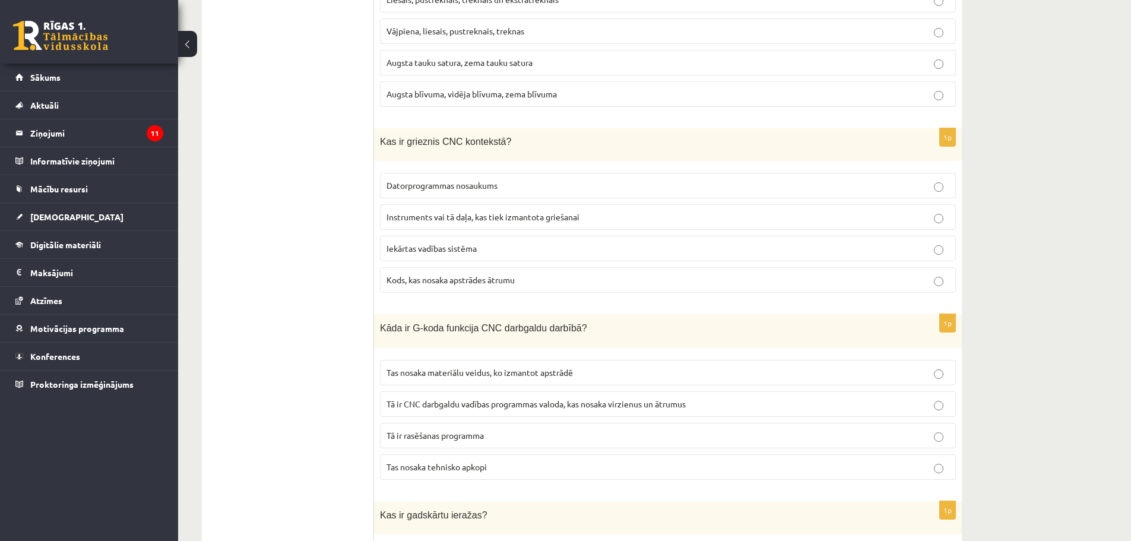
scroll to position [3565, 0]
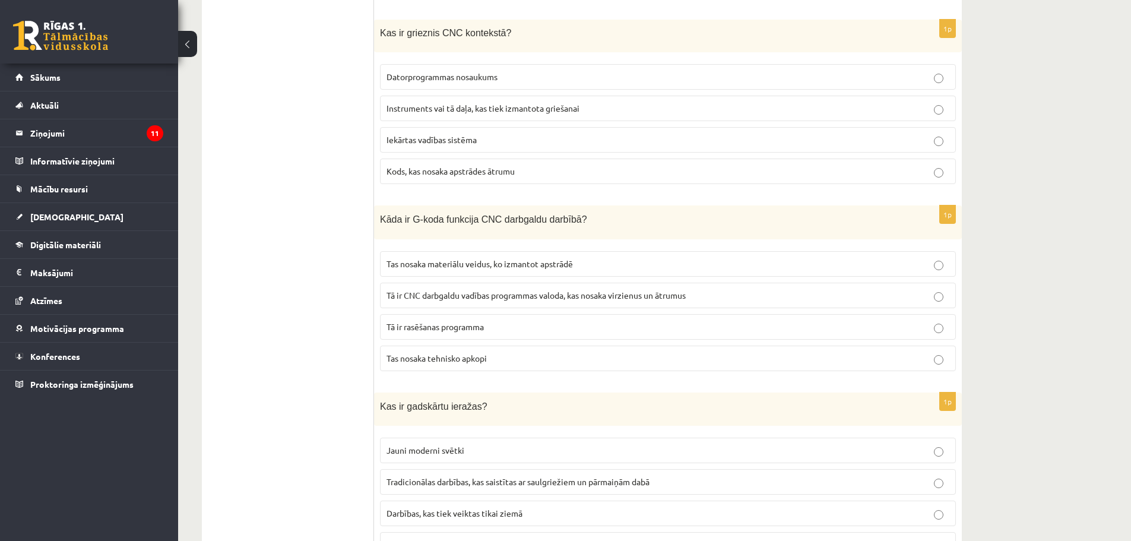
click at [682, 290] on span "Tā ir CNC darbgaldu vadības programmas valoda, kas nosaka virzienus un ātrumus" at bounding box center [536, 295] width 299 height 11
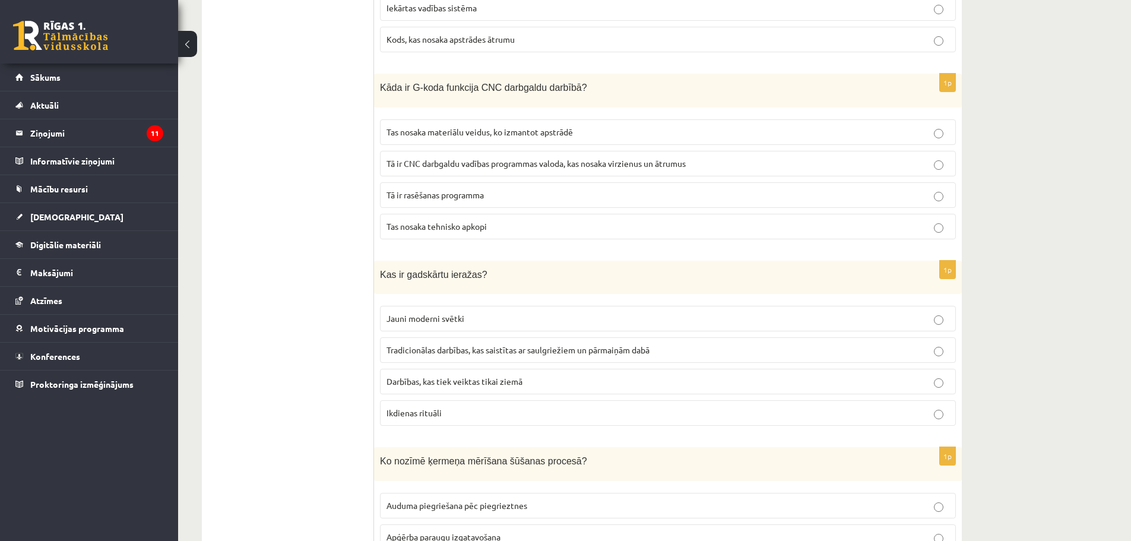
scroll to position [3802, 0]
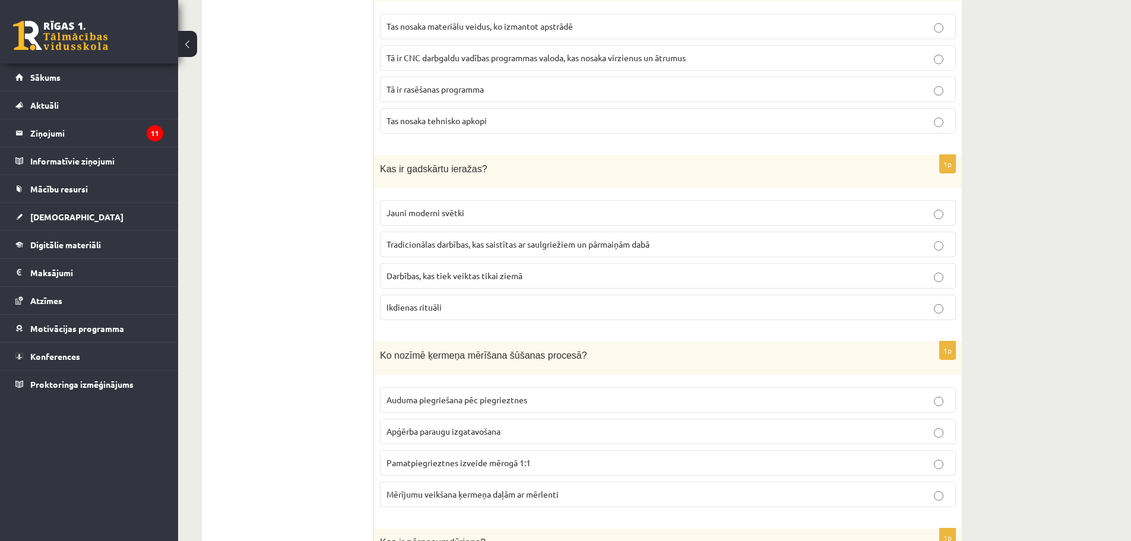
click at [550, 222] on fieldset "Jauni moderni svētki Tradicionālas darbības, kas saistītas ar saulgriežiem un p…" at bounding box center [668, 258] width 576 height 129
click at [578, 222] on fieldset "Jauni moderni svētki Tradicionālas darbības, kas saistītas ar saulgriežiem un p…" at bounding box center [668, 258] width 576 height 129
click at [576, 239] on span "Tradicionālas darbības, kas saistītas ar saulgriežiem un pārmaiņām dabā" at bounding box center [518, 244] width 263 height 11
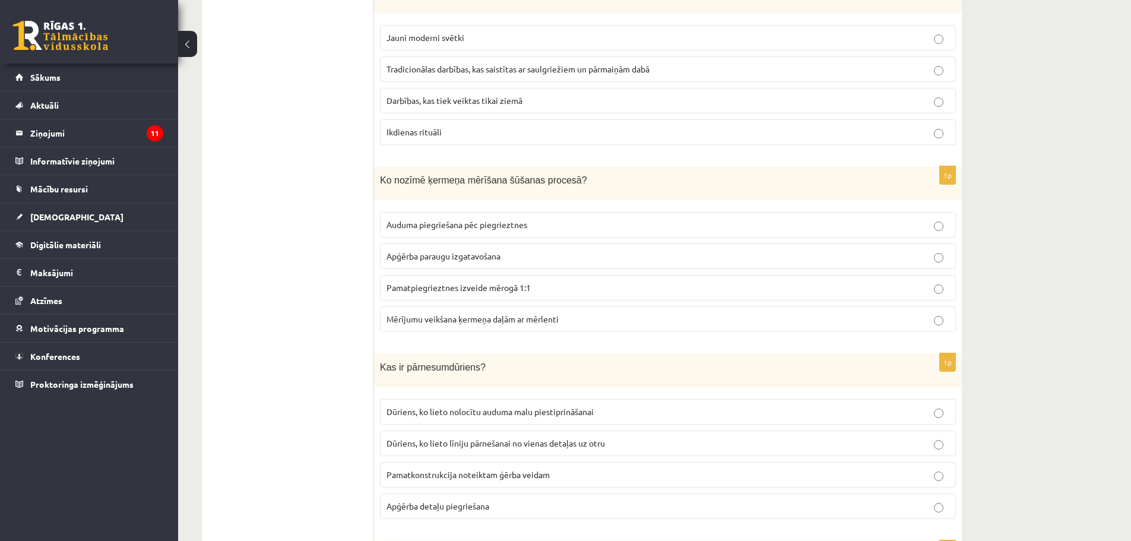
scroll to position [3981, 0]
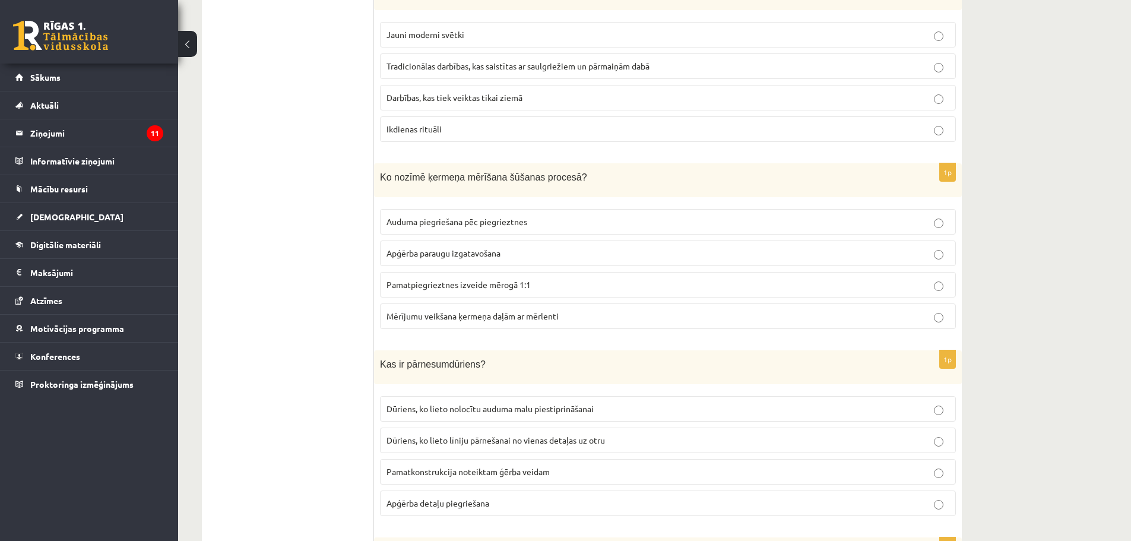
drag, startPoint x: 526, startPoint y: 277, endPoint x: 528, endPoint y: 288, distance: 11.5
click at [528, 283] on label "Pamatpiegrieztnes izveide mērogā 1:1" at bounding box center [668, 285] width 576 height 26
click at [535, 311] on span "Mērījumu veikšana ķermeņa daļām ar mērlenti" at bounding box center [473, 316] width 172 height 11
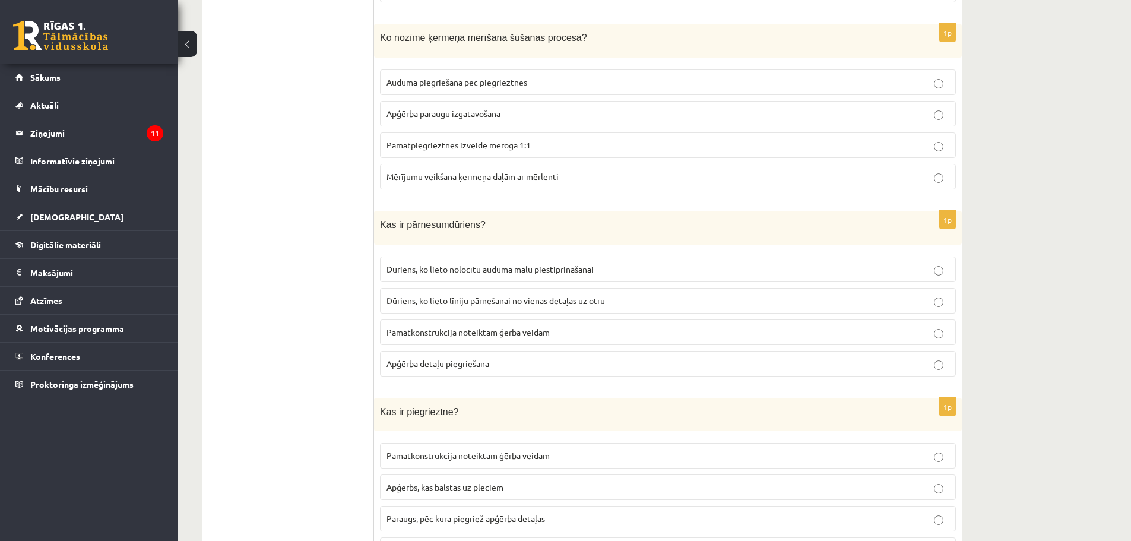
scroll to position [4165, 0]
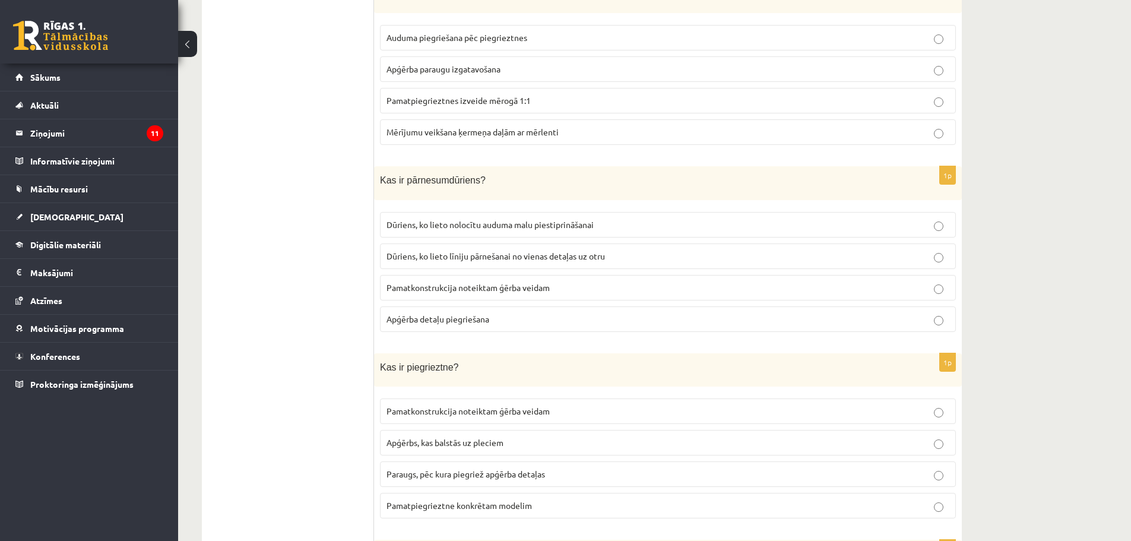
click at [682, 250] on p "Dūriens, ko lieto līniju pārnešanai no vienas detaļas uz otru" at bounding box center [668, 256] width 563 height 12
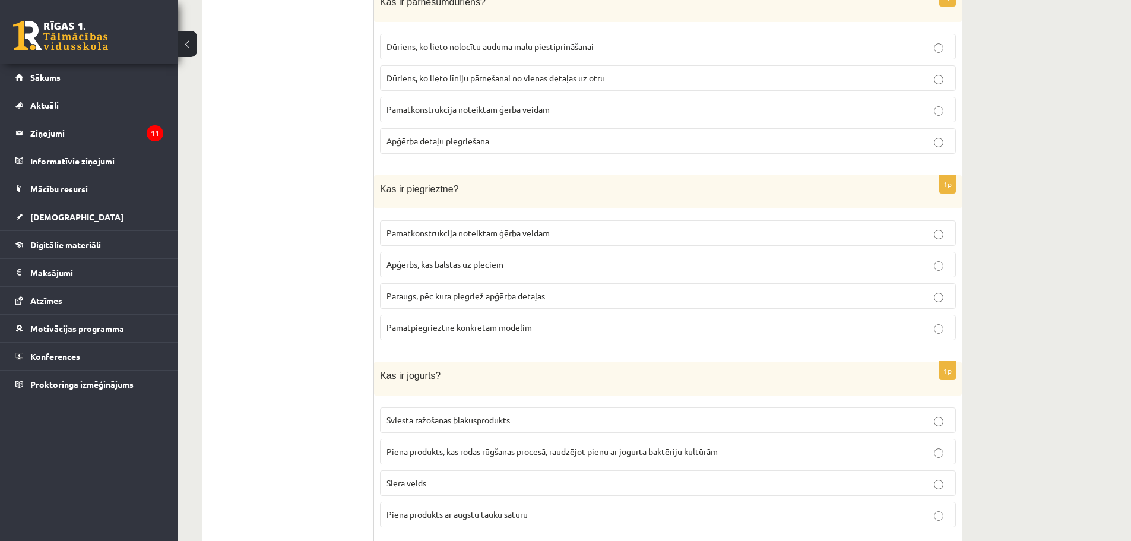
scroll to position [4402, 0]
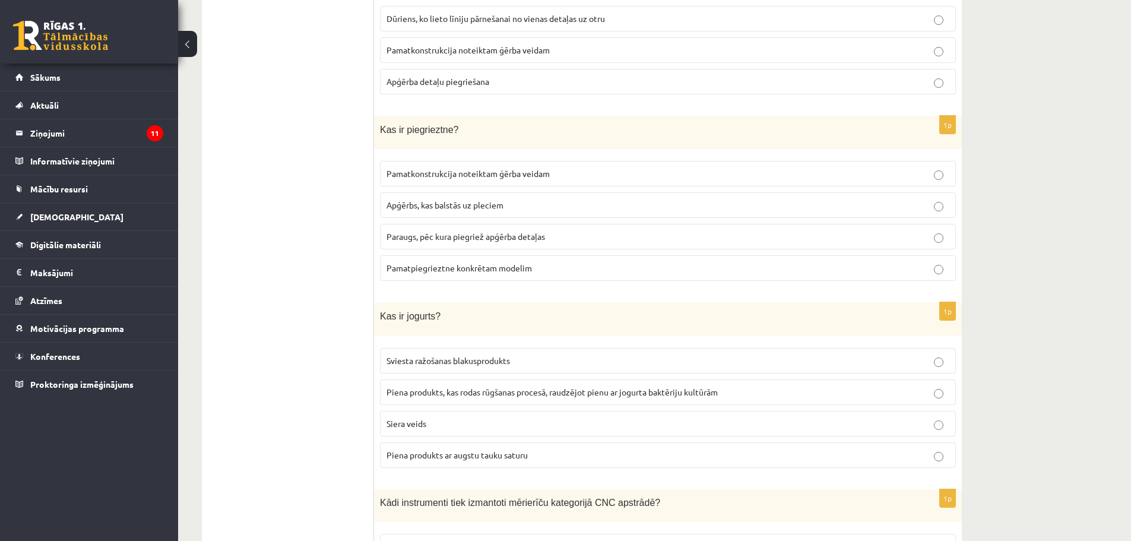
click at [603, 234] on label "Paraugs, pēc kura piegriež apģērba detaļas" at bounding box center [668, 237] width 576 height 26
click at [630, 386] on p "Piena produkts, kas rodas rūgšanas procesā, raudzējot pienu ar jogurta baktērij…" at bounding box center [668, 392] width 563 height 12
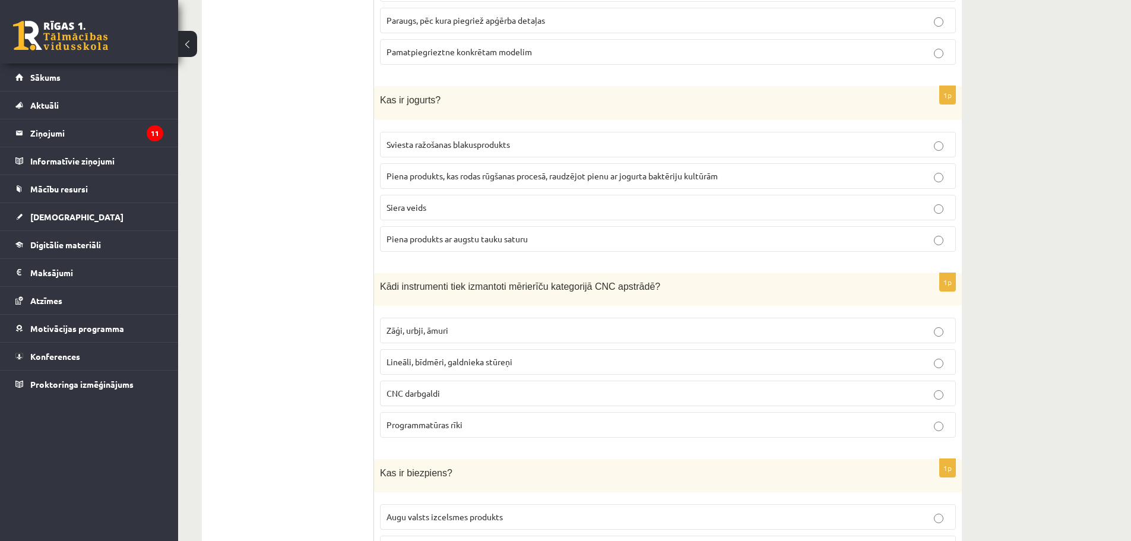
scroll to position [4640, 0]
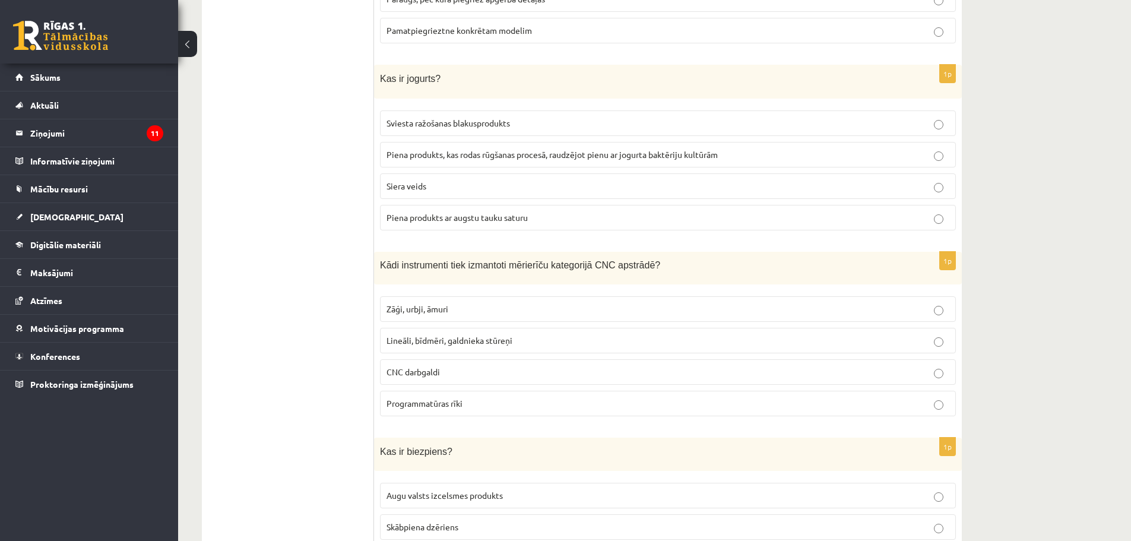
click at [593, 313] on fieldset "Zāģi, urbji, āmuri Lineāli, bīdmēri, galdnieka stūreņi CNC darbgaldi Programmat…" at bounding box center [668, 354] width 576 height 129
click at [587, 334] on p "Lineāli, bīdmēri, galdnieka stūreņi" at bounding box center [668, 340] width 563 height 12
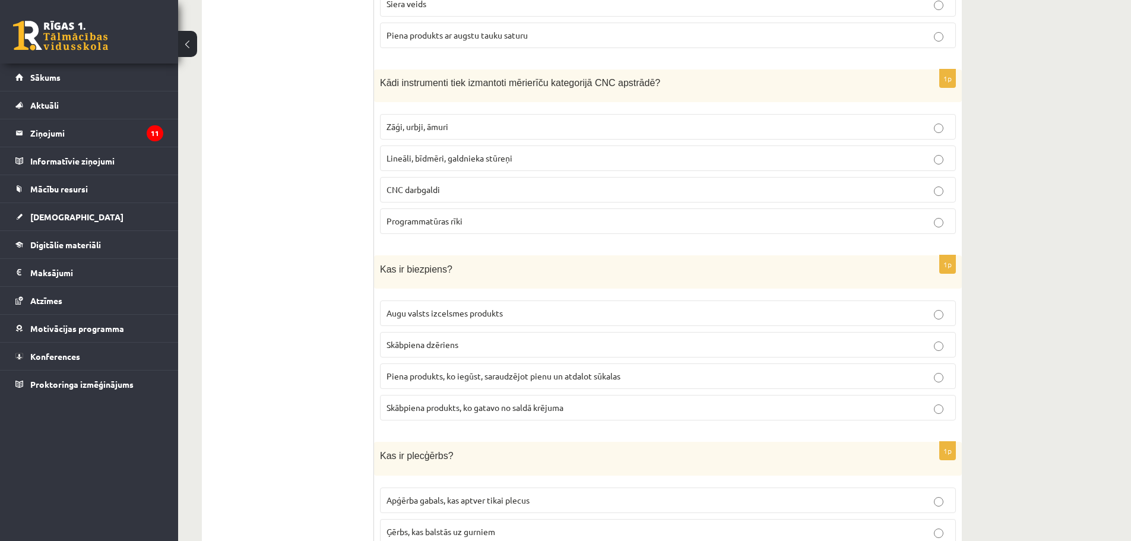
scroll to position [4877, 0]
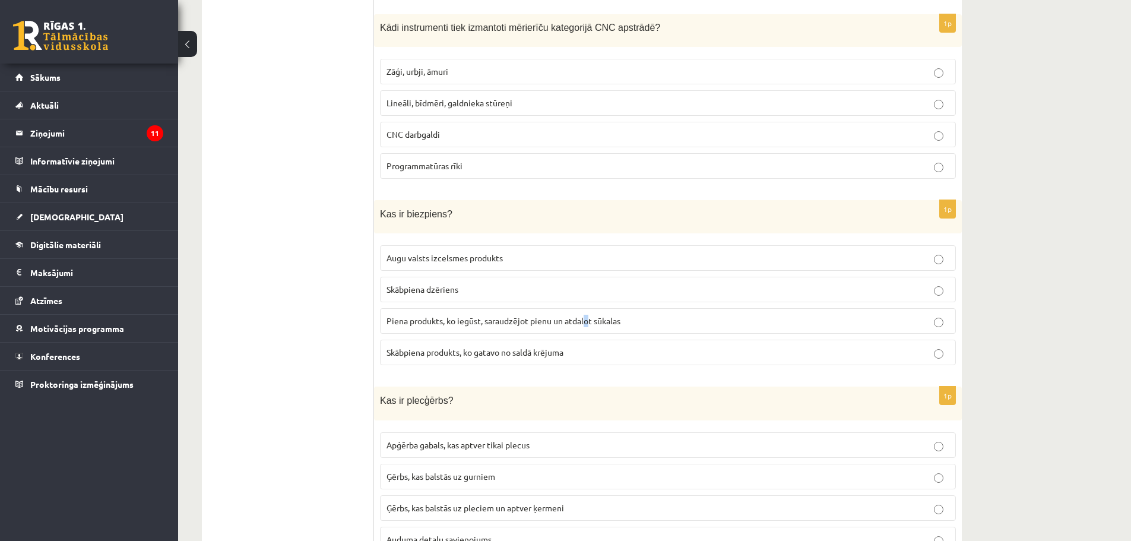
click at [588, 315] on span "Piena produkts, ko iegūst, saraudzējot pienu un atdalot sūkalas" at bounding box center [504, 320] width 234 height 11
click at [590, 318] on label "Piena produkts, ko iegūst, saraudzējot pienu un atdalot sūkalas" at bounding box center [668, 321] width 576 height 26
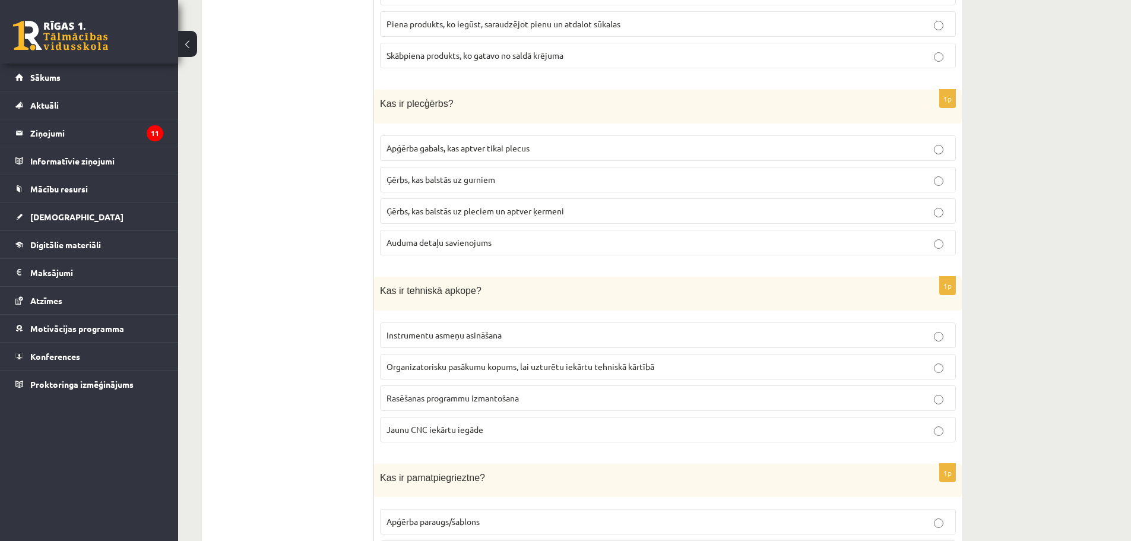
click at [667, 205] on p "Ģērbs, kas balstās uz pleciem un aptver ķermeni" at bounding box center [668, 211] width 563 height 12
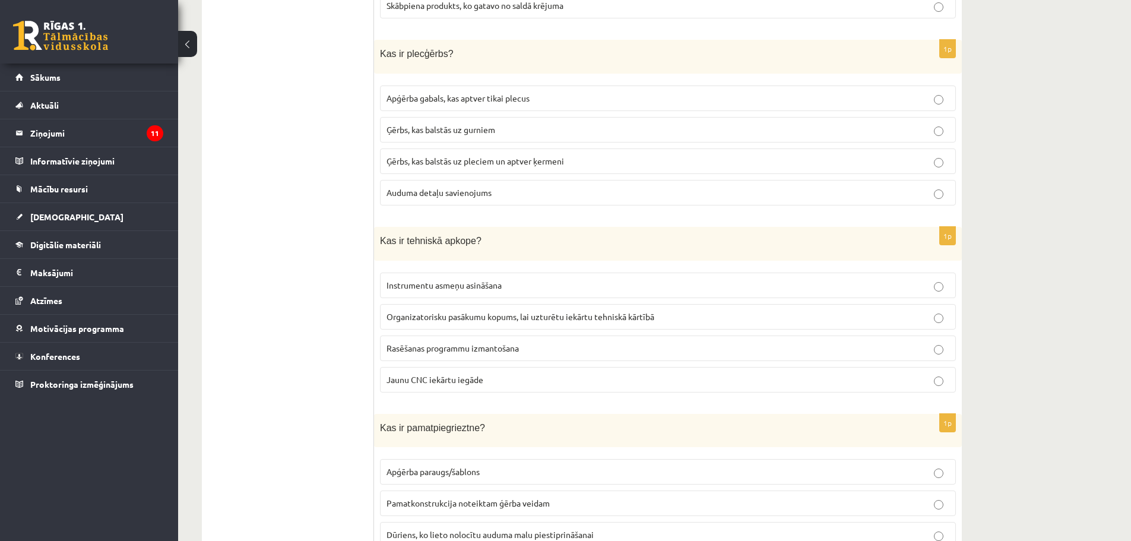
scroll to position [5293, 0]
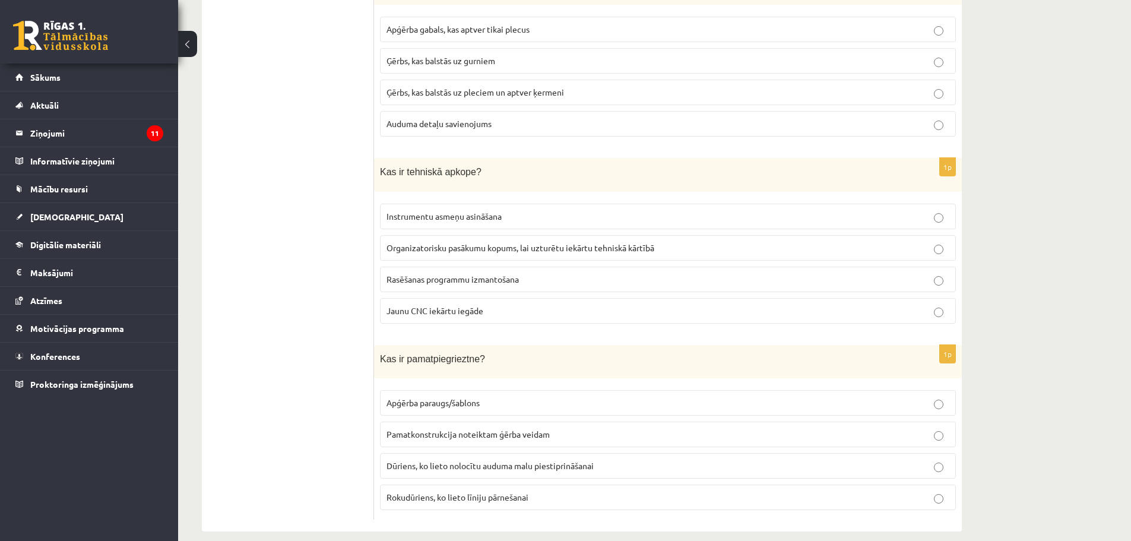
click at [690, 242] on p "Organizatorisku pasākumu kopums, lai uzturētu iekārtu tehniskā kārtībā" at bounding box center [668, 248] width 563 height 12
click at [676, 428] on p "Pamatkonstrukcija noteiktam ģērba veidam" at bounding box center [668, 434] width 563 height 12
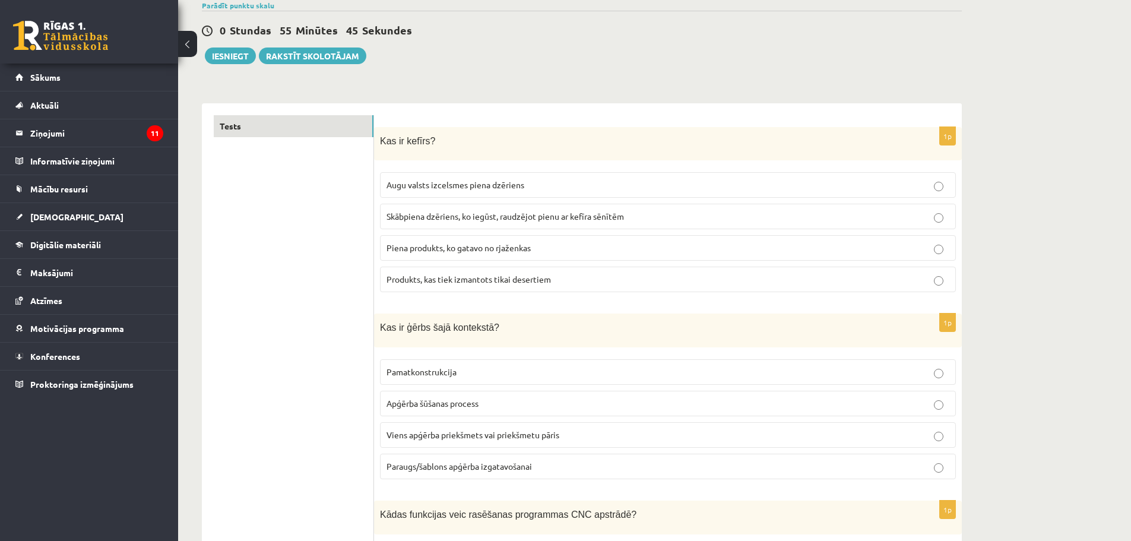
scroll to position [0, 0]
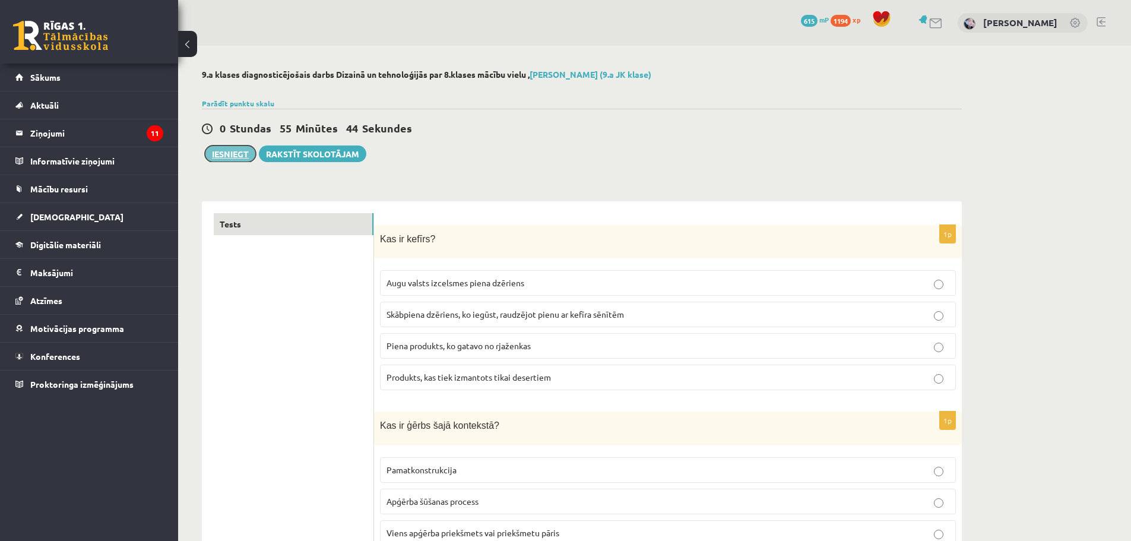
click at [248, 155] on button "Iesniegt" at bounding box center [230, 153] width 51 height 17
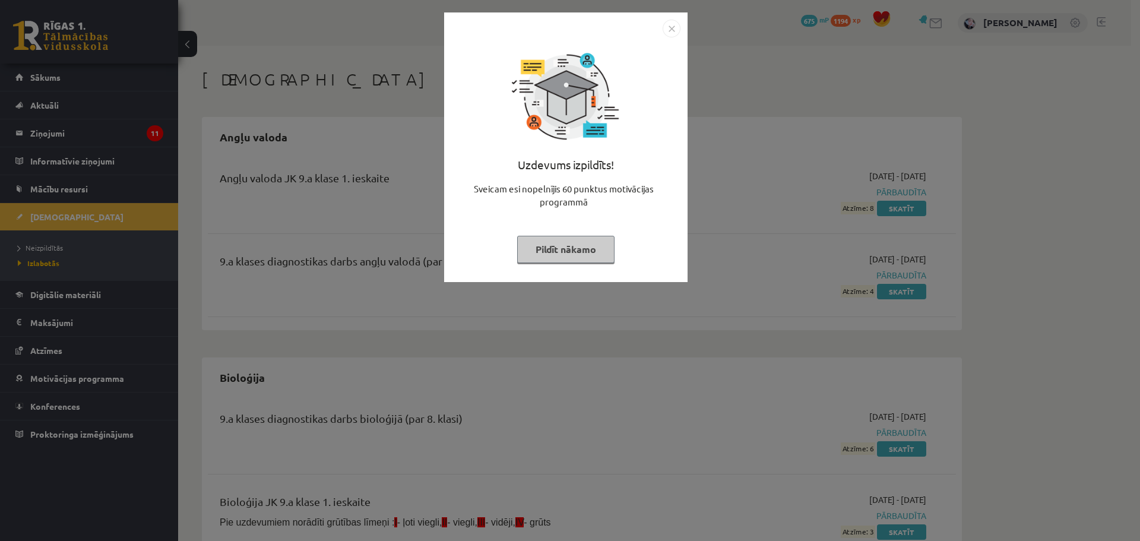
click at [659, 15] on div "Uzdevums izpildīts! Sveicam esi nopelnījis 60 punktus motivācijas programmā Pil…" at bounding box center [565, 147] width 243 height 270
click at [658, 28] on div at bounding box center [565, 29] width 229 height 18
click at [668, 29] on img "Close" at bounding box center [672, 29] width 18 height 18
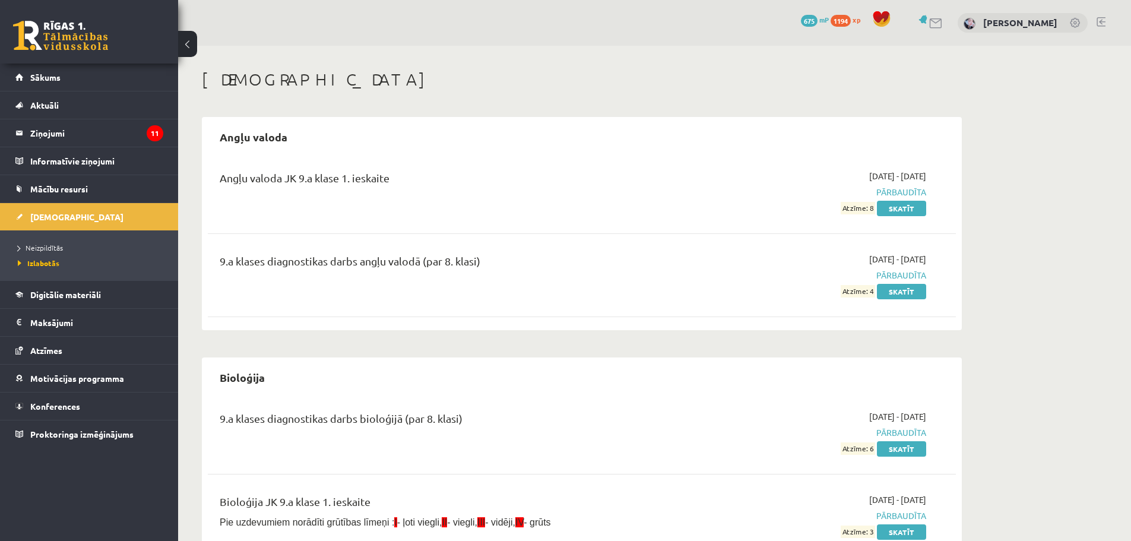
click at [48, 255] on li "Izlabotās" at bounding box center [92, 262] width 148 height 15
click at [51, 251] on span "Neizpildītās" at bounding box center [40, 248] width 45 height 10
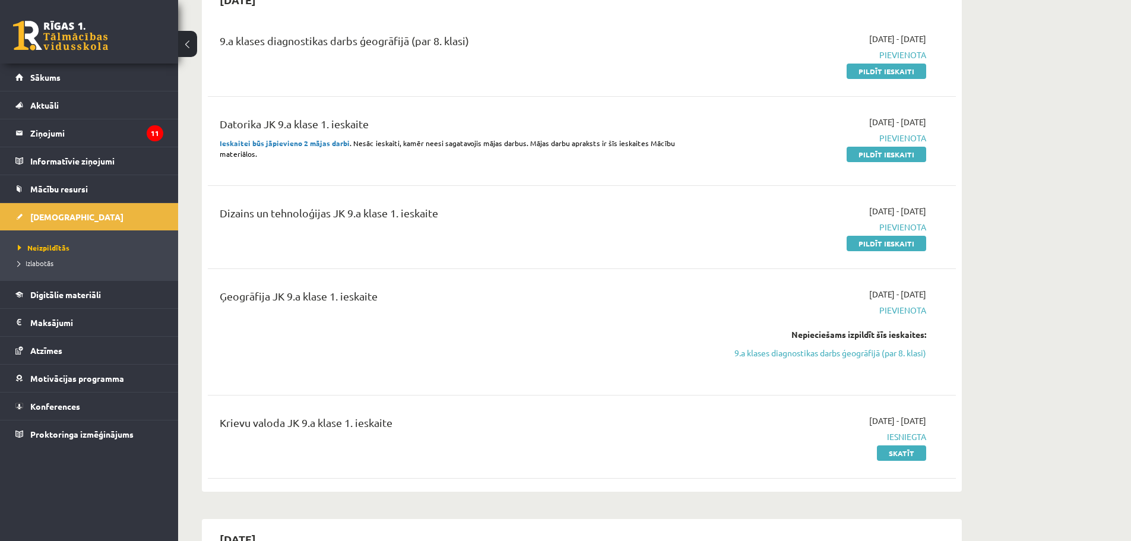
scroll to position [356, 0]
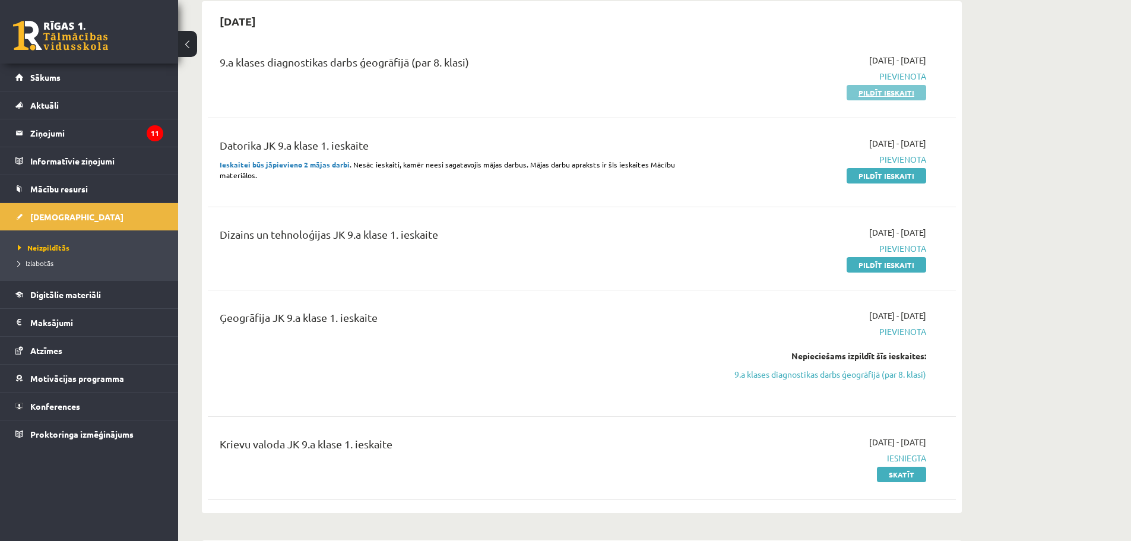
click at [860, 96] on link "Pildīt ieskaiti" at bounding box center [887, 92] width 80 height 15
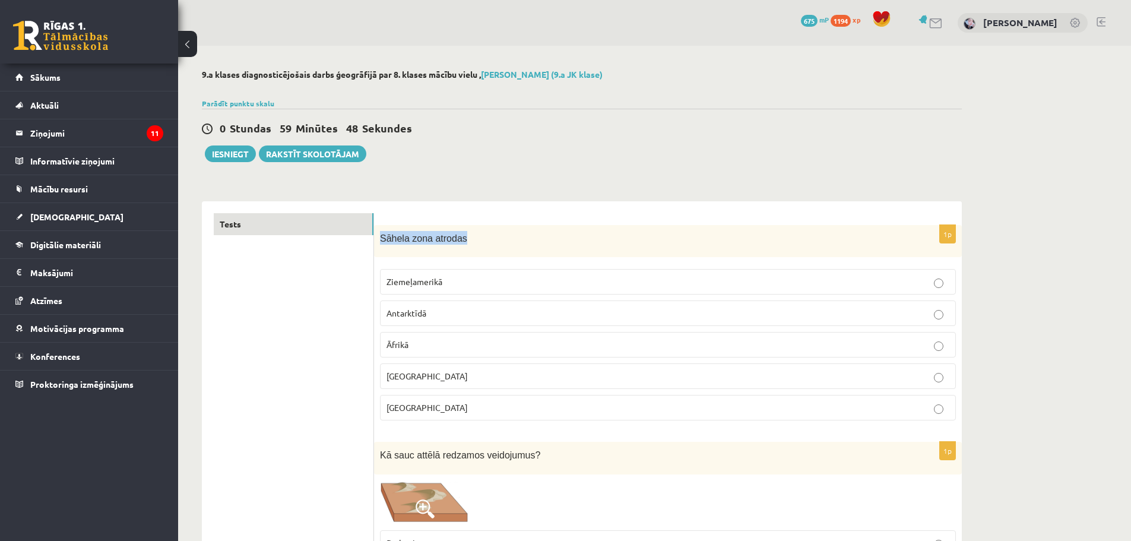
drag, startPoint x: 428, startPoint y: 235, endPoint x: 640, endPoint y: 288, distance: 218.5
click at [594, 252] on div "Sāhela zona atrodas" at bounding box center [668, 241] width 588 height 33
drag, startPoint x: 640, startPoint y: 288, endPoint x: 660, endPoint y: 289, distance: 20.2
click at [660, 289] on fieldset "Ziemeļamerikā Antarktīdā Āfrikā Āzijā Austrālijā" at bounding box center [668, 343] width 576 height 161
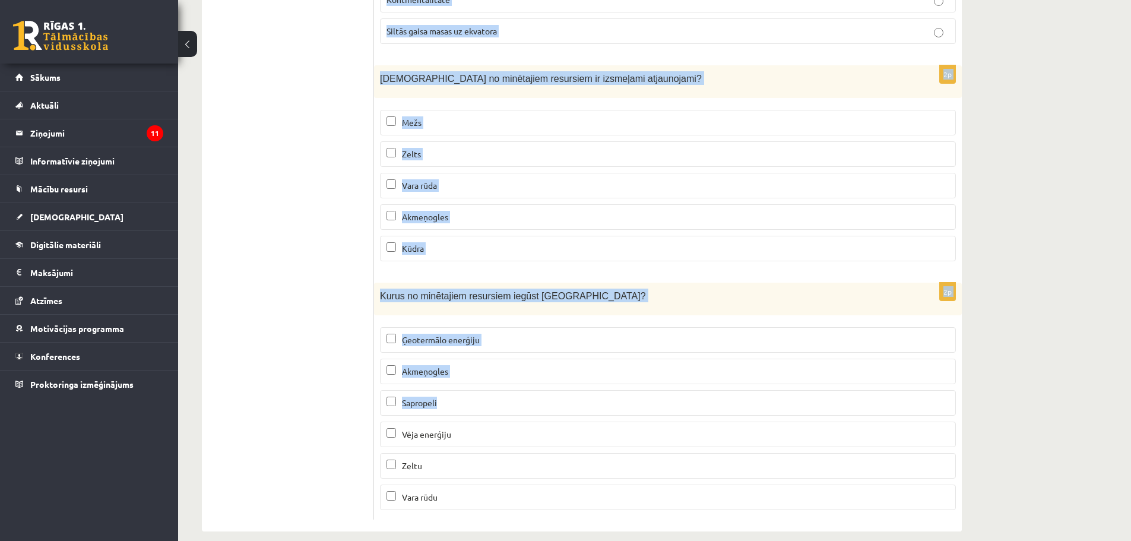
scroll to position [7168, 0]
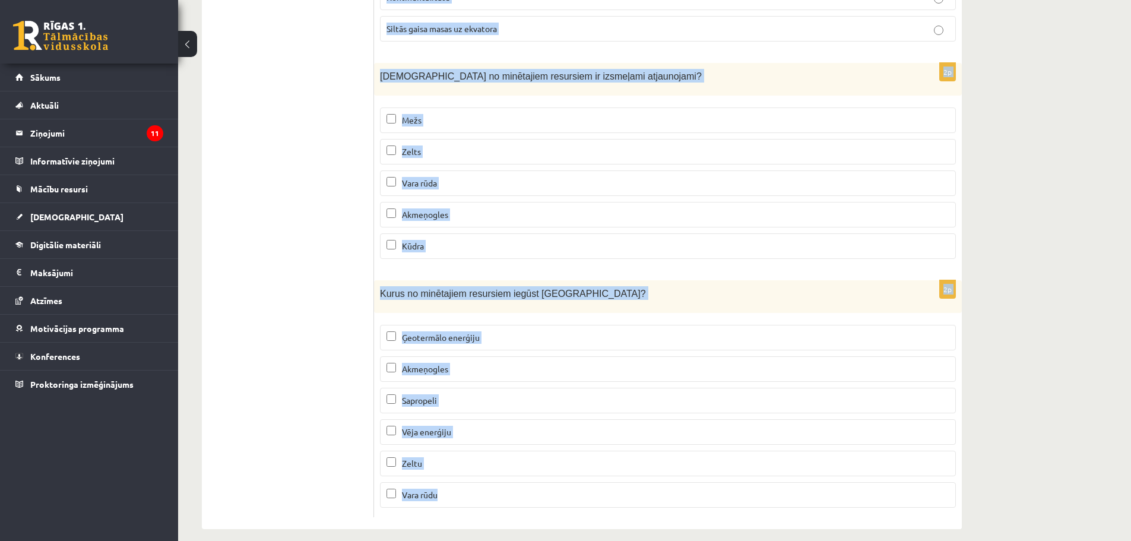
drag, startPoint x: 381, startPoint y: 236, endPoint x: 640, endPoint y: 502, distance: 371.3
copy form "Sāhela zona atrodas Ziemeļamerikā Antarktīdā Āfrikā Āzijā Austrālijā 1p Kā sauc…"
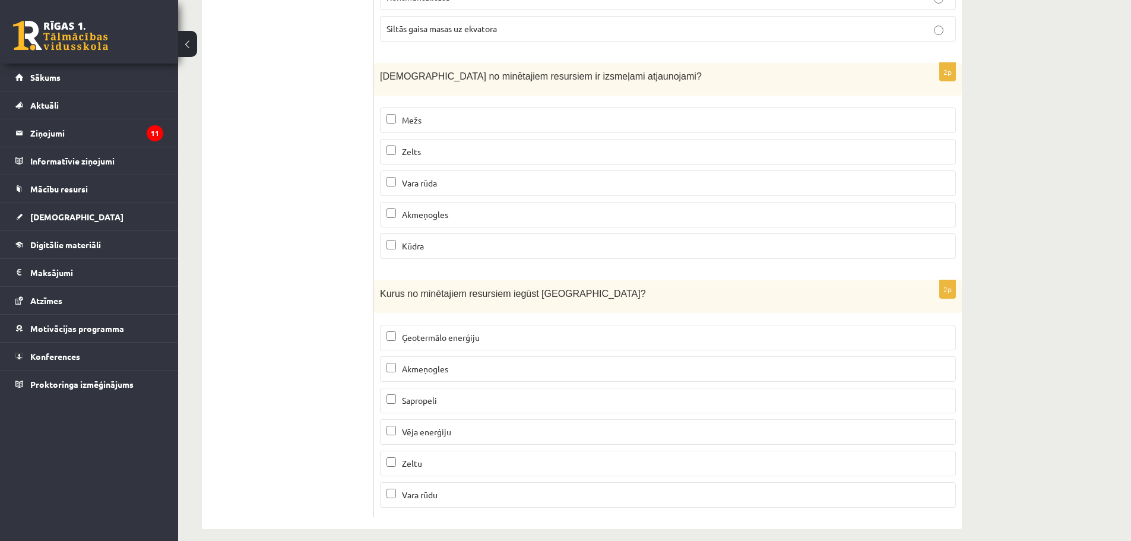
drag, startPoint x: 226, startPoint y: 266, endPoint x: 235, endPoint y: 266, distance: 8.3
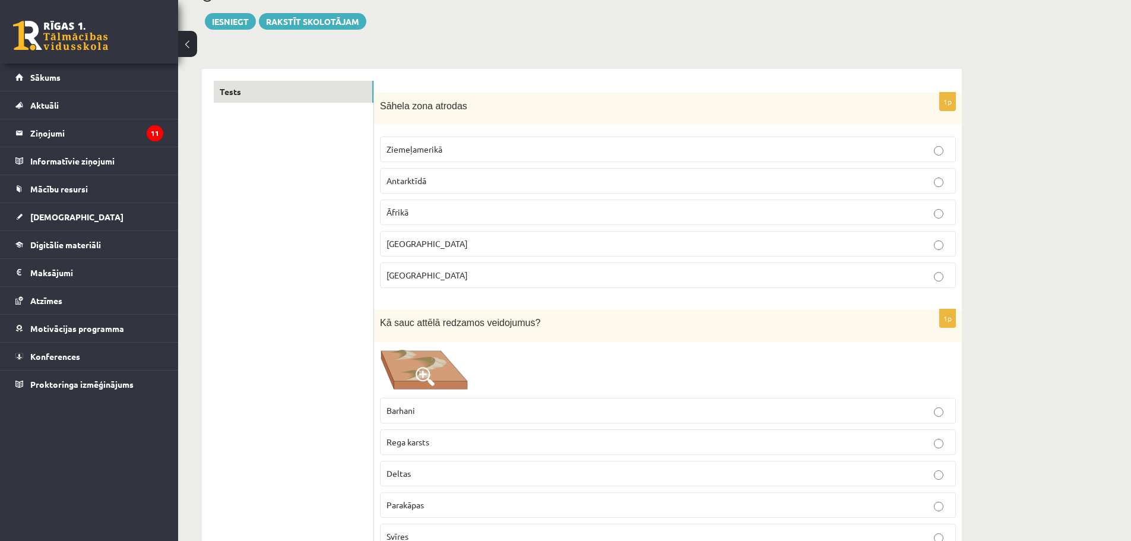
scroll to position [0, 0]
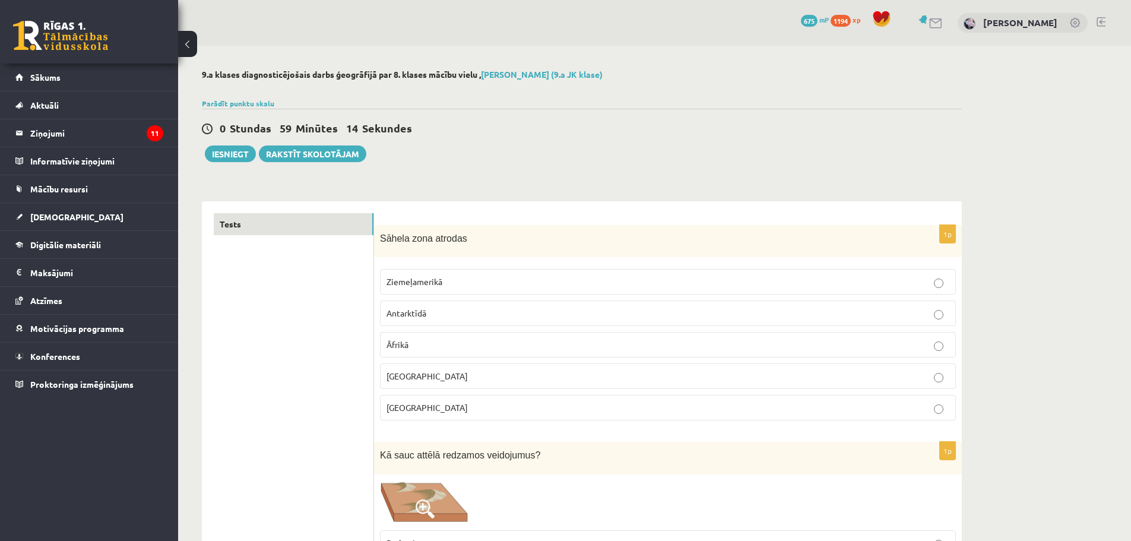
click at [505, 359] on fieldset "Ziemeļamerikā Antarktīdā Āfrikā Āzijā Austrālijā" at bounding box center [668, 343] width 576 height 161
click at [505, 354] on label "Āfrikā" at bounding box center [668, 345] width 576 height 26
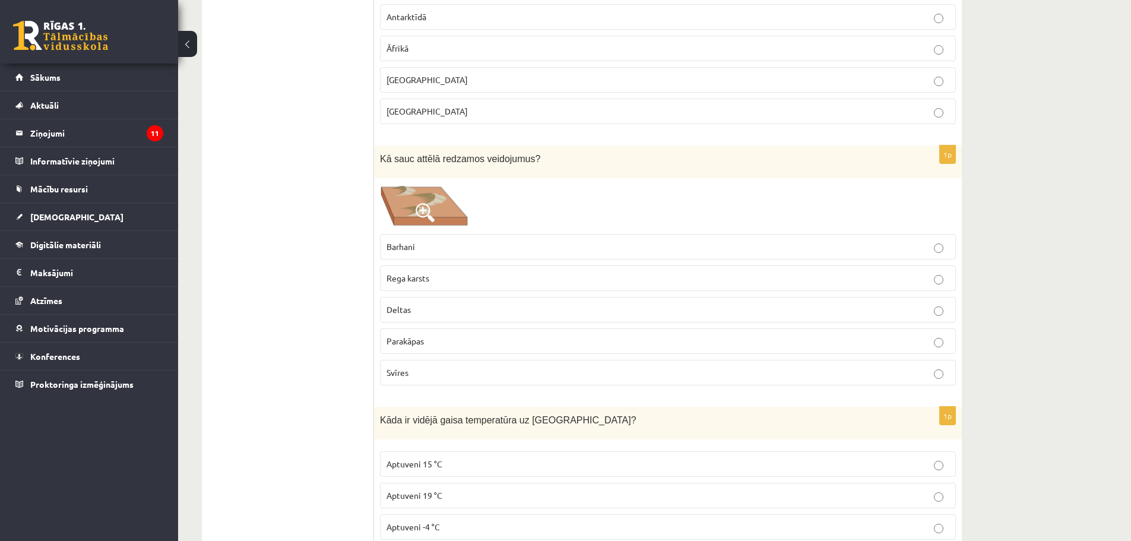
scroll to position [297, 0]
click at [489, 248] on p "Barhani" at bounding box center [668, 246] width 563 height 12
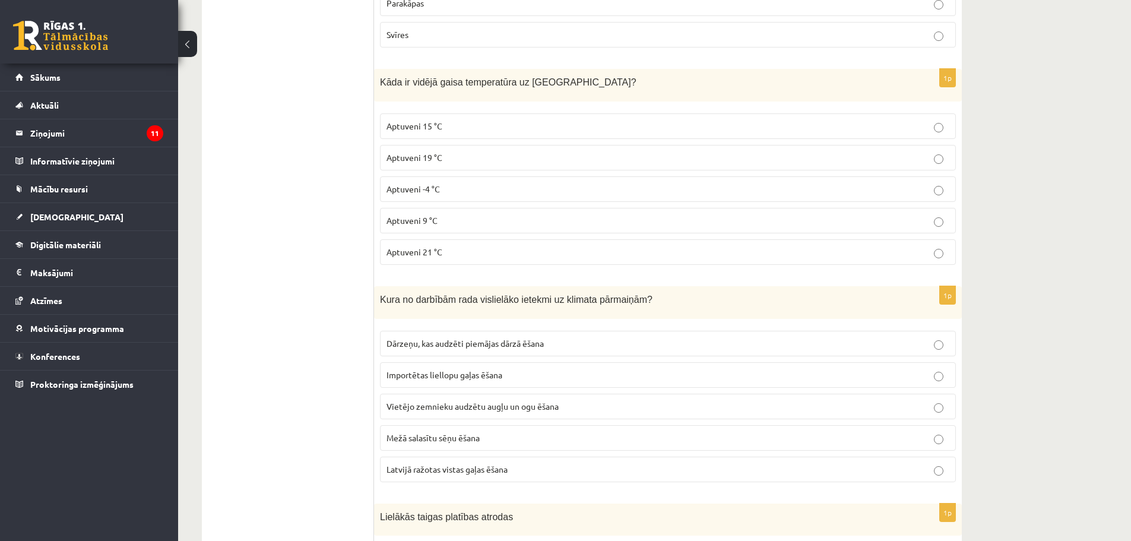
scroll to position [653, 0]
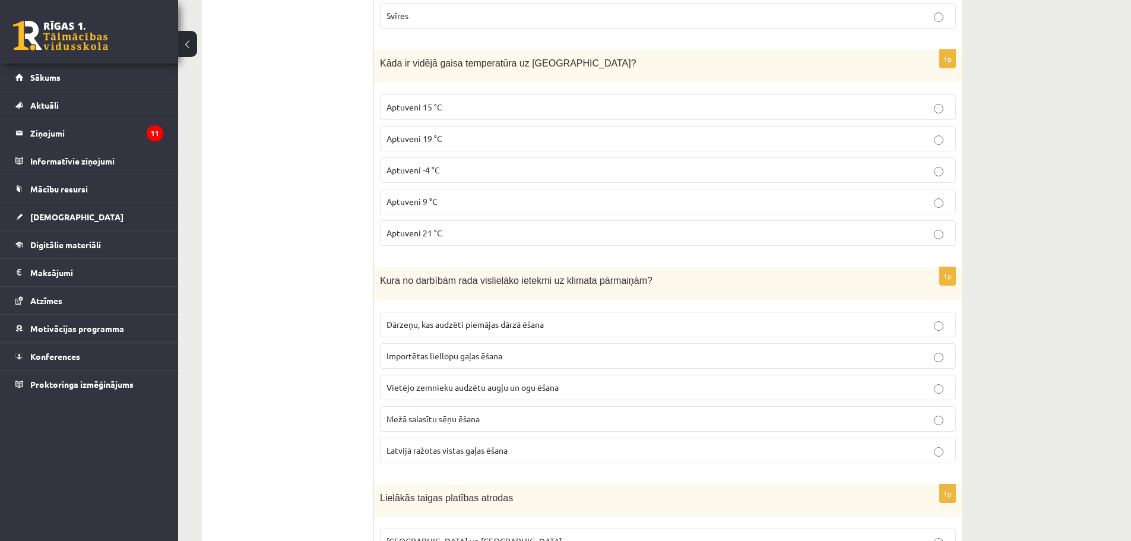
click at [435, 103] on span "Aptuveni 15 °C" at bounding box center [415, 107] width 56 height 11
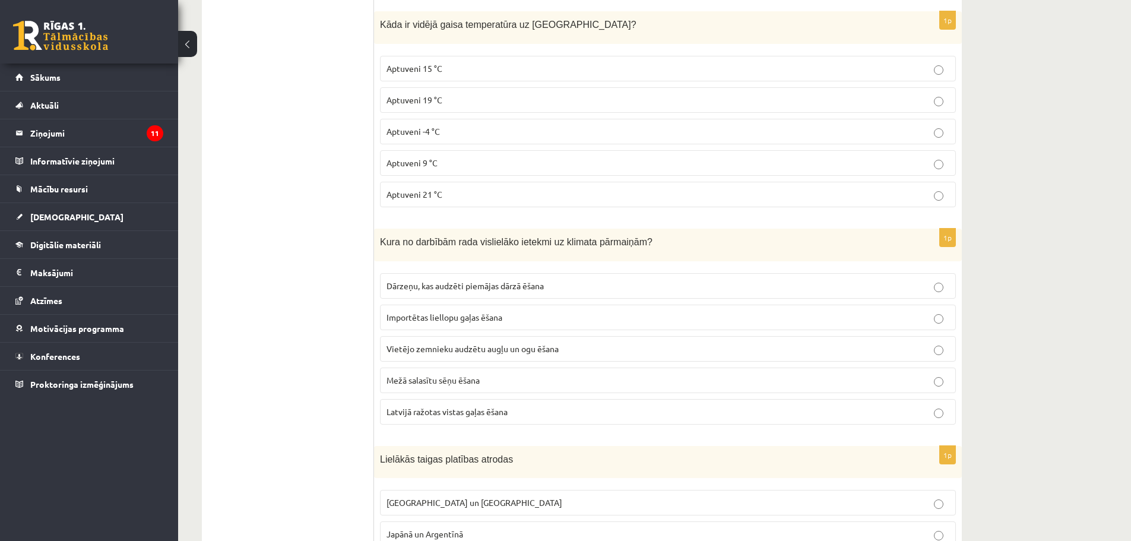
scroll to position [831, 0]
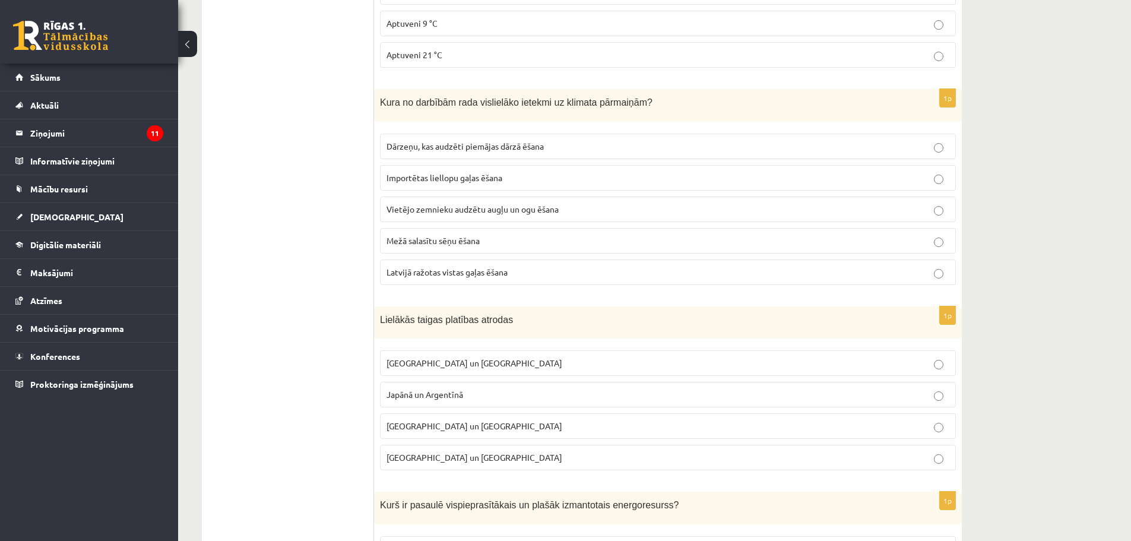
click at [476, 175] on span "Importētas liellopu gaļas ēšana" at bounding box center [445, 177] width 116 height 11
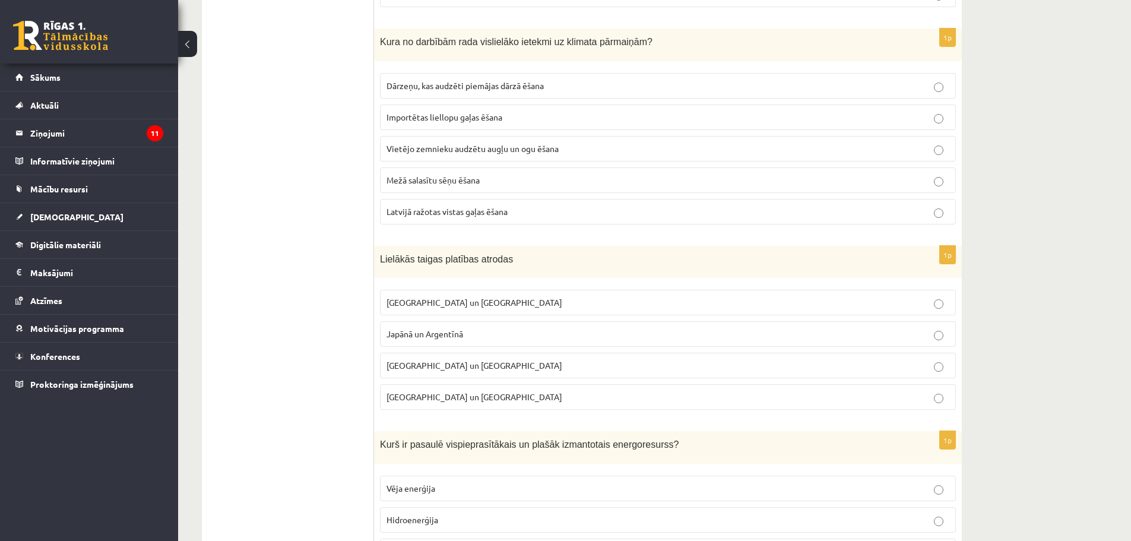
scroll to position [950, 0]
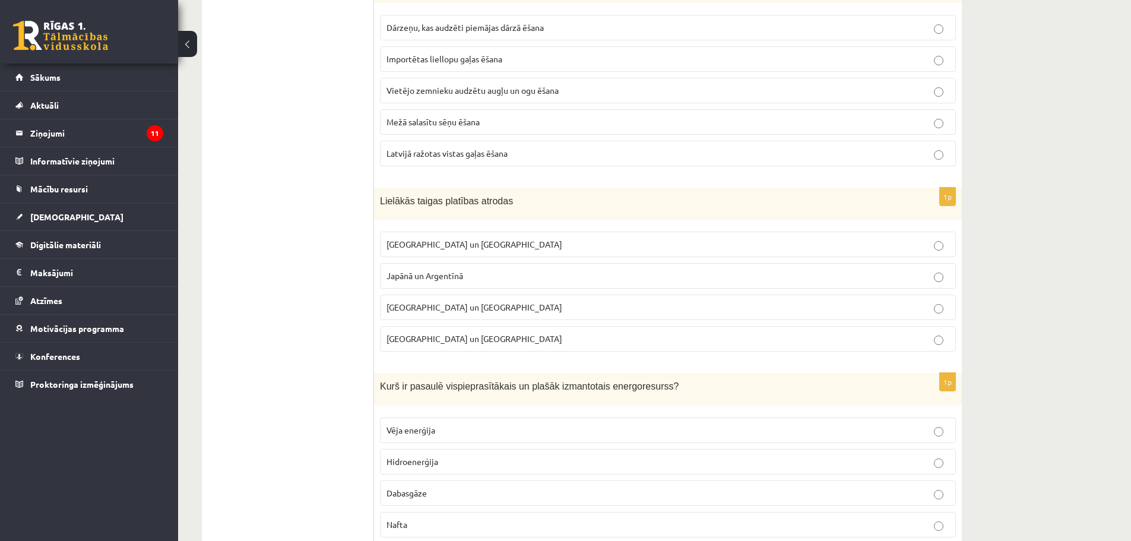
click at [622, 239] on label "Krievijā un Kanādā" at bounding box center [668, 245] width 576 height 26
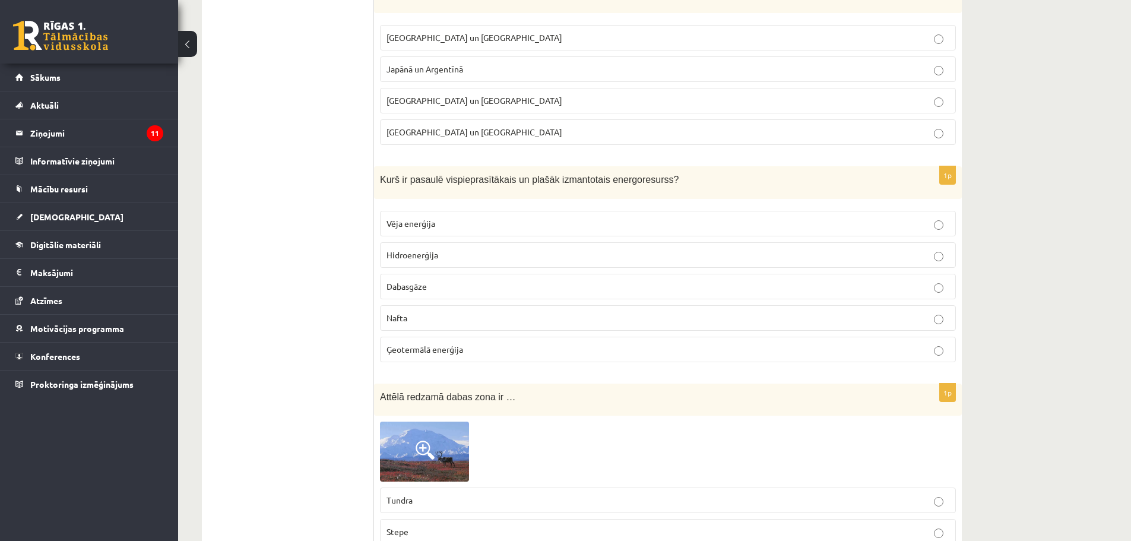
scroll to position [1188, 0]
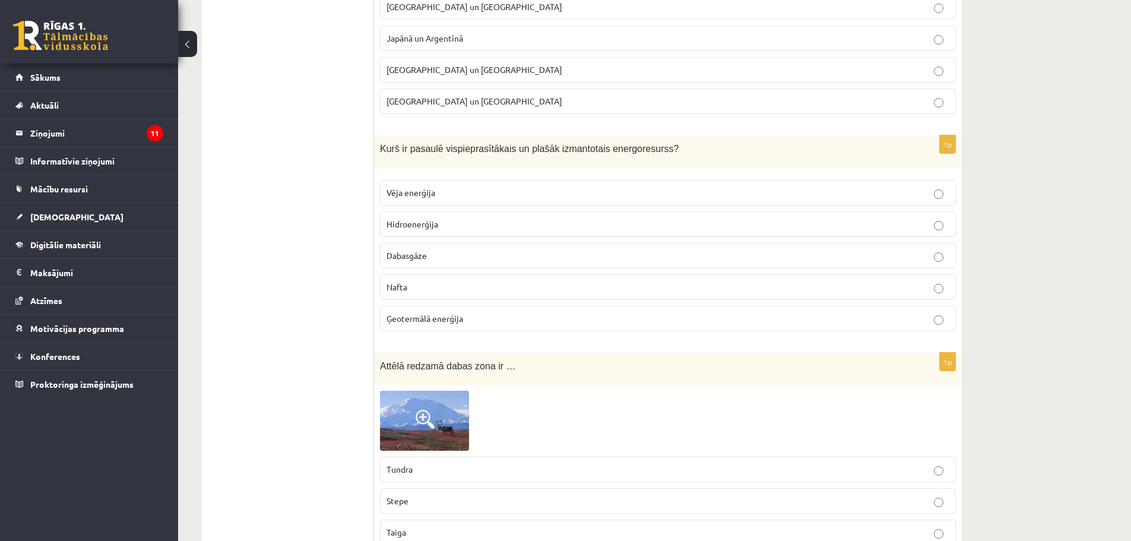
click at [665, 277] on label "Nafta" at bounding box center [668, 287] width 576 height 26
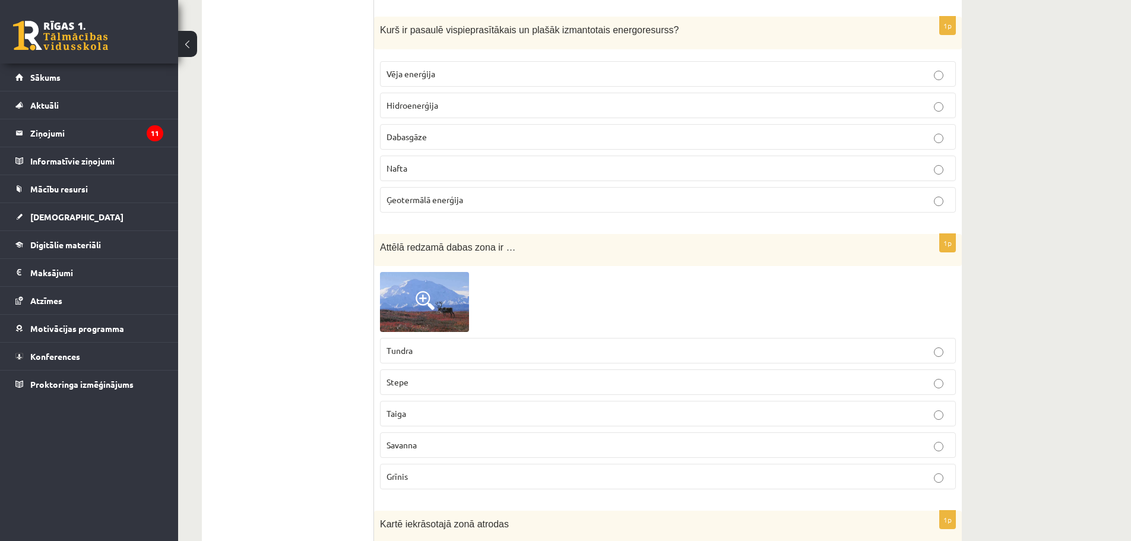
scroll to position [1425, 0]
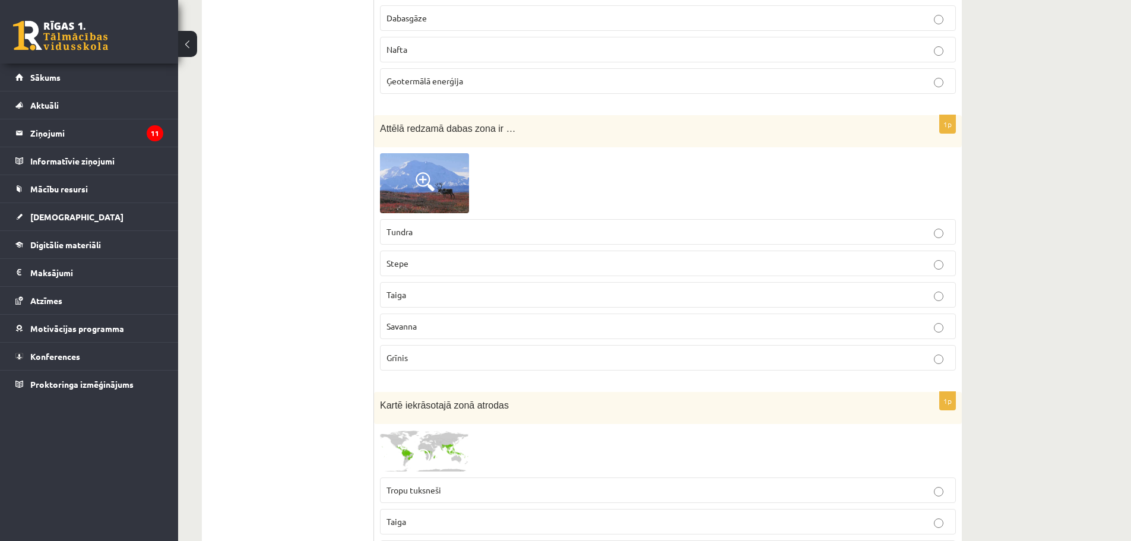
click at [421, 233] on p "Tundra" at bounding box center [668, 232] width 563 height 12
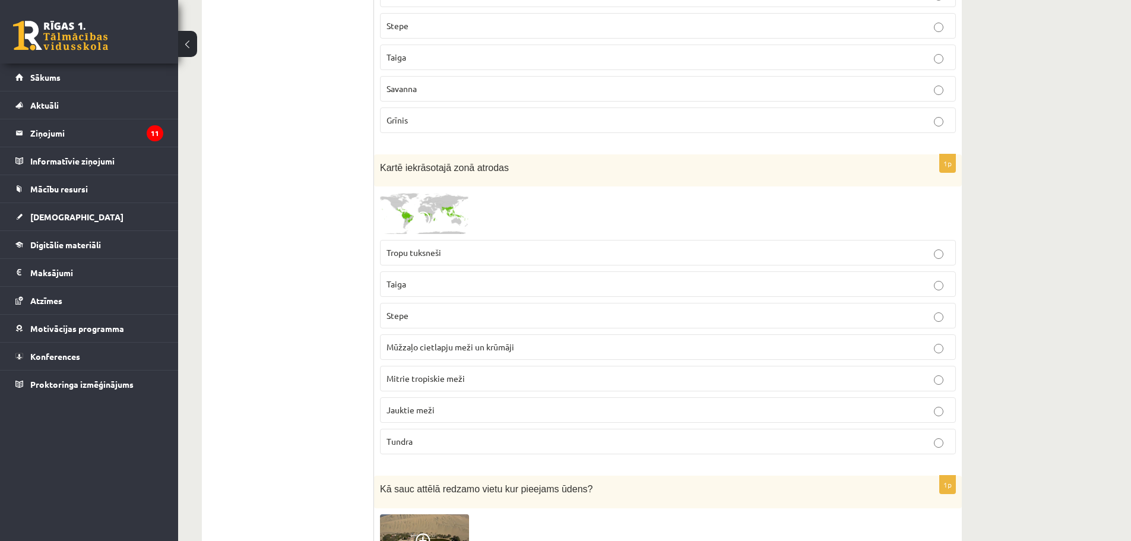
scroll to position [1722, 0]
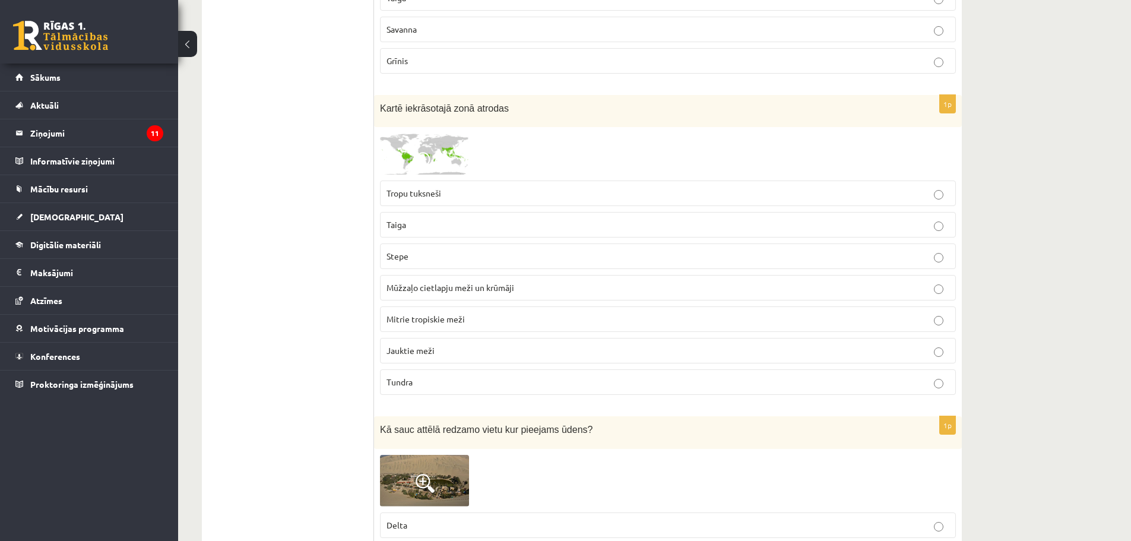
click at [472, 260] on p "Stepe" at bounding box center [668, 256] width 563 height 12
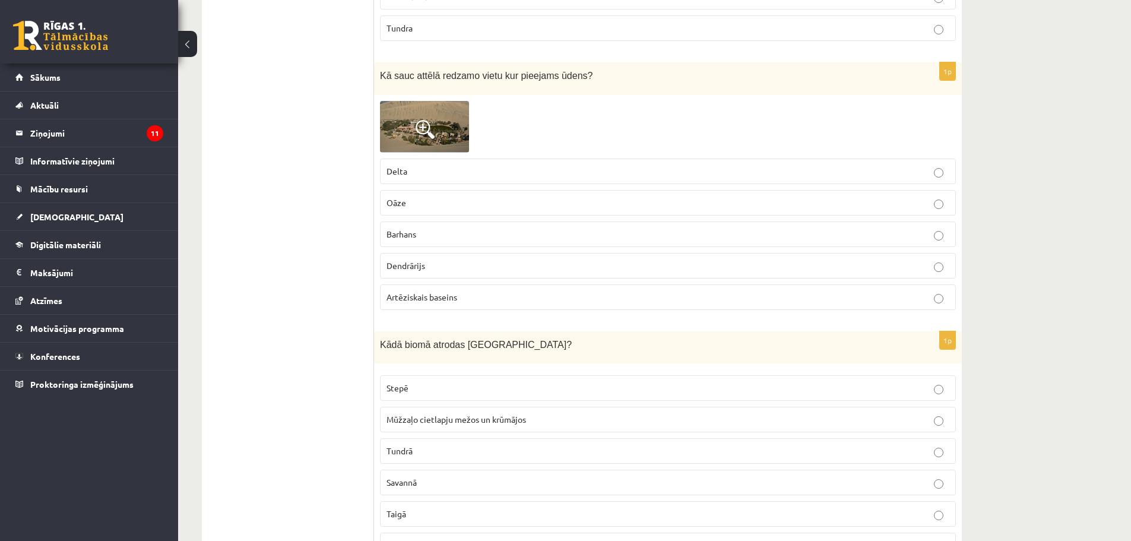
scroll to position [2078, 0]
click at [559, 207] on p "Oāze" at bounding box center [668, 200] width 563 height 12
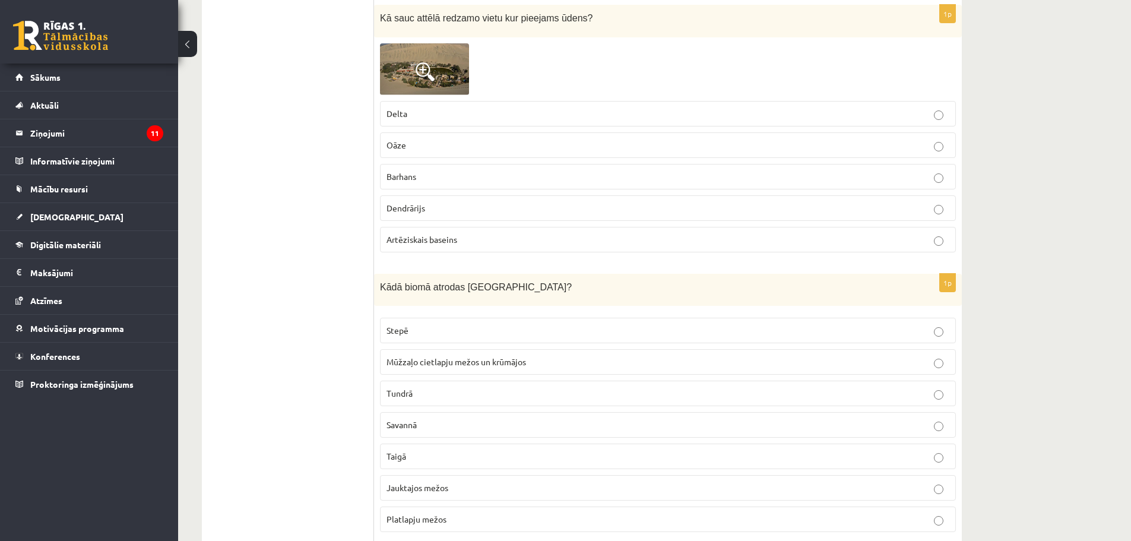
scroll to position [2257, 0]
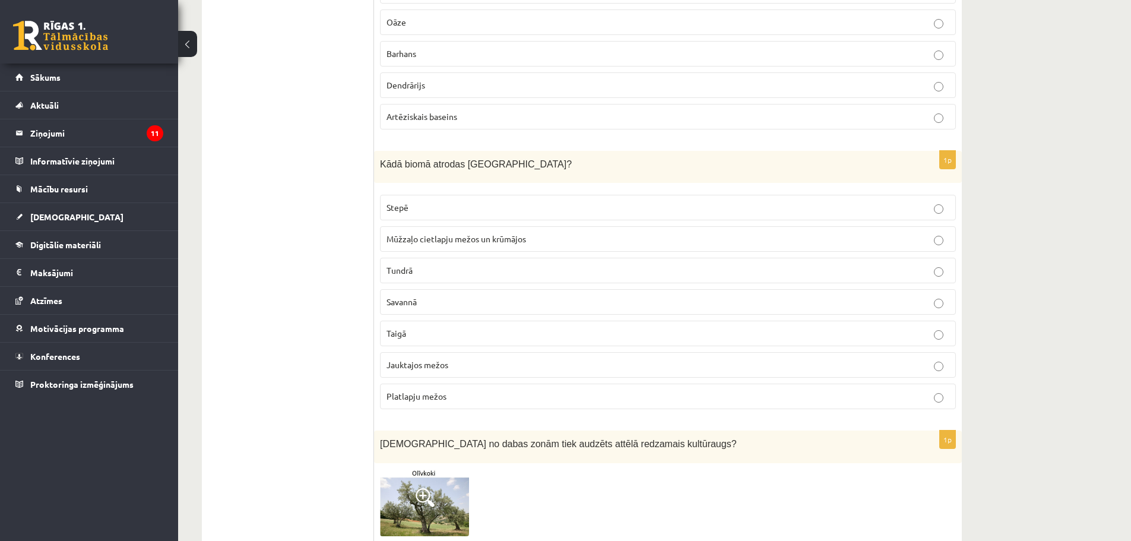
click at [587, 367] on p "Jauktajos mežos" at bounding box center [668, 365] width 563 height 12
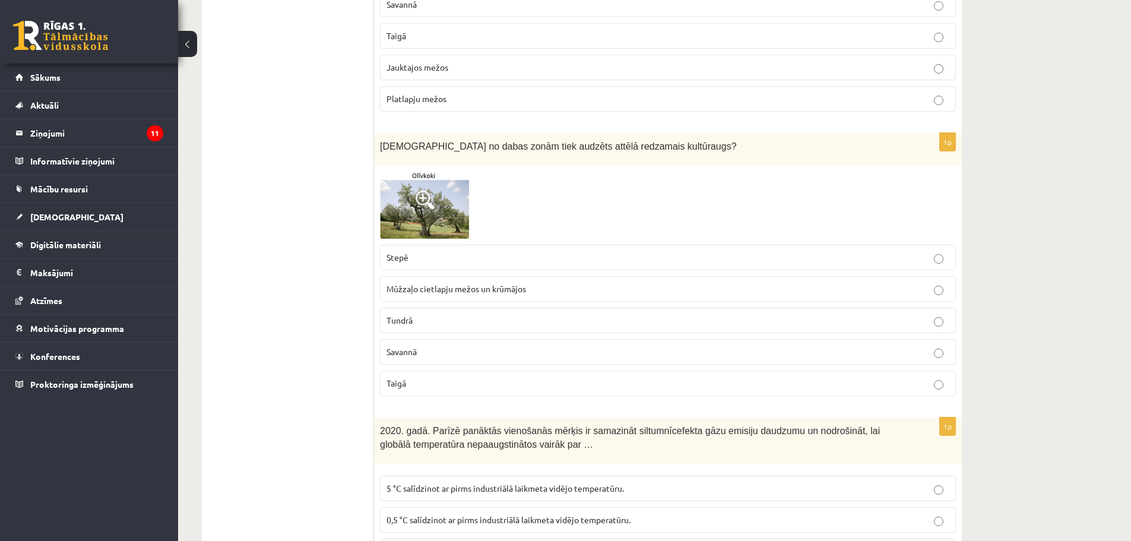
scroll to position [2613, 0]
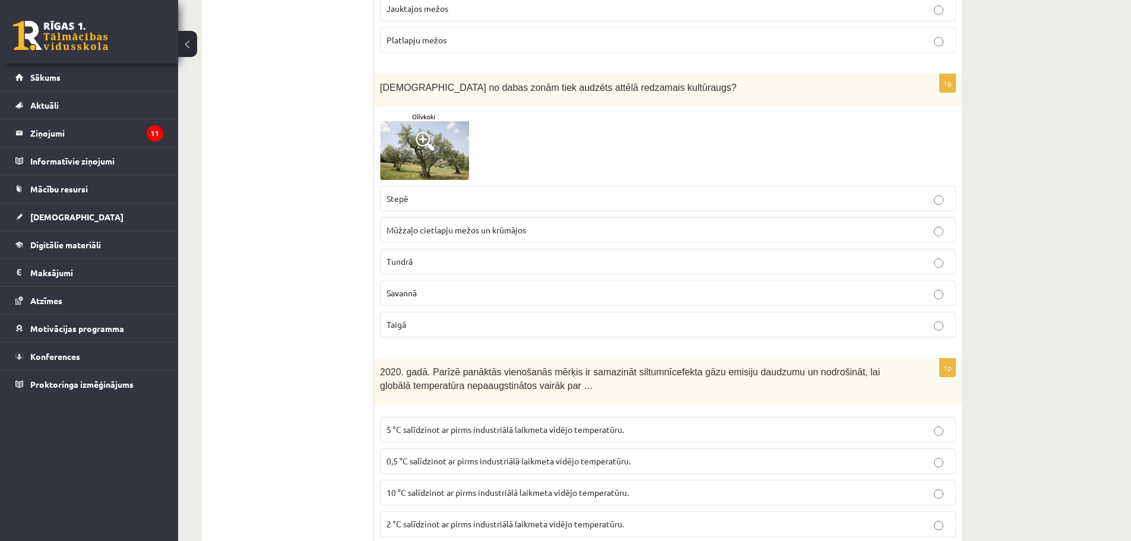
click at [492, 196] on p "Stepē" at bounding box center [668, 198] width 563 height 12
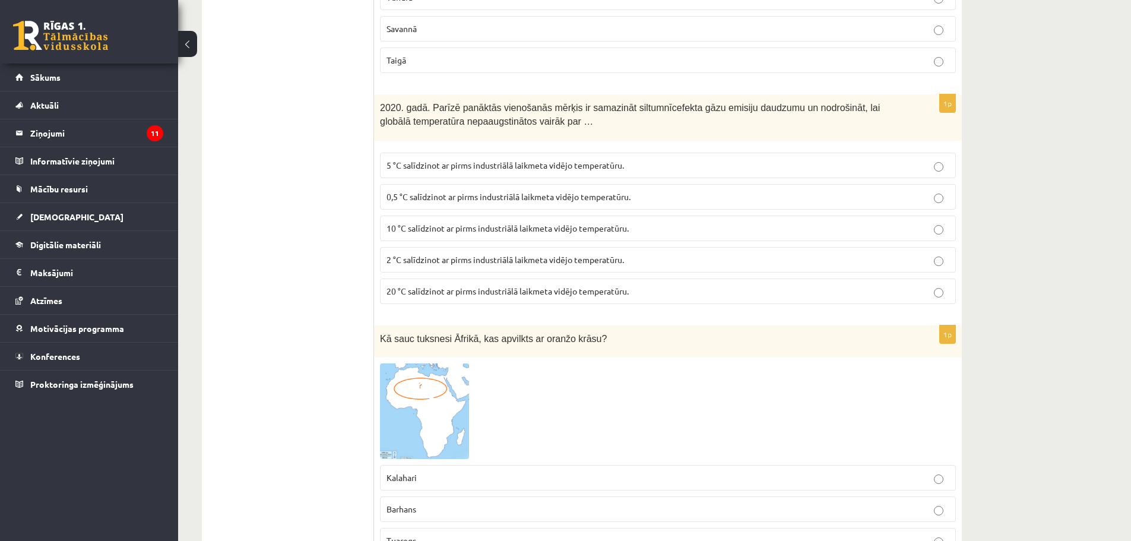
scroll to position [2910, 0]
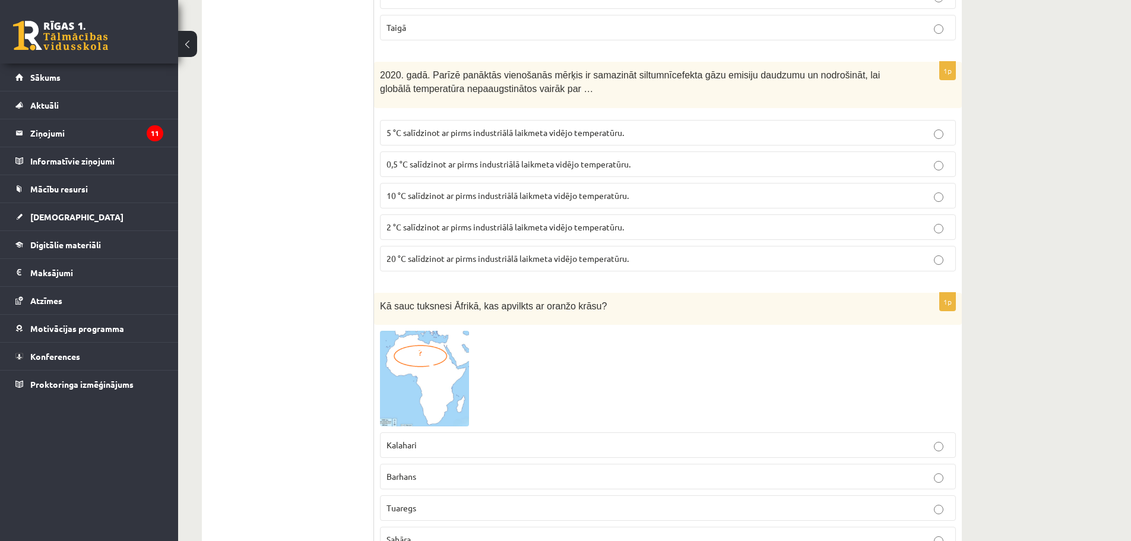
click at [597, 197] on span "10 °C salīdzinot ar pirms industriālā laikmeta vidējo temperatūru." at bounding box center [508, 195] width 242 height 11
click at [613, 233] on p "2 °C salīdzinot ar pirms industriālā laikmeta vidējo temperatūru." at bounding box center [668, 227] width 563 height 12
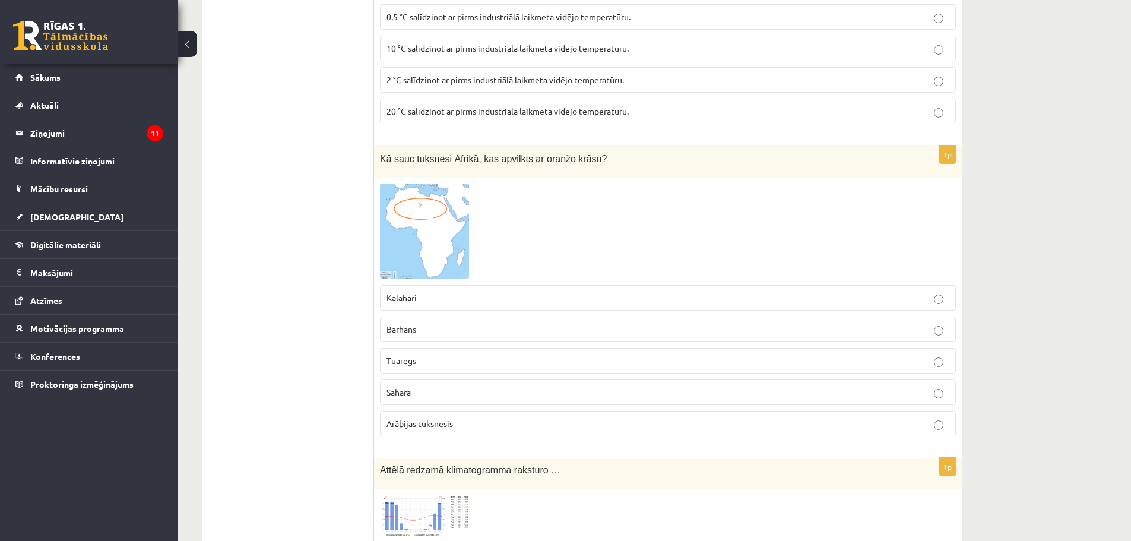
scroll to position [3088, 0]
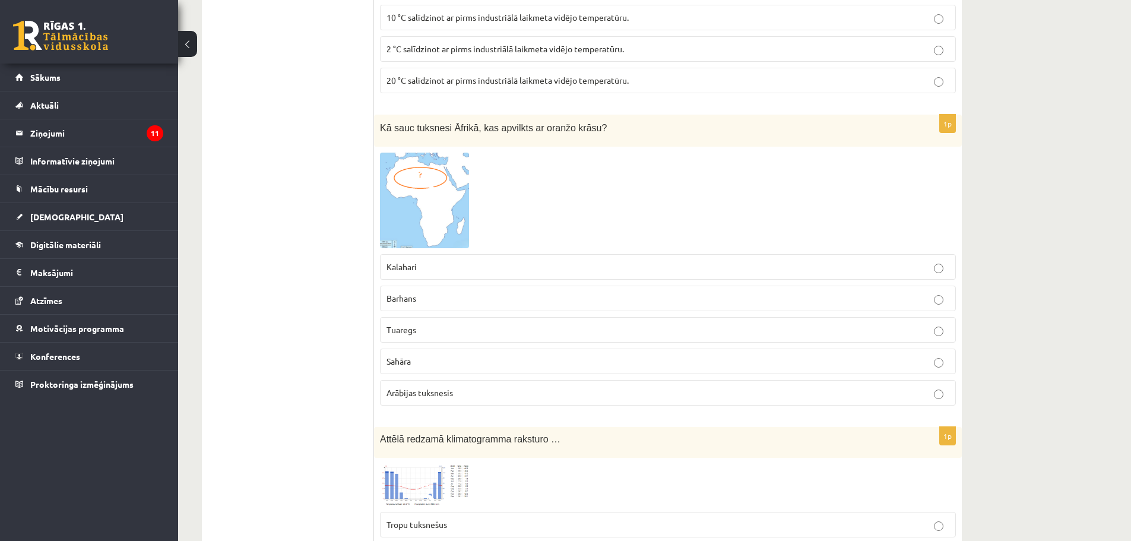
click at [597, 351] on label "Sahāra" at bounding box center [668, 362] width 576 height 26
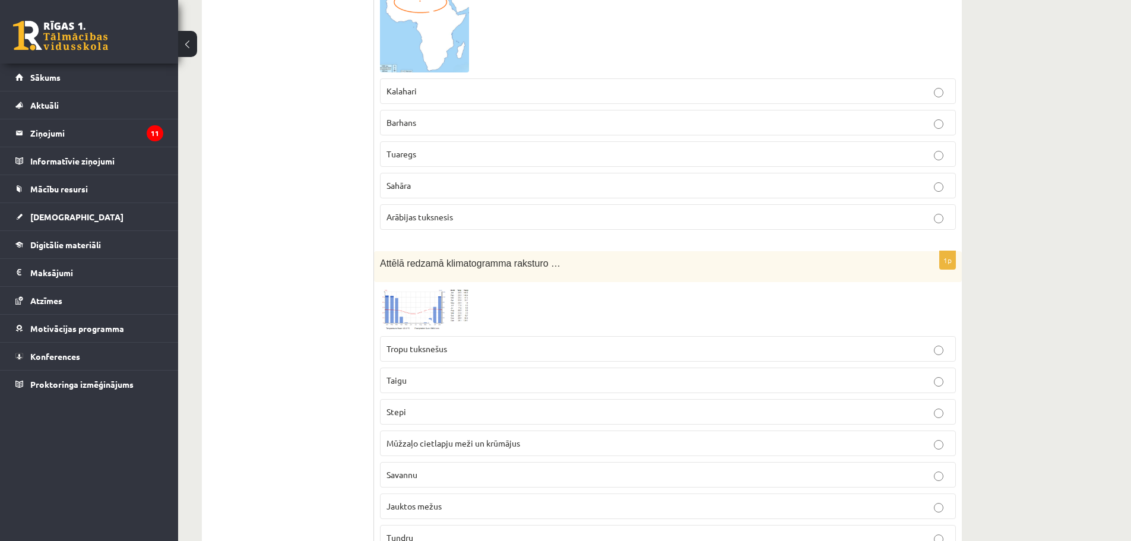
scroll to position [3266, 0]
click at [583, 349] on p "Tropu tuksnešus" at bounding box center [668, 346] width 563 height 12
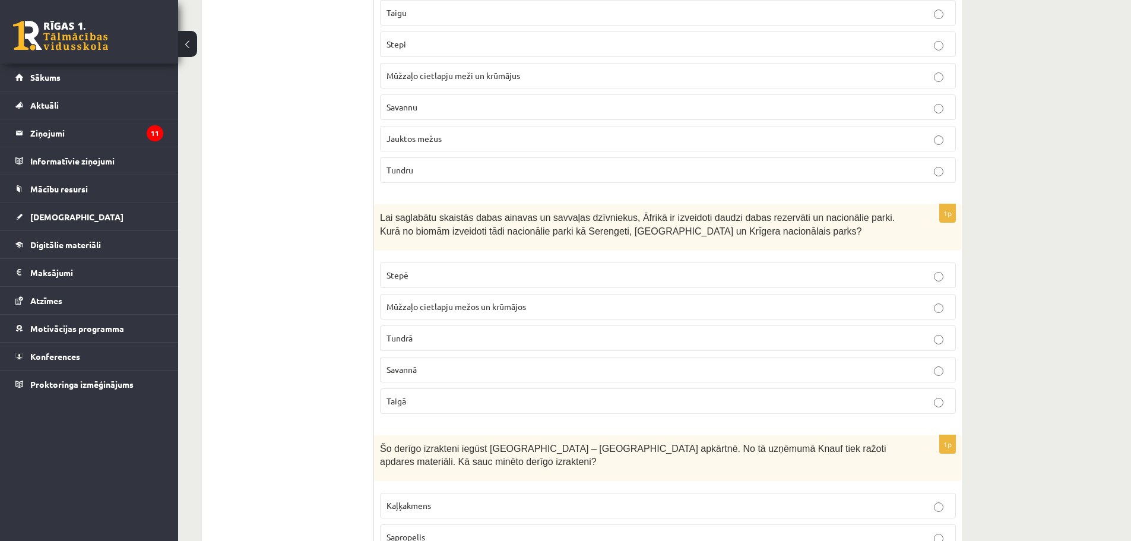
scroll to position [3741, 0]
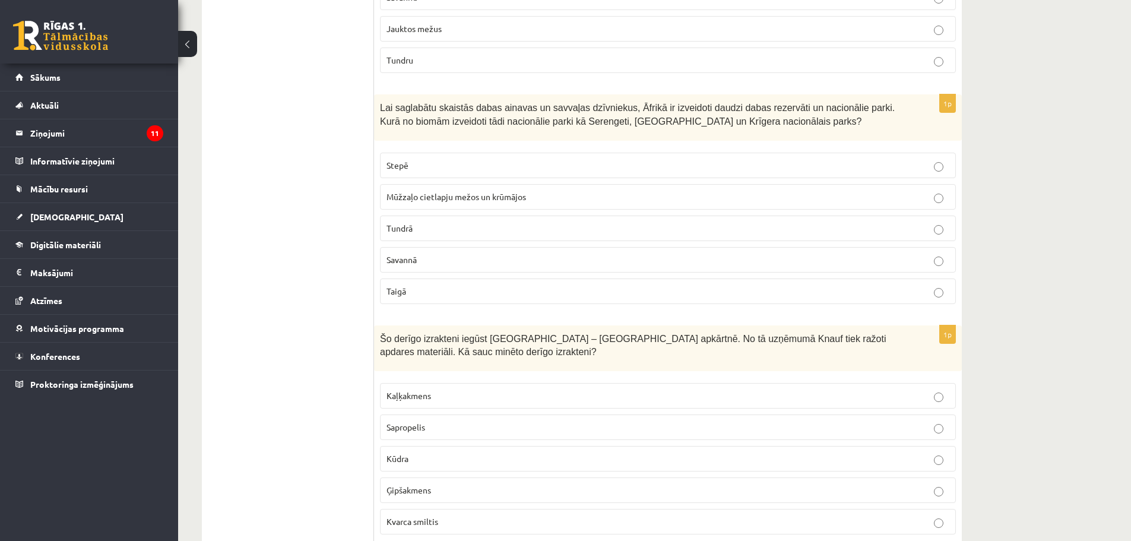
click at [605, 264] on p "Savannā" at bounding box center [668, 260] width 563 height 12
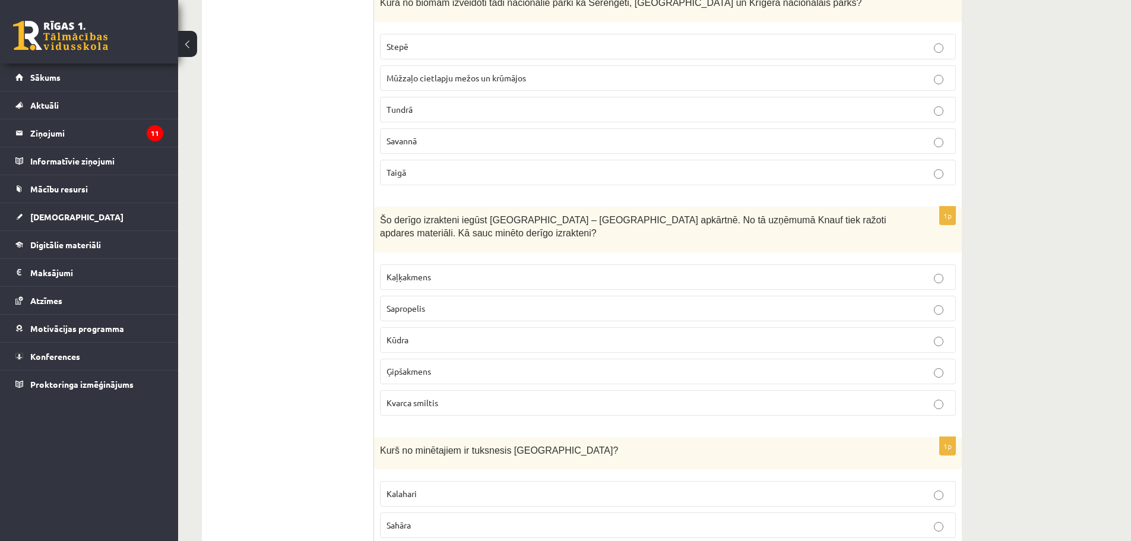
scroll to position [3919, 0]
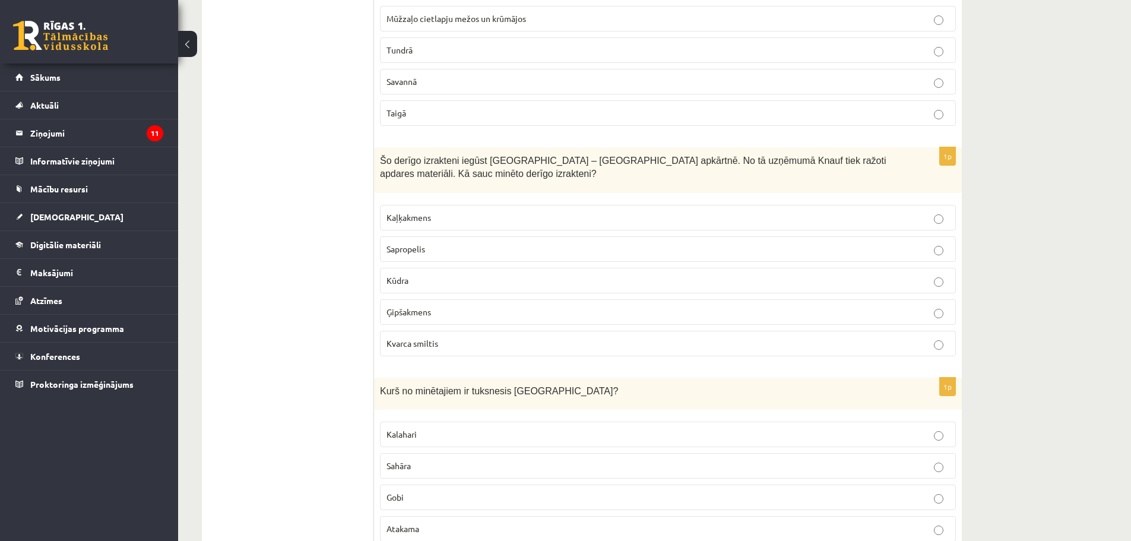
click at [638, 231] on fieldset "Kaļķakmens Sapropelis Kūdra Ģipšakmens Kvarca smiltis" at bounding box center [668, 279] width 576 height 161
click at [644, 226] on label "Kaļķakmens" at bounding box center [668, 218] width 576 height 26
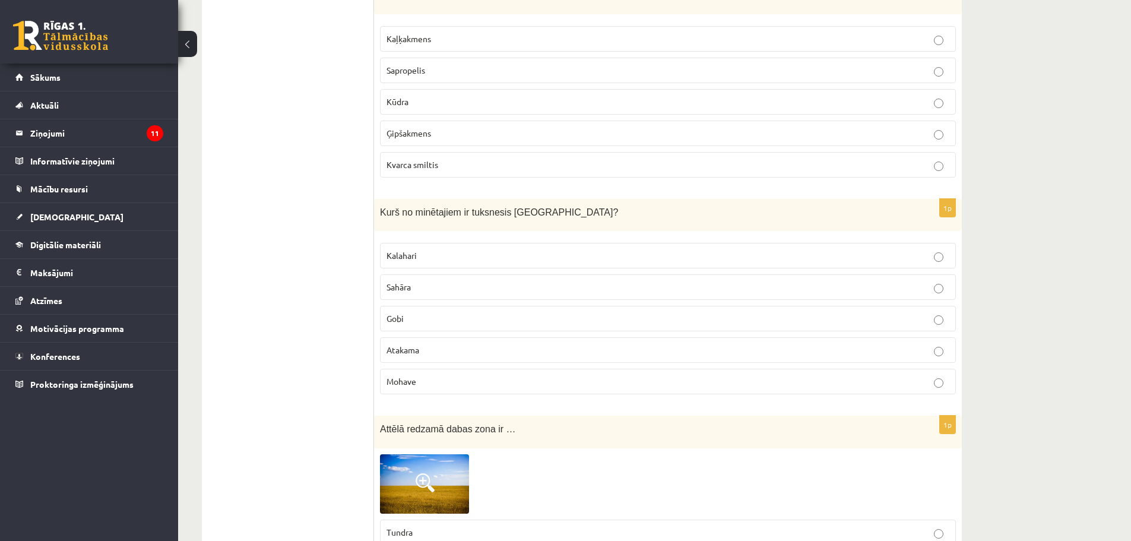
scroll to position [4098, 0]
click at [564, 319] on p "Gobi" at bounding box center [668, 319] width 563 height 12
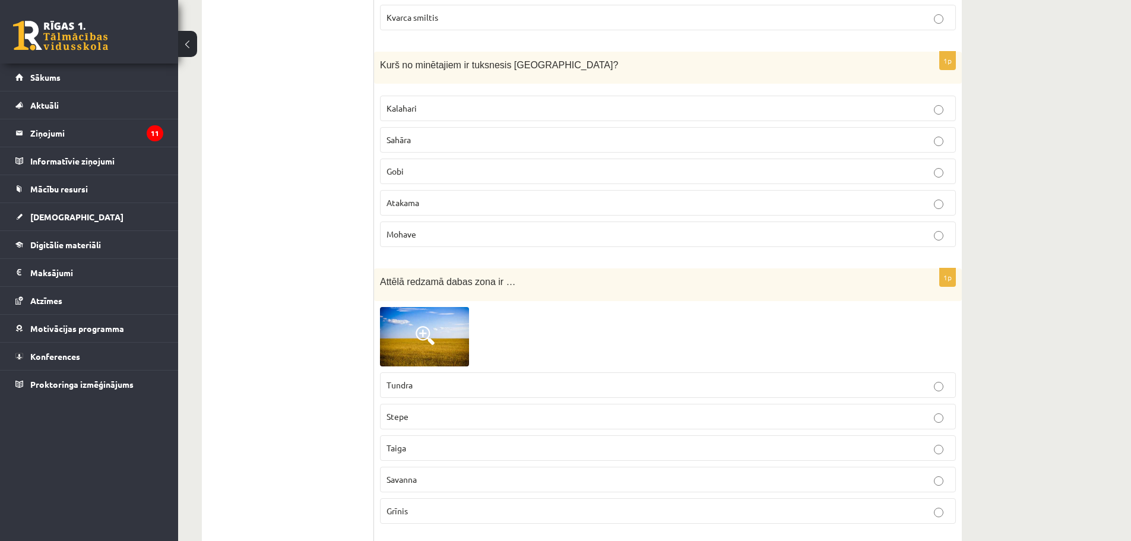
scroll to position [4276, 0]
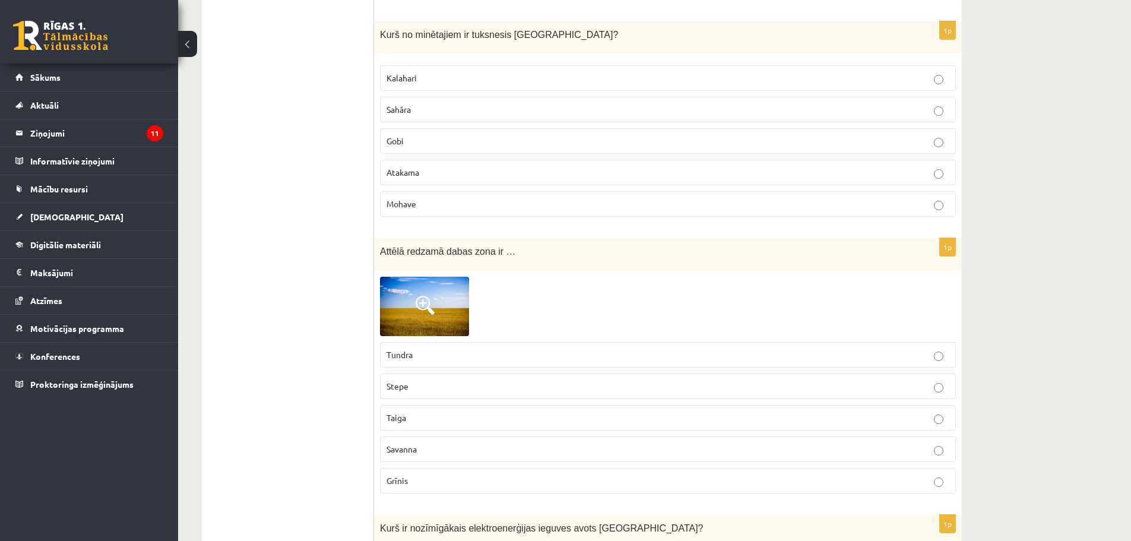
click at [559, 356] on p "Tundra" at bounding box center [668, 355] width 563 height 12
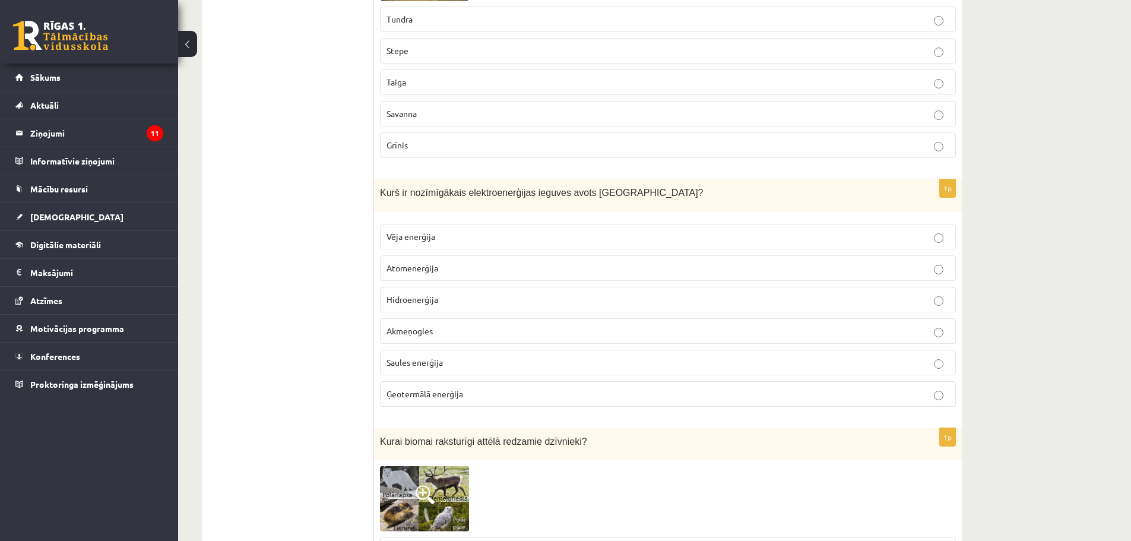
scroll to position [4632, 0]
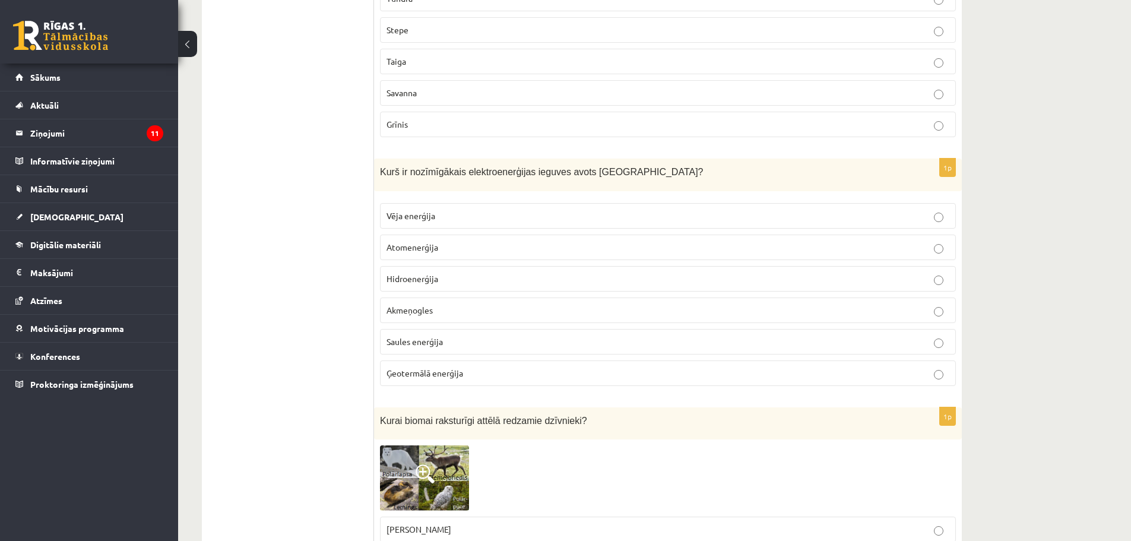
click at [553, 276] on p "Hidroenerģija" at bounding box center [668, 279] width 563 height 12
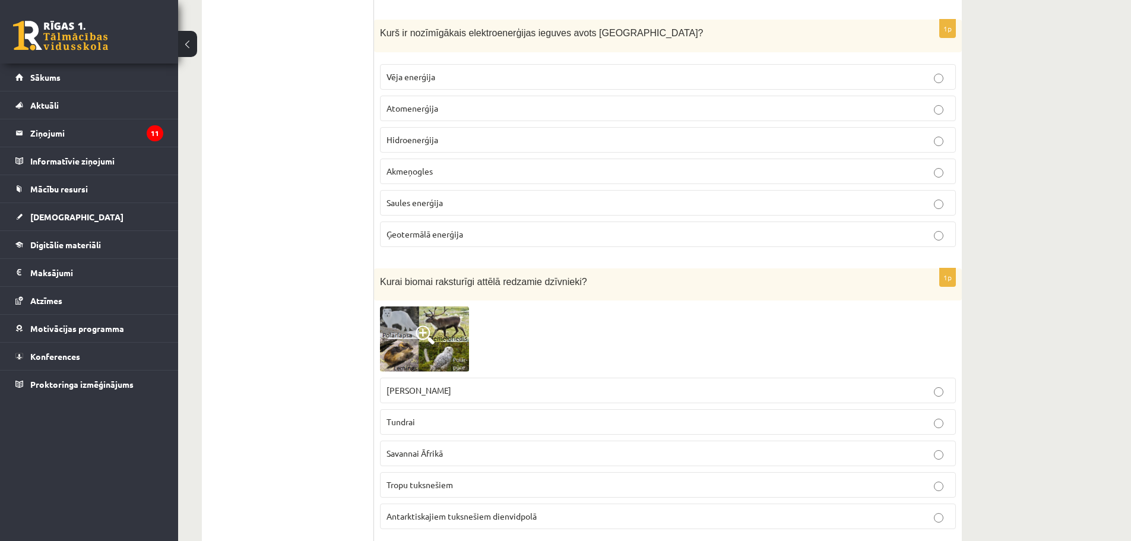
scroll to position [4929, 0]
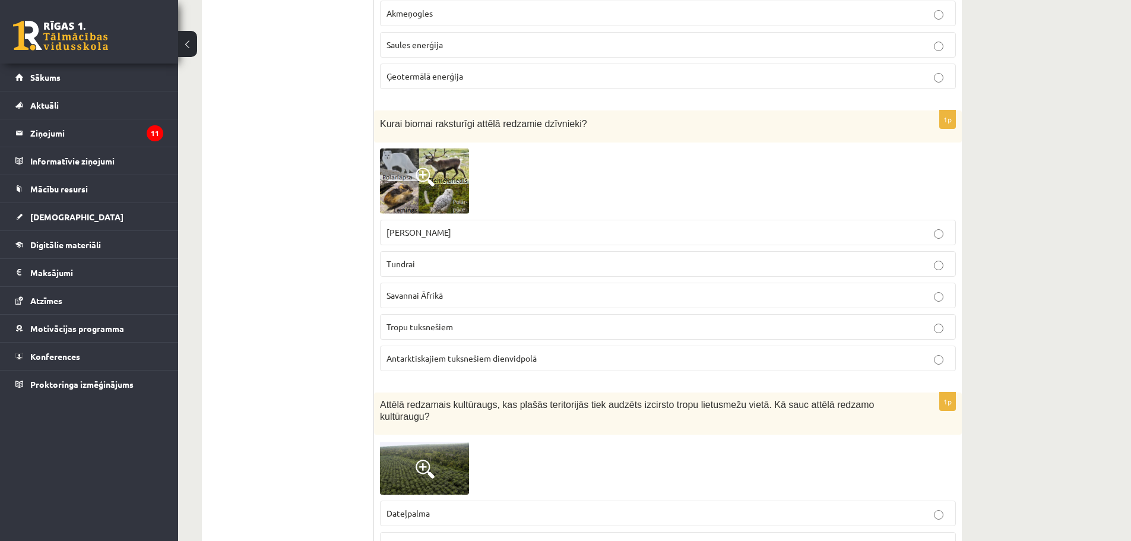
click at [542, 298] on p "Savannai Āfrikā" at bounding box center [668, 295] width 563 height 12
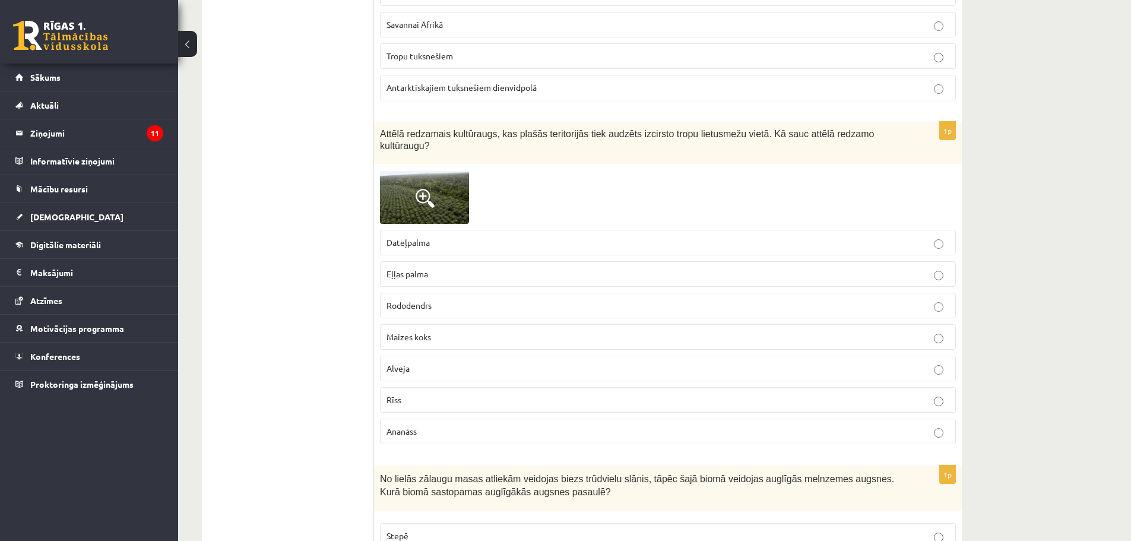
scroll to position [5285, 0]
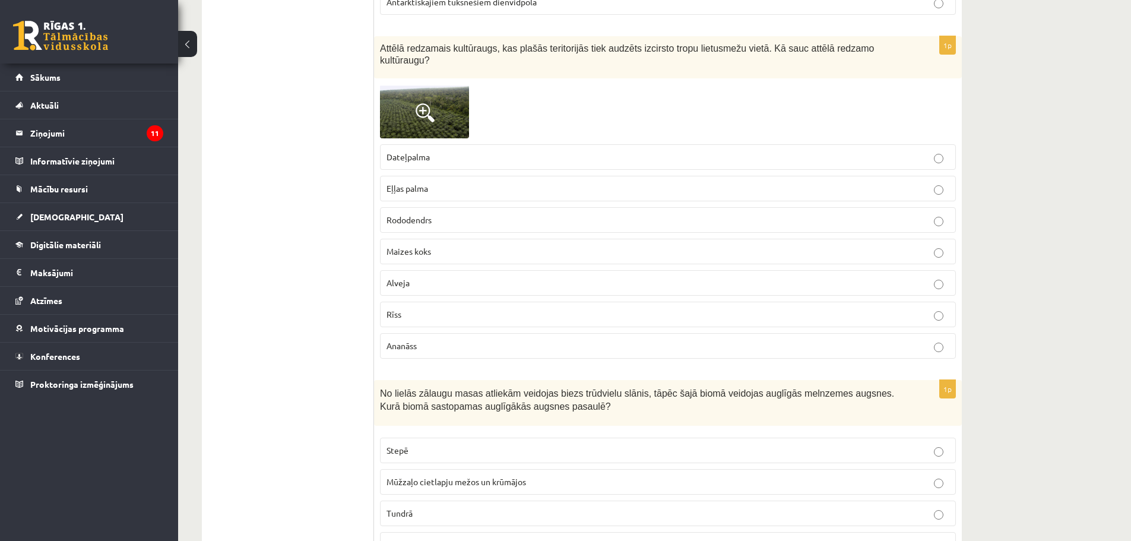
click at [558, 214] on p "Rododendrs" at bounding box center [668, 220] width 563 height 12
click at [557, 194] on fieldset "Dateļpalma Eļļas palma Rododendrs Maizes koks Alveja Rīss Ananāss" at bounding box center [668, 250] width 576 height 224
click at [561, 182] on p "Eļļas palma" at bounding box center [668, 188] width 563 height 12
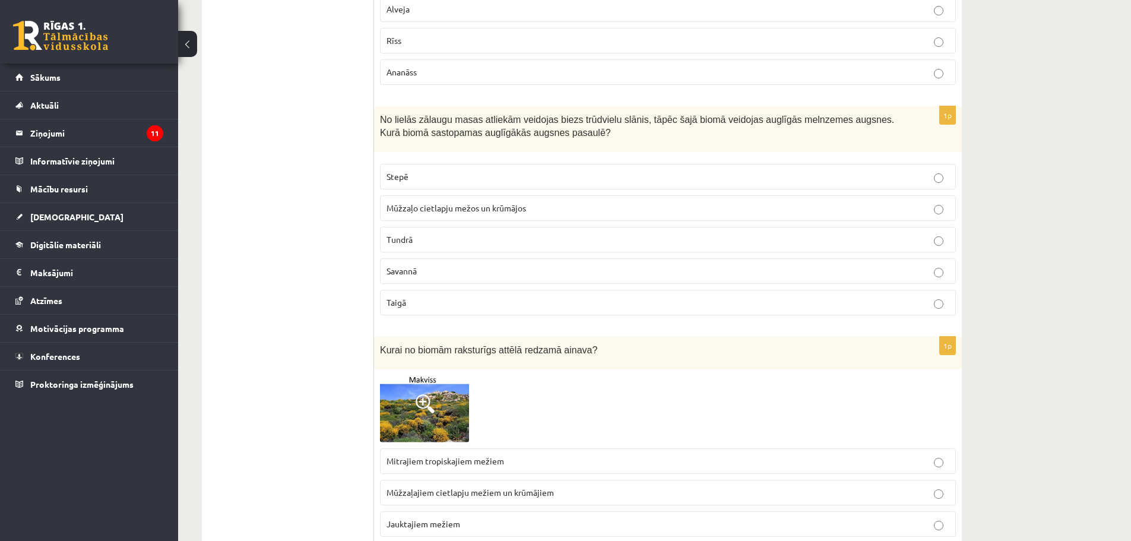
scroll to position [5564, 0]
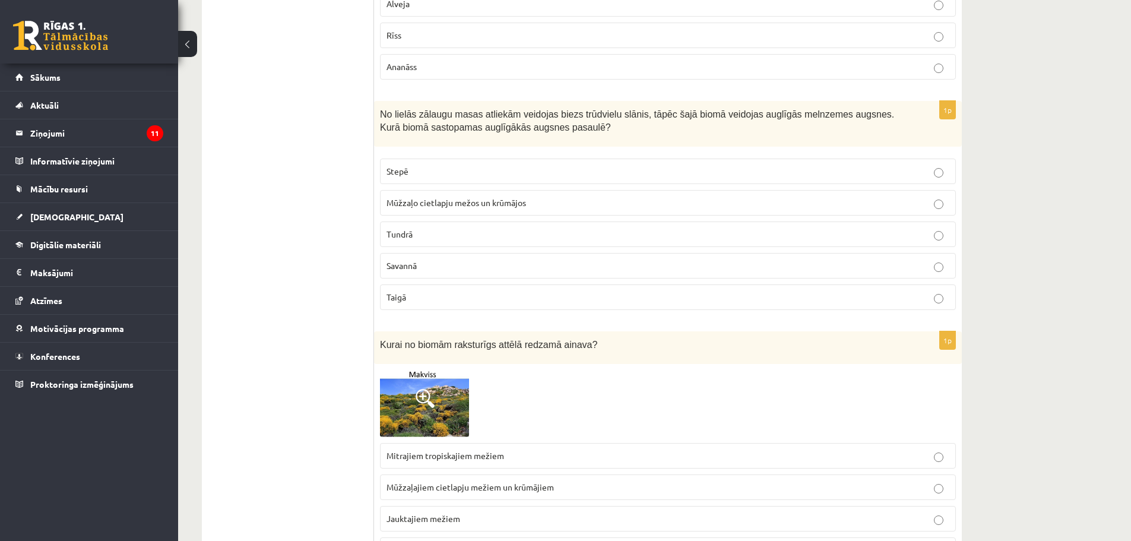
click at [602, 153] on fieldset "Stepē Mūžzaļo cietlapju mežos un krūmājos Tundrā Savannā Taigā" at bounding box center [668, 233] width 576 height 161
click at [594, 166] on p "Stepē" at bounding box center [668, 171] width 563 height 12
drag, startPoint x: 615, startPoint y: 449, endPoint x: 612, endPoint y: 394, distance: 55.3
click at [614, 450] on p "Mitrajiem tropiskajiem mežiem" at bounding box center [668, 456] width 563 height 12
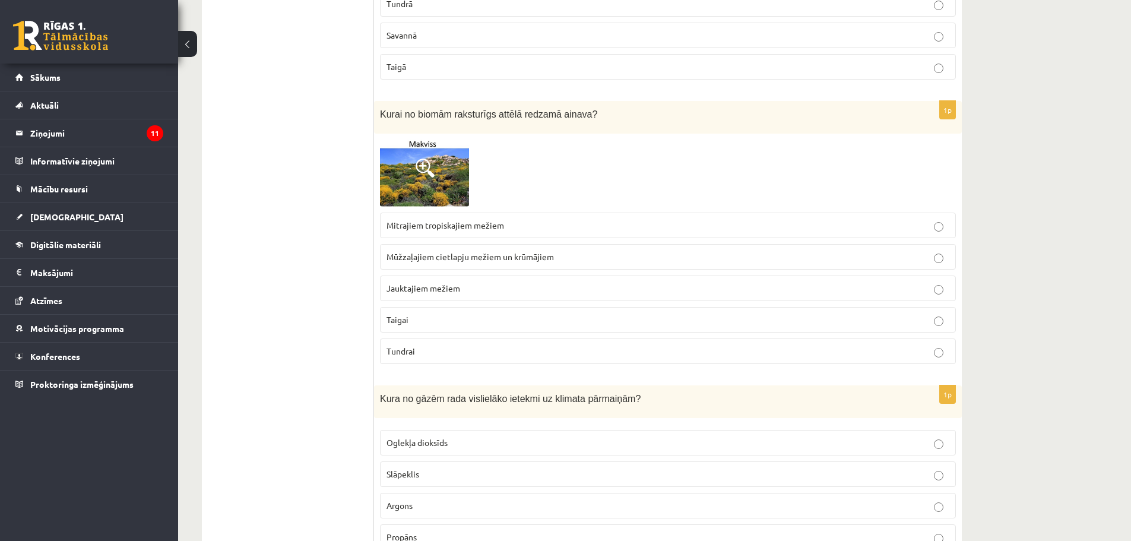
scroll to position [5802, 0]
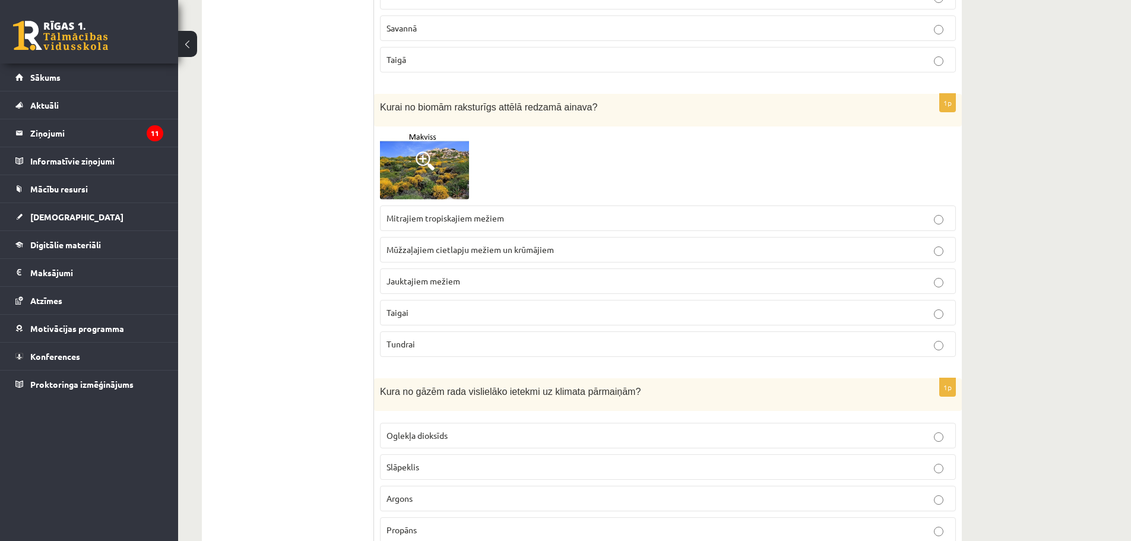
click at [612, 331] on label "Tundrai" at bounding box center [668, 344] width 576 height 26
click at [609, 276] on p "Jauktajiem mežiem" at bounding box center [668, 281] width 563 height 12
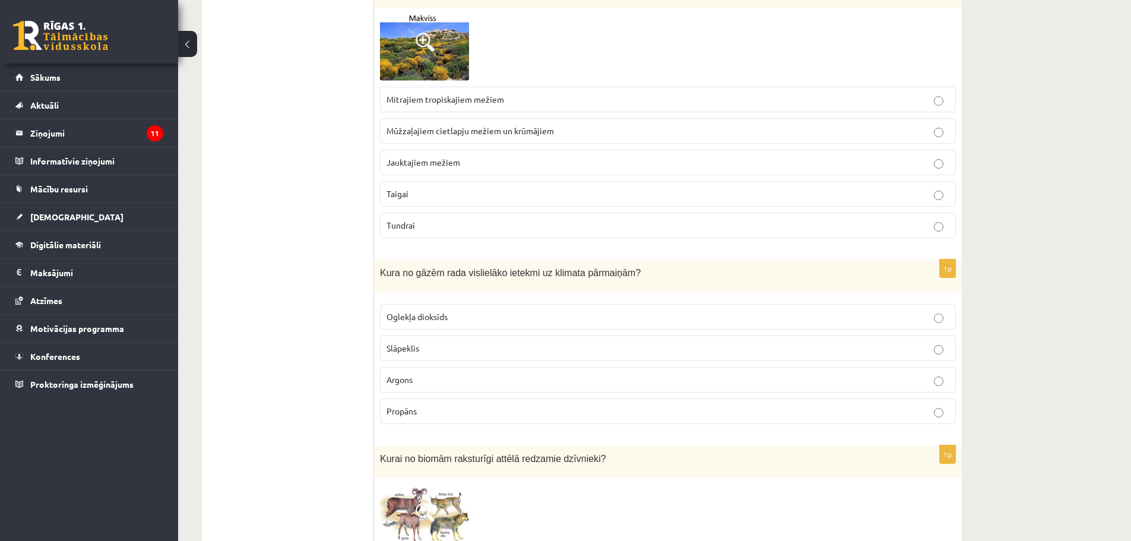
click at [643, 311] on p "Oglekļa dioksīds" at bounding box center [668, 317] width 563 height 12
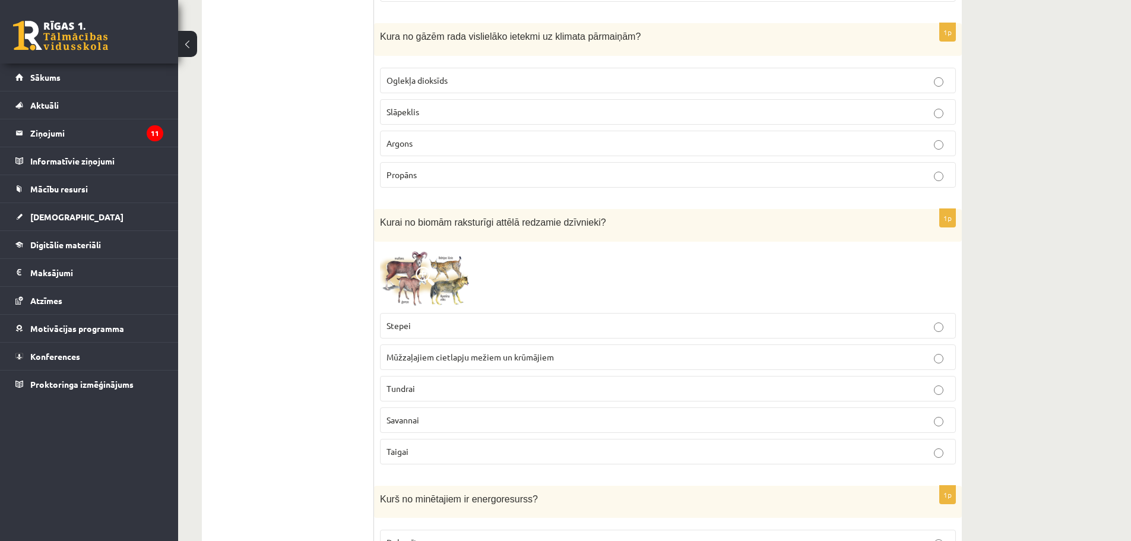
scroll to position [6158, 0]
click at [488, 350] on span "Mūžzaļajiem cietlapju mežiem un krūmājiem" at bounding box center [470, 355] width 167 height 11
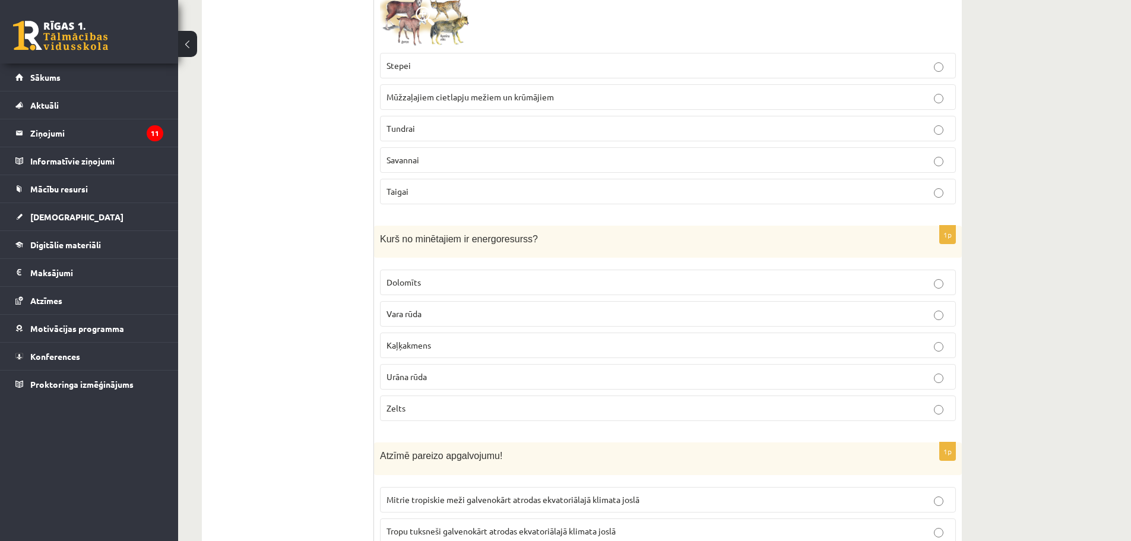
scroll to position [6455, 0]
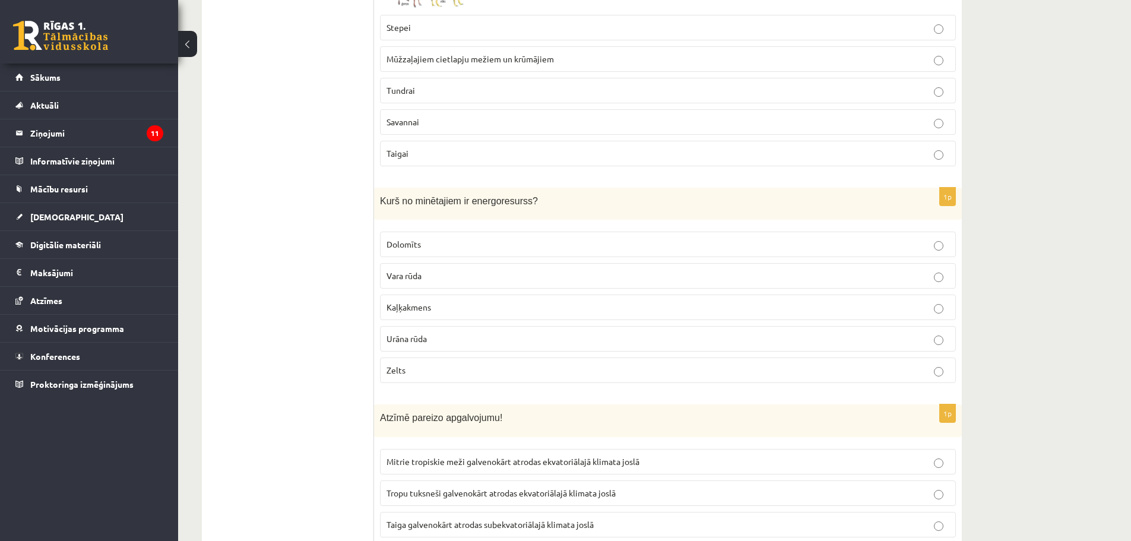
click at [464, 326] on label "Urāna rūda" at bounding box center [668, 339] width 576 height 26
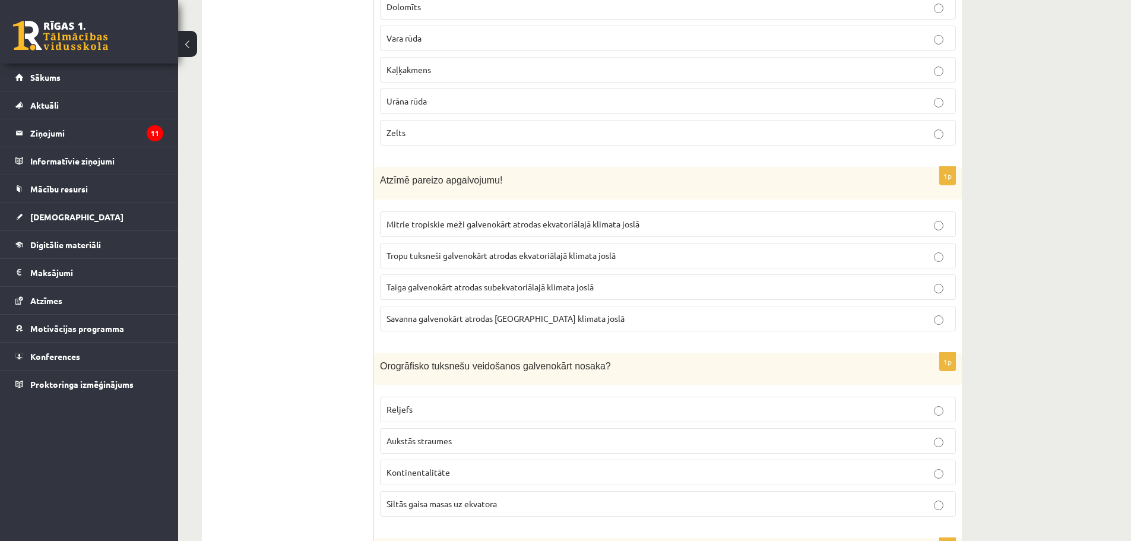
scroll to position [6752, 0]
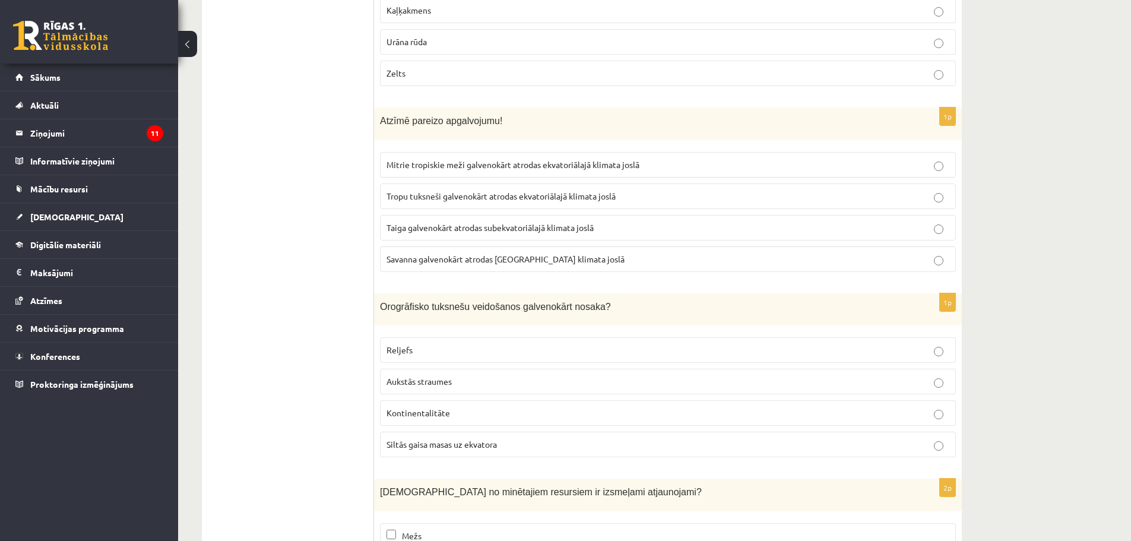
click at [556, 164] on label "Mitrie tropiskie meži galvenokārt atrodas ekvatoriālajā klimata joslā" at bounding box center [668, 165] width 576 height 26
click at [574, 344] on p "Reljefs" at bounding box center [668, 350] width 563 height 12
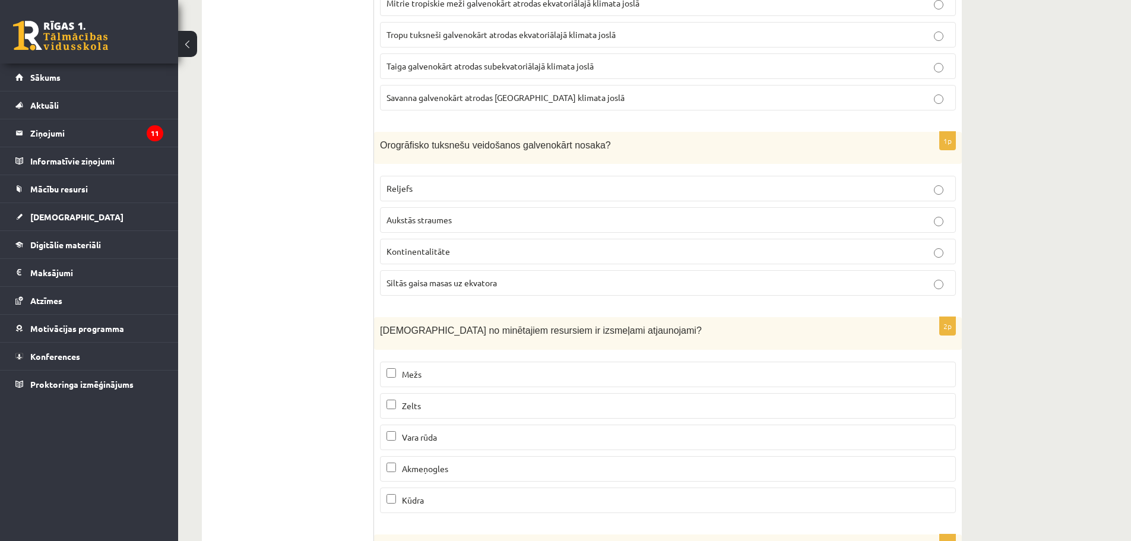
scroll to position [6930, 0]
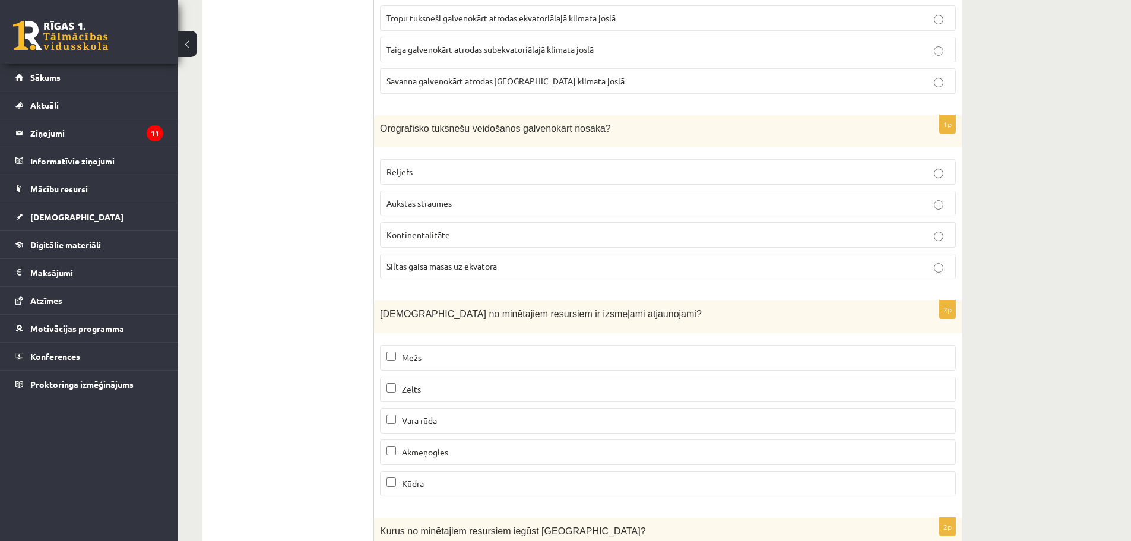
click at [553, 353] on label "Mežs" at bounding box center [668, 358] width 576 height 26
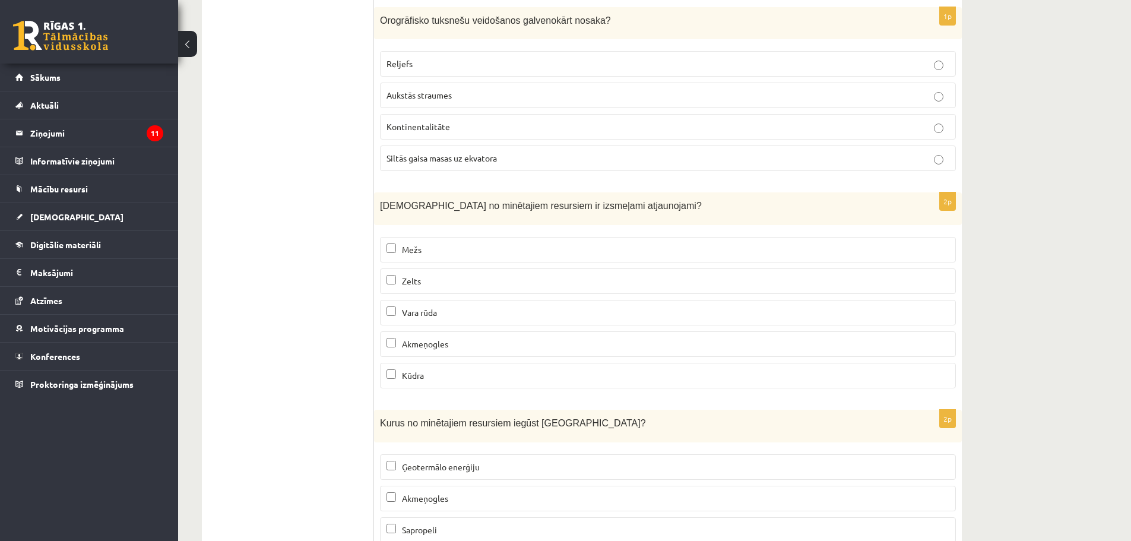
scroll to position [7049, 0]
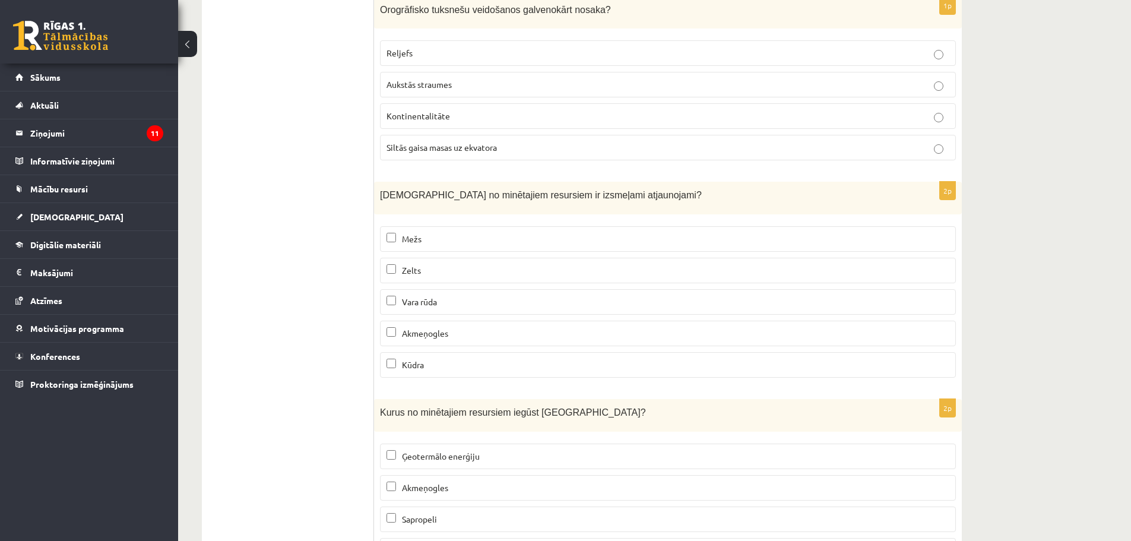
click at [467, 296] on p "Vara rūda" at bounding box center [668, 302] width 563 height 12
click at [457, 321] on label "Akmeņogles" at bounding box center [668, 334] width 576 height 26
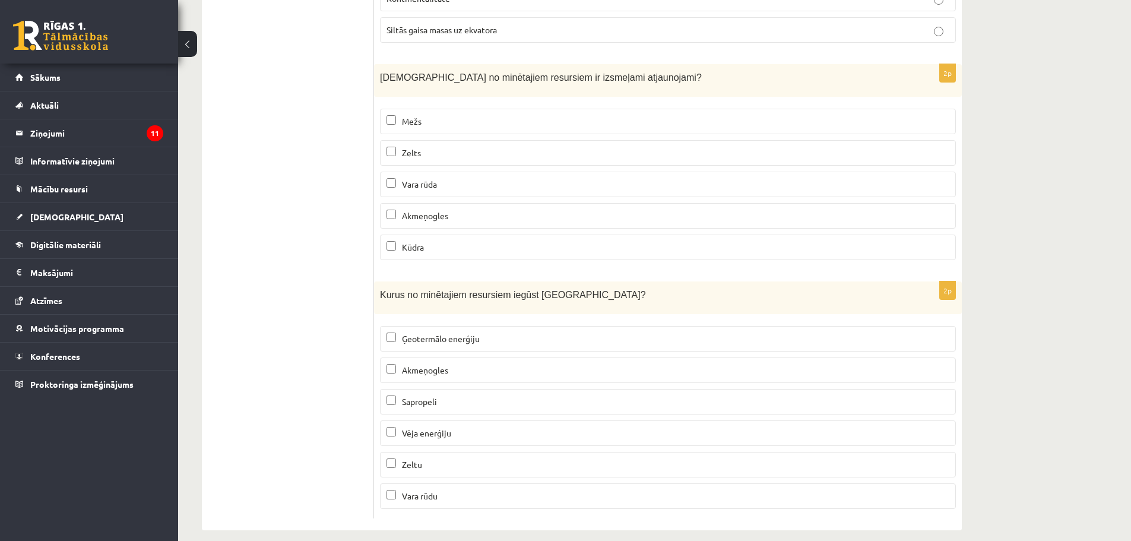
scroll to position [7168, 0]
click at [446, 394] on p "Sapropeli" at bounding box center [668, 400] width 563 height 12
click at [478, 334] on label "Ģeotermālo enerģiju" at bounding box center [668, 338] width 576 height 26
click at [477, 489] on p "Vara rūdu" at bounding box center [668, 495] width 563 height 12
click at [654, 331] on p "Ģeotermālo enerģiju" at bounding box center [668, 337] width 563 height 12
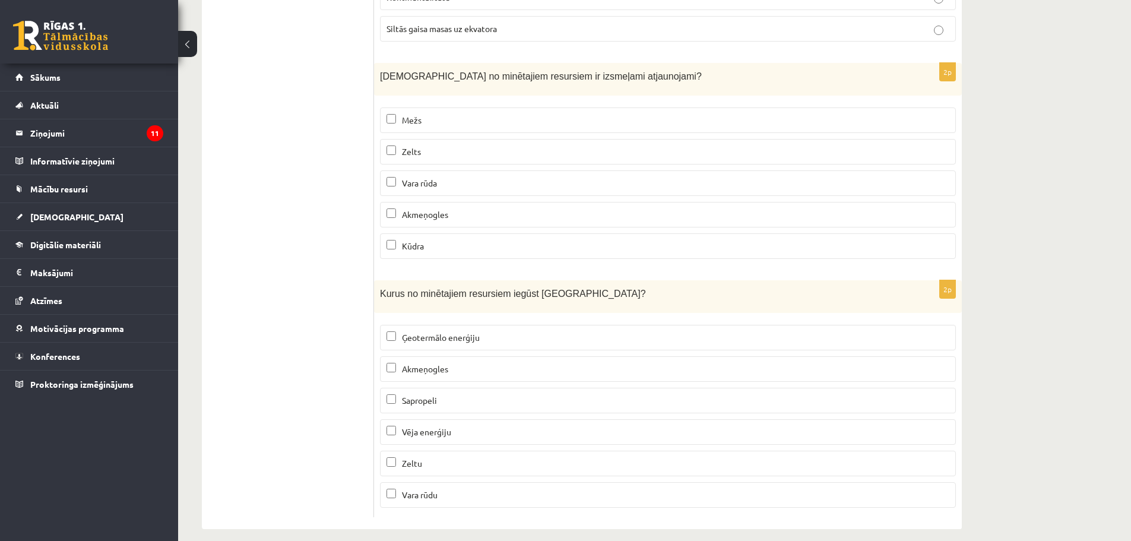
click at [513, 180] on label "Vara rūda" at bounding box center [668, 183] width 576 height 26
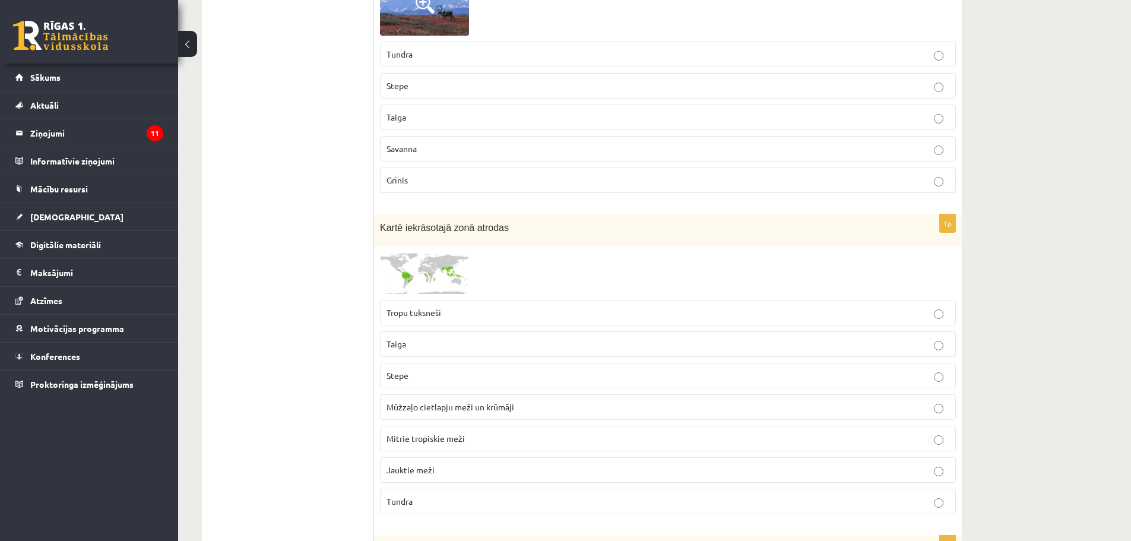
scroll to position [0, 0]
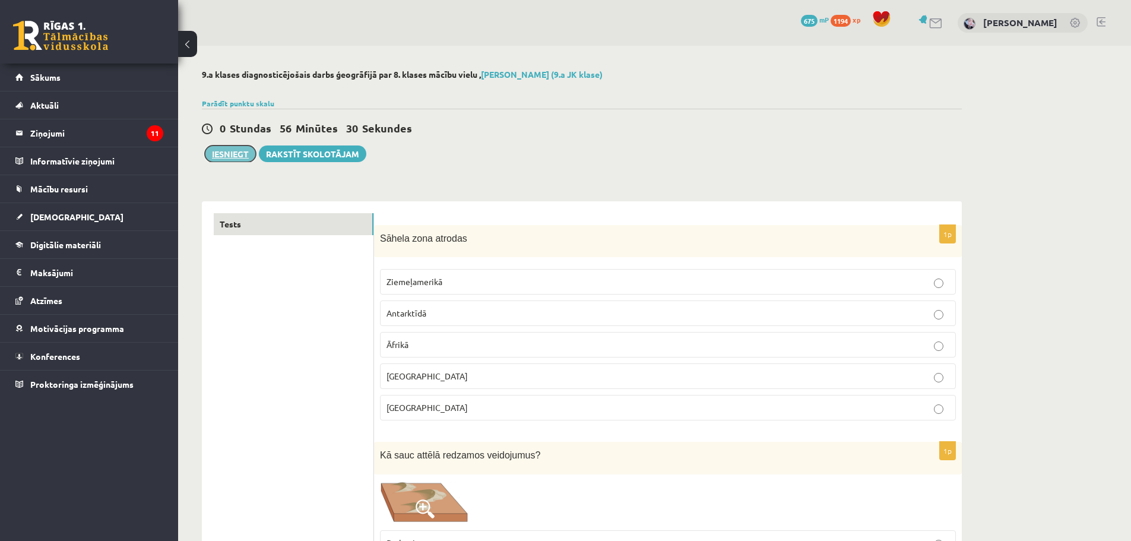
click at [236, 159] on button "Iesniegt" at bounding box center [230, 153] width 51 height 17
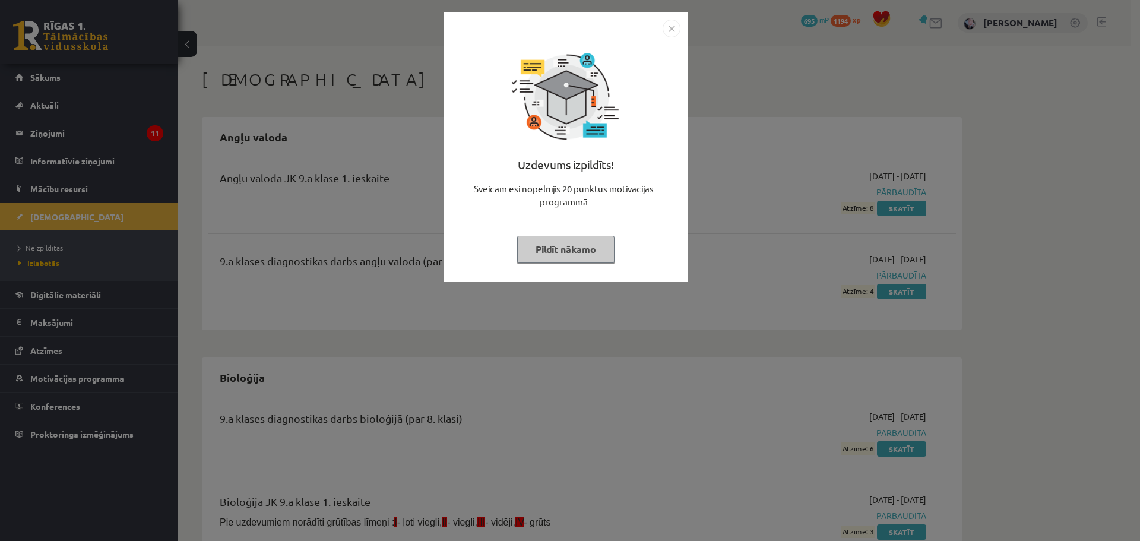
click at [40, 191] on div "Uzdevums izpildīts! Sveicam esi nopelnījis 20 punktus motivācijas programmā Pil…" at bounding box center [570, 270] width 1140 height 541
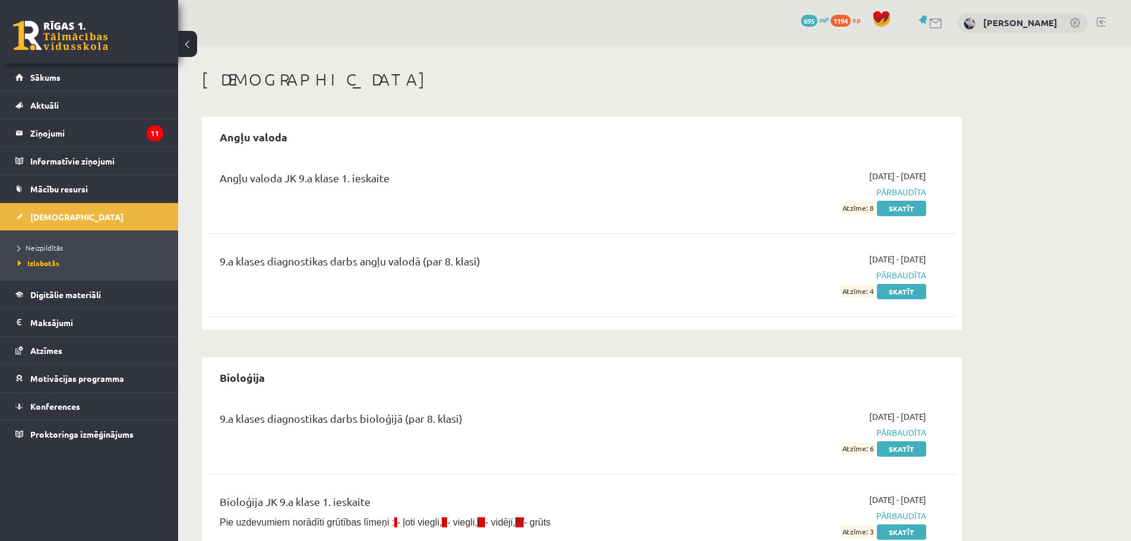
click at [59, 239] on ul "Neizpildītās [GEOGRAPHIC_DATA]" at bounding box center [89, 255] width 178 height 50
click at [45, 249] on span "Neizpildītās" at bounding box center [40, 248] width 45 height 10
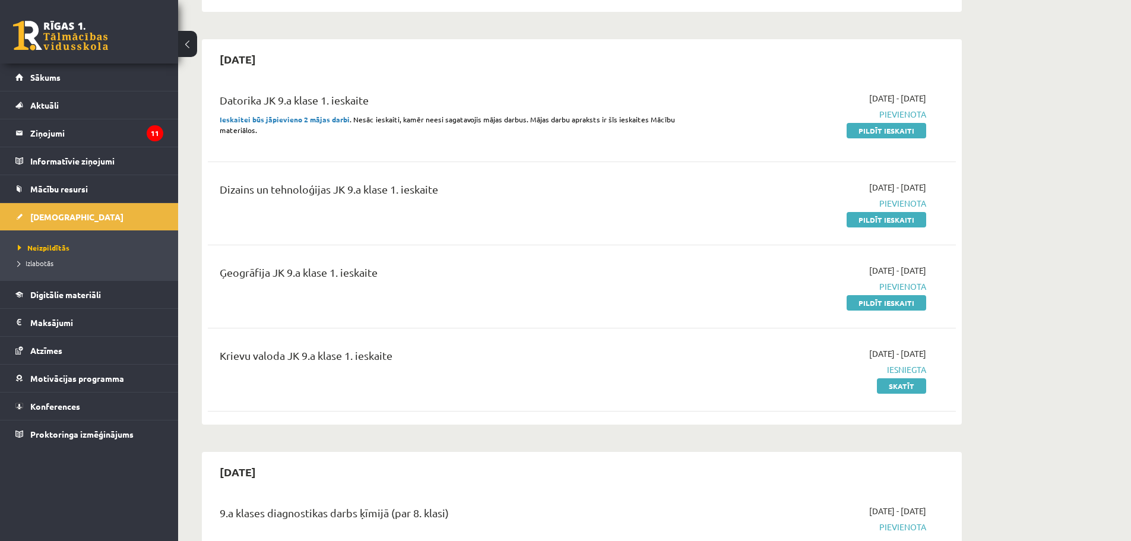
scroll to position [297, 0]
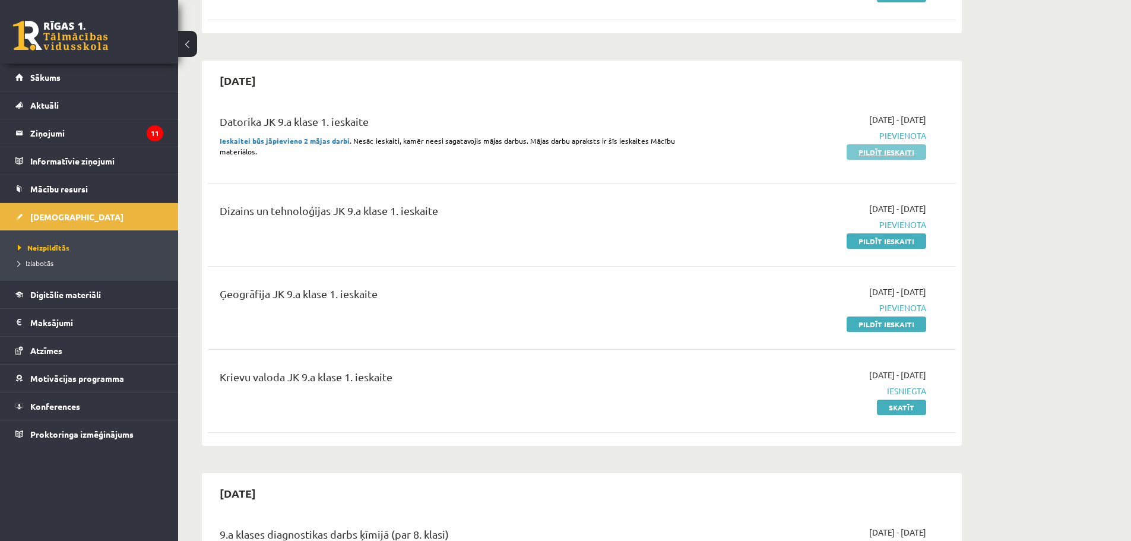
click at [879, 151] on link "Pildīt ieskaiti" at bounding box center [887, 151] width 80 height 15
click at [868, 151] on link "Pildīt ieskaiti" at bounding box center [887, 151] width 80 height 15
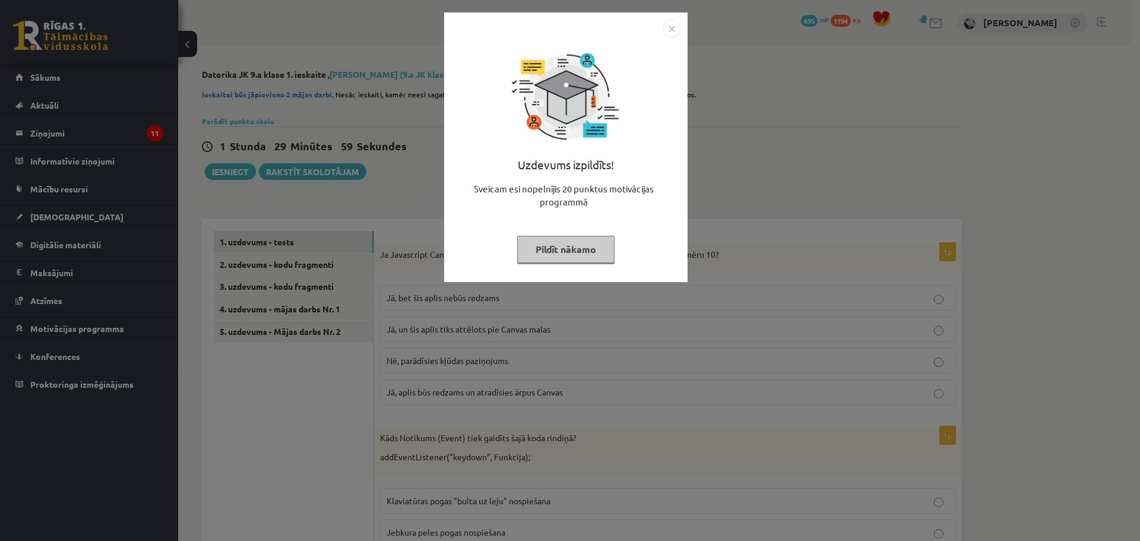
click at [669, 24] on img "Close" at bounding box center [672, 29] width 18 height 18
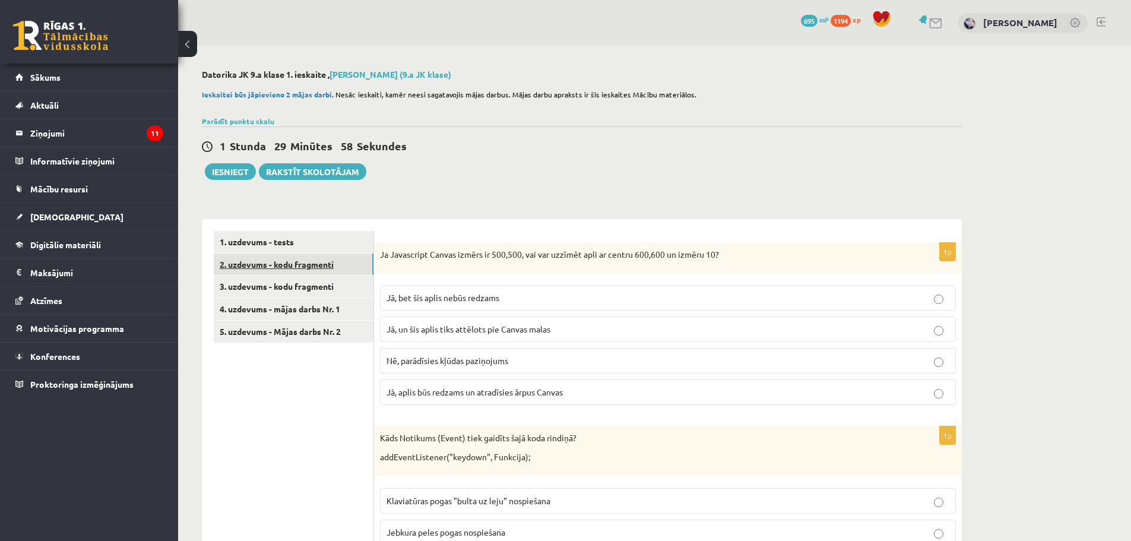
click at [293, 263] on link "2. uzdevums - kodu fragmenti" at bounding box center [294, 265] width 160 height 22
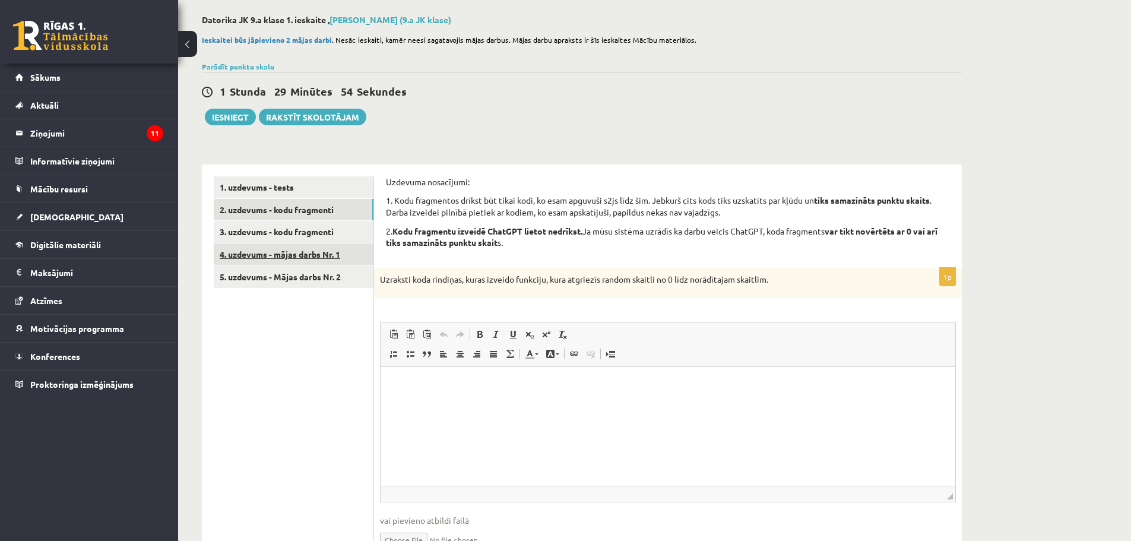
scroll to position [52, 0]
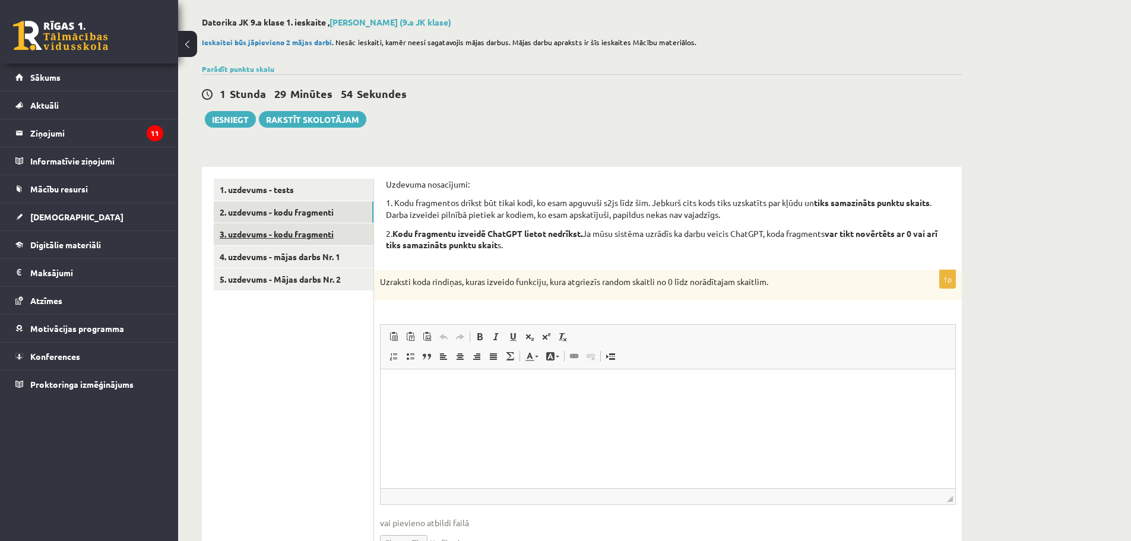
click at [238, 231] on link "3. uzdevums - kodu fragmenti" at bounding box center [294, 234] width 160 height 22
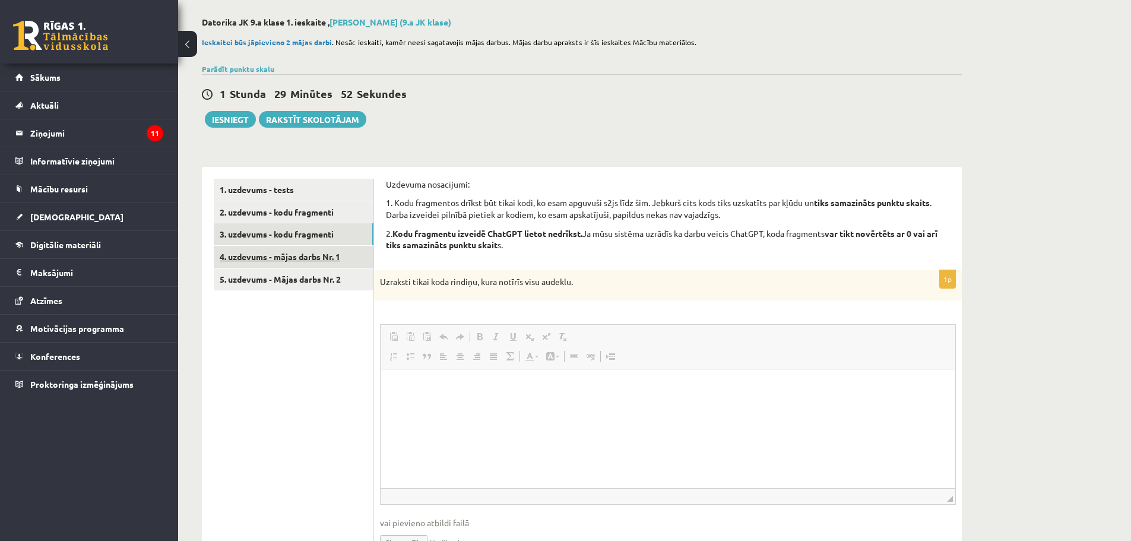
scroll to position [0, 0]
click at [278, 254] on link "4. uzdevums - mājas darbs Nr. 1" at bounding box center [294, 257] width 160 height 22
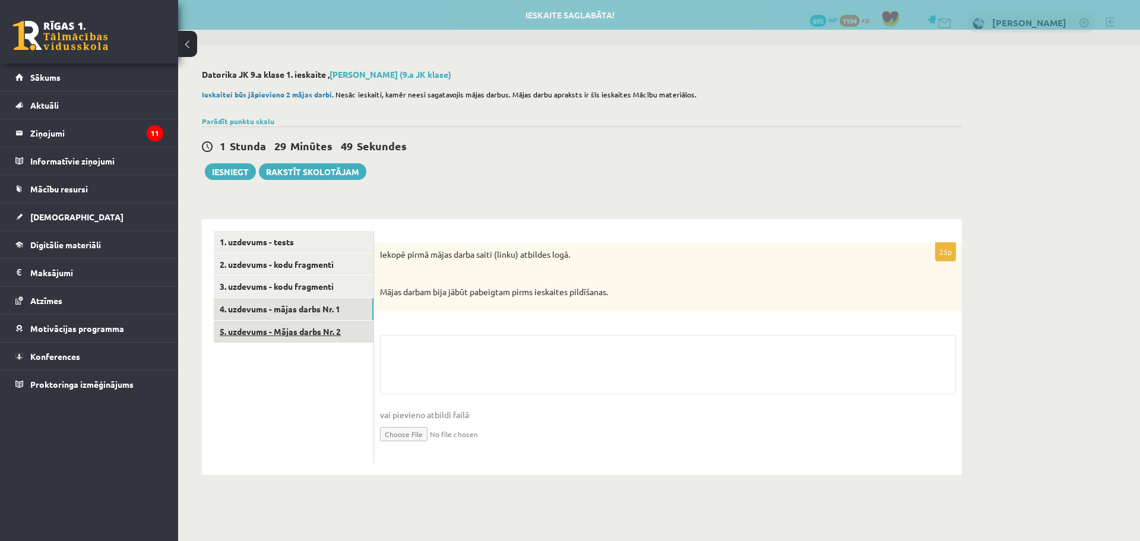
click at [270, 331] on link "5. uzdevums - Mājas darbs Nr. 2" at bounding box center [294, 332] width 160 height 22
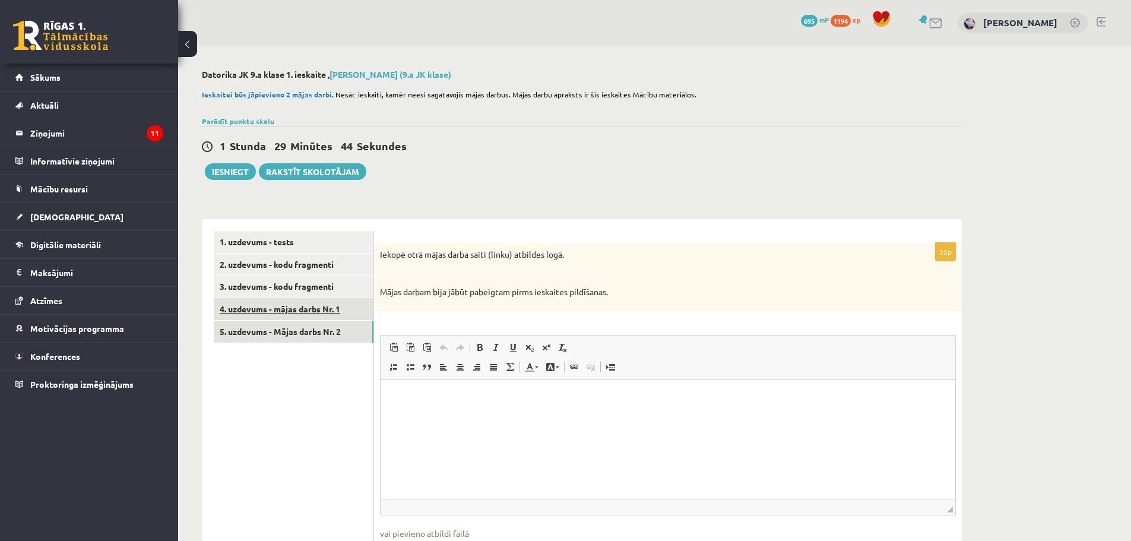
click at [270, 305] on link "4. uzdevums - mājas darbs Nr. 1" at bounding box center [294, 309] width 160 height 22
click at [284, 337] on link "5. uzdevums - Mājas darbs Nr. 2" at bounding box center [294, 332] width 160 height 22
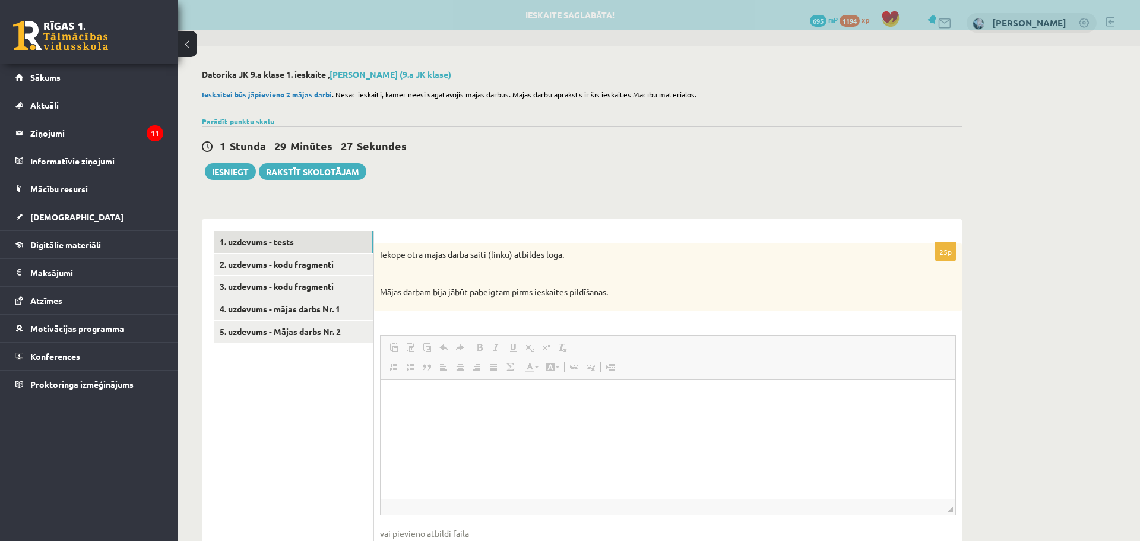
click at [278, 241] on link "1. uzdevums - tests" at bounding box center [294, 242] width 160 height 22
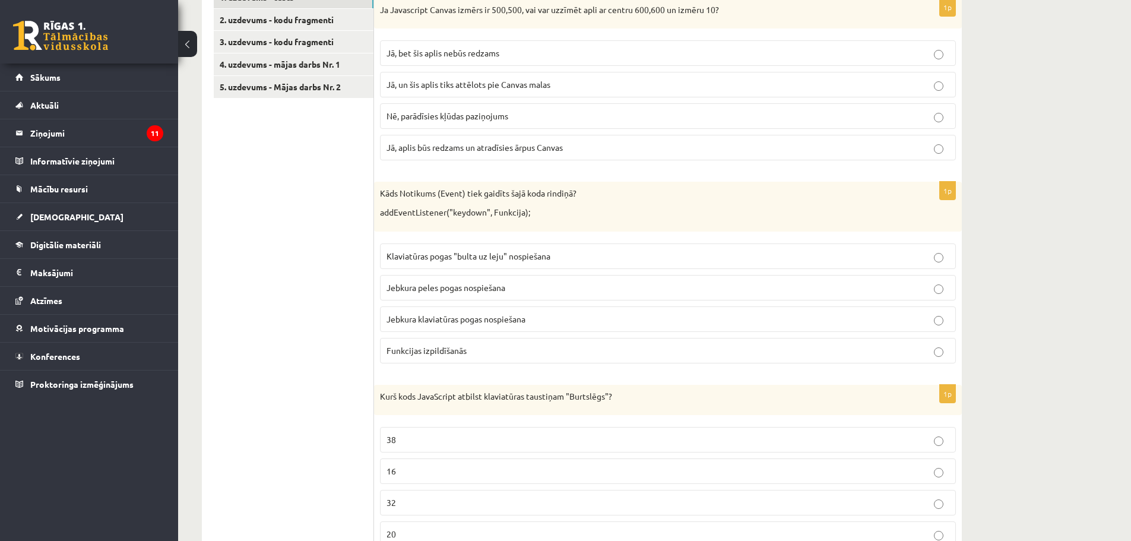
scroll to position [7, 0]
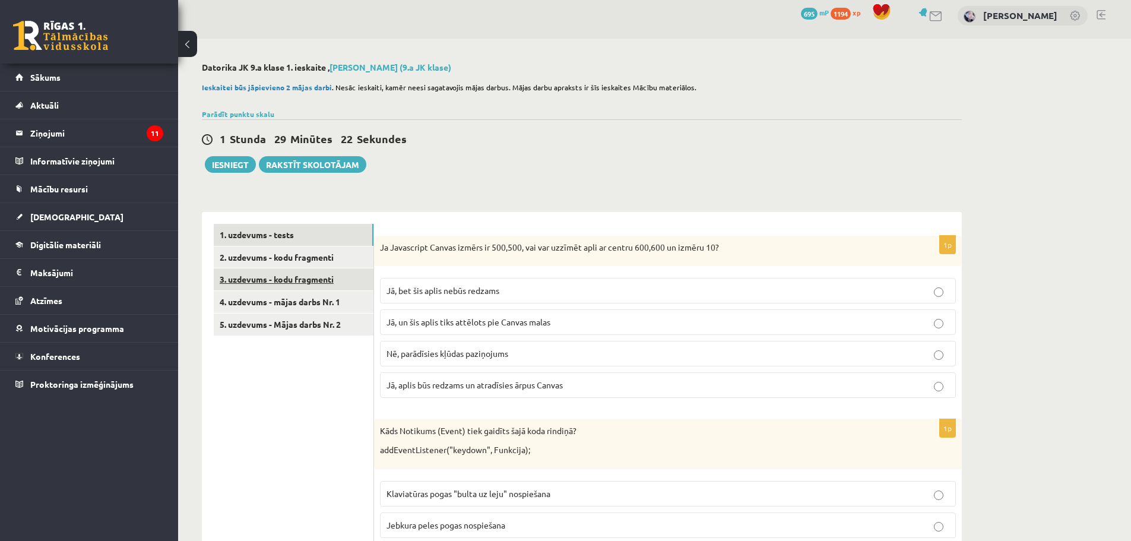
click at [264, 269] on link "3. uzdevums - kodu fragmenti" at bounding box center [294, 279] width 160 height 22
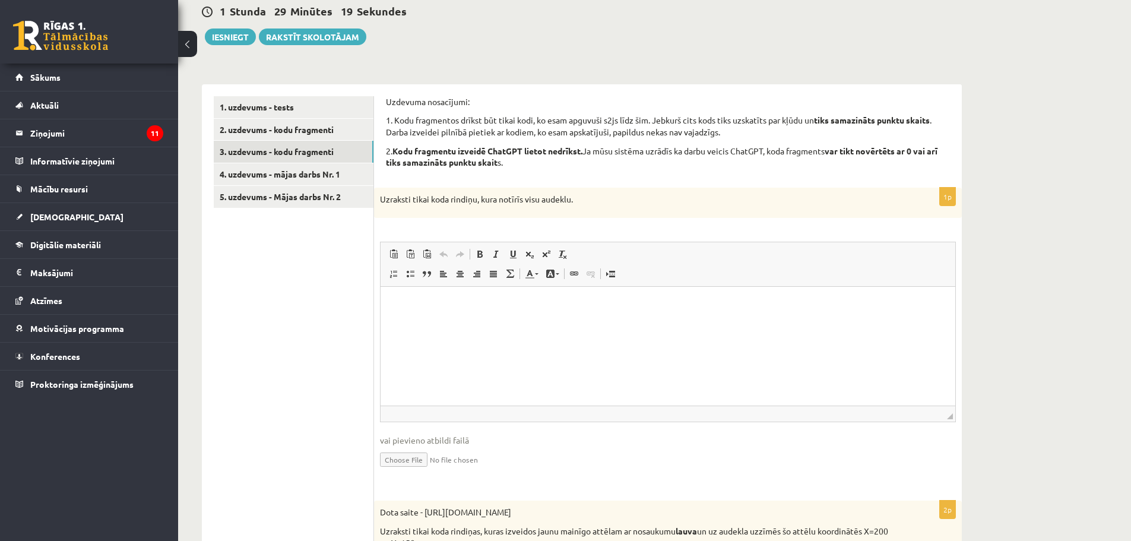
scroll to position [0, 0]
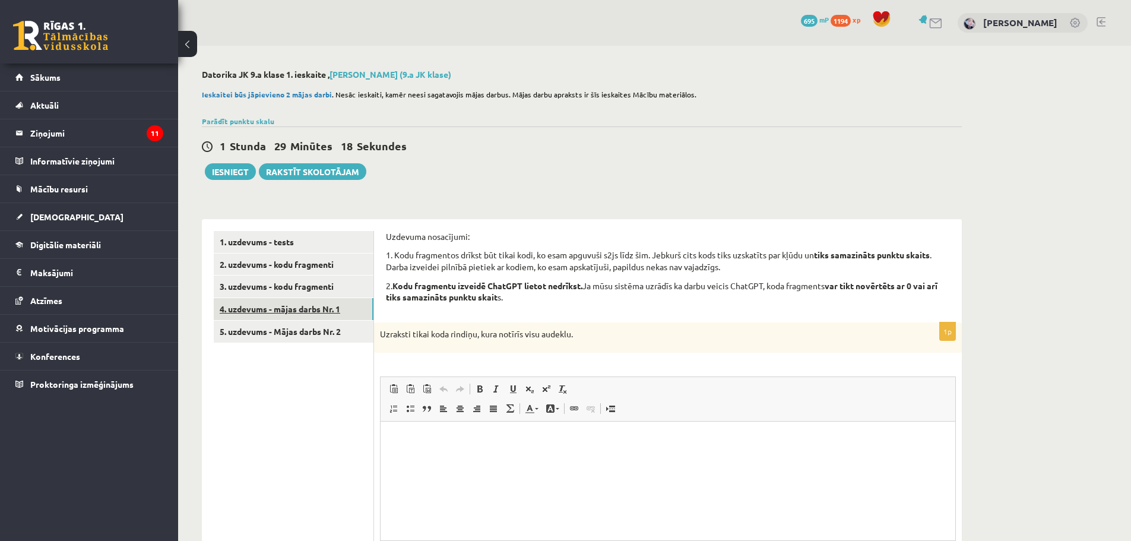
click at [245, 308] on link "4. uzdevums - mājas darbs Nr. 1" at bounding box center [294, 309] width 160 height 22
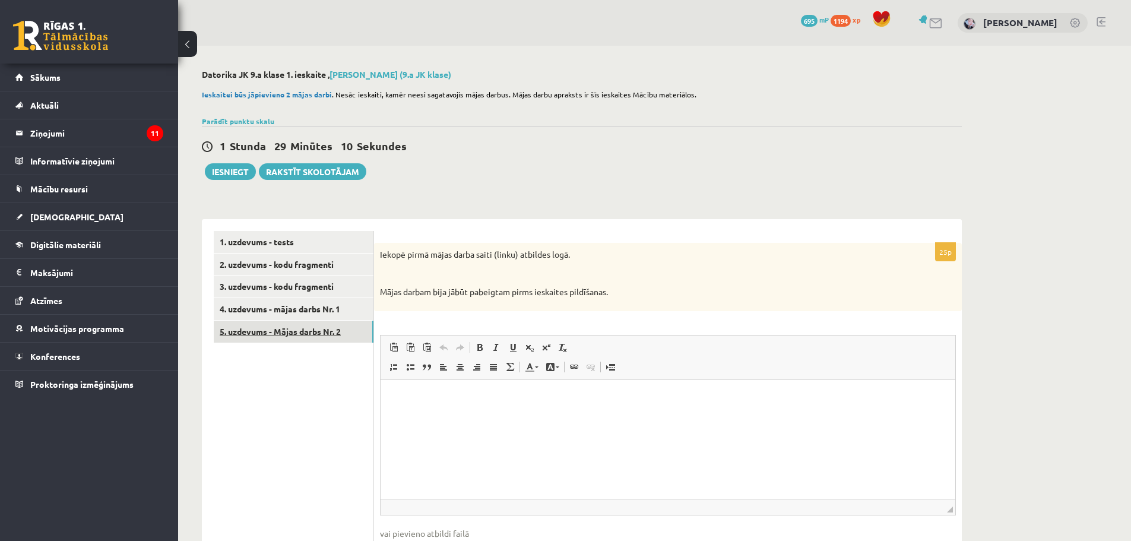
click at [300, 331] on link "5. uzdevums - Mājas darbs Nr. 2" at bounding box center [294, 332] width 160 height 22
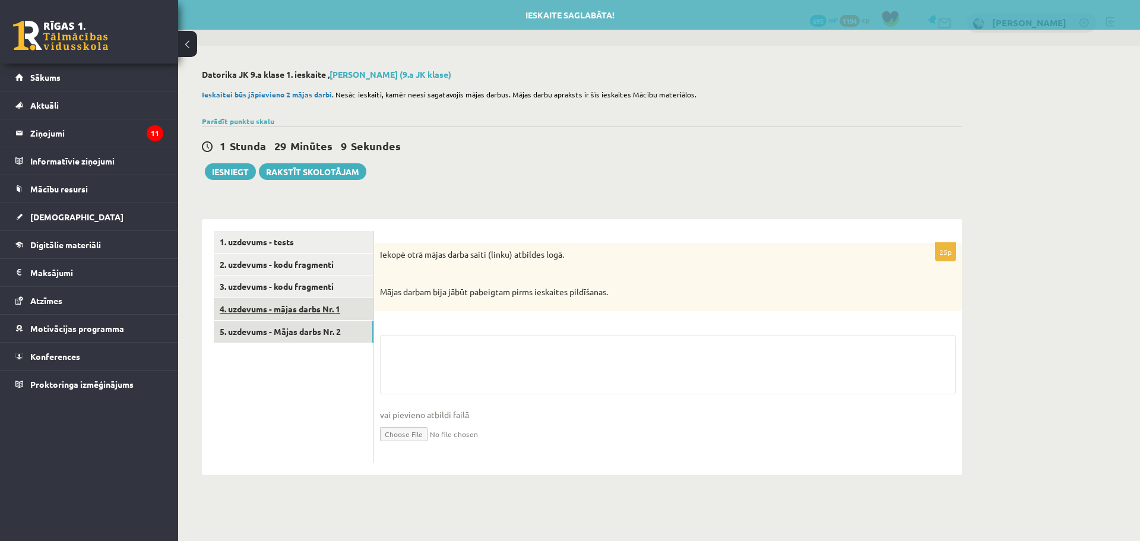
click at [298, 311] on link "4. uzdevums - mājas darbs Nr. 1" at bounding box center [294, 309] width 160 height 22
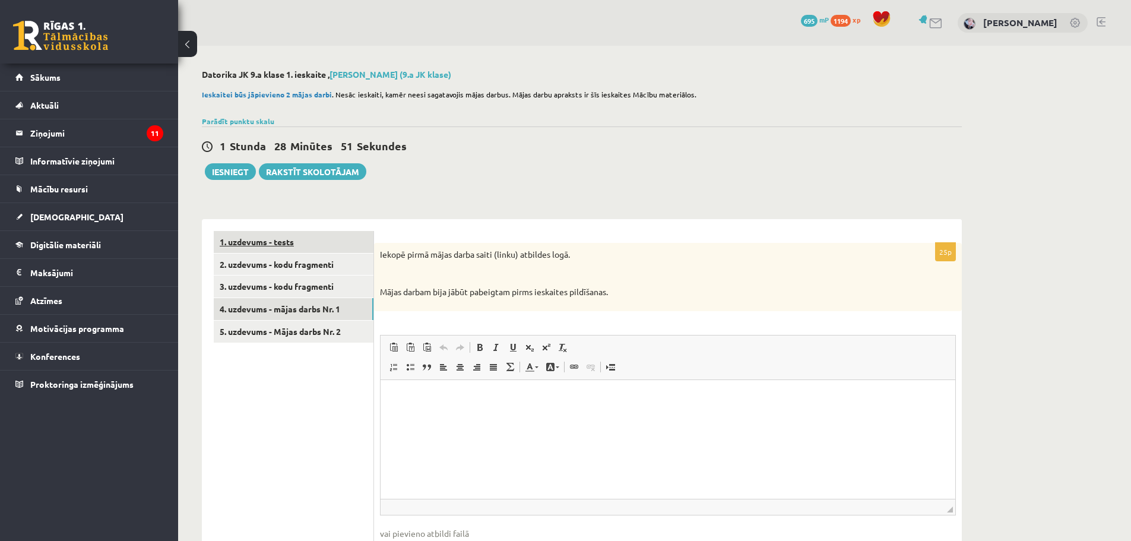
click at [328, 236] on link "1. uzdevums - tests" at bounding box center [294, 242] width 160 height 22
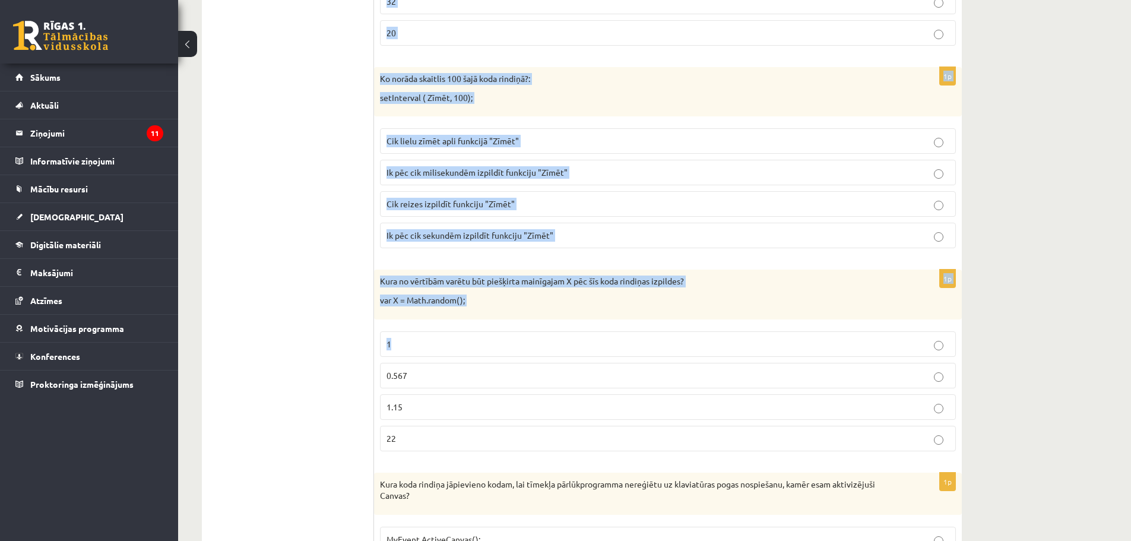
scroll to position [898, 0]
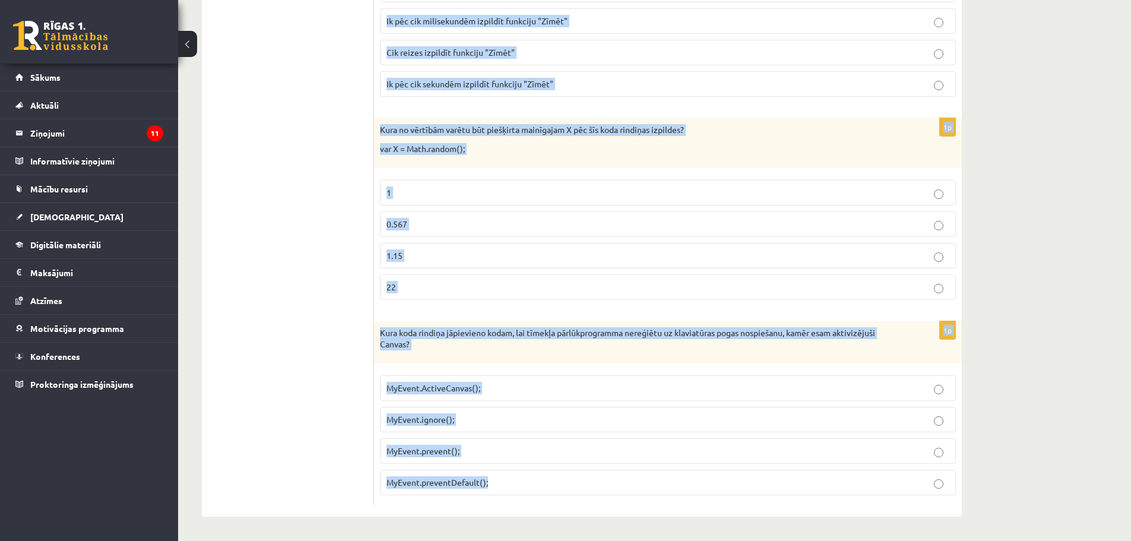
drag, startPoint x: 377, startPoint y: 260, endPoint x: 579, endPoint y: 491, distance: 307.2
copy form "Ja Javascript Canvas izmērs ir 500,500, vai var uzzīmēt apli ar centru 600,600 …"
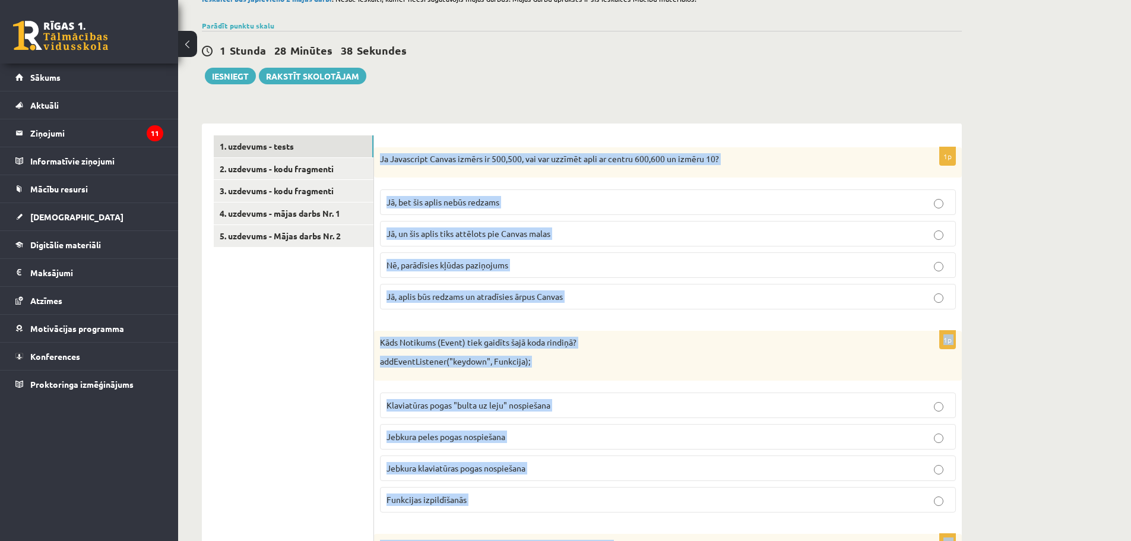
scroll to position [7, 0]
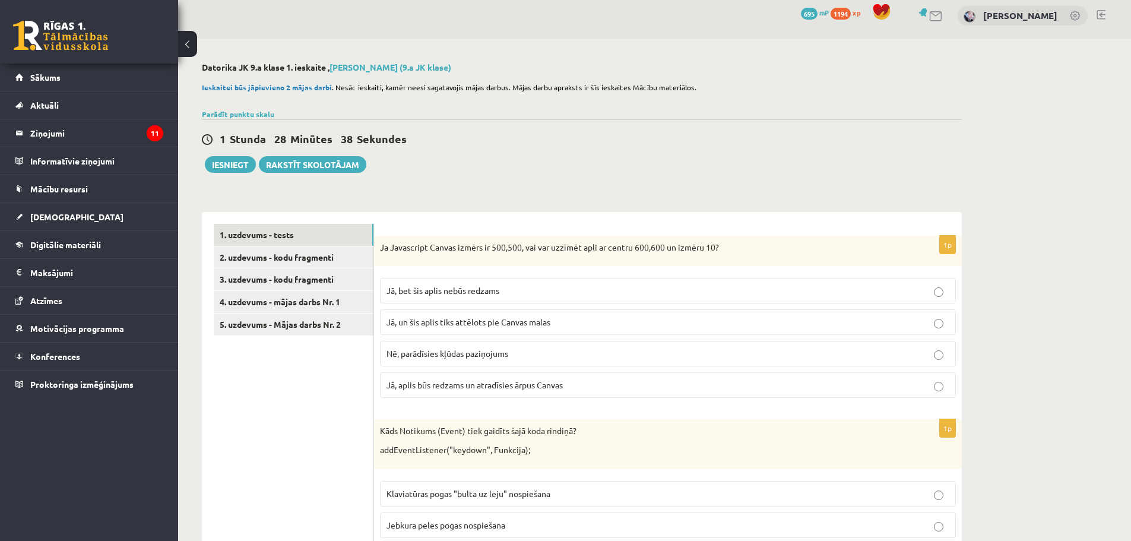
click at [438, 299] on label "Jā, bet šis aplis nebūs redzams" at bounding box center [668, 291] width 576 height 26
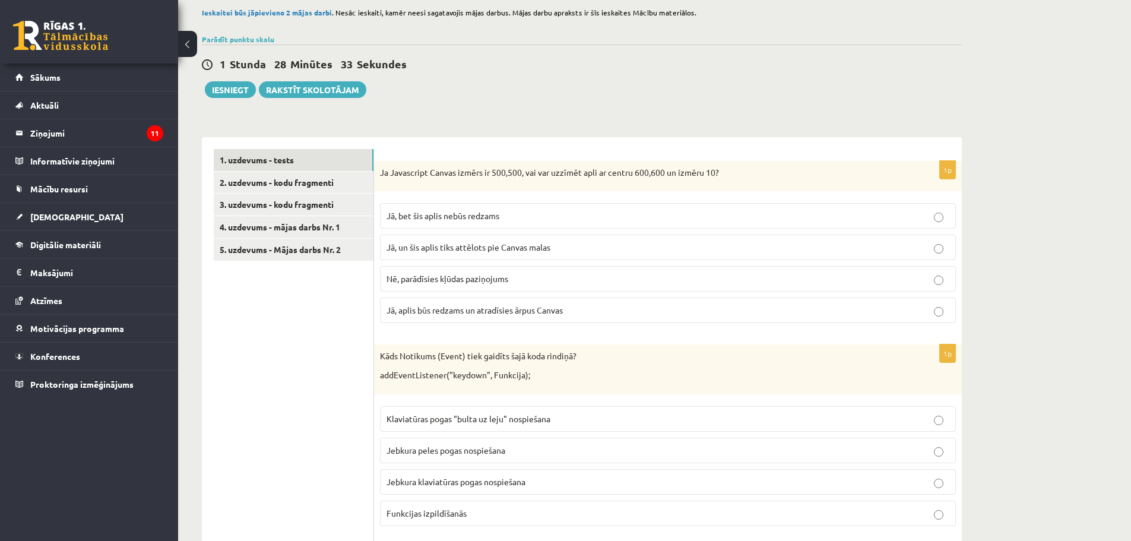
scroll to position [185, 0]
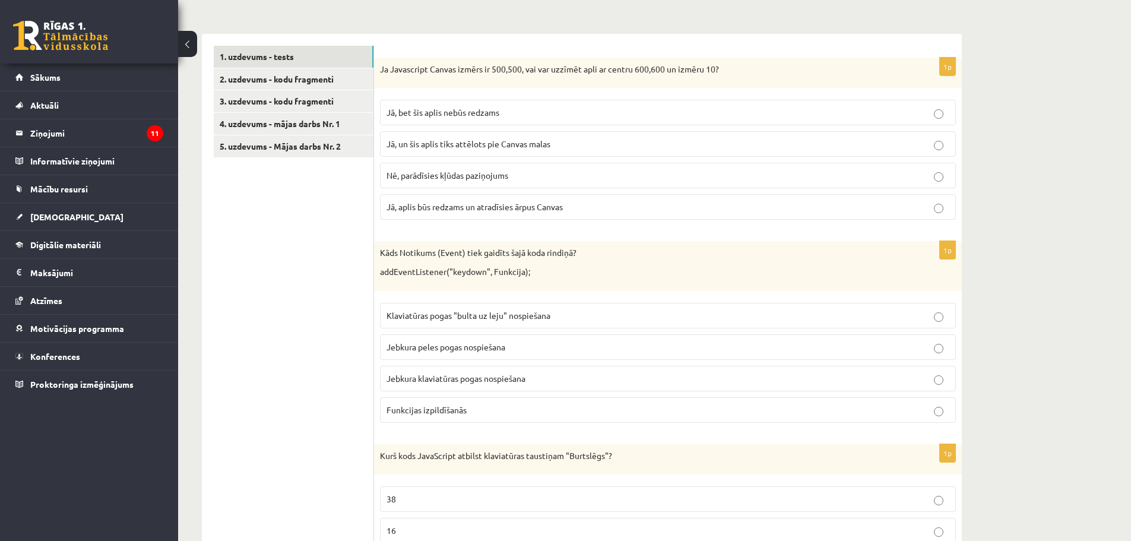
click at [478, 379] on span "Jebkura klaviatūras pogas nospiešana" at bounding box center [456, 378] width 139 height 11
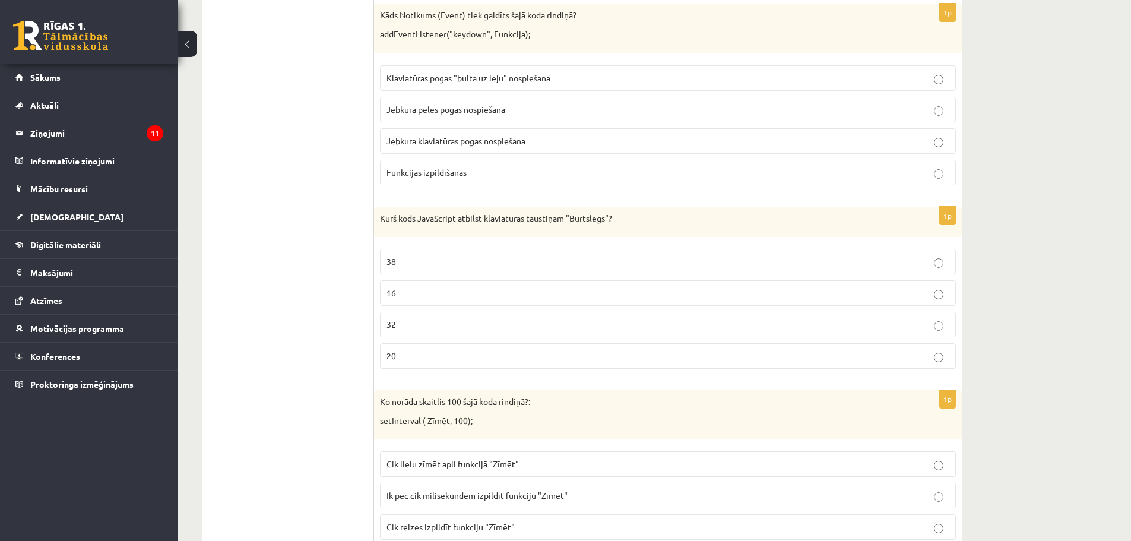
click at [502, 282] on label "16" at bounding box center [668, 293] width 576 height 26
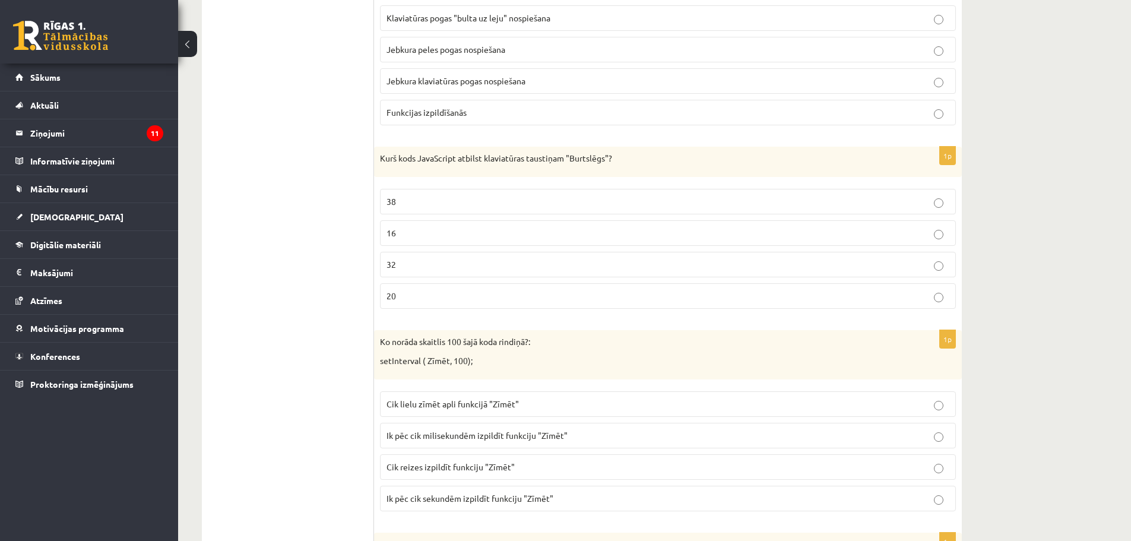
scroll to position [660, 0]
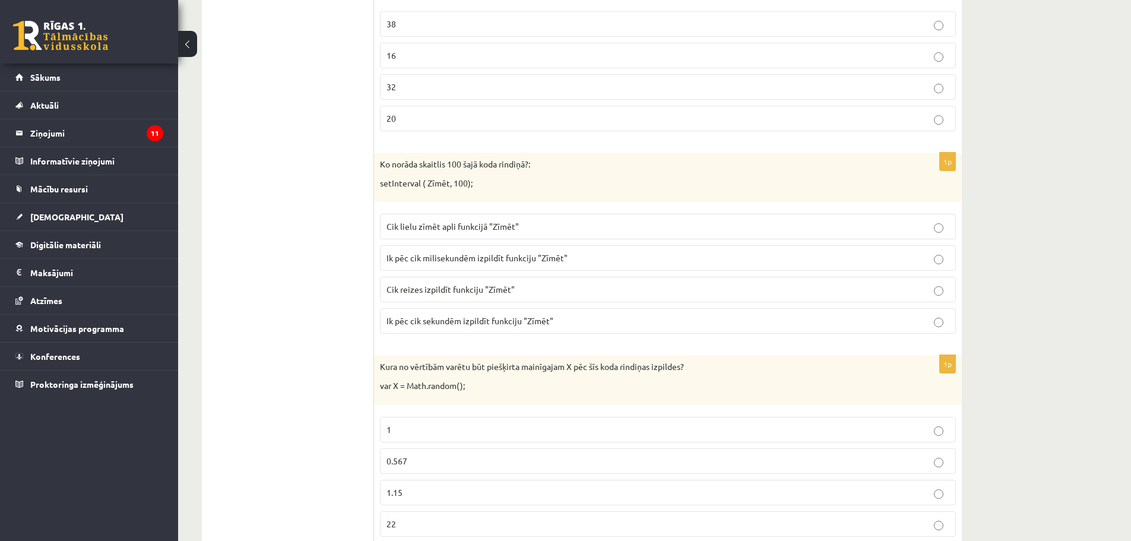
click at [561, 245] on fieldset "Cik lielu zīmēt apli funkcijā "Zīmēt" Ik pēc cik milisekundēm izpildīt funkciju…" at bounding box center [668, 272] width 576 height 129
click at [563, 260] on span "Ik pēc cik milisekundēm izpildīt funkciju "Zīmēt"" at bounding box center [477, 257] width 181 height 11
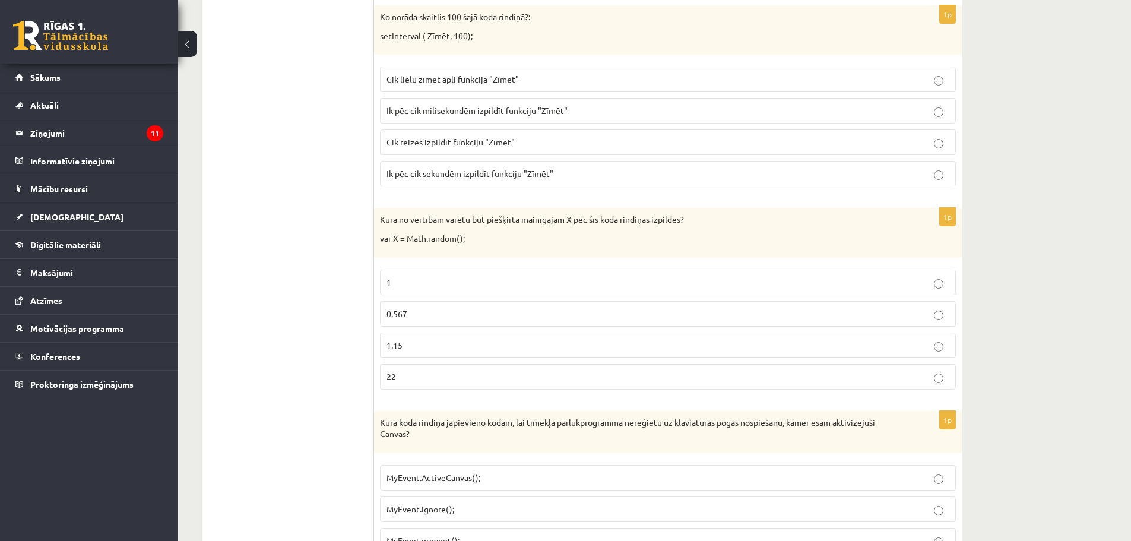
scroll to position [839, 0]
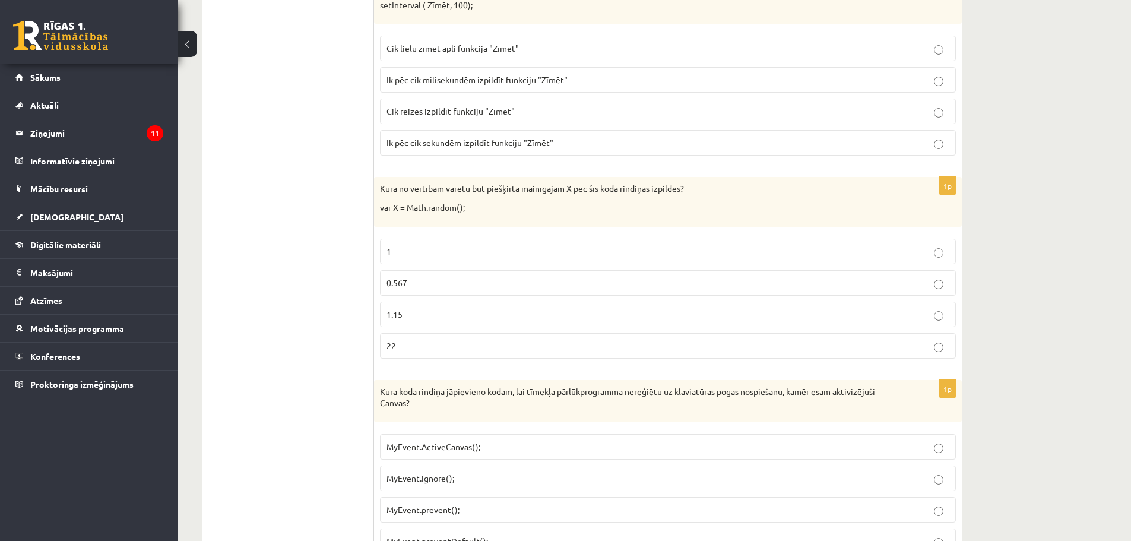
click at [561, 255] on p "1" at bounding box center [668, 251] width 563 height 12
click at [564, 267] on fieldset "1 0.567 1.15 22" at bounding box center [668, 297] width 576 height 129
click at [565, 280] on p "0.567" at bounding box center [668, 283] width 563 height 12
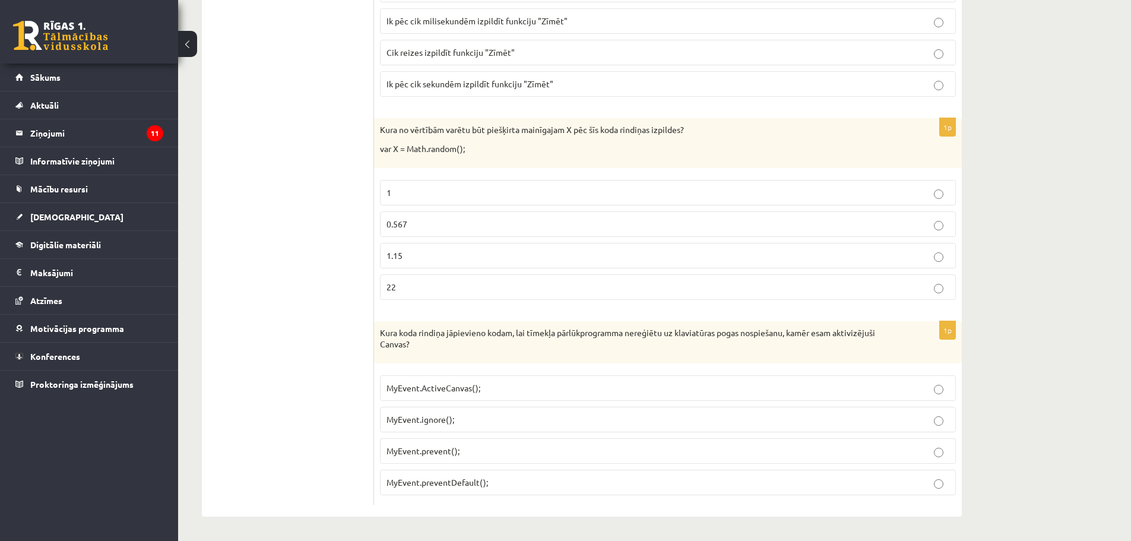
click at [519, 445] on p "MyEvent.prevent();" at bounding box center [668, 451] width 563 height 12
click at [521, 472] on label "MyEvent.preventDefault();" at bounding box center [668, 483] width 576 height 26
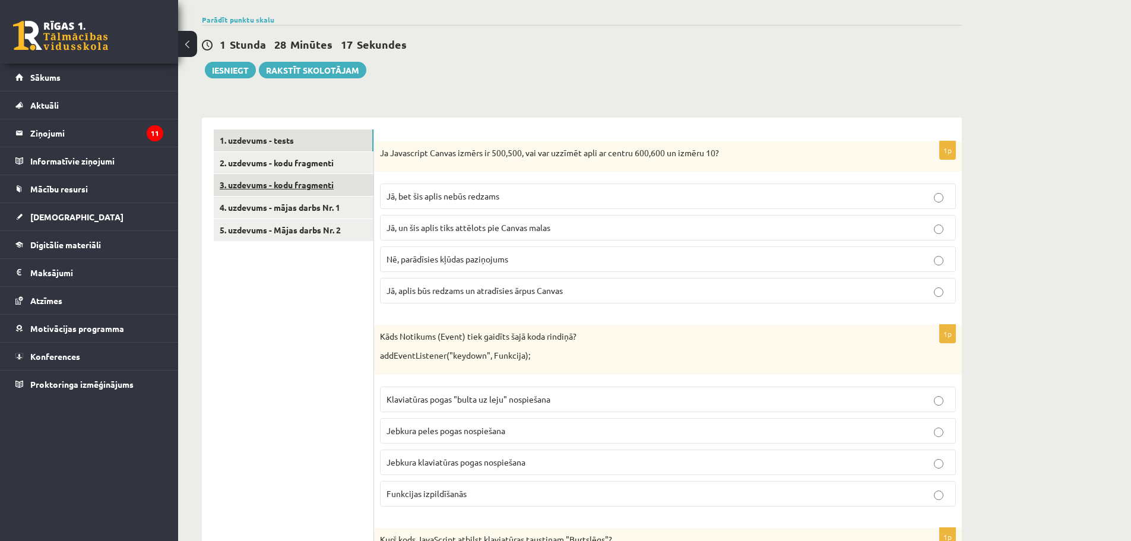
scroll to position [0, 0]
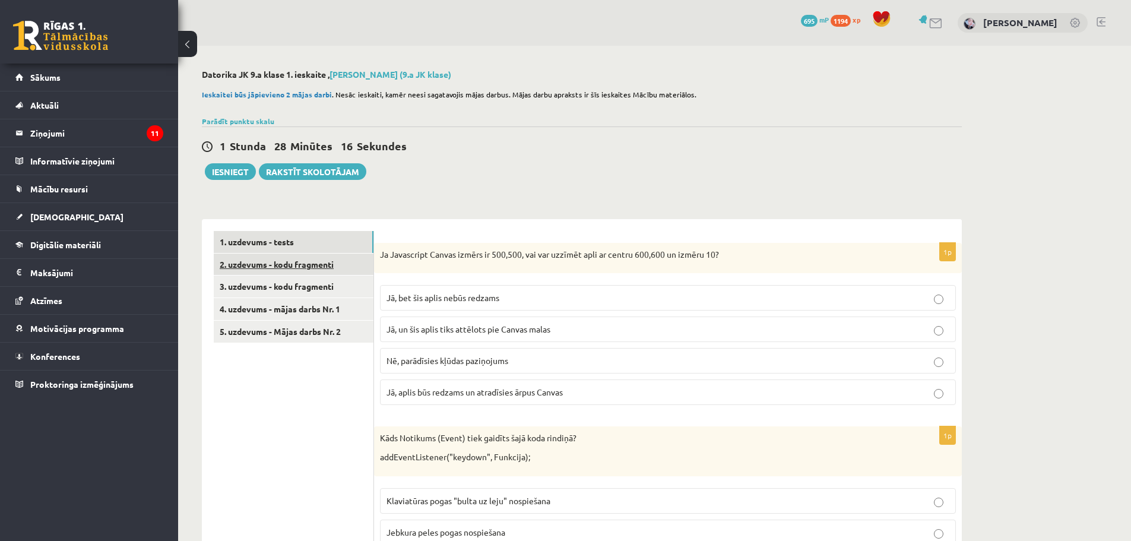
click at [304, 271] on link "2. uzdevums - kodu fragmenti" at bounding box center [294, 265] width 160 height 22
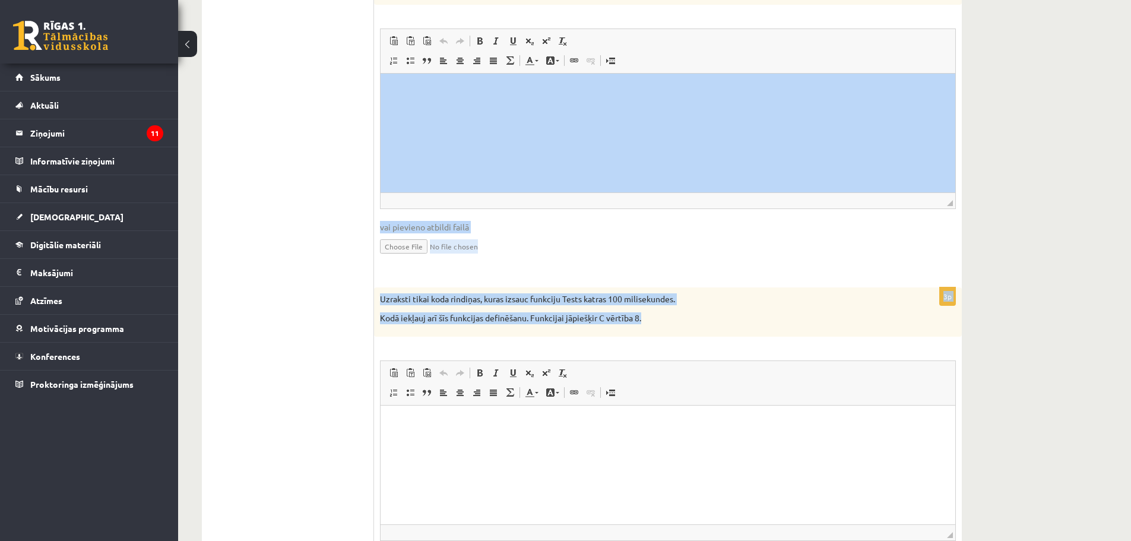
scroll to position [765, 0]
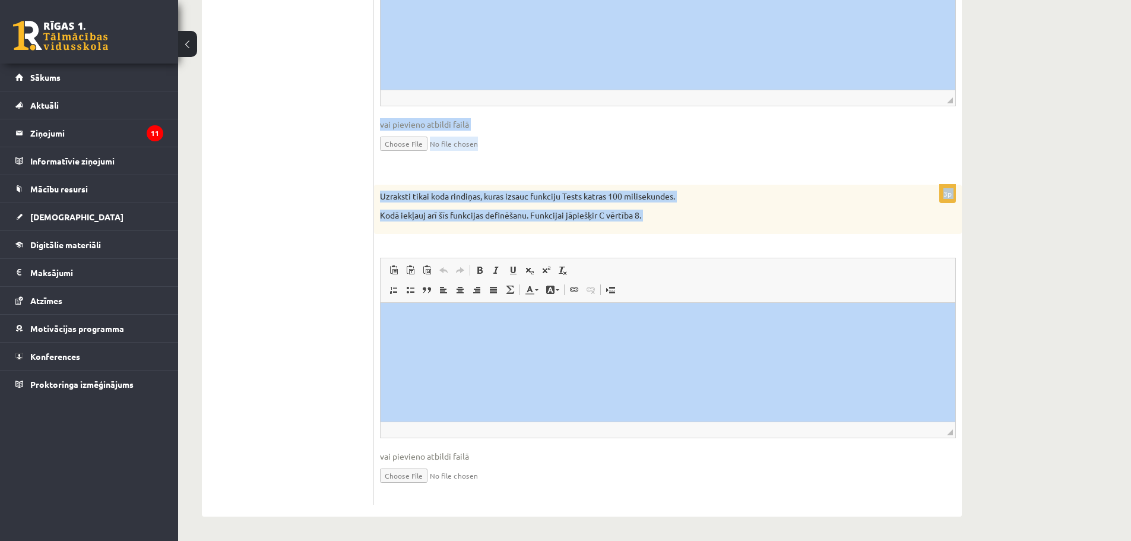
drag, startPoint x: 763, startPoint y: 560, endPoint x: 813, endPoint y: 338, distance: 227.2
copy form "1. Kodu fragmentos drīkst būt tikai kodi, ko esam apguvuši s2js līdz šim. Jebku…"
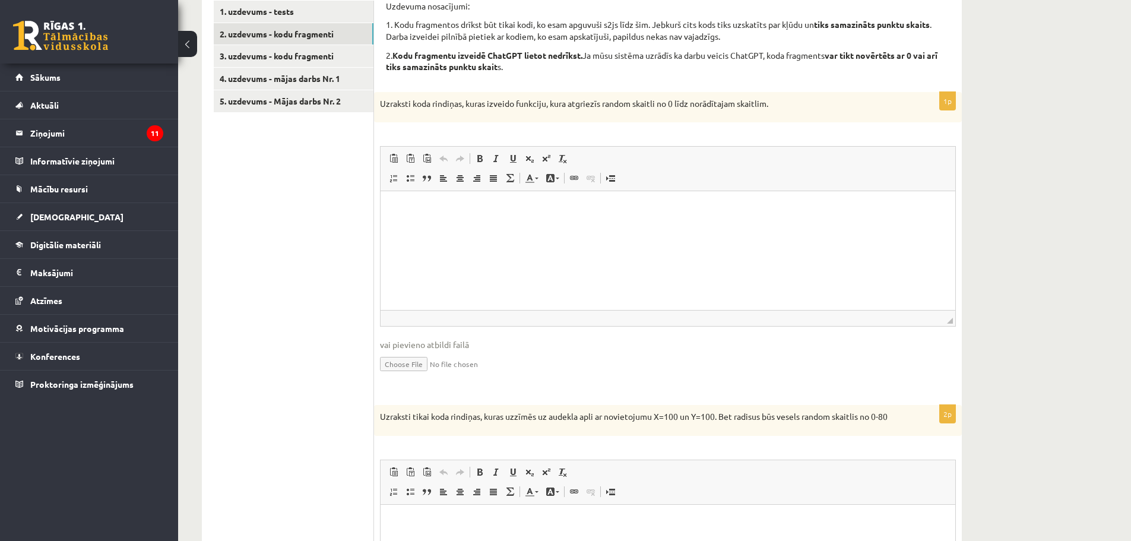
scroll to position [112, 0]
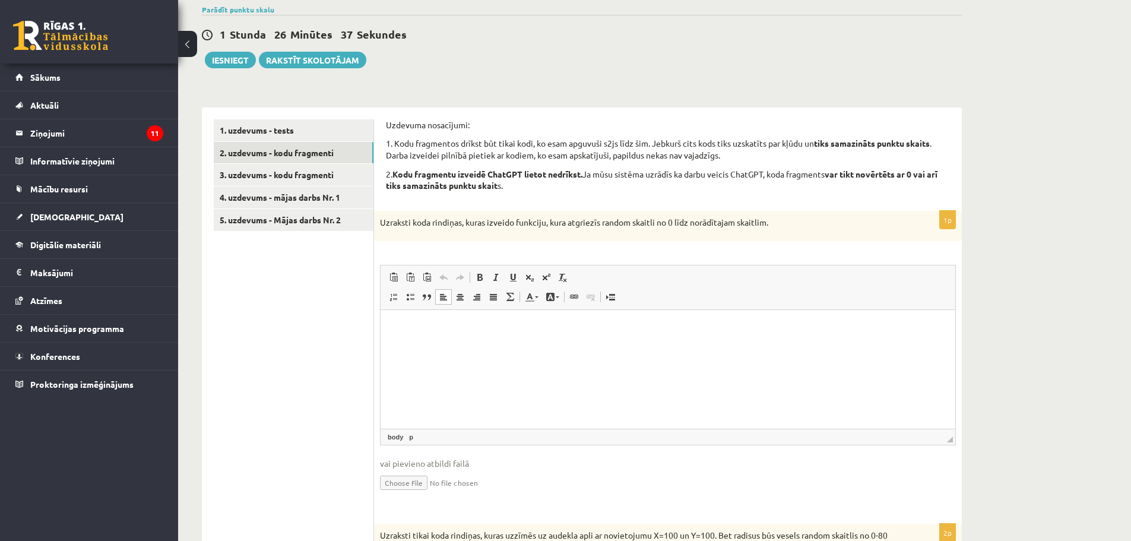
click at [581, 331] on p "Визуальный текстовый редактор, wiswyg-editor-user-answer-47433997950440" at bounding box center [668, 328] width 551 height 12
click at [389, 351] on html "**********" at bounding box center [668, 340] width 575 height 61
click at [397, 345] on p "**********" at bounding box center [668, 334] width 551 height 25
click at [401, 344] on p "**********" at bounding box center [668, 334] width 551 height 25
click at [392, 330] on html "**********" at bounding box center [668, 328] width 575 height 36
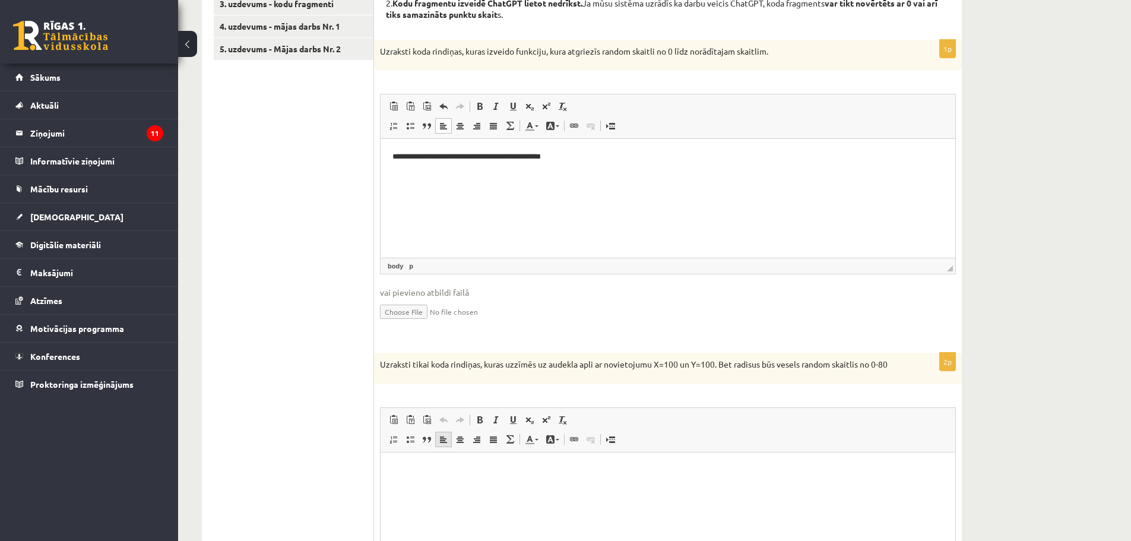
scroll to position [409, 0]
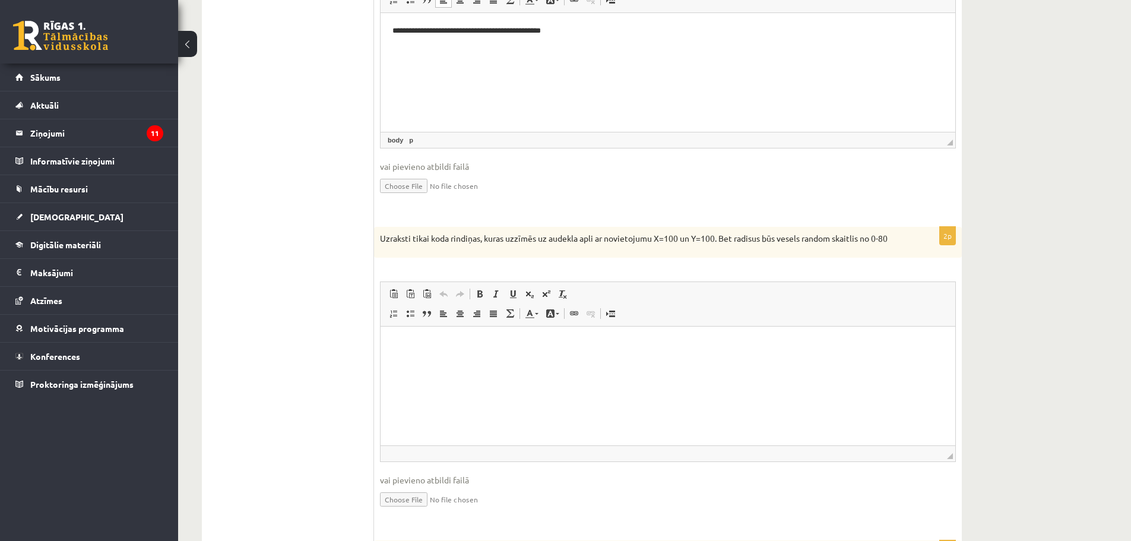
click at [456, 355] on html at bounding box center [668, 344] width 575 height 36
paste body "Визуальный текстовый редактор, wiswyg-editor-user-answer-47433879706580"
click at [388, 382] on html "**********" at bounding box center [668, 362] width 575 height 73
click at [395, 373] on p "**********" at bounding box center [668, 356] width 551 height 37
click at [393, 371] on p "**********" at bounding box center [668, 356] width 551 height 37
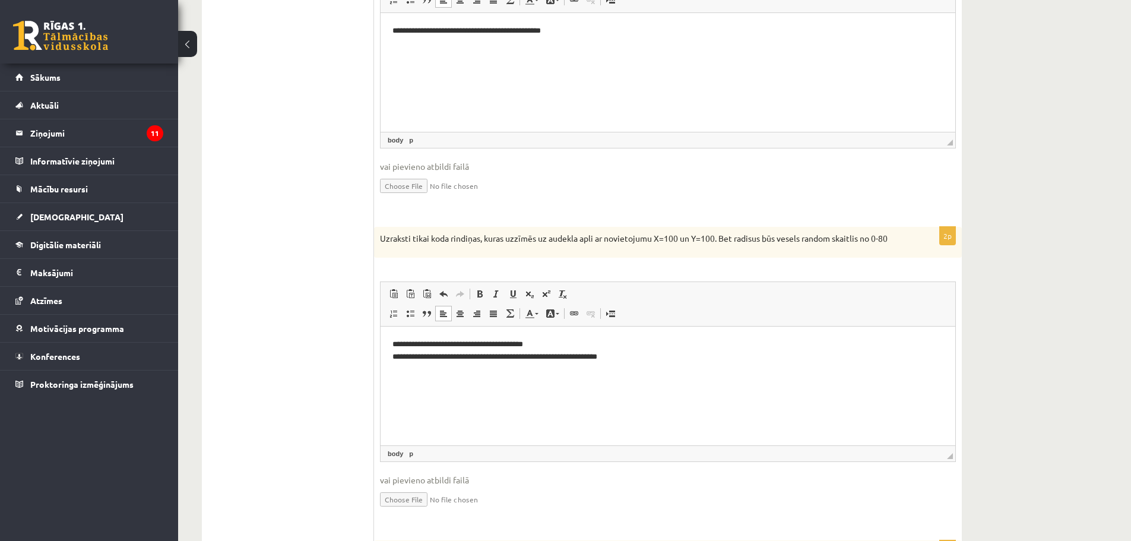
click at [391, 360] on html "**********" at bounding box center [668, 350] width 575 height 49
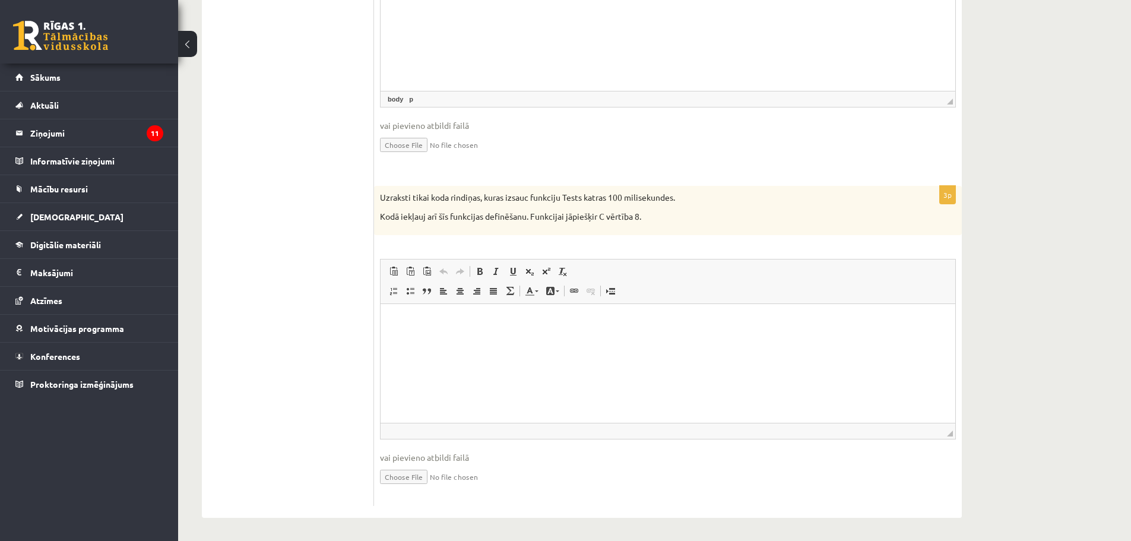
scroll to position [765, 0]
click at [518, 305] on html at bounding box center [668, 321] width 575 height 36
paste body "Визуальный текстовый редактор, wiswyg-editor-user-answer-47433998530220"
click at [388, 379] on html "**********" at bounding box center [668, 349] width 575 height 93
click at [389, 363] on html "**********" at bounding box center [668, 339] width 575 height 73
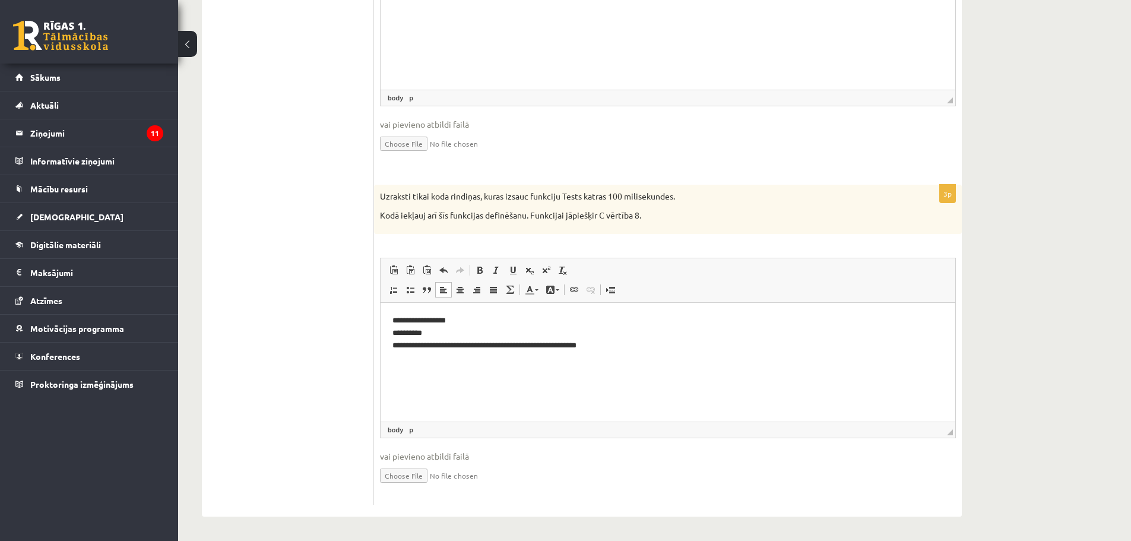
click at [401, 346] on p "**********" at bounding box center [668, 333] width 551 height 37
click at [402, 334] on p "**********" at bounding box center [668, 327] width 551 height 25
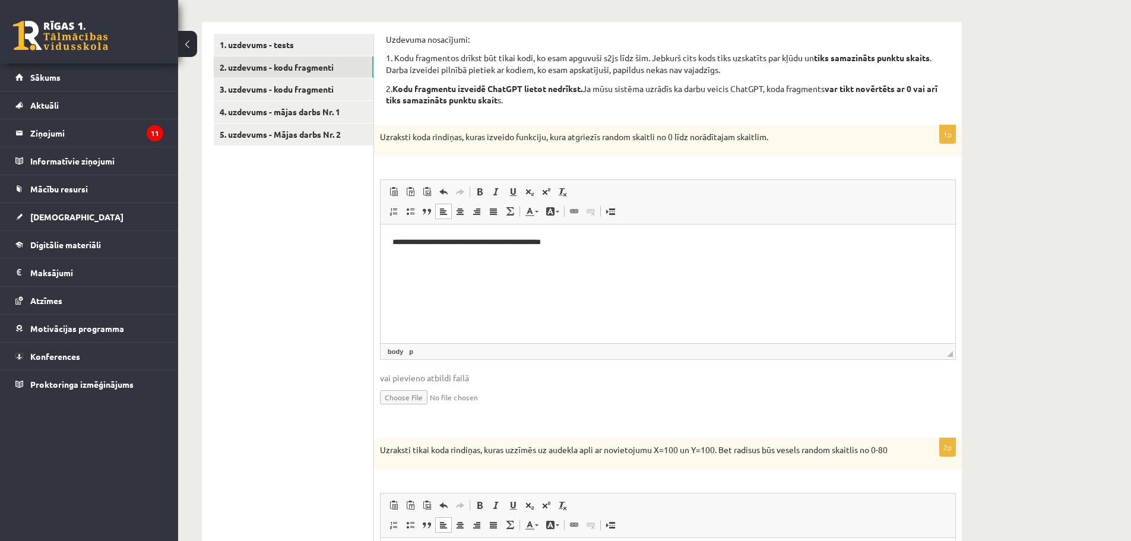
scroll to position [0, 0]
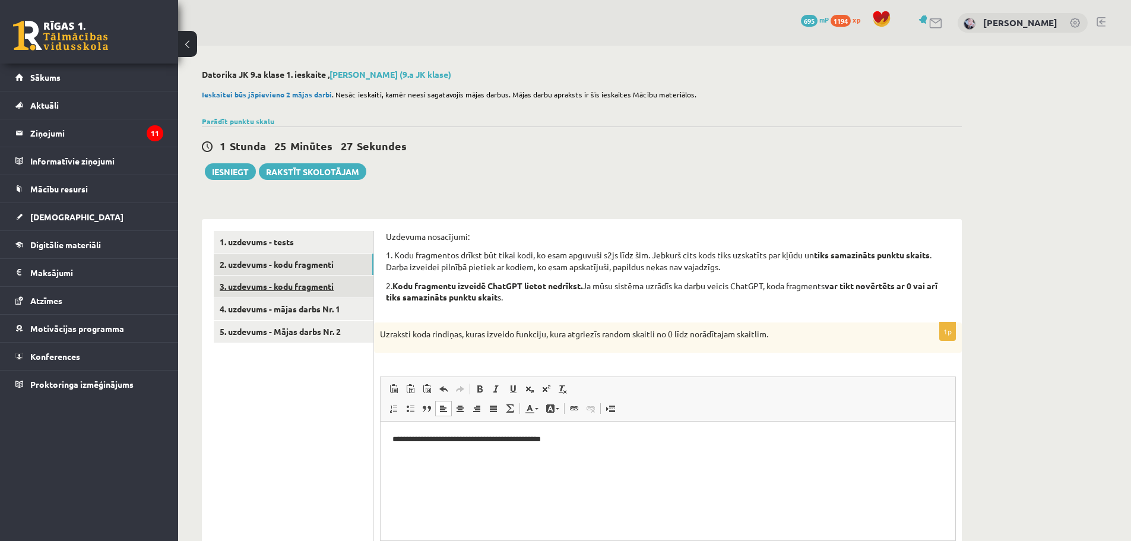
click at [267, 284] on link "3. uzdevums - kodu fragmenti" at bounding box center [294, 287] width 160 height 22
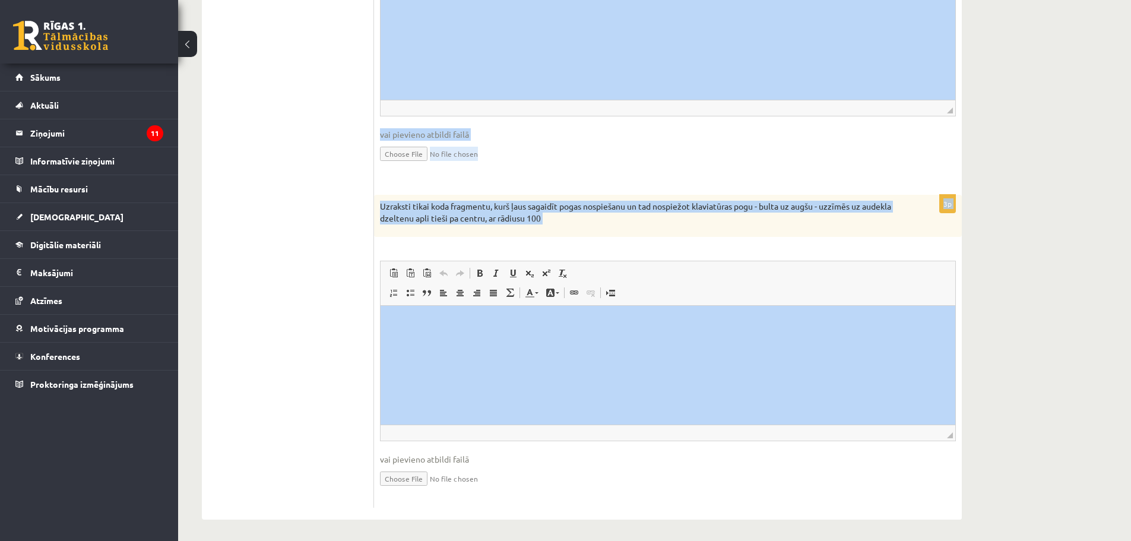
scroll to position [788, 0]
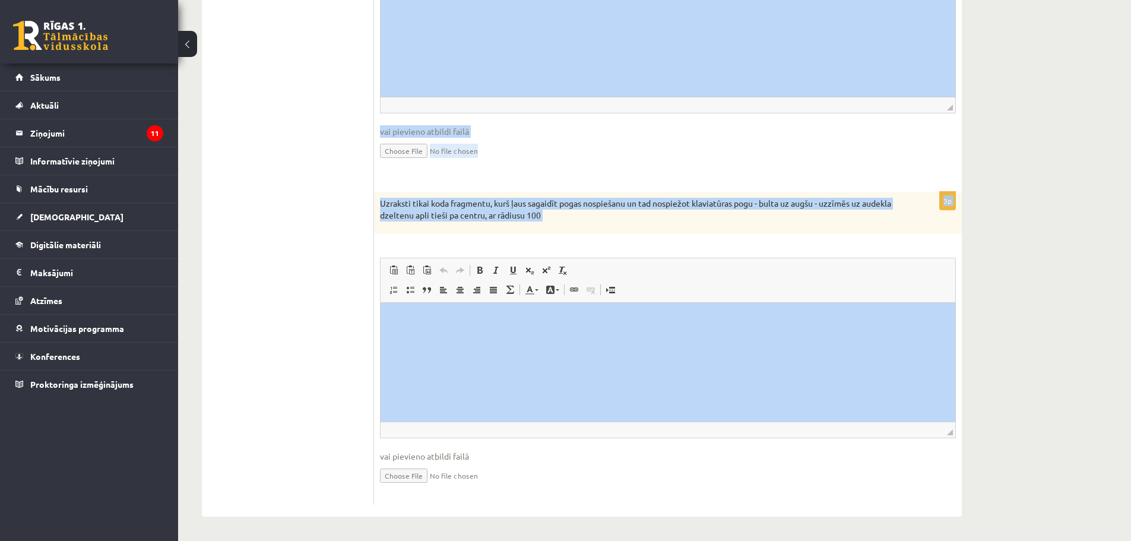
drag, startPoint x: 768, startPoint y: 564, endPoint x: 743, endPoint y: 386, distance: 179.3
copy form "1. Kodu fragmentos drīkst būt tikai kodi, ko esam apguvuši s2js līdz šim. Jebku…"
click at [590, 262] on span "Вставить Комбинация клавиш Ctrl+V Вставить только текст Комбинация клавиш Ctrl+…" at bounding box center [667, 272] width 565 height 20
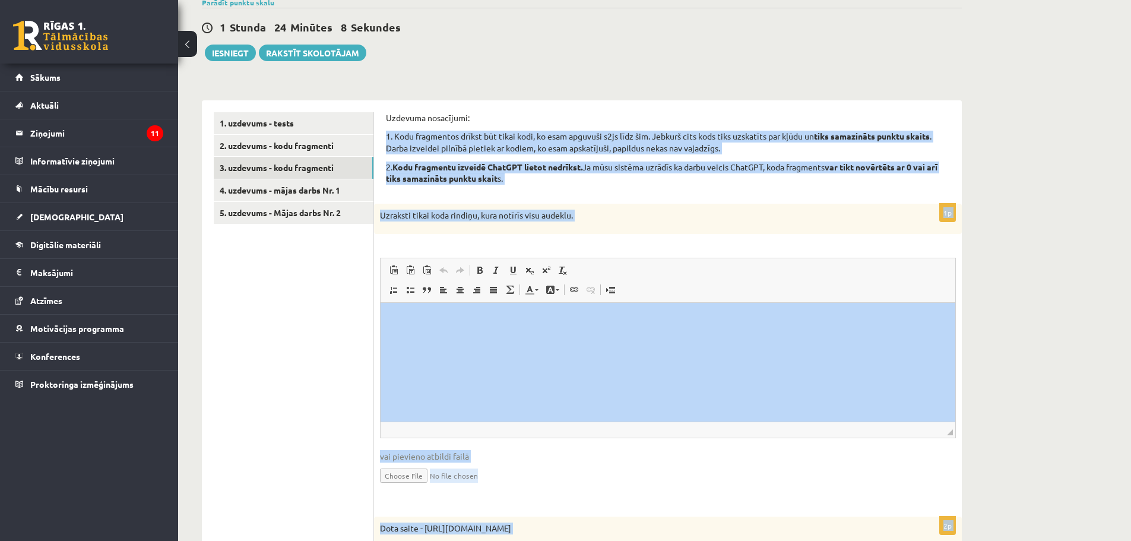
scroll to position [16, 0]
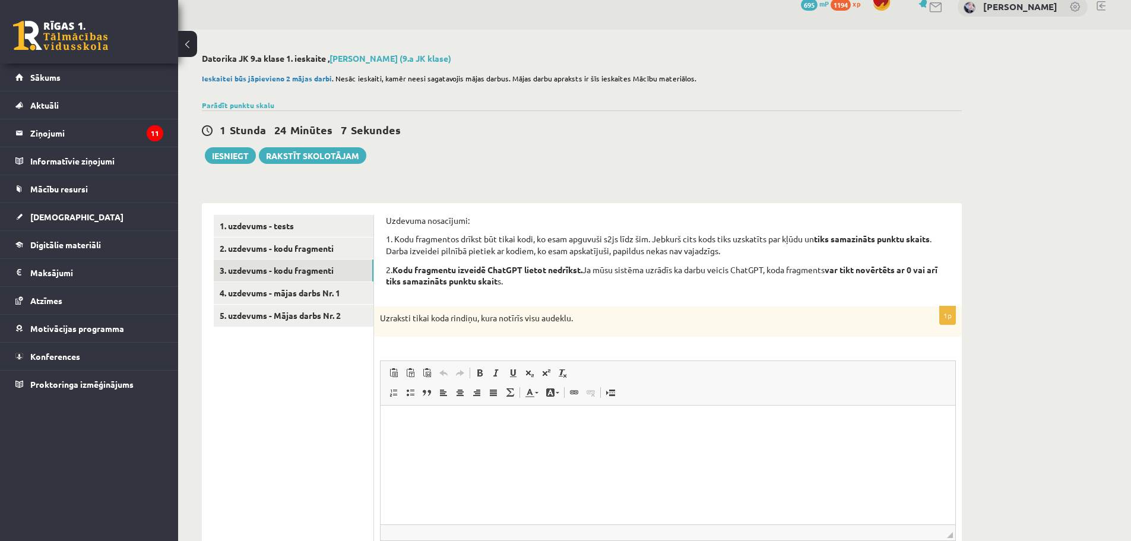
click at [448, 442] on html at bounding box center [668, 424] width 575 height 36
paste body "Визуальный текстовый редактор, wiswyg-editor-user-answer-47433977499000"
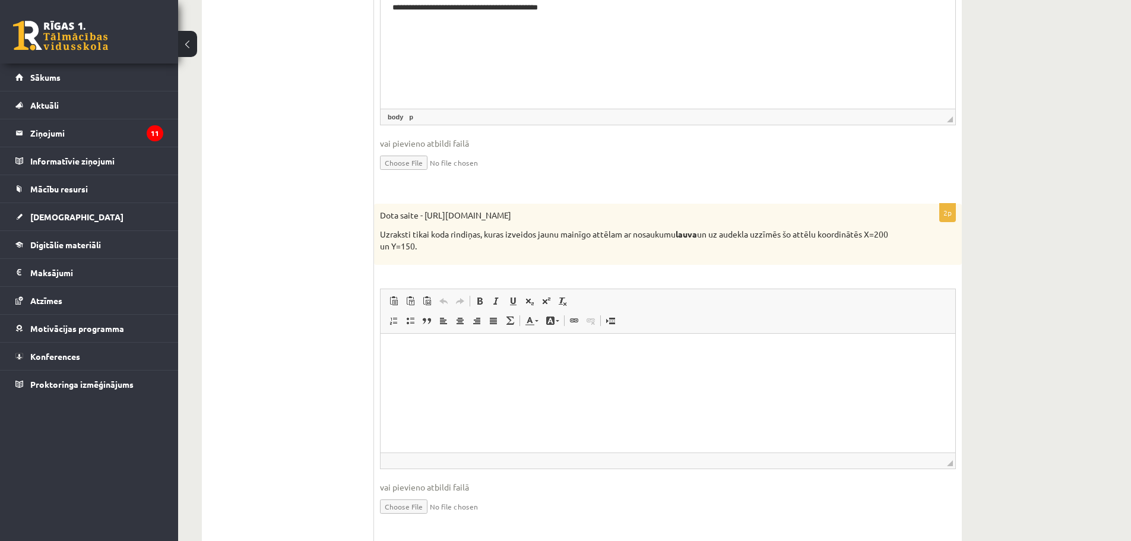
scroll to position [550, 0]
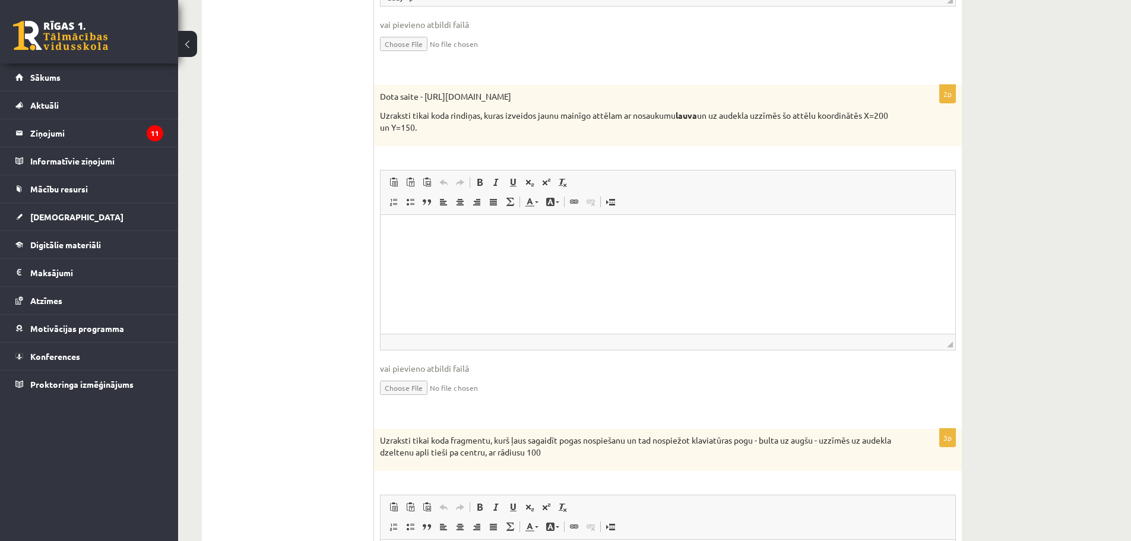
click at [525, 251] on html at bounding box center [668, 233] width 575 height 36
paste body "Визуальный текстовый редактор, wiswyg-editor-user-answer-47434019349280"
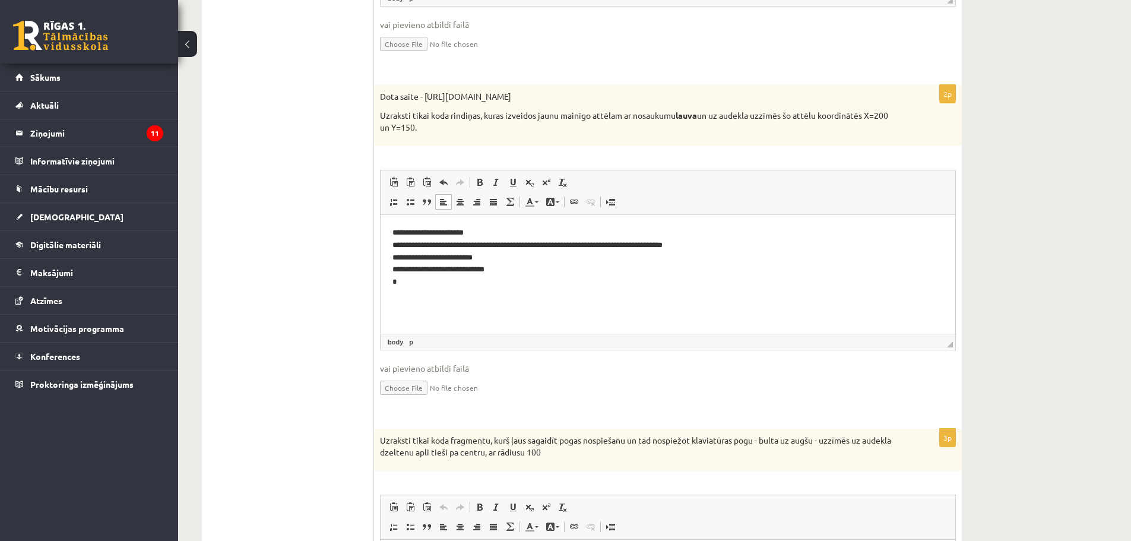
click at [384, 284] on html "**********" at bounding box center [668, 258] width 575 height 86
click at [396, 276] on p "**********" at bounding box center [668, 251] width 551 height 49
click at [396, 262] on p "**********" at bounding box center [668, 245] width 551 height 37
click at [396, 266] on html "**********" at bounding box center [668, 245] width 575 height 61
click at [384, 251] on html "**********" at bounding box center [668, 245] width 575 height 61
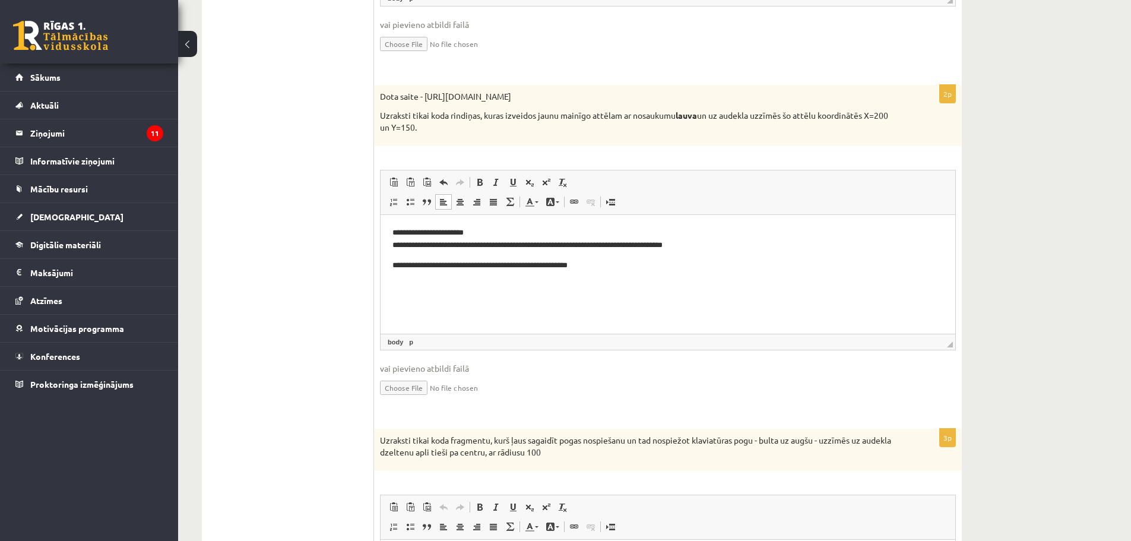
click at [397, 258] on body "**********" at bounding box center [668, 249] width 551 height 45
click at [410, 249] on p "**********" at bounding box center [668, 239] width 551 height 25
click at [393, 267] on p "**********" at bounding box center [668, 266] width 551 height 12
click at [396, 248] on p "**********" at bounding box center [668, 239] width 551 height 25
click at [391, 248] on html "**********" at bounding box center [668, 249] width 575 height 68
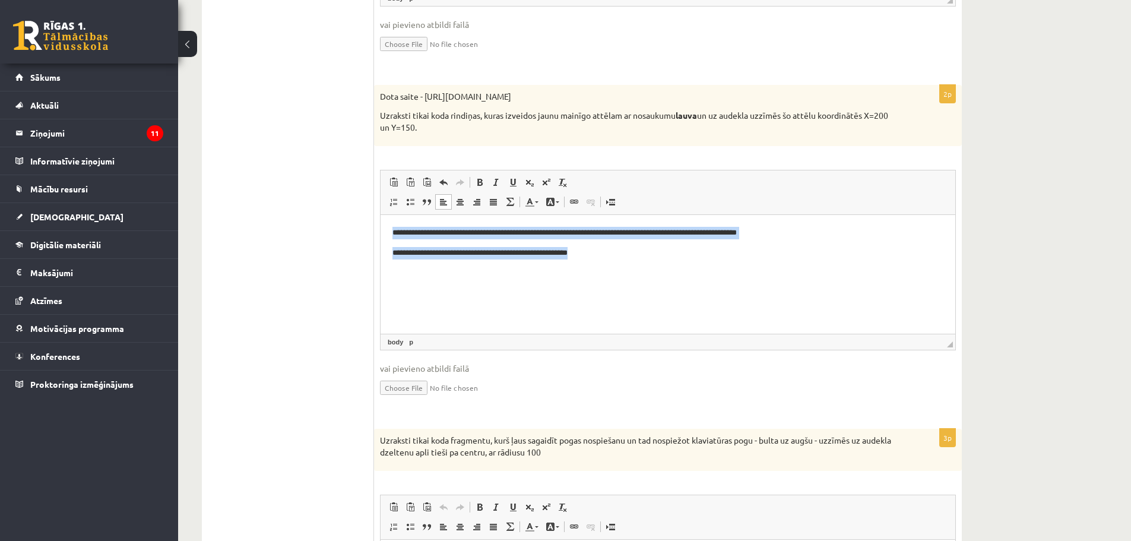
drag, startPoint x: 391, startPoint y: 229, endPoint x: 616, endPoint y: 260, distance: 226.6
click at [616, 260] on html "**********" at bounding box center [668, 243] width 575 height 56
click at [488, 198] on link "По ширине" at bounding box center [493, 201] width 17 height 15
click at [412, 247] on p "**********" at bounding box center [668, 253] width 551 height 12
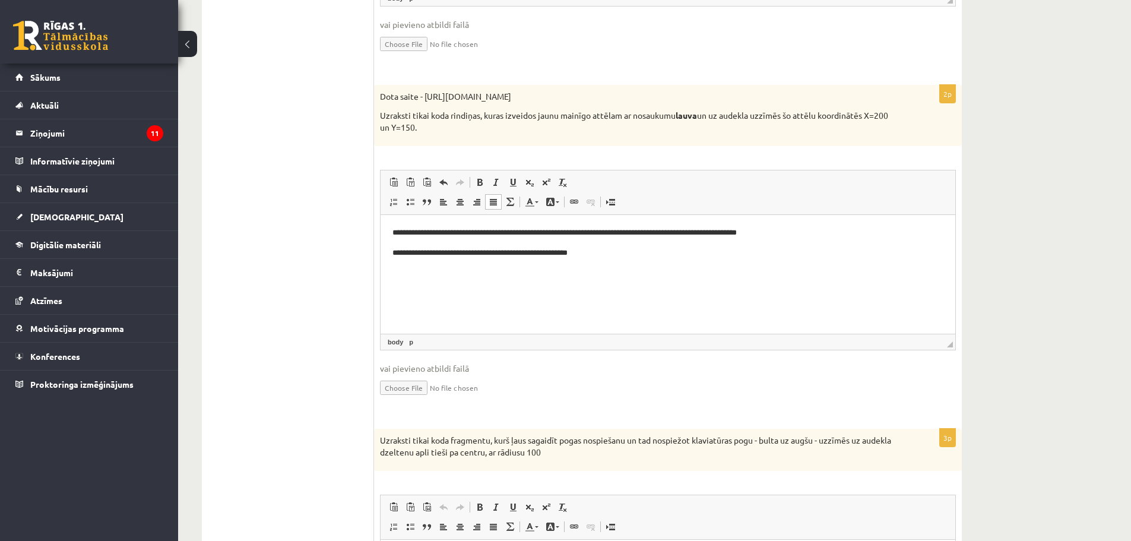
click at [391, 252] on html "**********" at bounding box center [668, 243] width 575 height 56
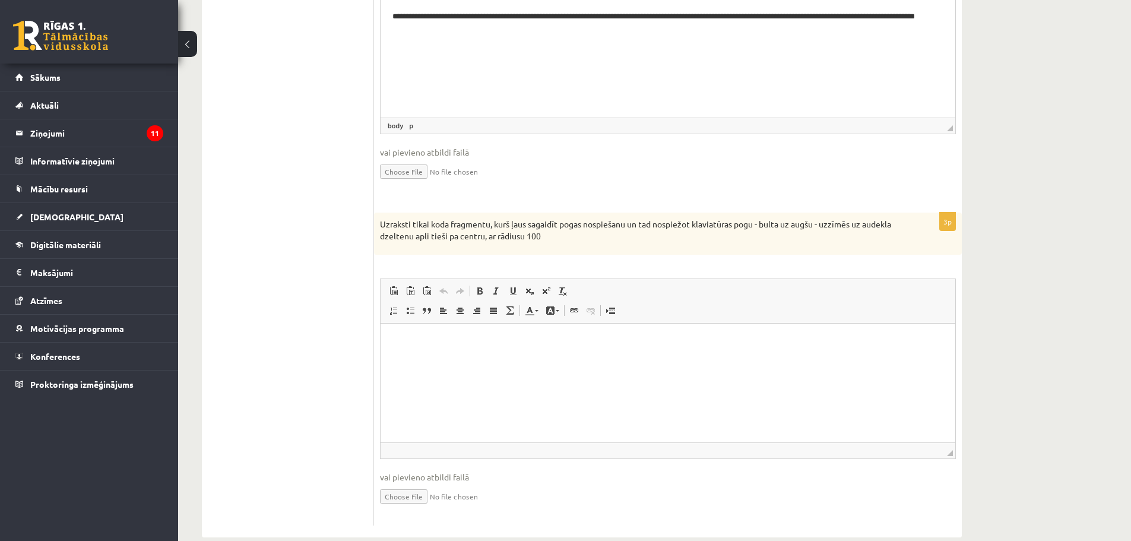
scroll to position [788, 0]
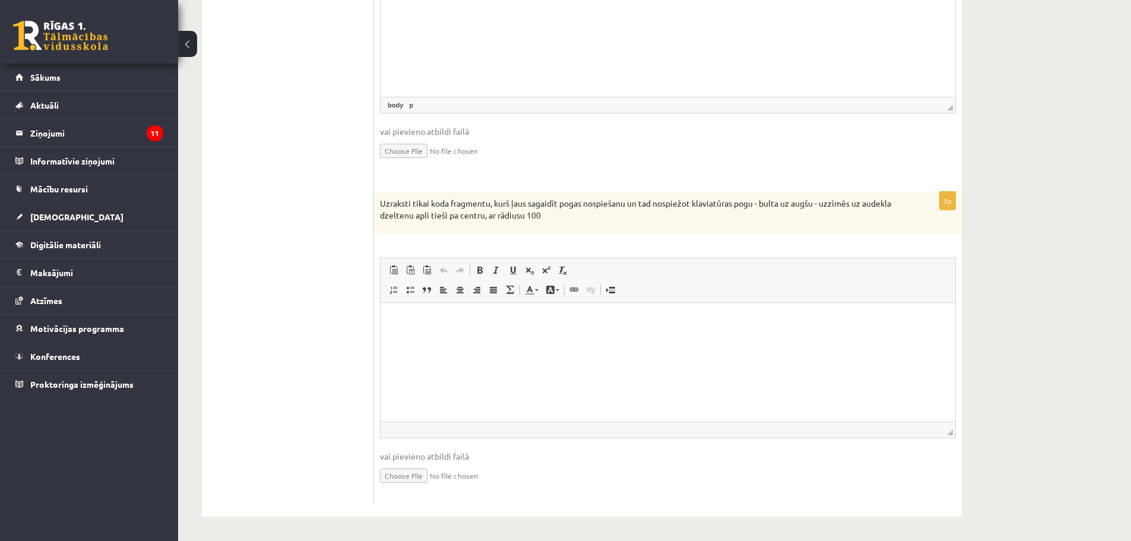
click at [443, 339] on html at bounding box center [668, 321] width 575 height 36
paste body "Визуальный текстовый редактор, wiswyg-editor-user-answer-47434019297520"
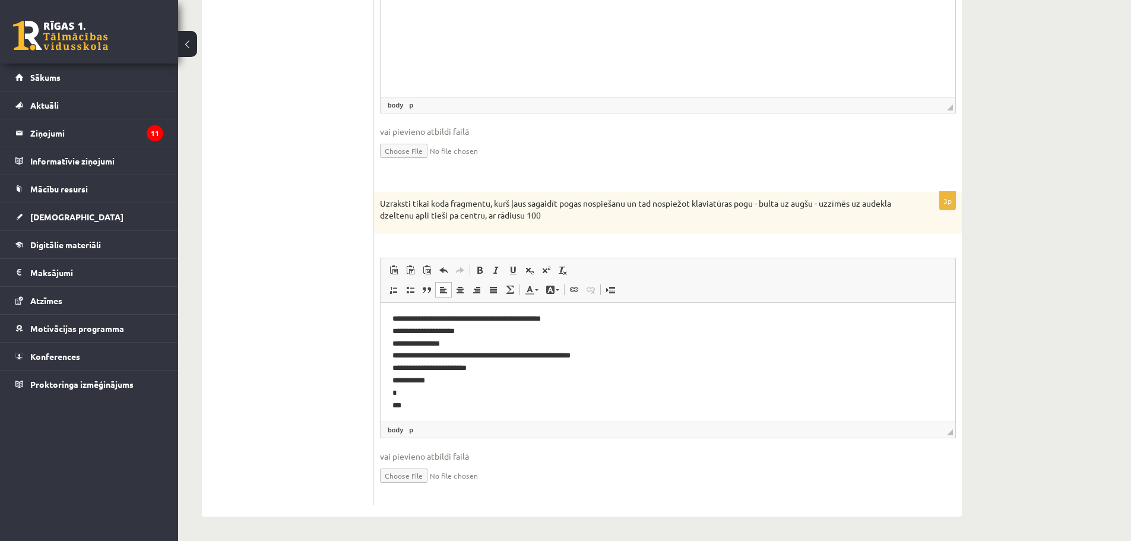
click at [388, 413] on html "**********" at bounding box center [668, 362] width 575 height 122
click at [393, 397] on p "**********" at bounding box center [668, 358] width 551 height 87
click at [432, 387] on p "**********" at bounding box center [668, 352] width 551 height 74
click at [395, 333] on p "**********" at bounding box center [668, 352] width 551 height 74
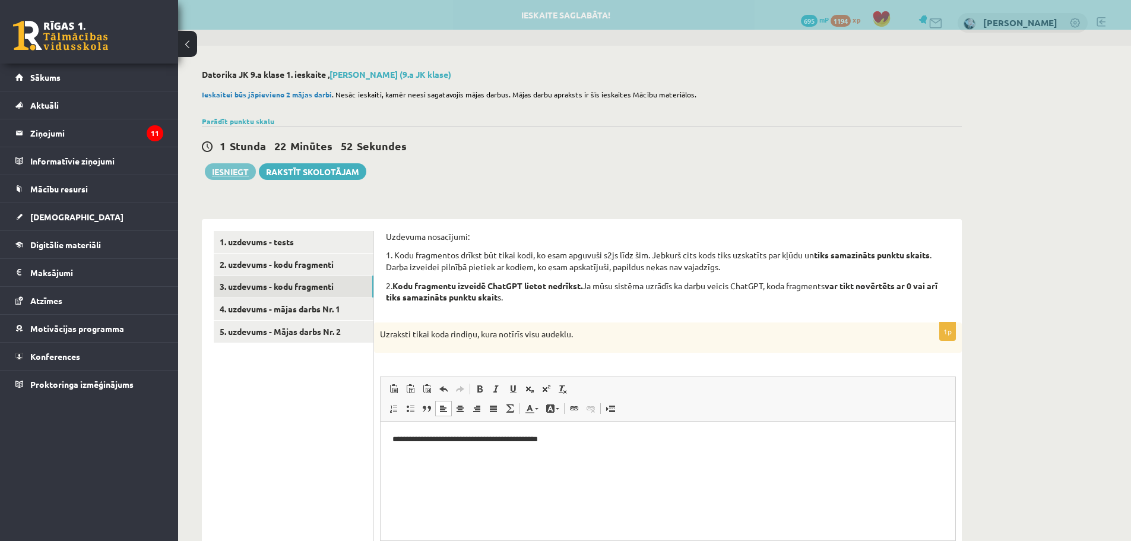
click at [239, 170] on button "Iesniegt" at bounding box center [230, 171] width 51 height 17
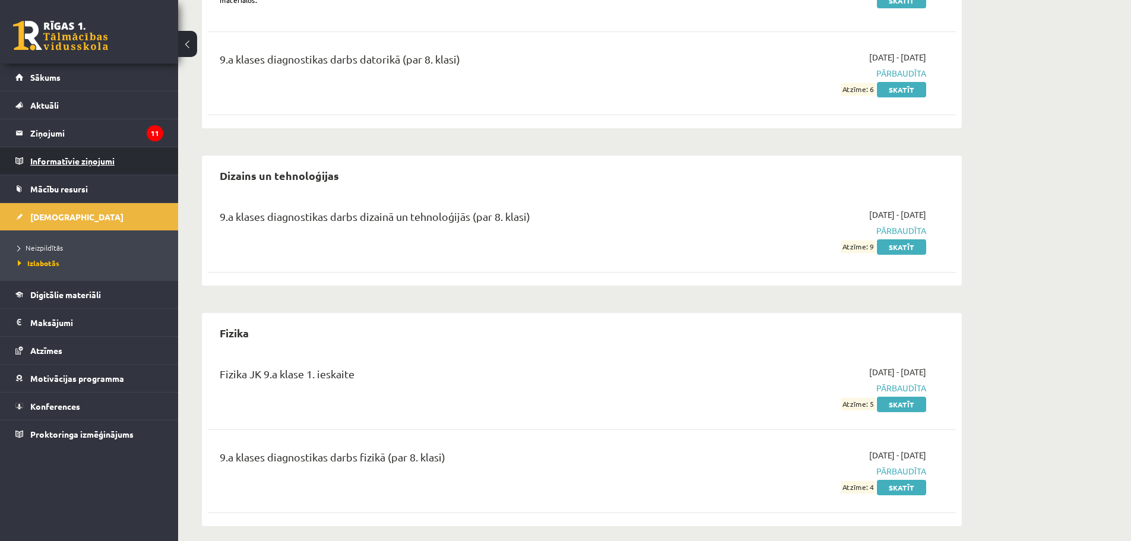
scroll to position [475, 0]
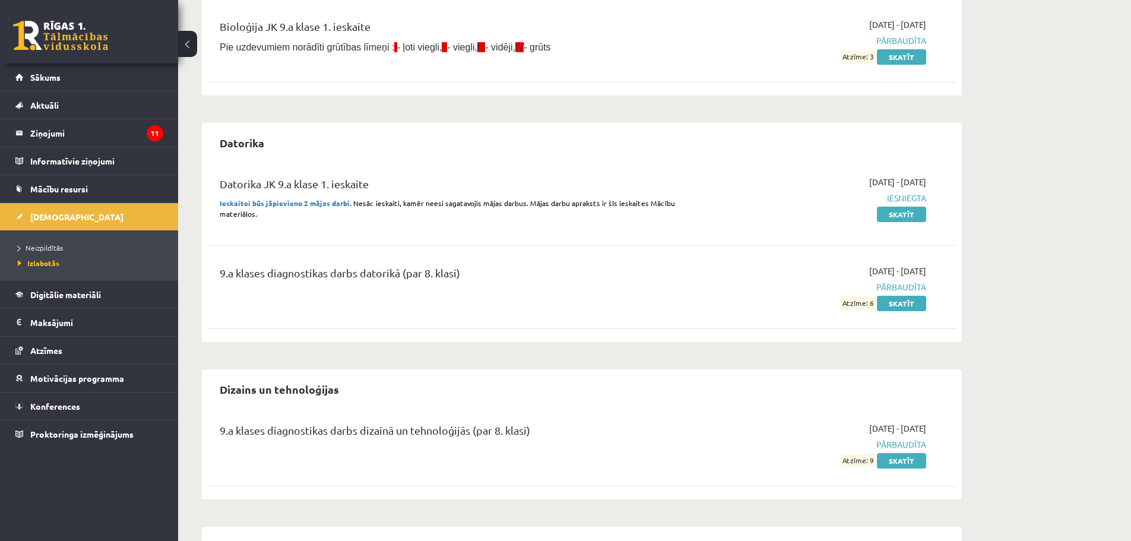
click at [78, 241] on li "Neizpildītās" at bounding box center [92, 247] width 148 height 15
click at [60, 249] on span "Neizpildītās" at bounding box center [44, 248] width 52 height 10
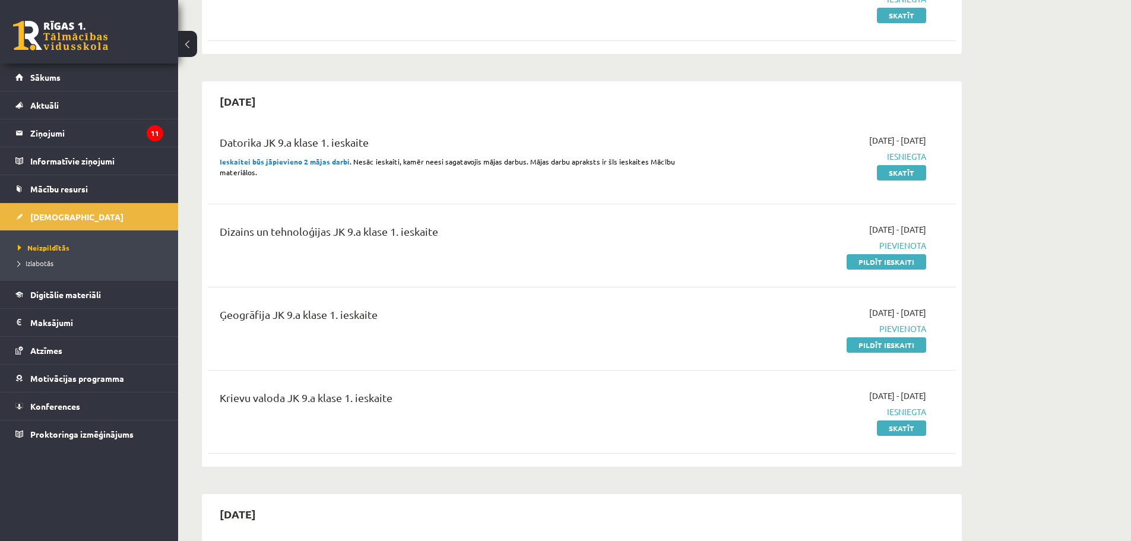
scroll to position [297, 0]
